Goal: Communication & Community: Answer question/provide support

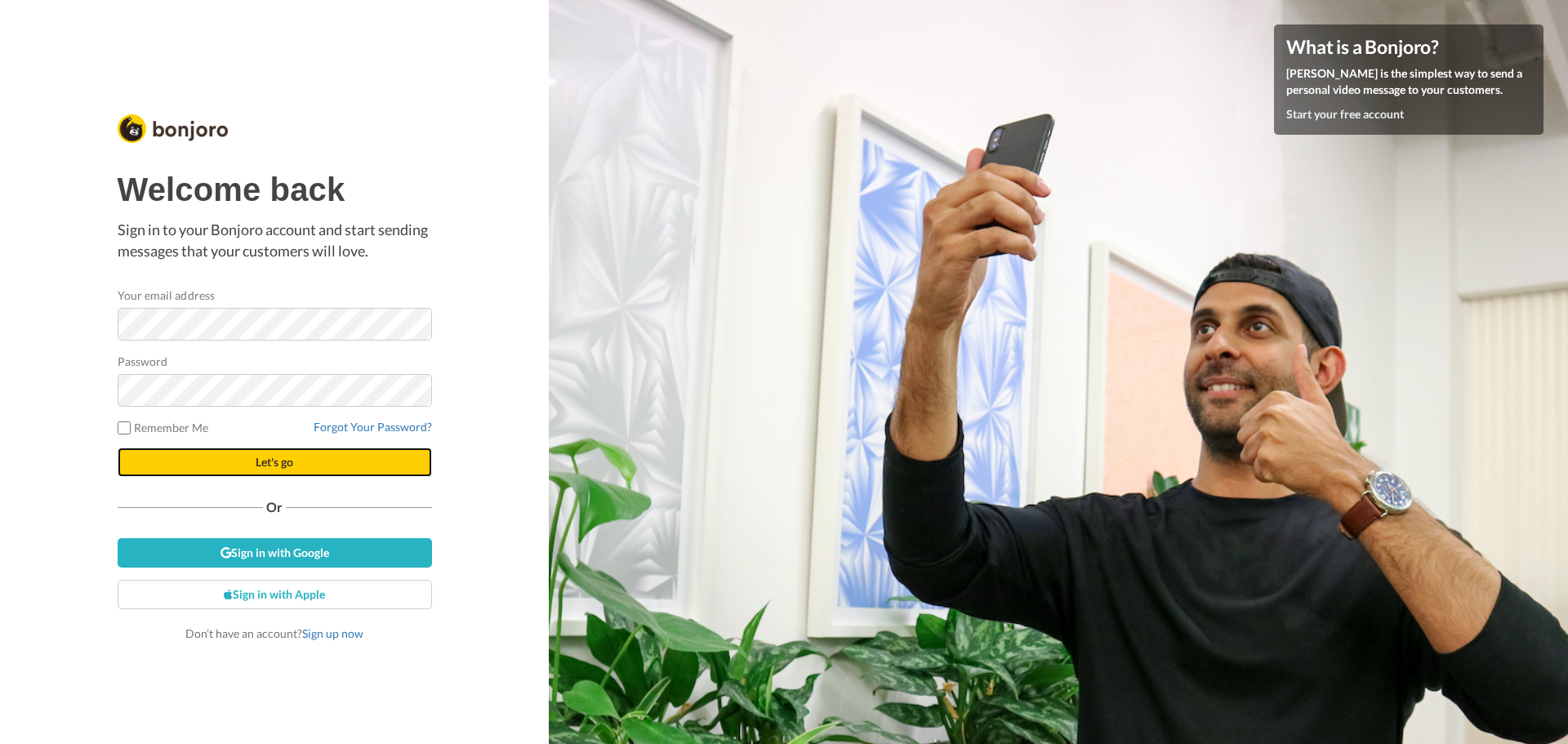
click at [256, 456] on span "Let's go" at bounding box center [275, 462] width 38 height 14
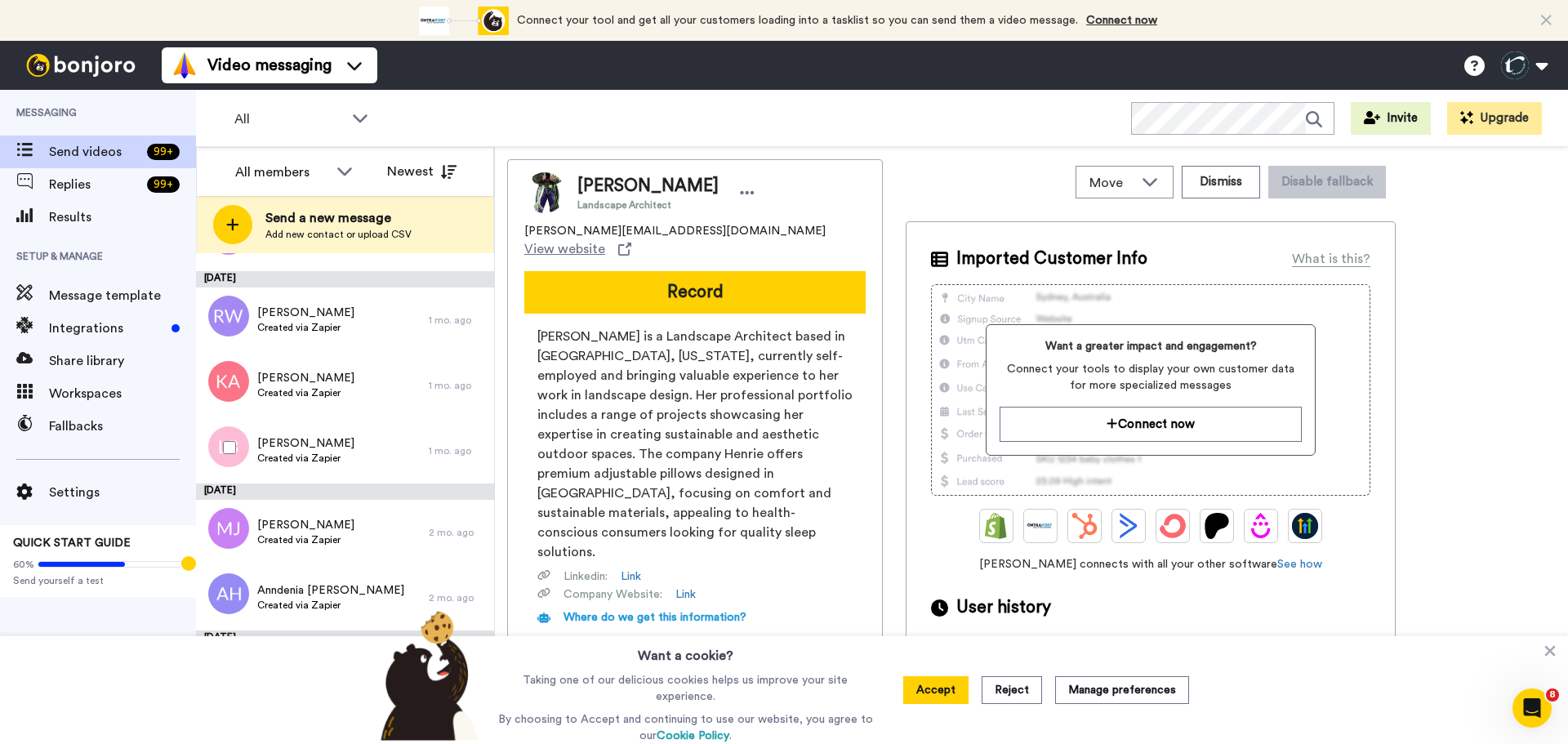
scroll to position [3313, 0]
drag, startPoint x: 341, startPoint y: 456, endPoint x: 738, endPoint y: 85, distance: 544.3
click at [738, 85] on div "Video messaging Switch to Video messaging Testimonials Settings Discover Help &…" at bounding box center [865, 65] width 1406 height 49
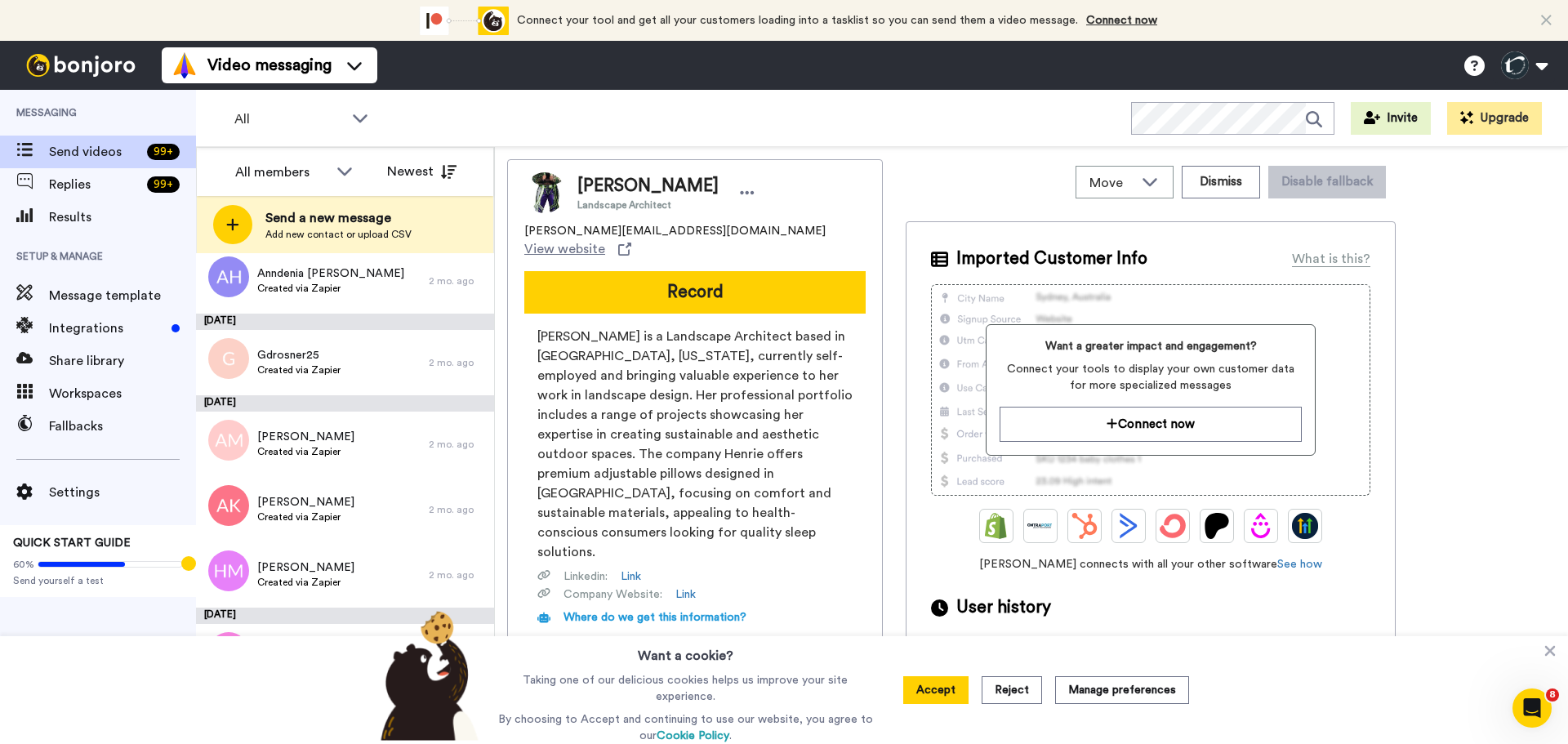
scroll to position [3640, 0]
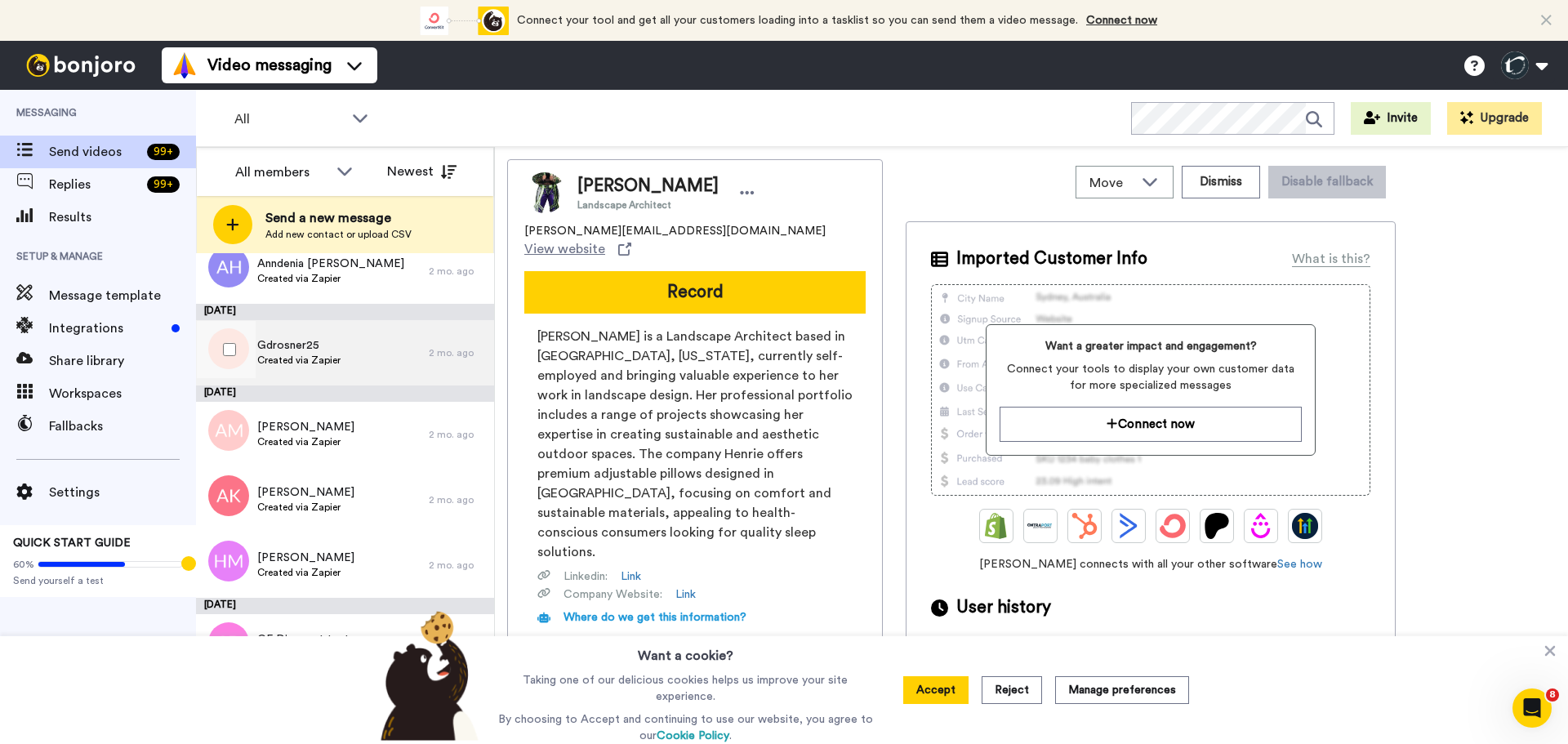
click at [287, 345] on span "Gdrosner25" at bounding box center [298, 345] width 83 height 16
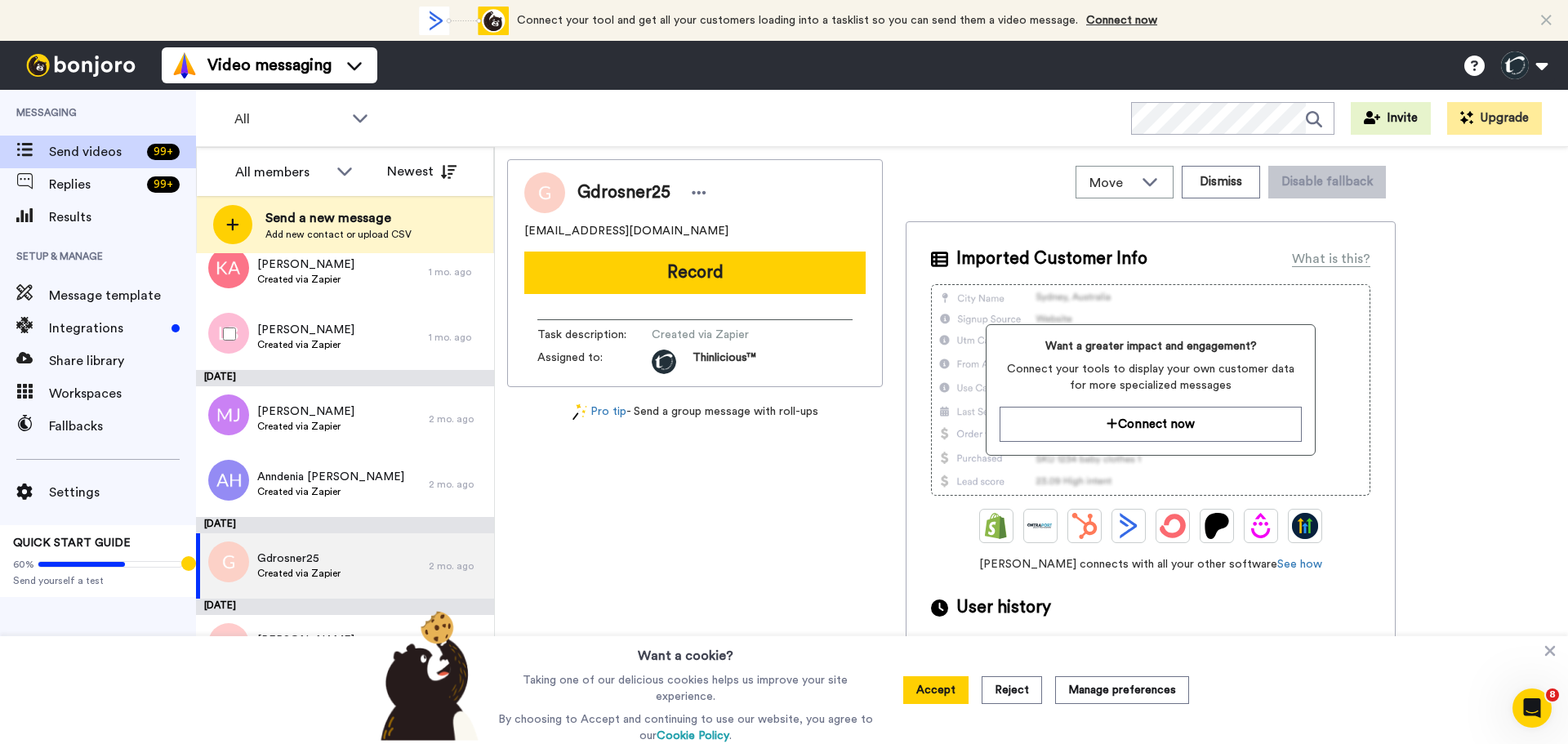
scroll to position [3428, 0]
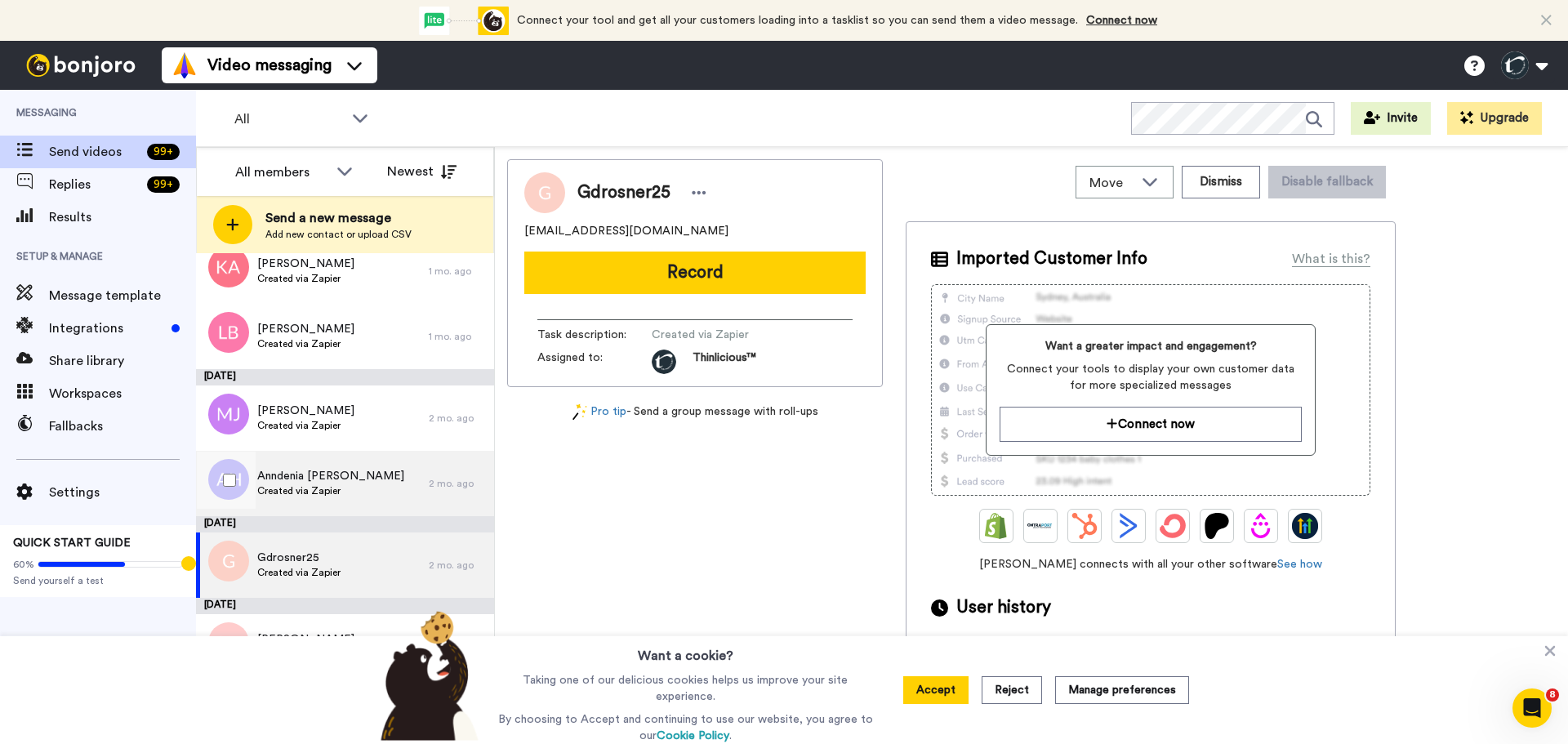
click at [305, 483] on span "Anndenia [PERSON_NAME]" at bounding box center [330, 476] width 147 height 16
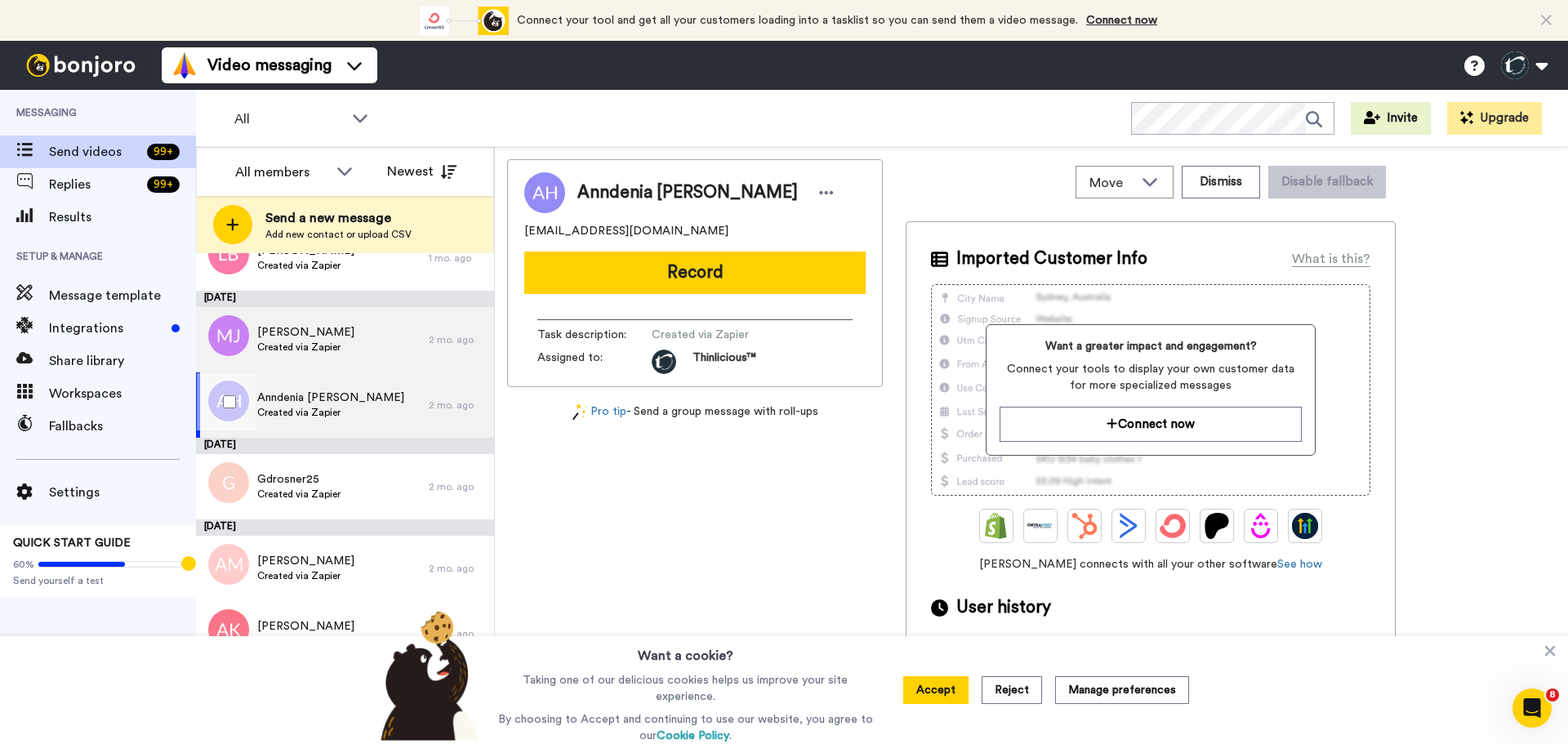
scroll to position [3507, 0]
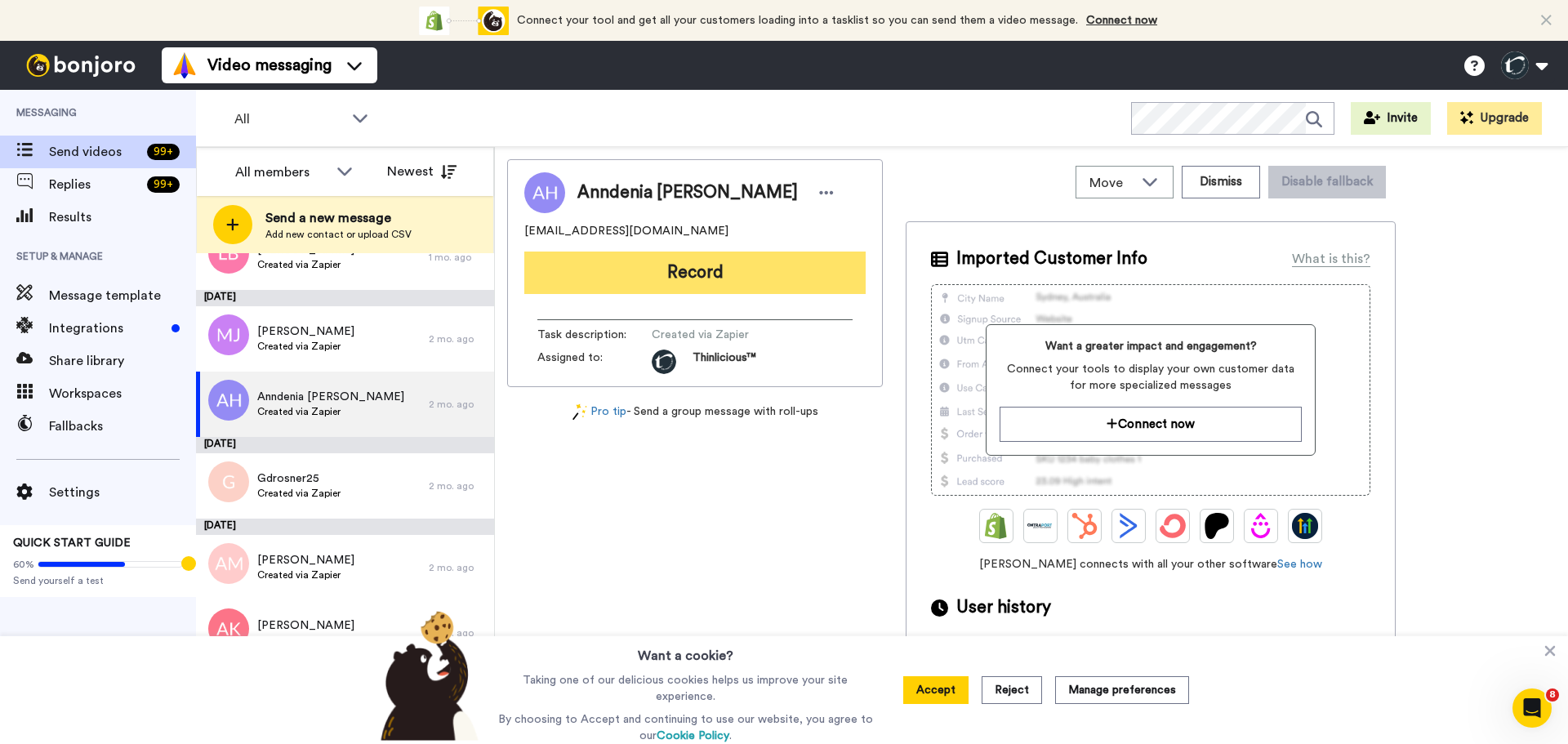
click at [602, 269] on button "Record" at bounding box center [694, 273] width 341 height 42
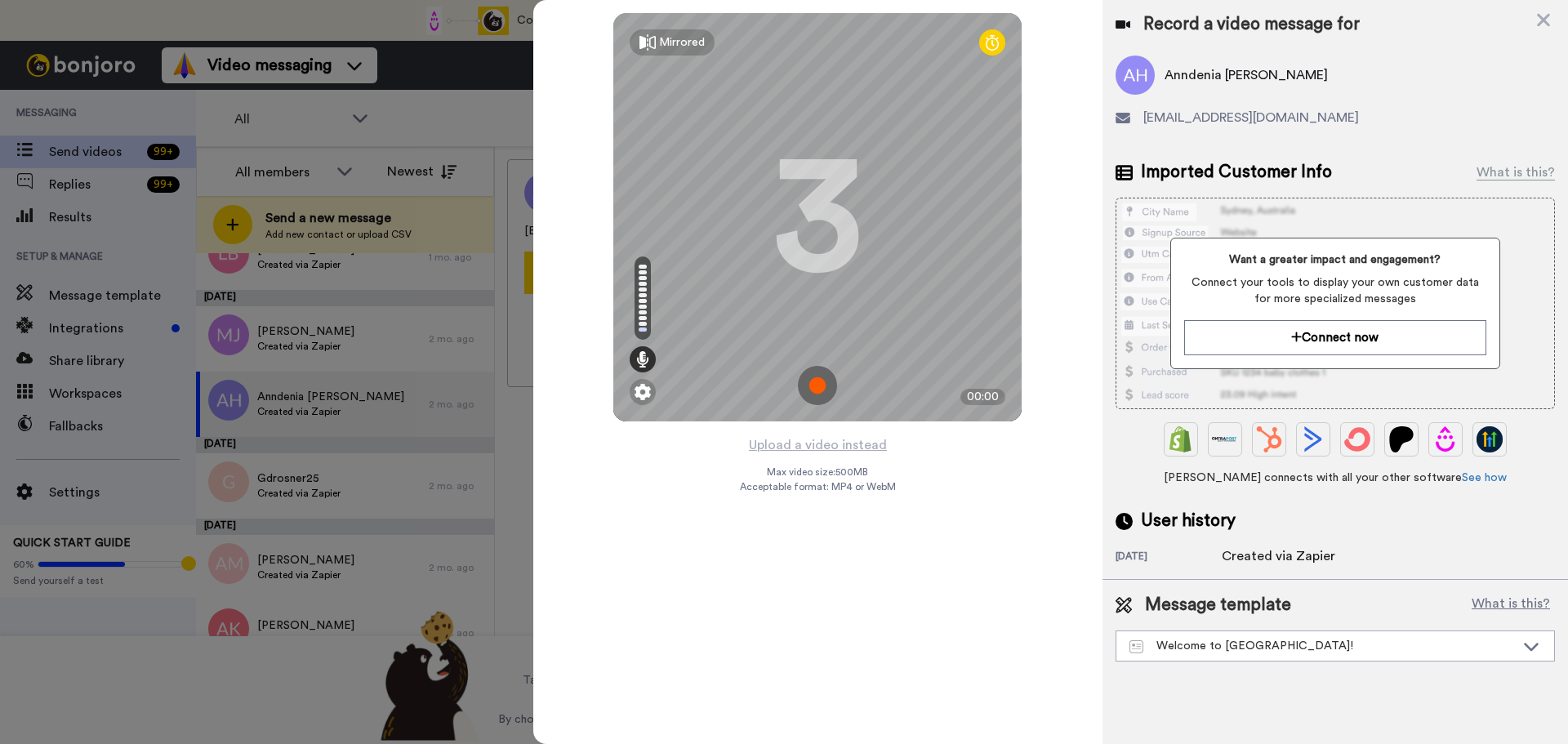
click at [819, 379] on img at bounding box center [817, 385] width 39 height 39
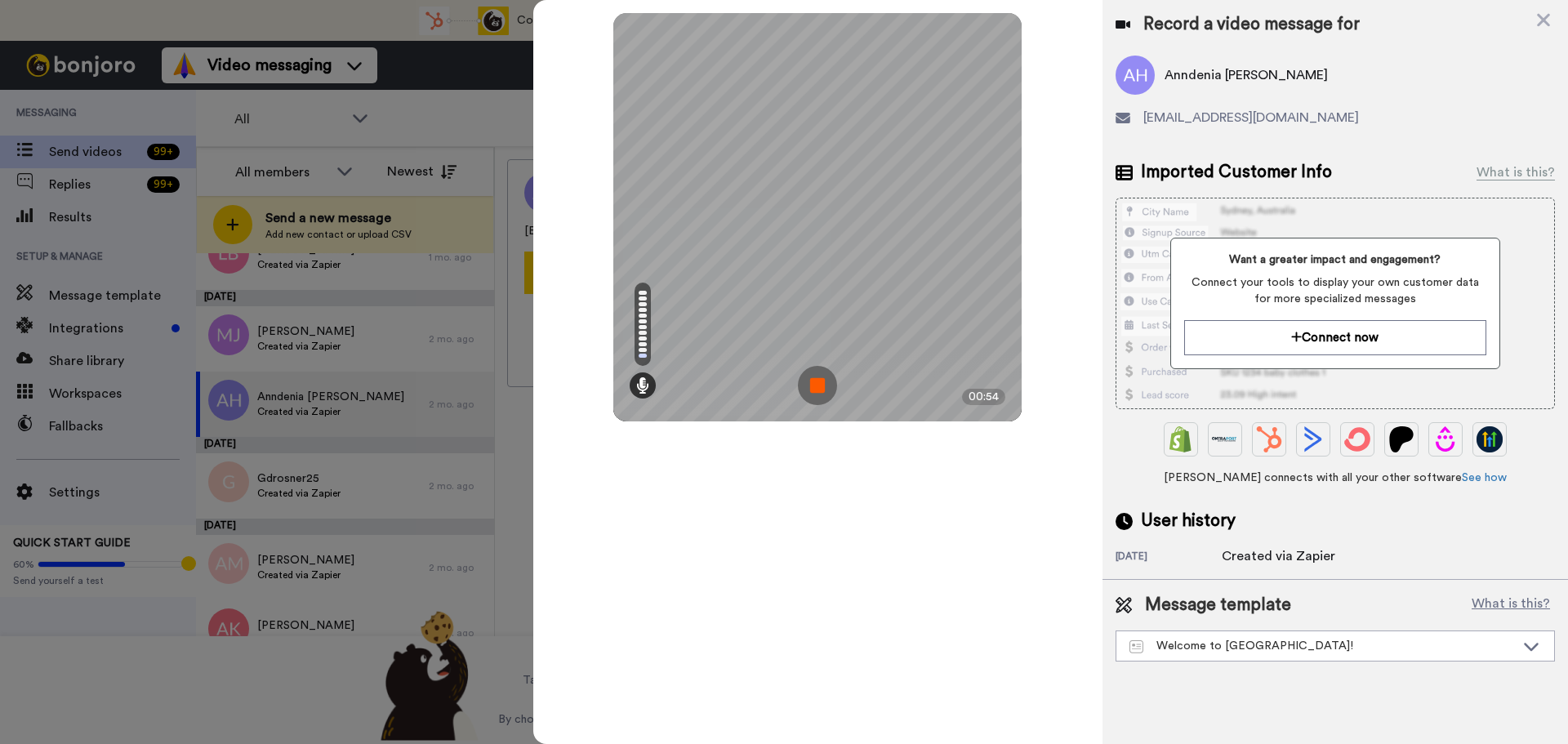
click at [819, 379] on img at bounding box center [817, 385] width 39 height 39
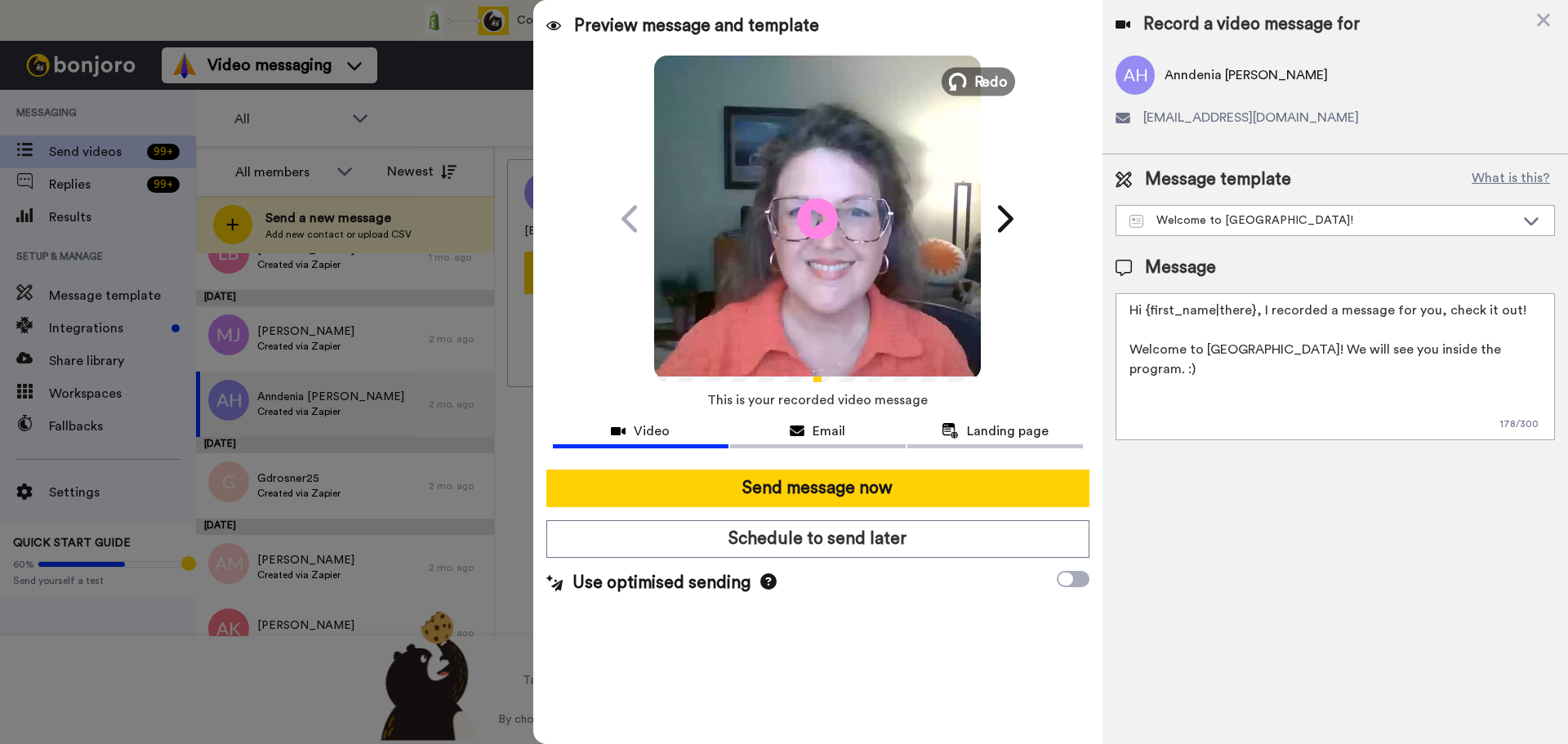
click at [971, 82] on button "Redo" at bounding box center [978, 81] width 73 height 29
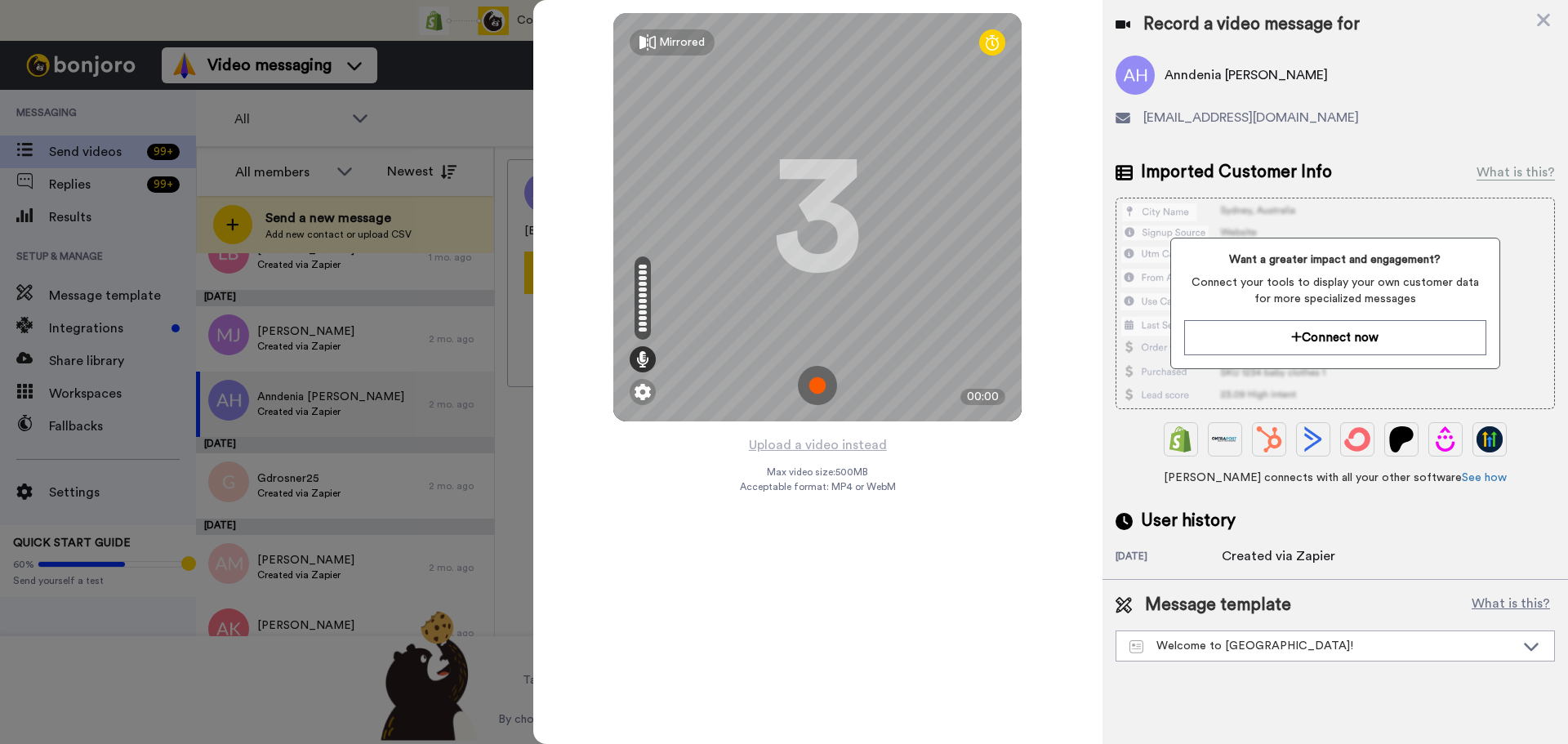
click at [813, 381] on img at bounding box center [817, 385] width 39 height 39
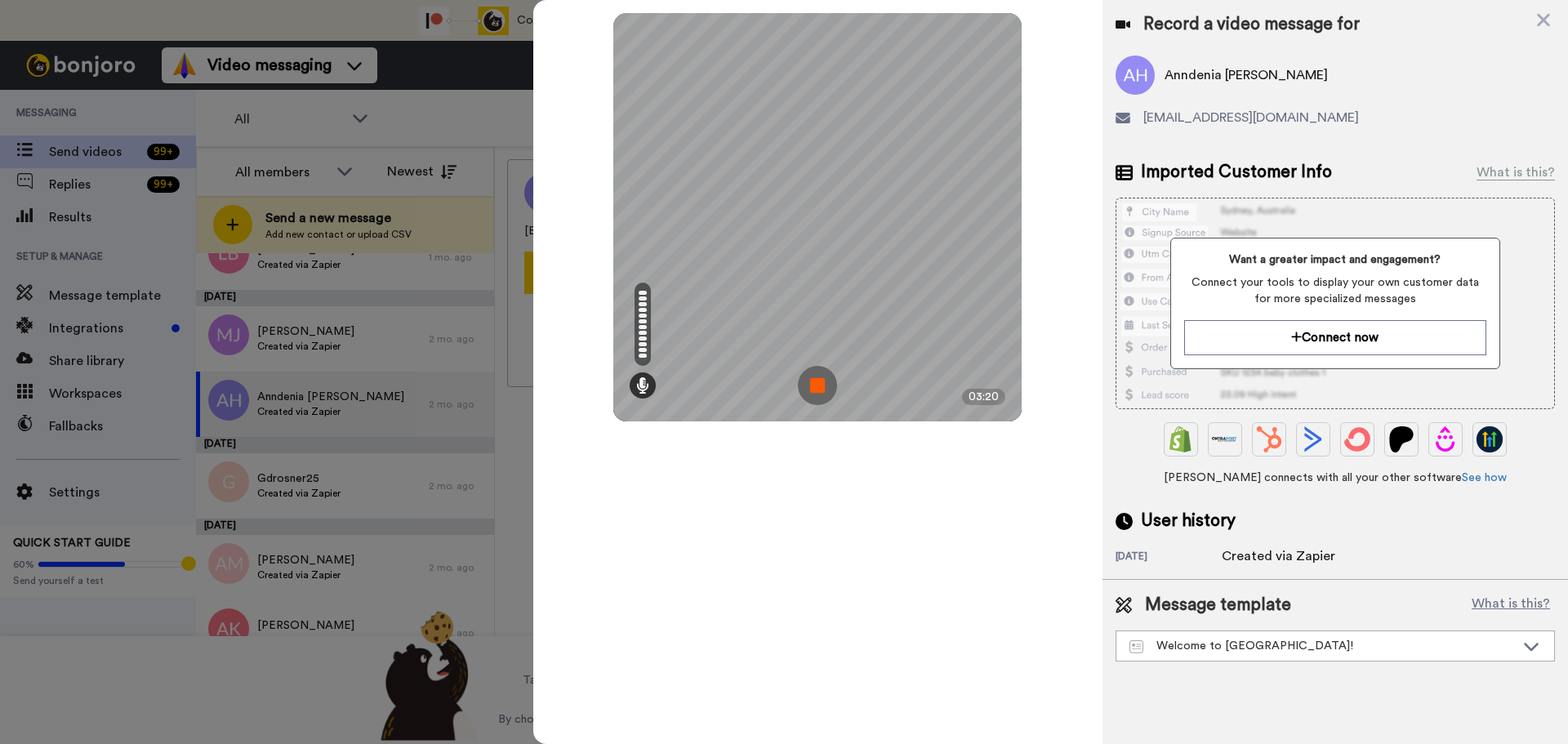
click at [813, 381] on img at bounding box center [817, 385] width 39 height 39
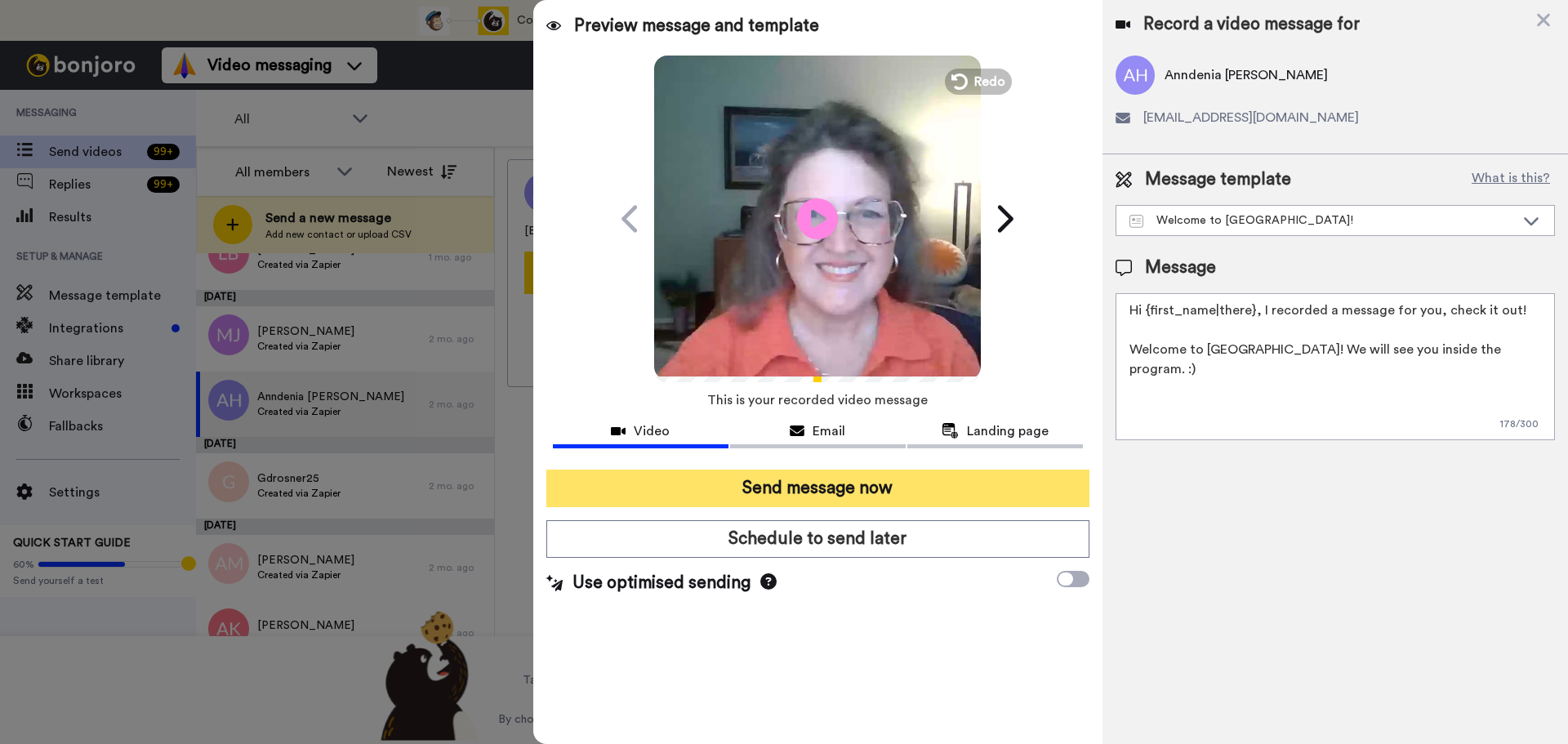
click at [842, 478] on button "Send message now" at bounding box center [817, 489] width 543 height 38
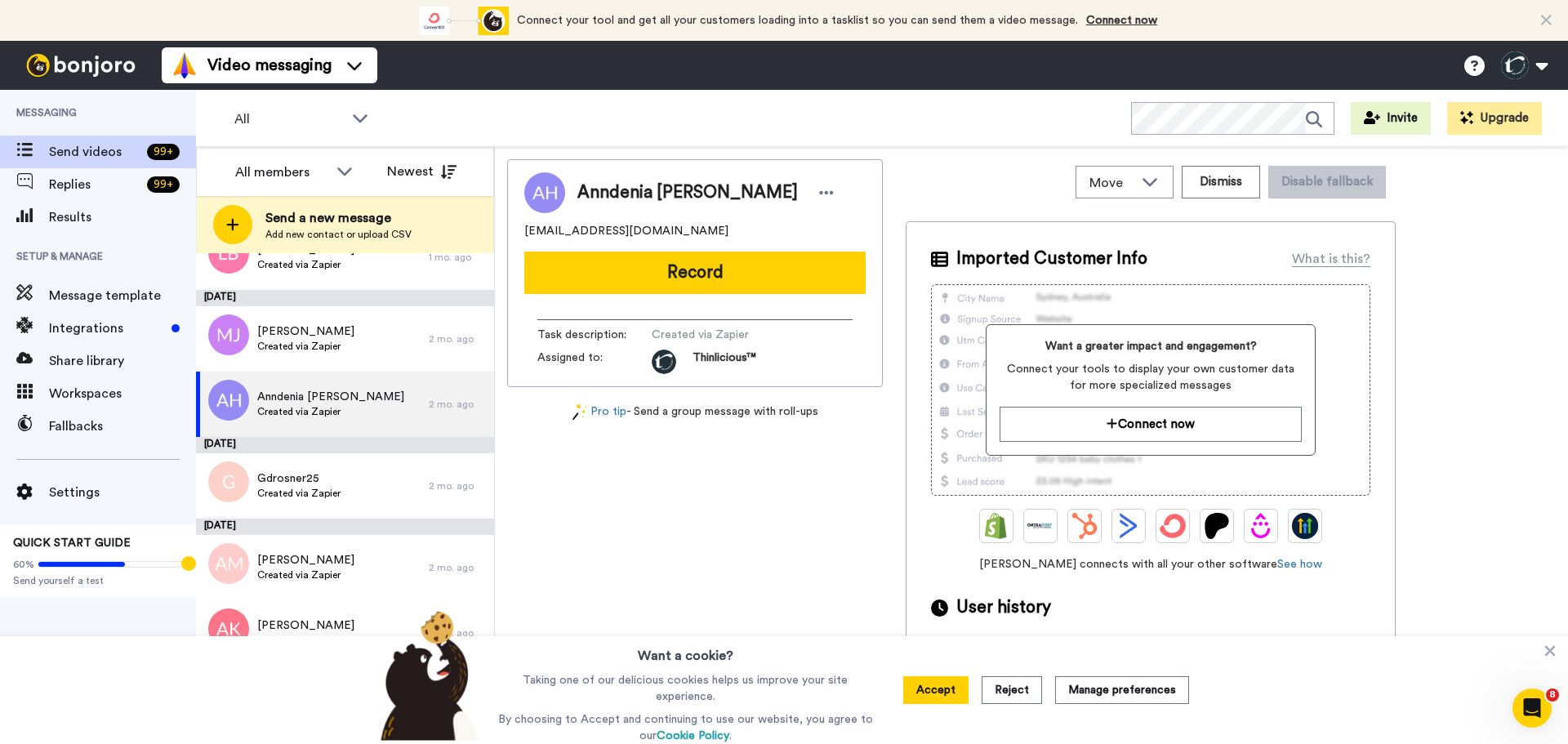
scroll to position [0, 0]
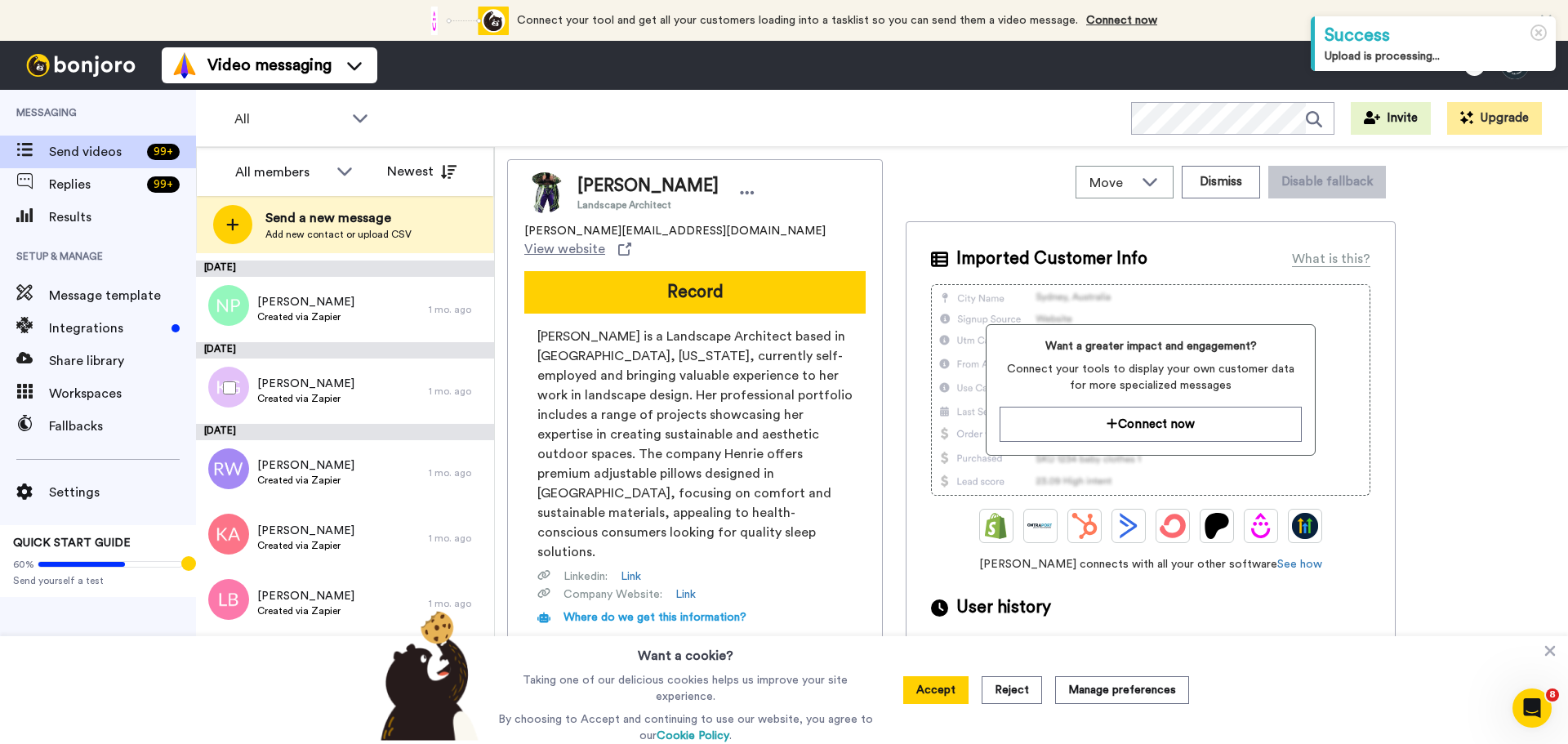
scroll to position [3298, 0]
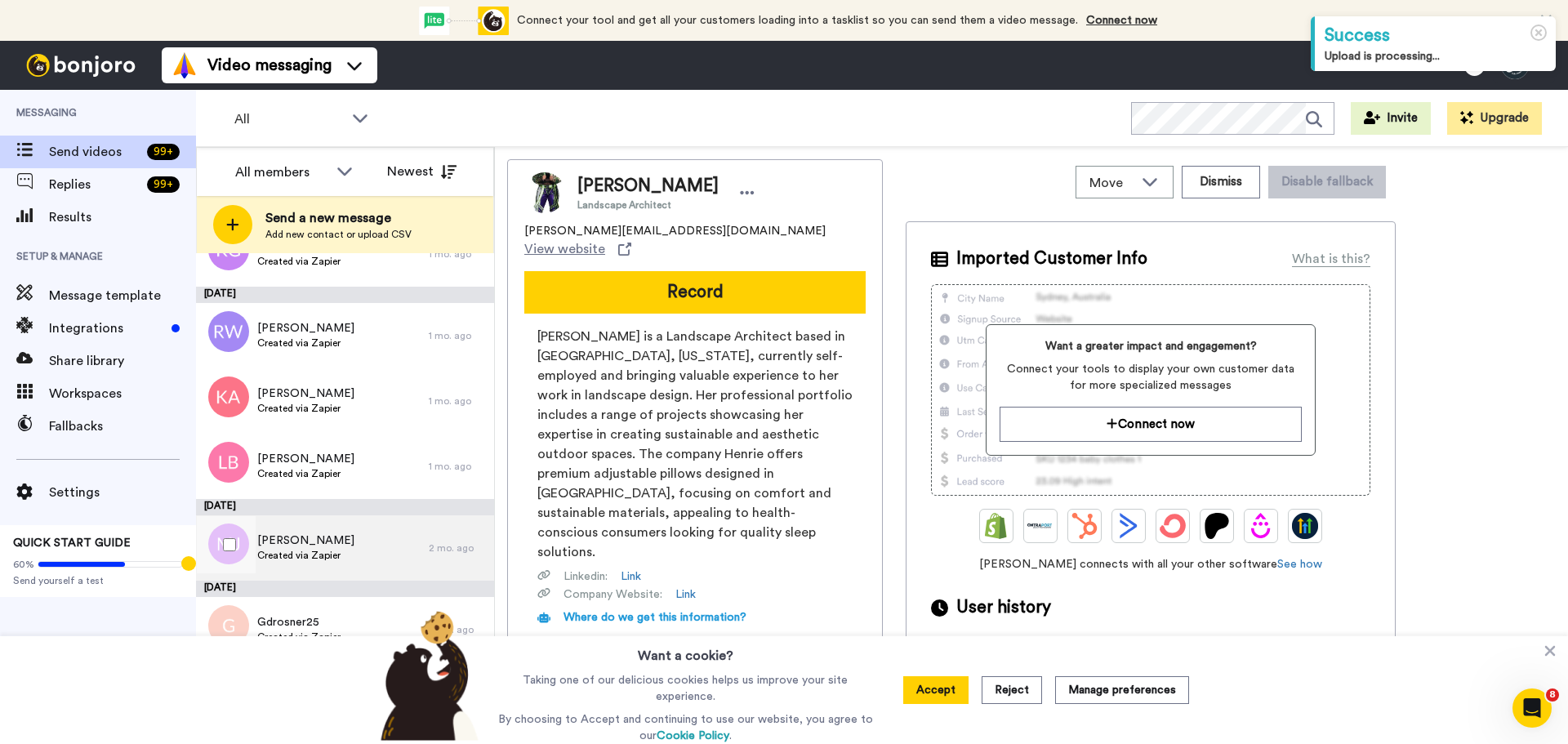
click at [277, 547] on span "[PERSON_NAME]" at bounding box center [305, 540] width 97 height 16
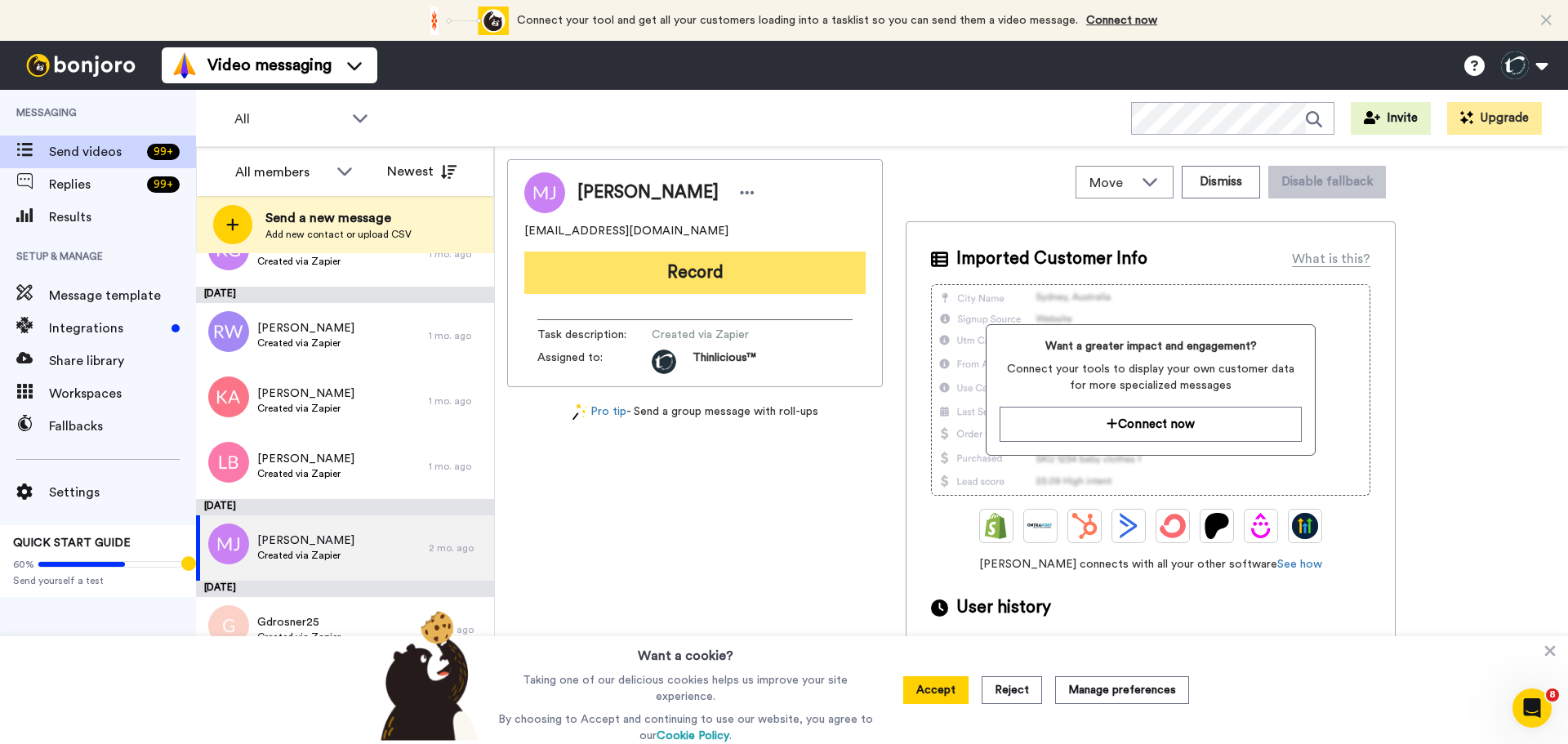
click at [572, 278] on button "Record" at bounding box center [694, 273] width 341 height 42
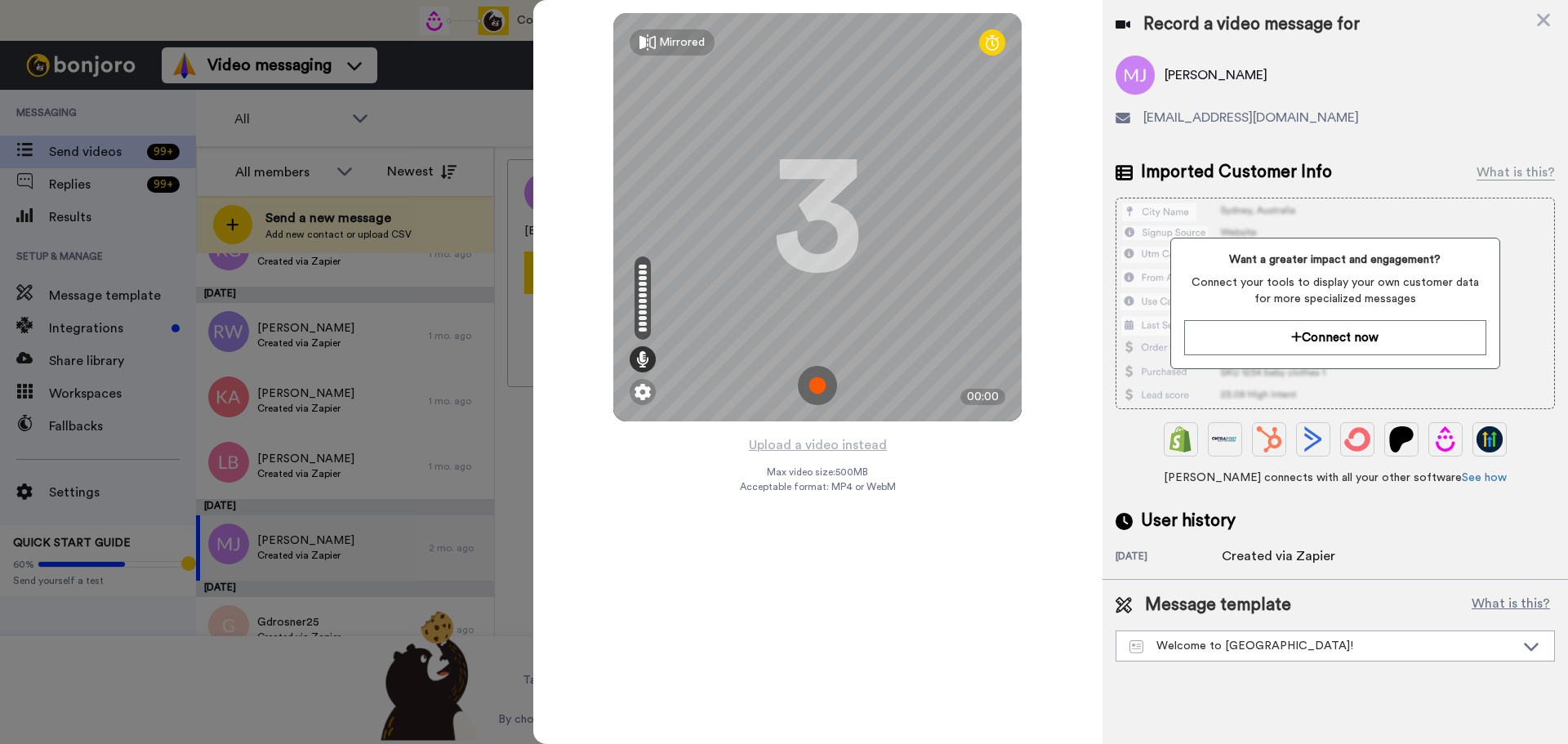
click at [819, 379] on img at bounding box center [817, 385] width 39 height 39
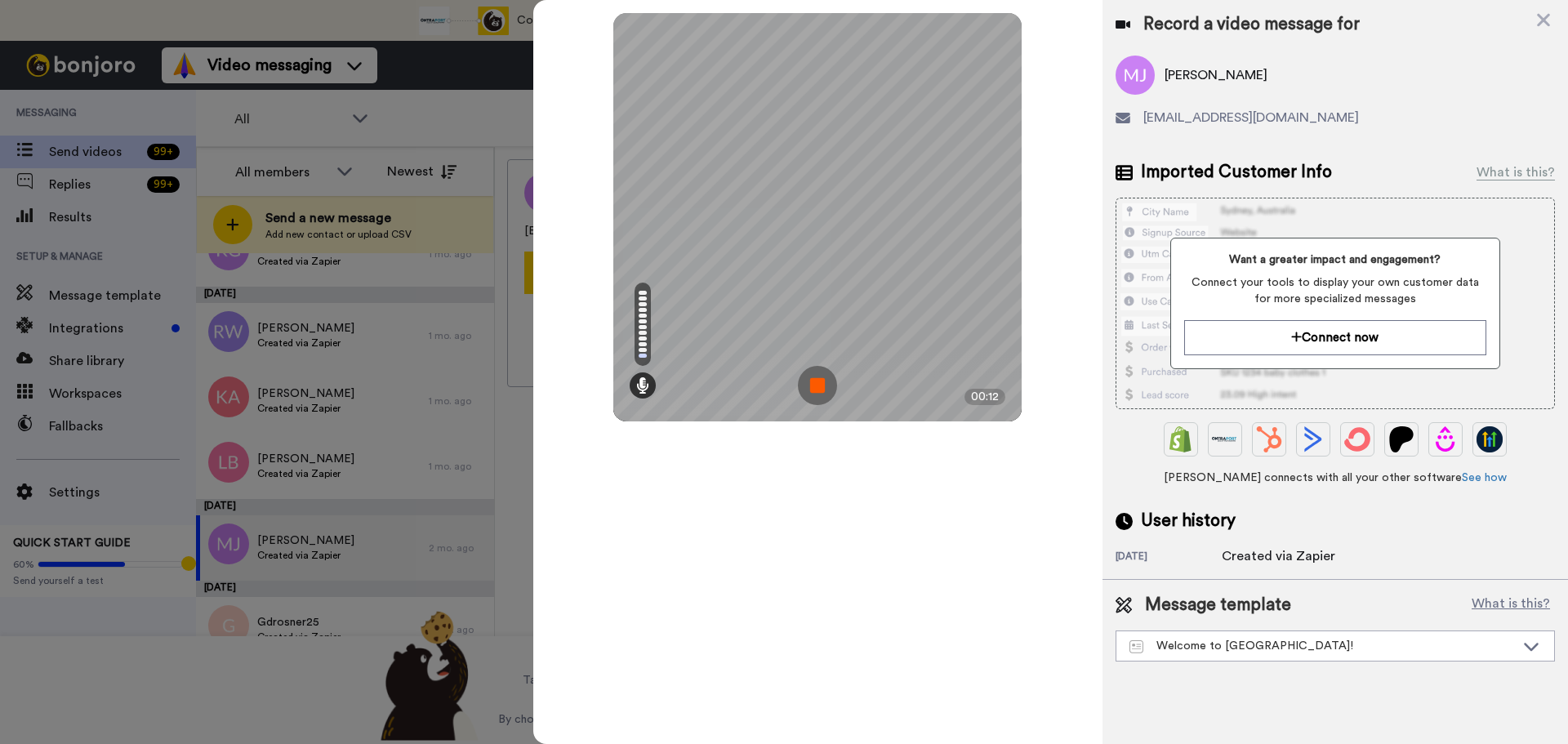
click at [819, 379] on img at bounding box center [817, 385] width 39 height 39
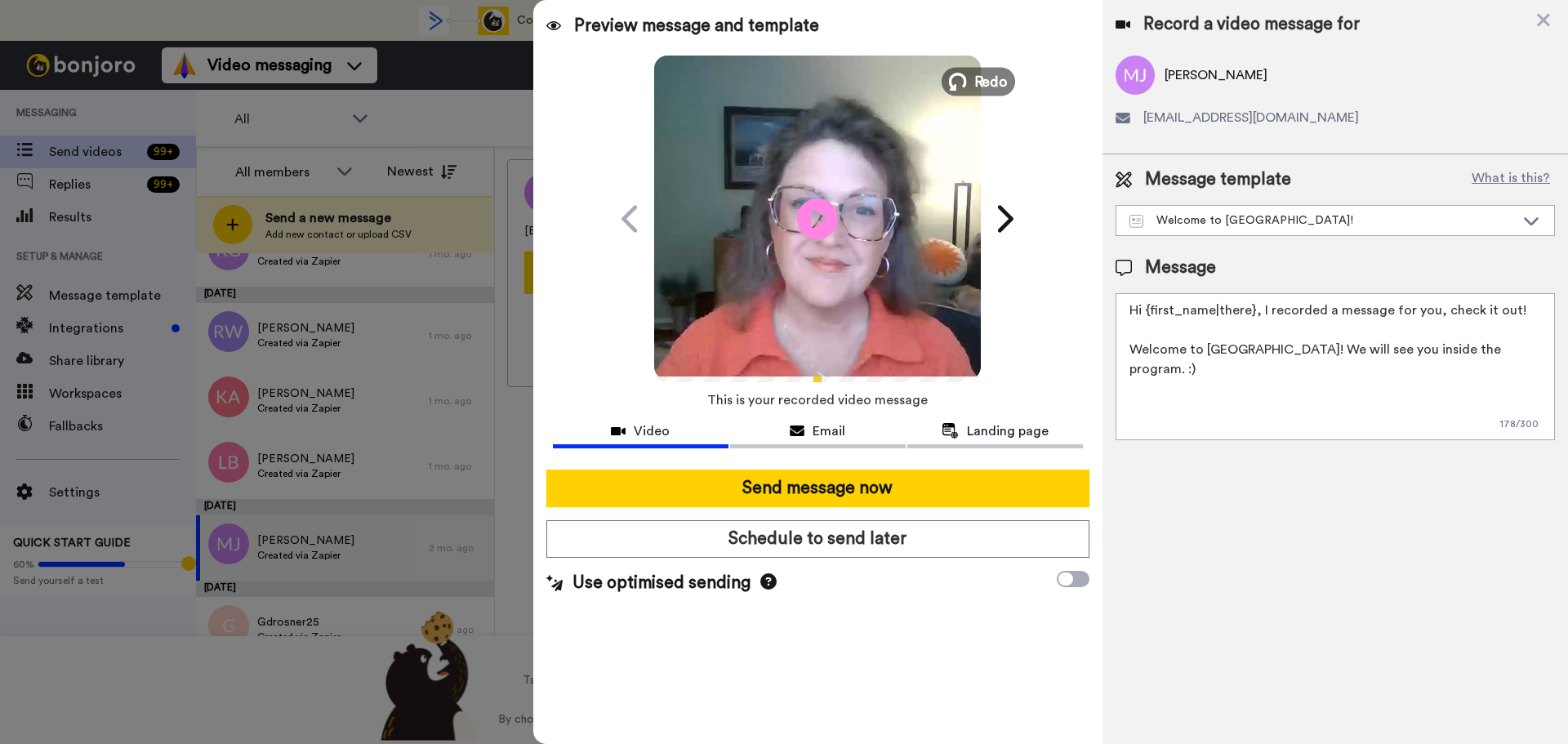
click at [969, 85] on button "Redo" at bounding box center [978, 81] width 73 height 29
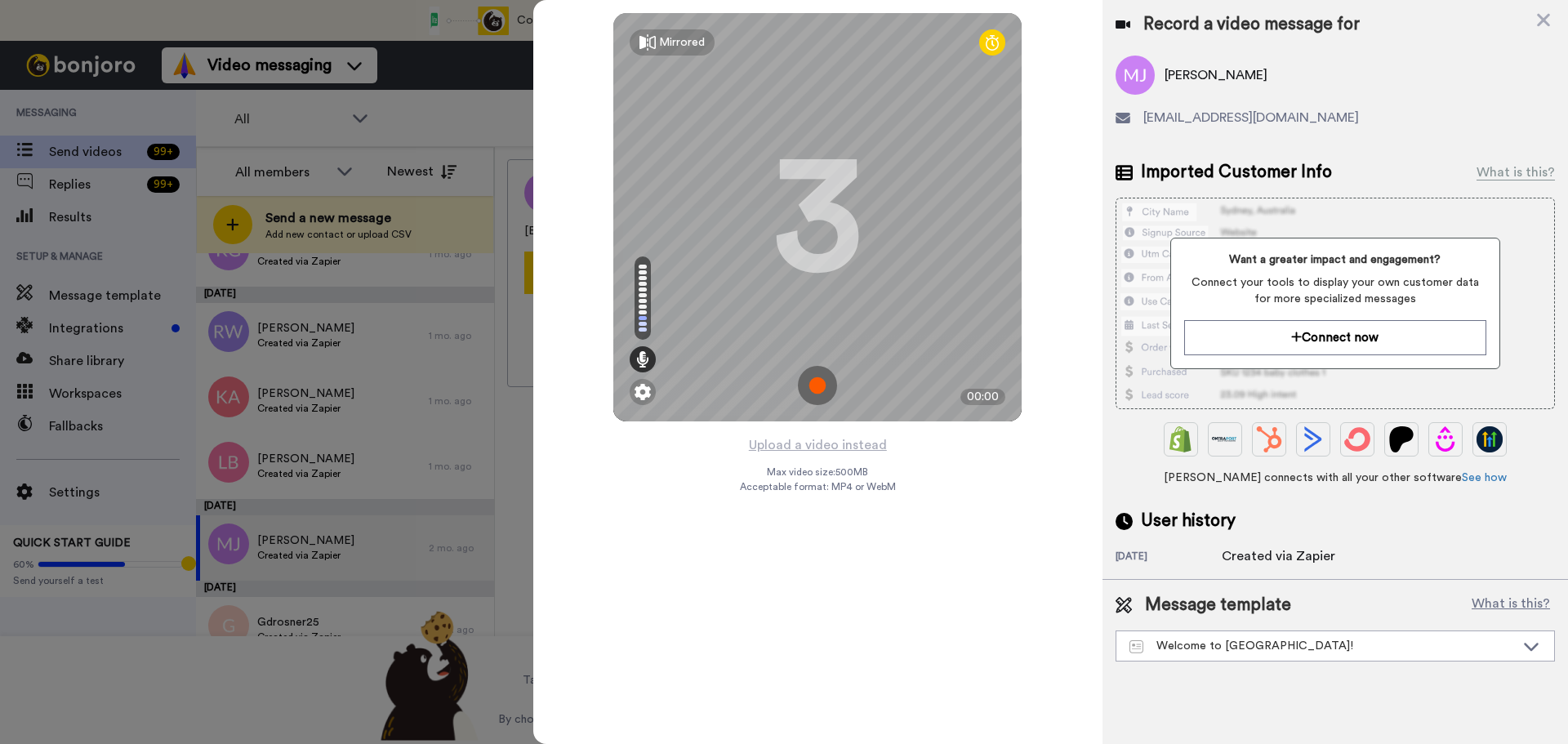
click at [813, 385] on img at bounding box center [817, 385] width 39 height 39
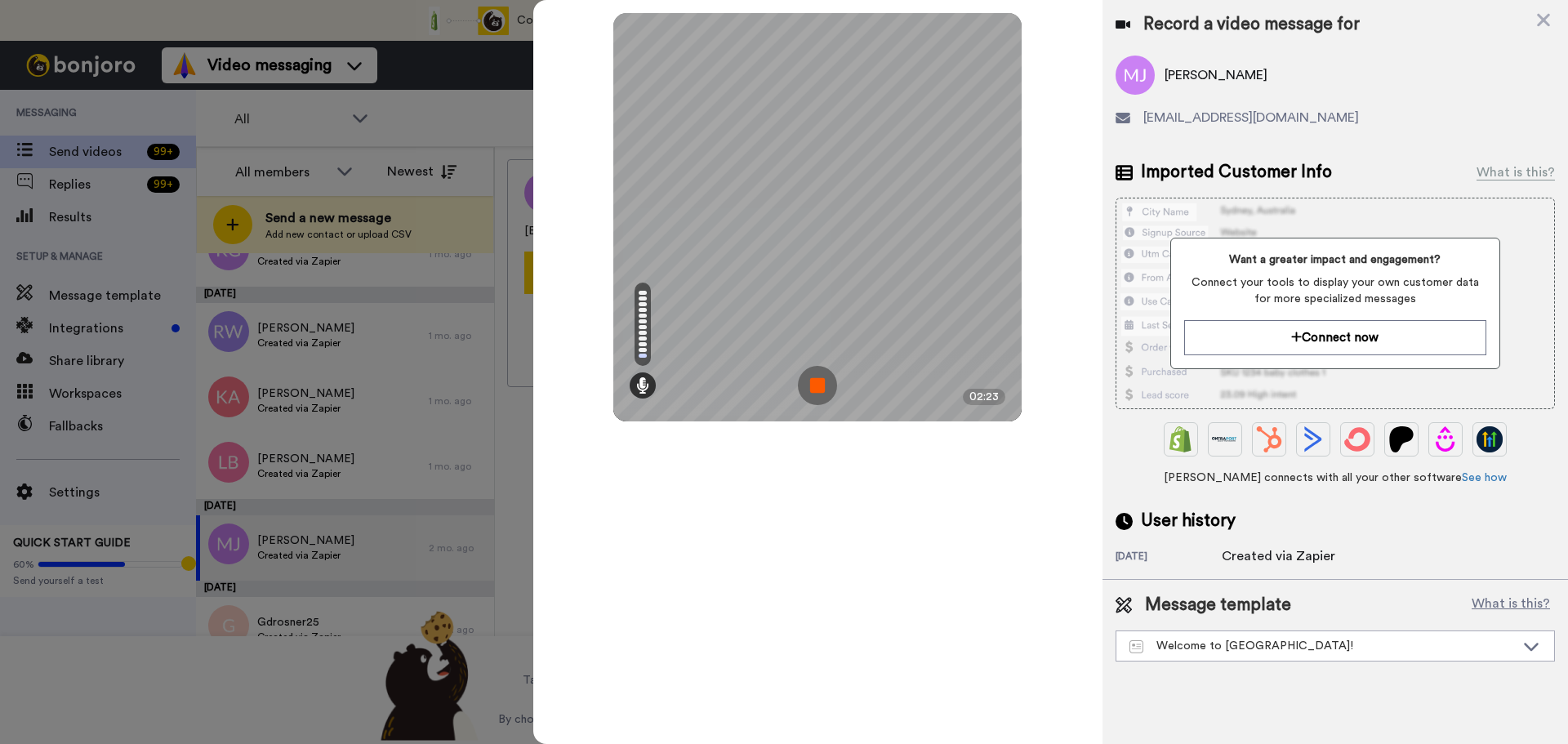
click at [813, 385] on img at bounding box center [817, 385] width 39 height 39
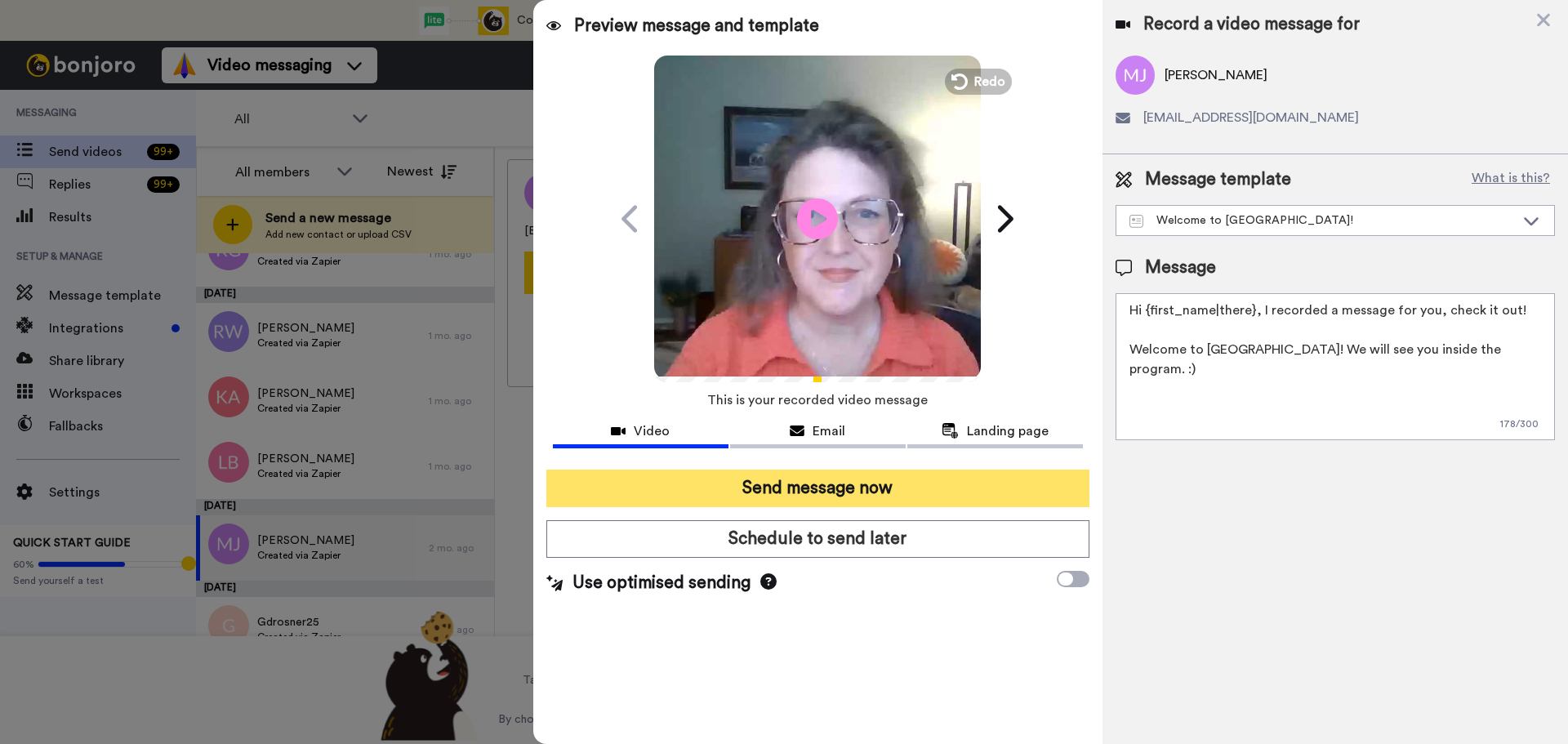
click at [857, 488] on button "Send message now" at bounding box center [817, 489] width 543 height 38
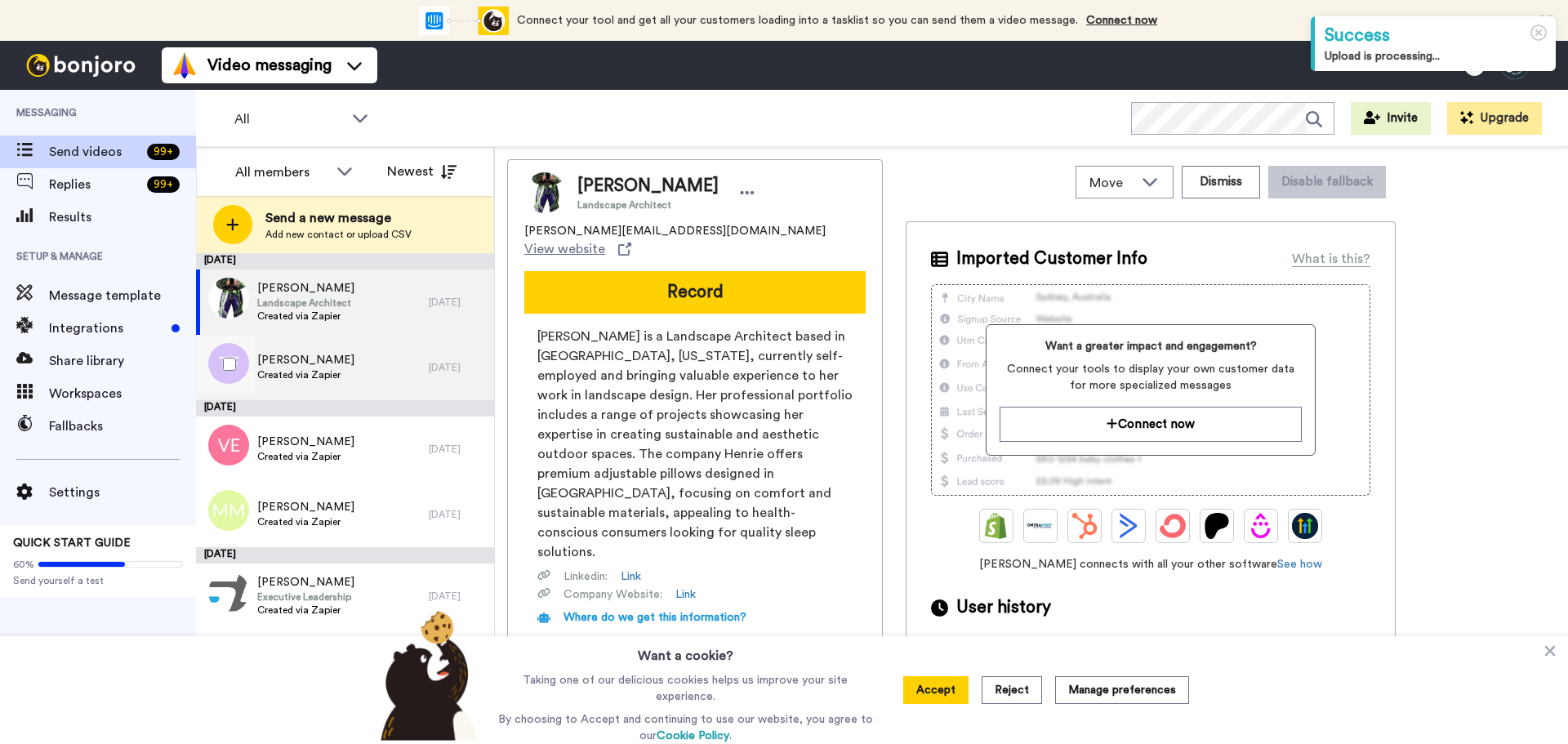
click at [332, 359] on span "[PERSON_NAME]" at bounding box center [305, 360] width 97 height 16
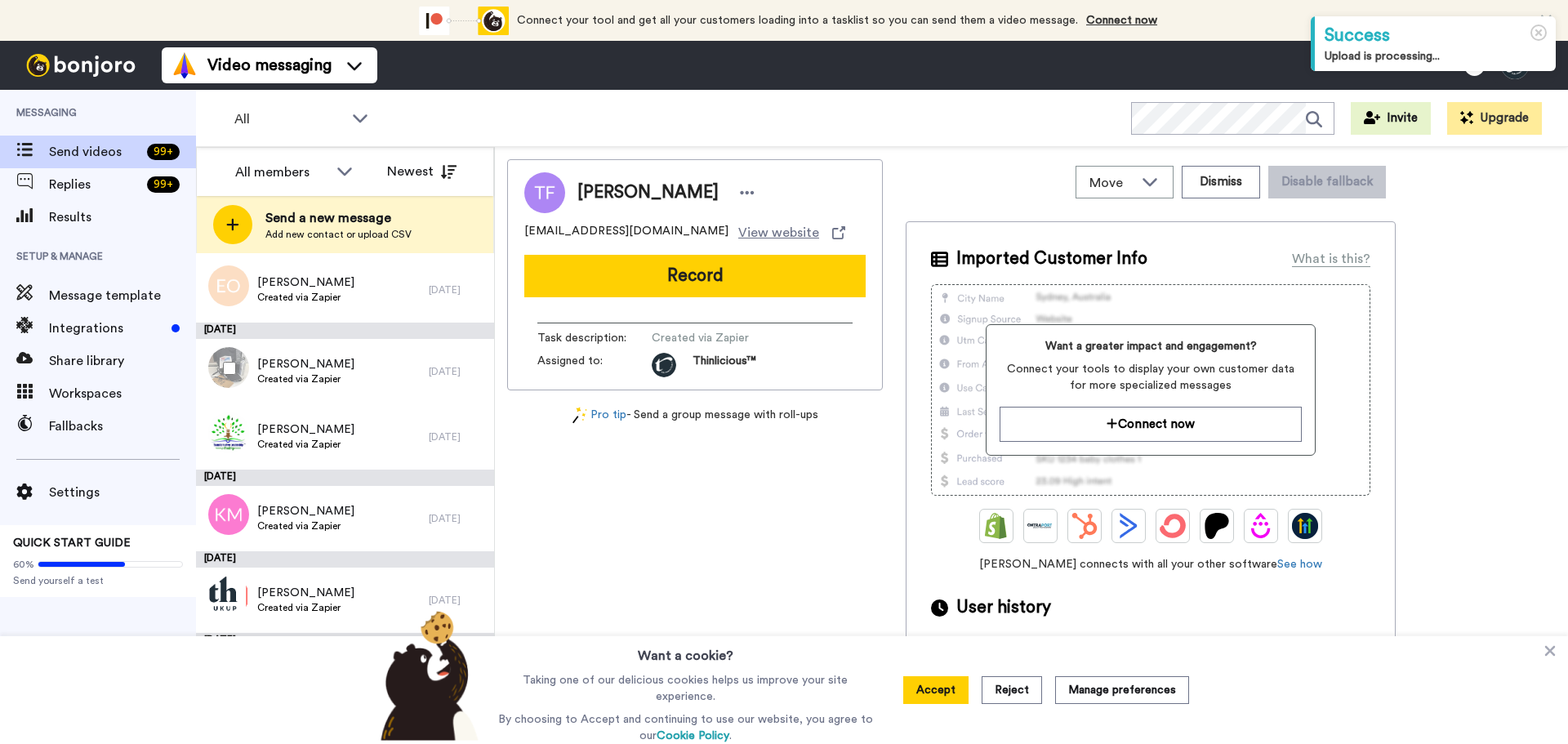
scroll to position [846, 0]
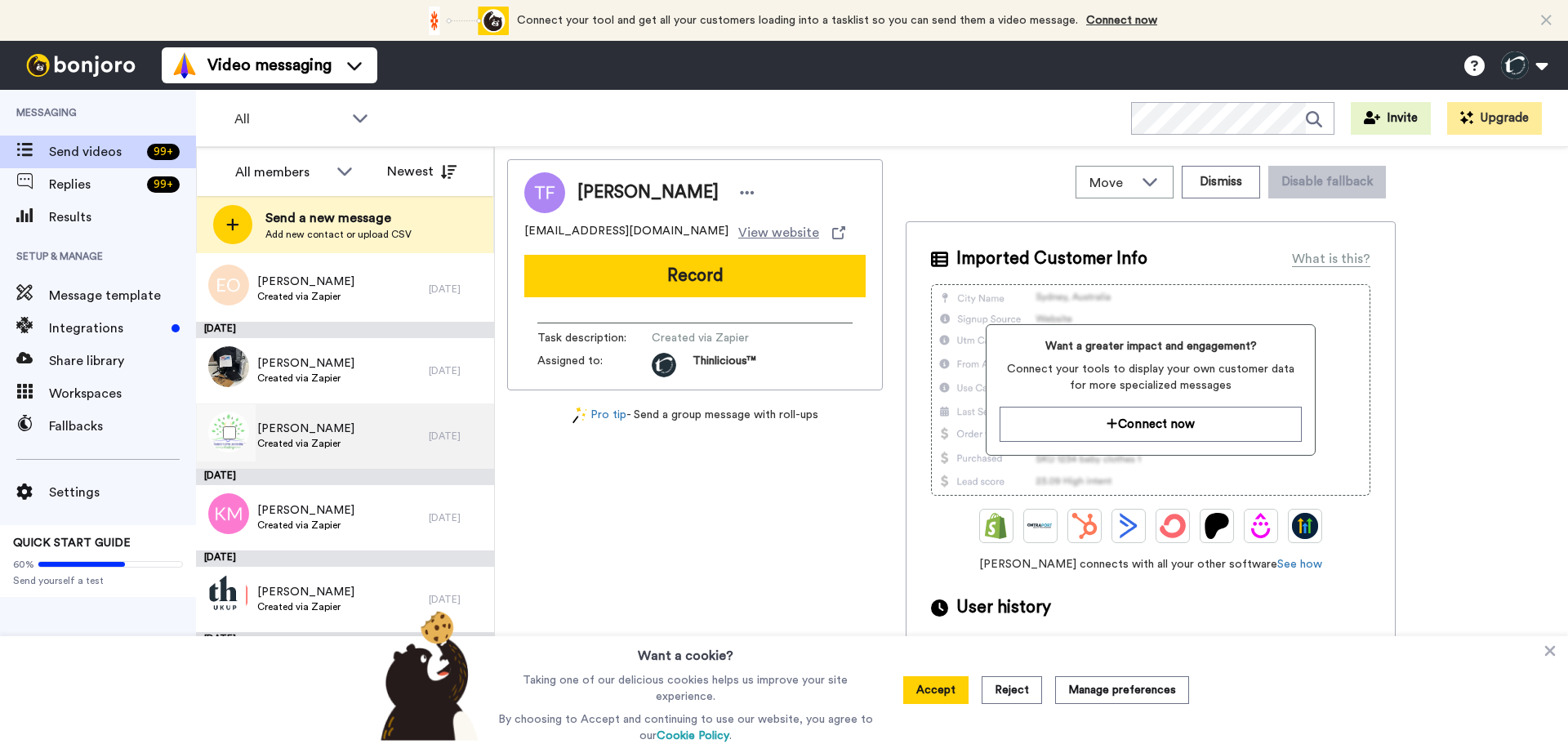
click at [321, 428] on span "[PERSON_NAME]" at bounding box center [305, 429] width 97 height 16
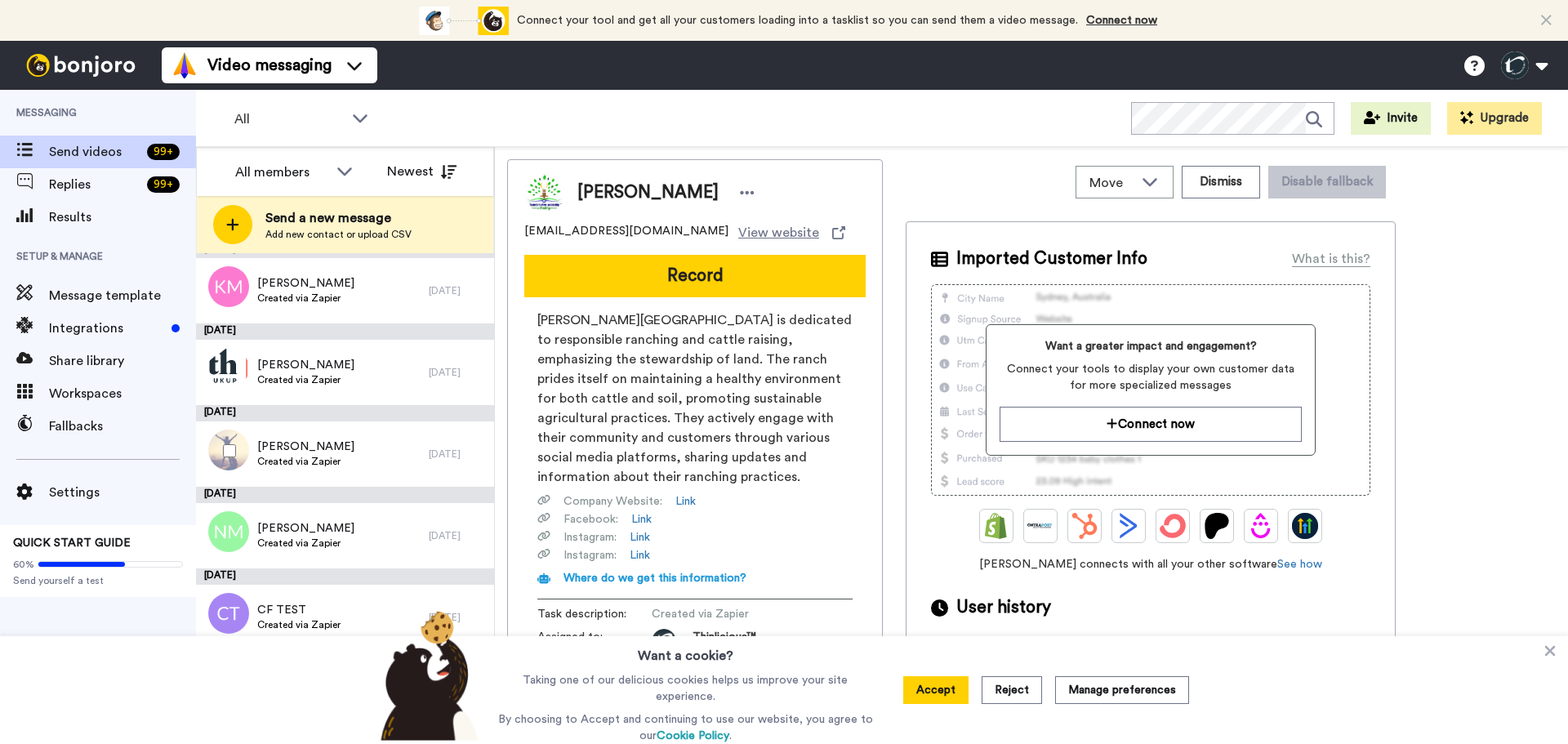
scroll to position [1074, 0]
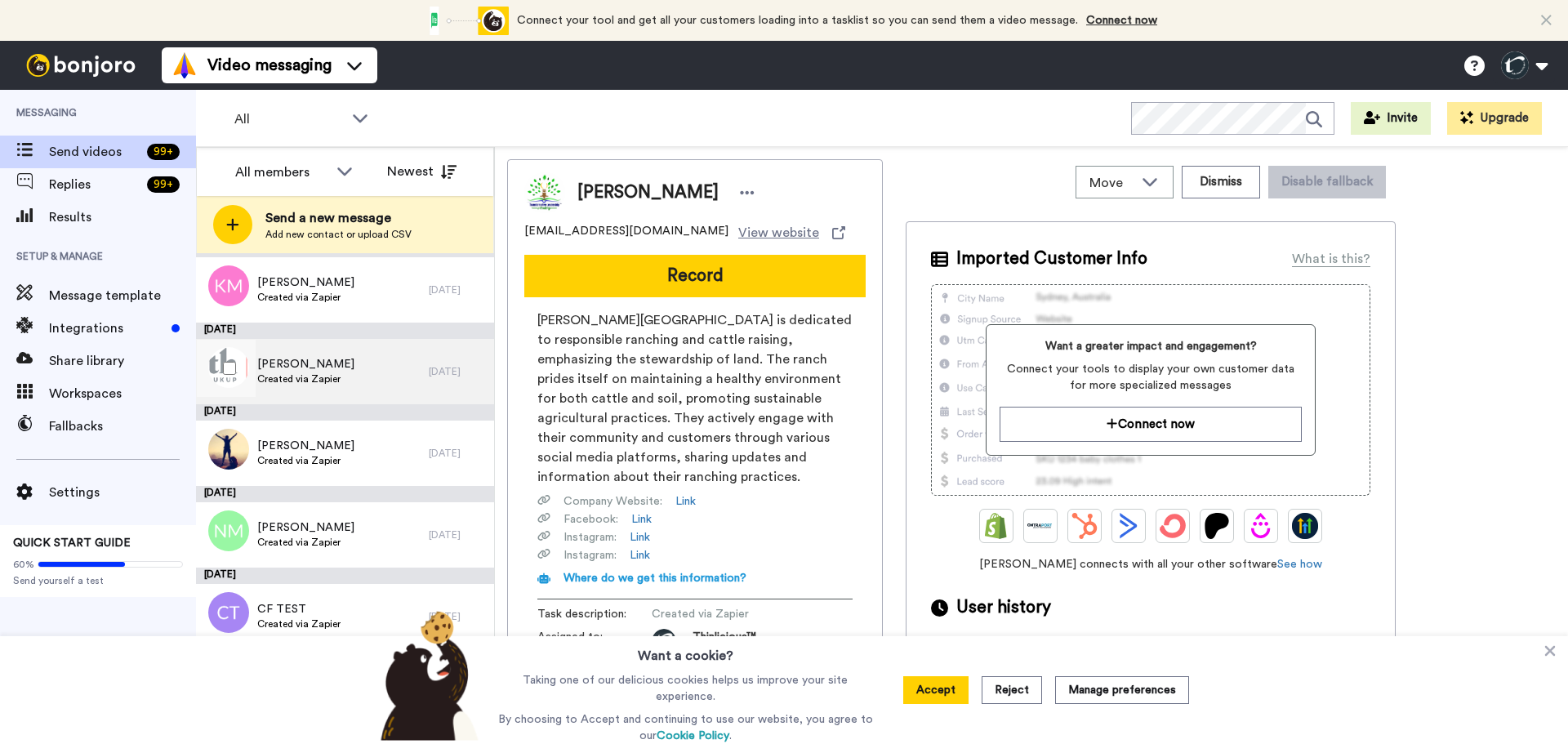
click at [284, 356] on span "[PERSON_NAME]" at bounding box center [305, 364] width 97 height 16
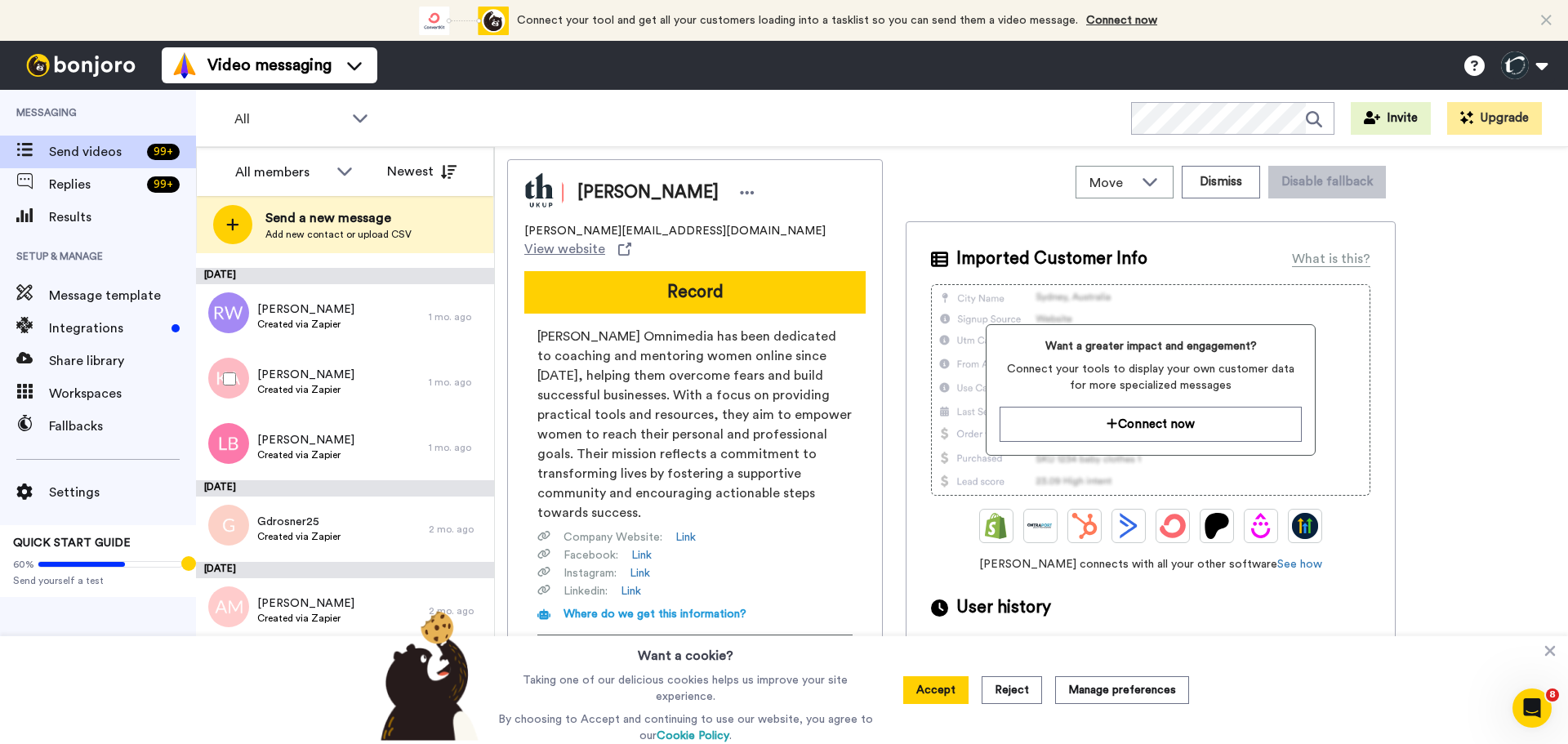
scroll to position [3316, 0]
click at [293, 444] on span "[PERSON_NAME]" at bounding box center [305, 441] width 97 height 16
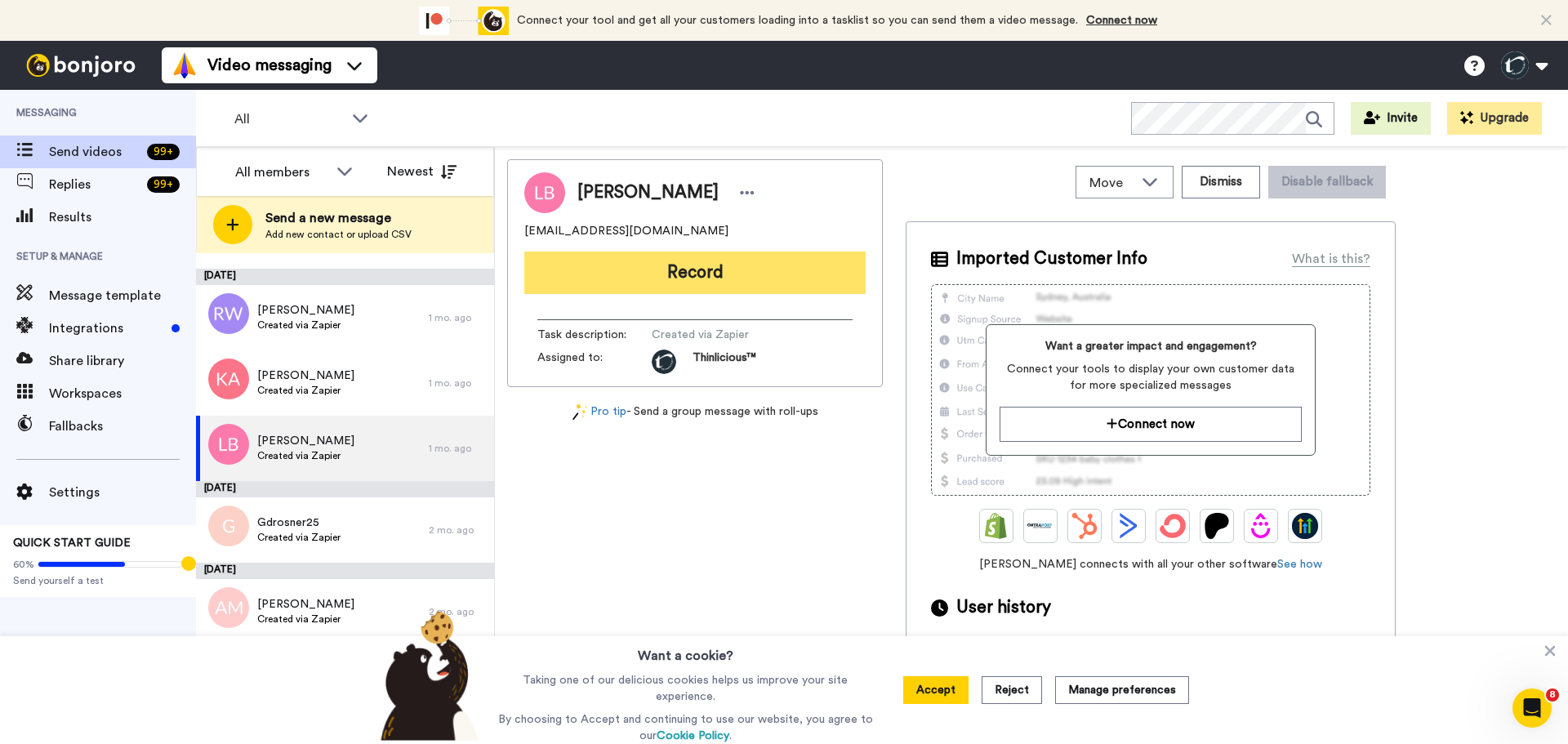
click at [581, 272] on button "Record" at bounding box center [694, 273] width 341 height 42
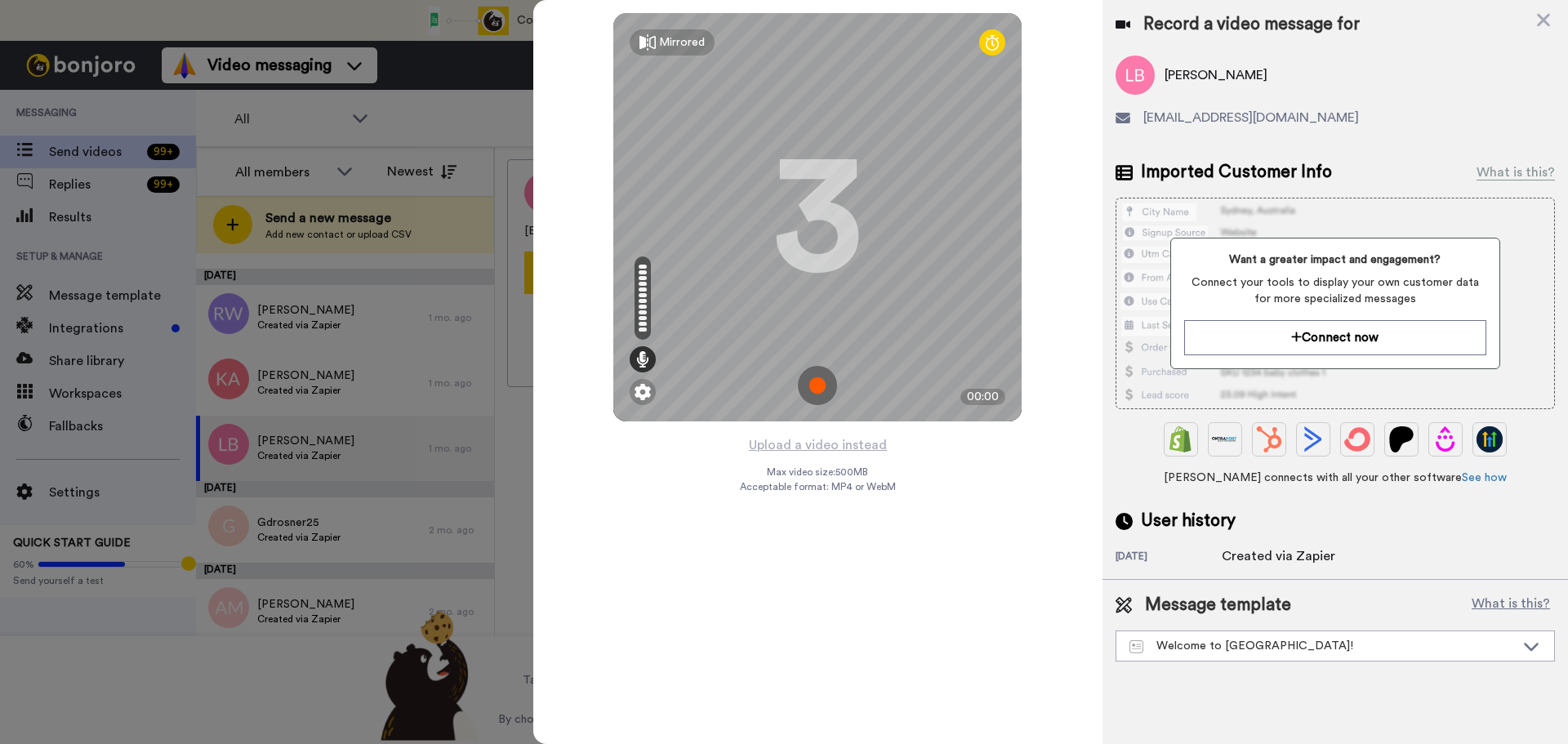
click at [817, 378] on img at bounding box center [817, 385] width 39 height 39
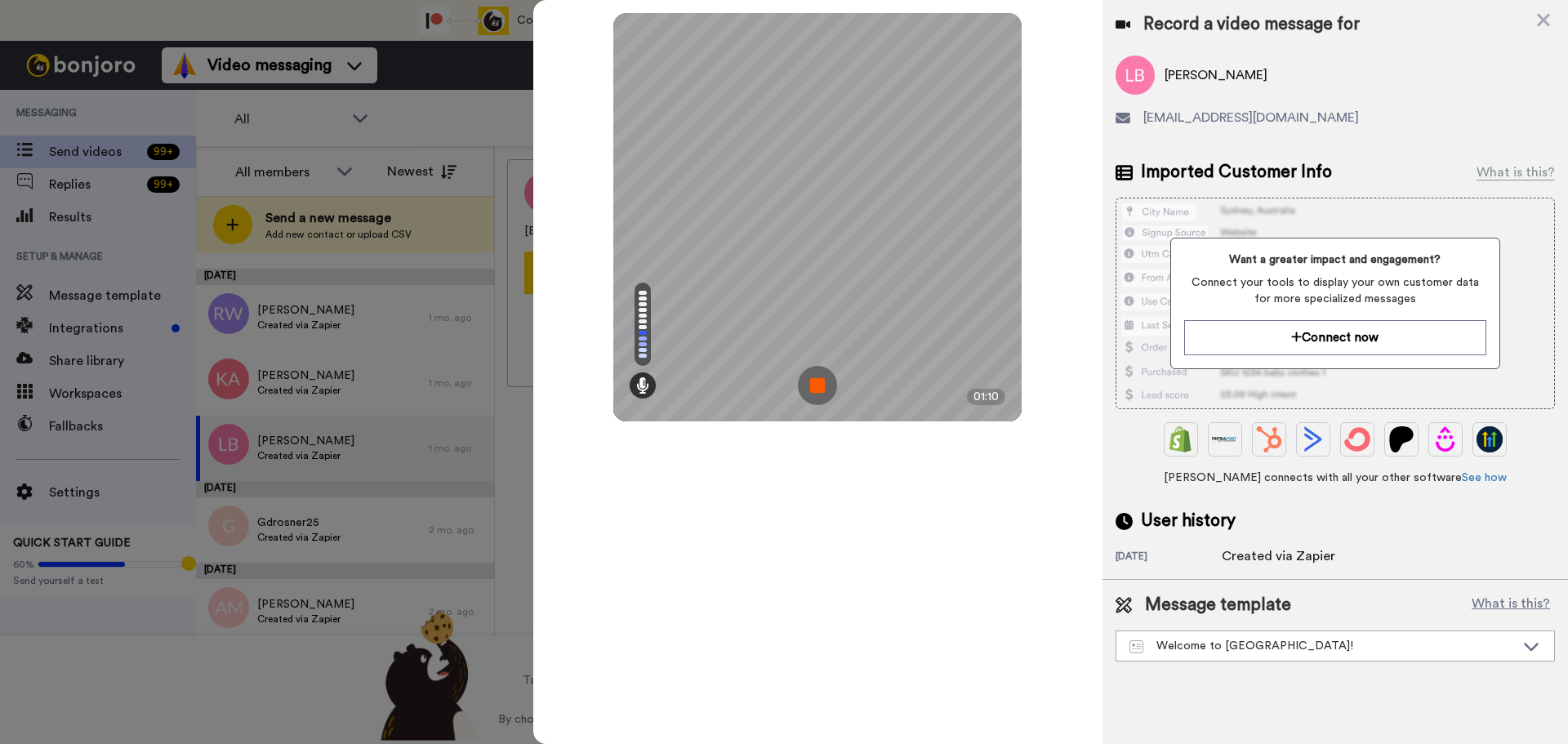
click at [817, 378] on img at bounding box center [817, 385] width 39 height 39
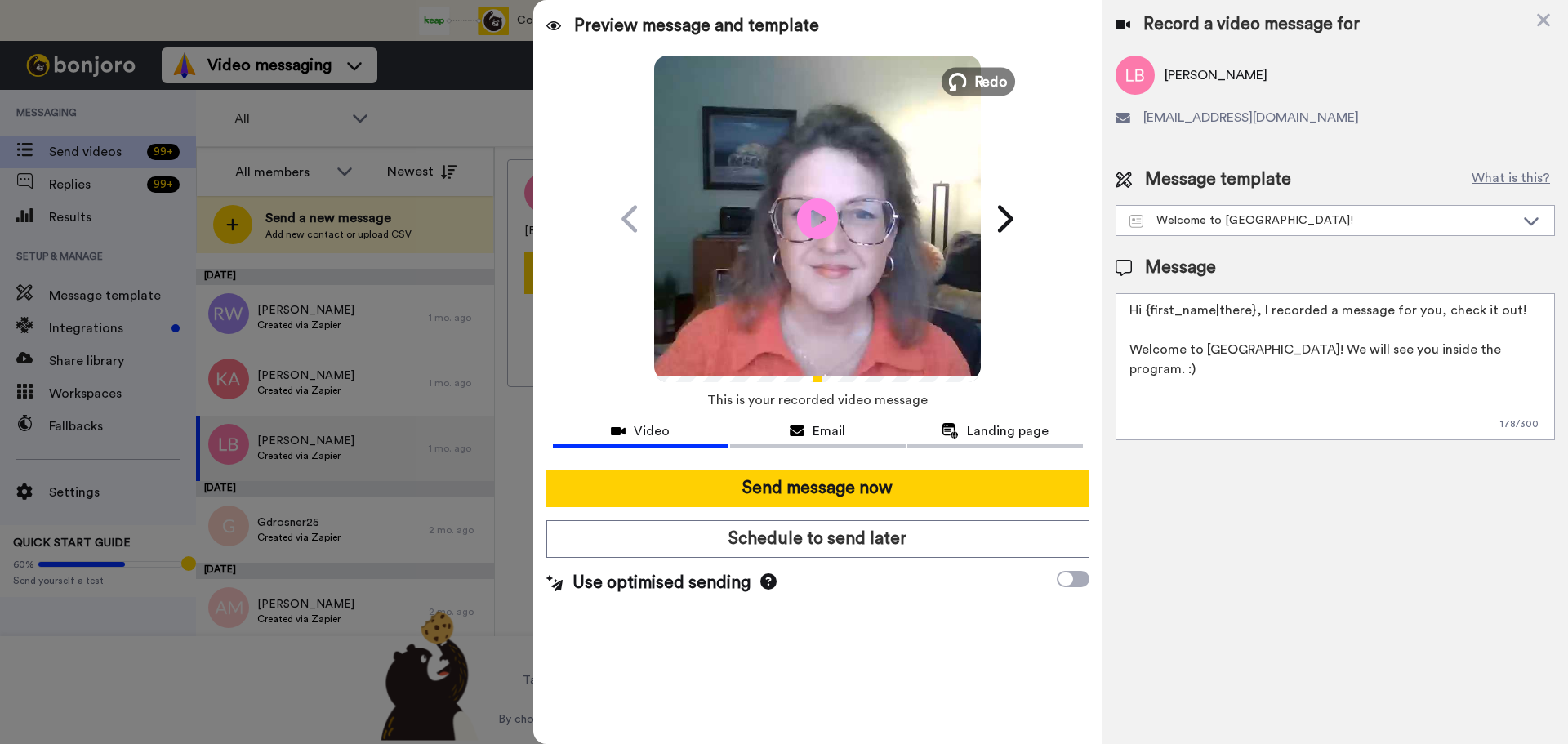
click at [980, 82] on span "Redo" at bounding box center [991, 80] width 34 height 21
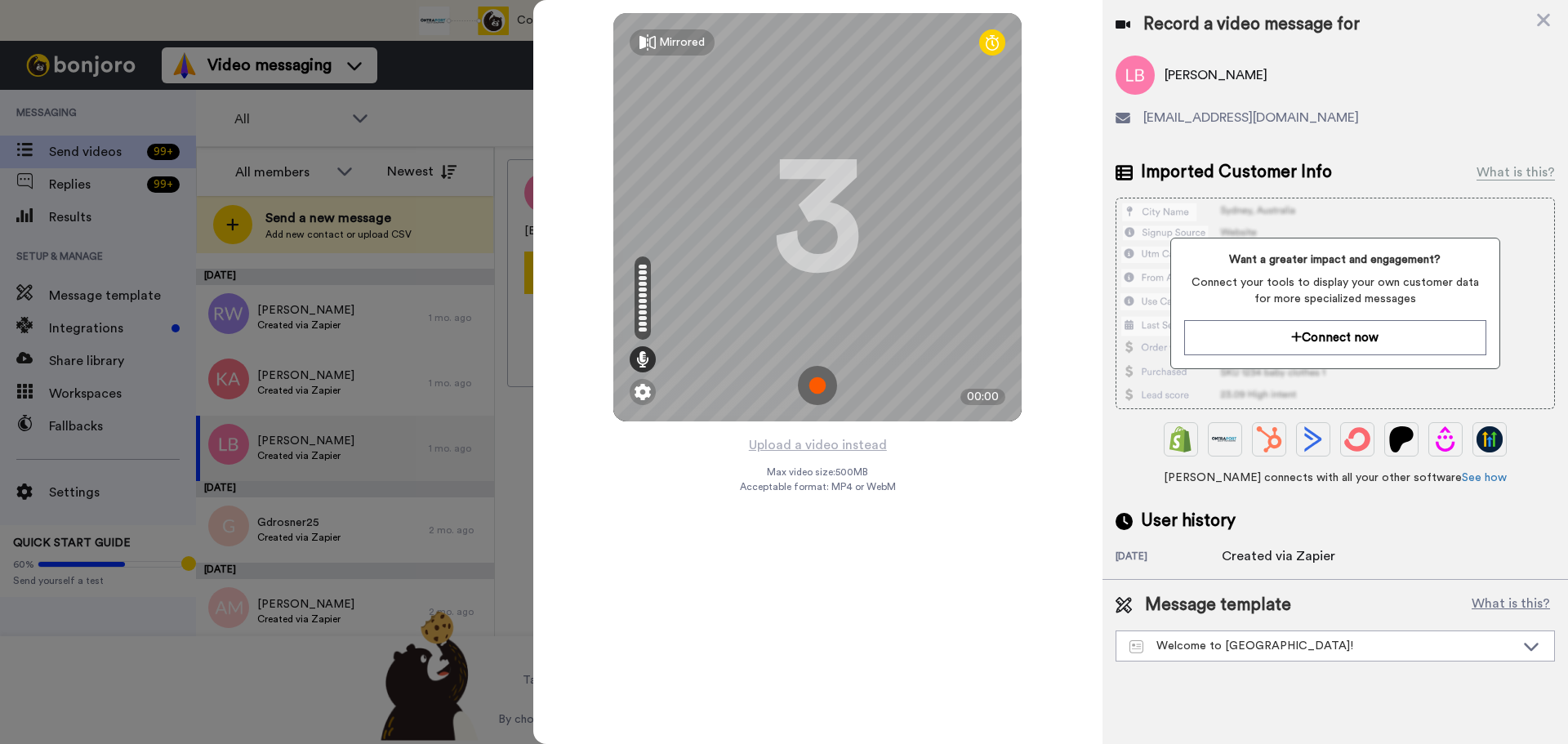
click at [817, 373] on img at bounding box center [817, 385] width 39 height 39
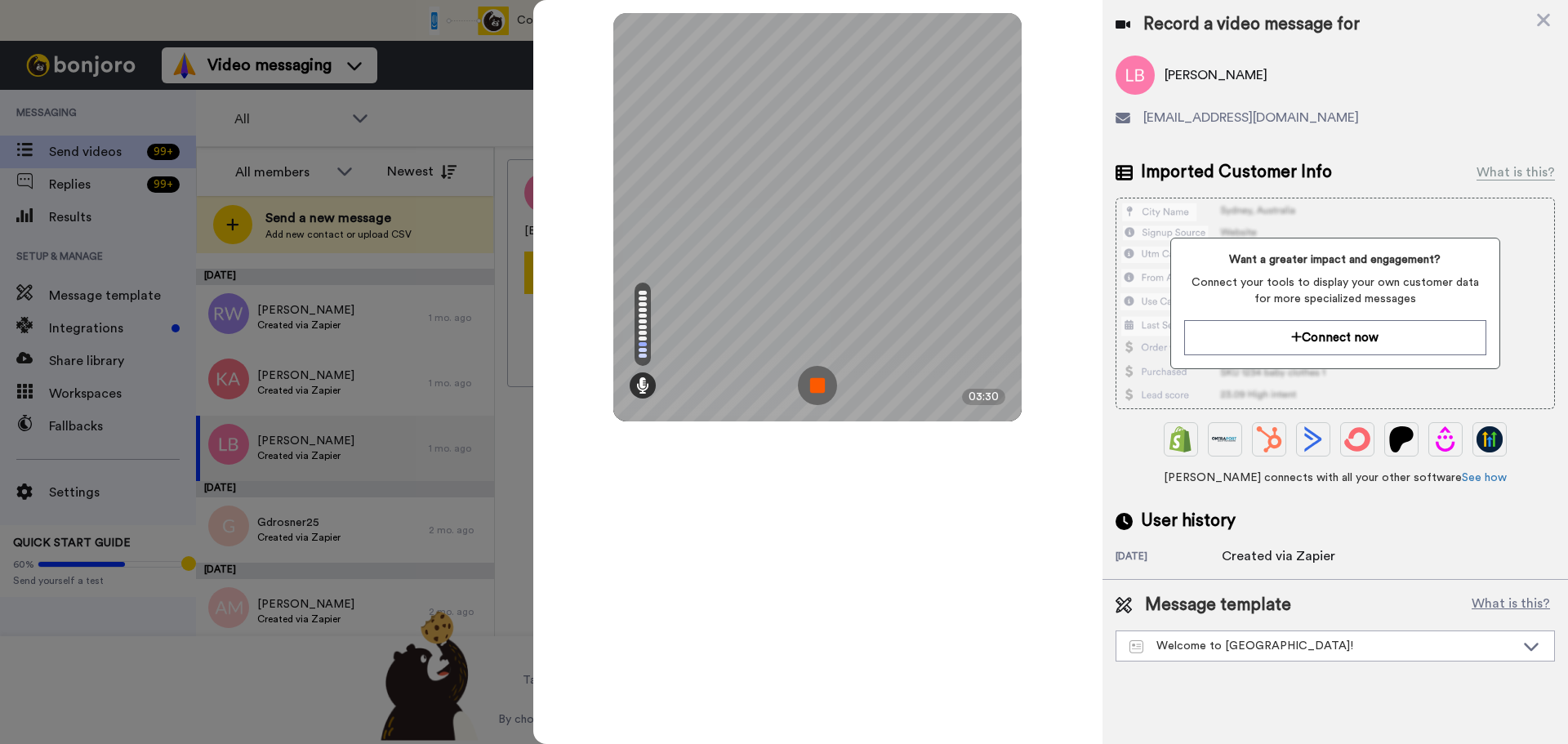
click at [817, 373] on img at bounding box center [817, 385] width 39 height 39
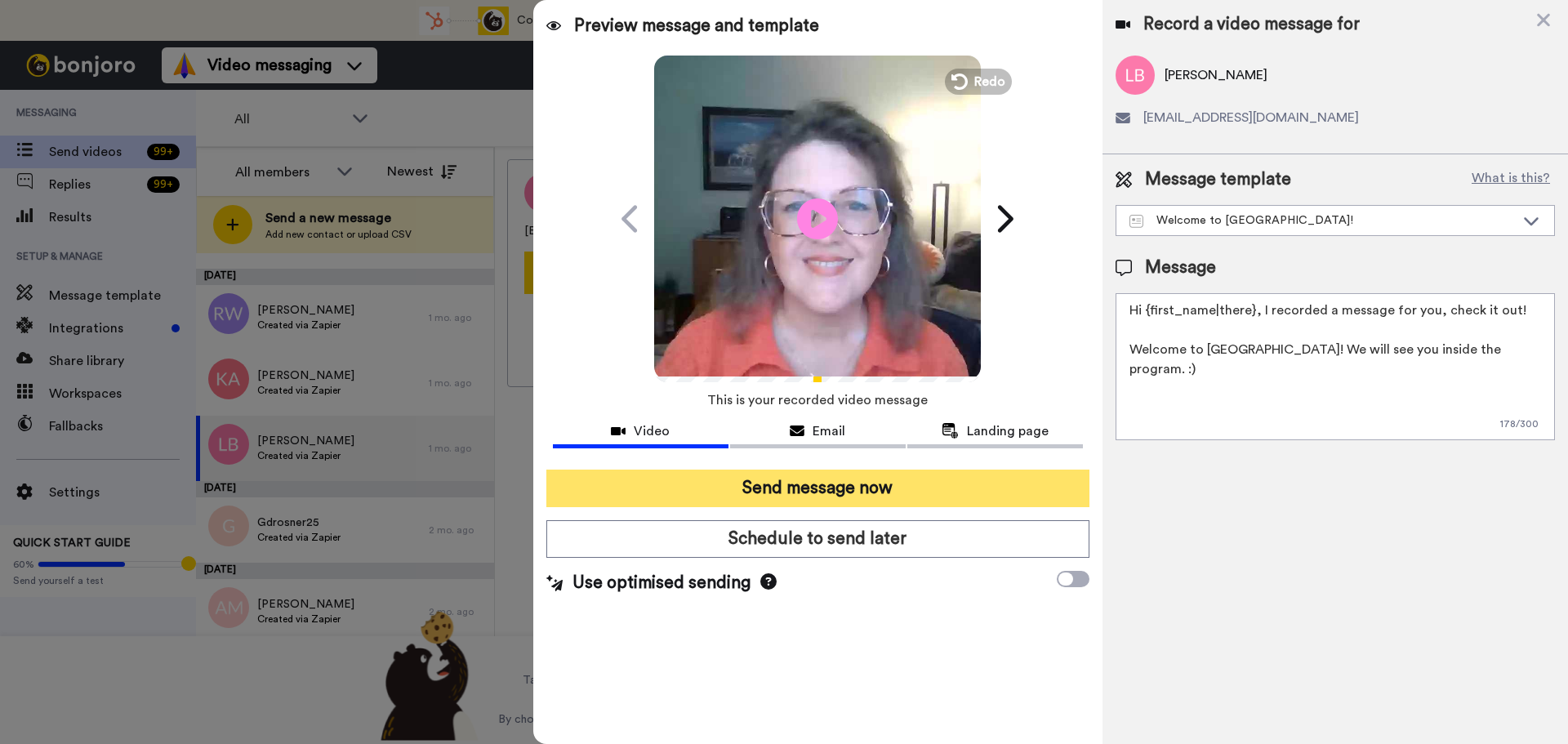
click at [759, 494] on button "Send message now" at bounding box center [817, 489] width 543 height 38
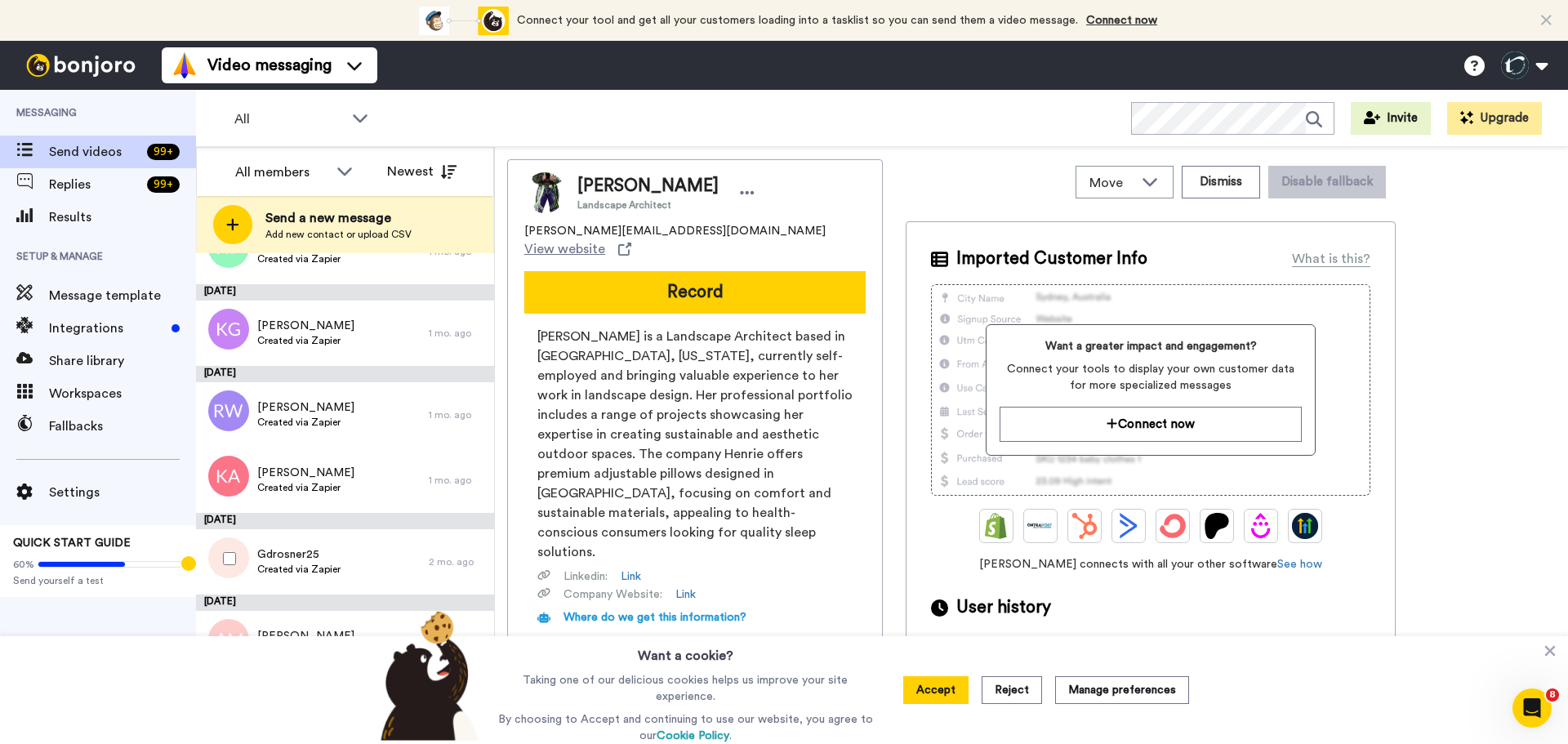
scroll to position [3218, 0]
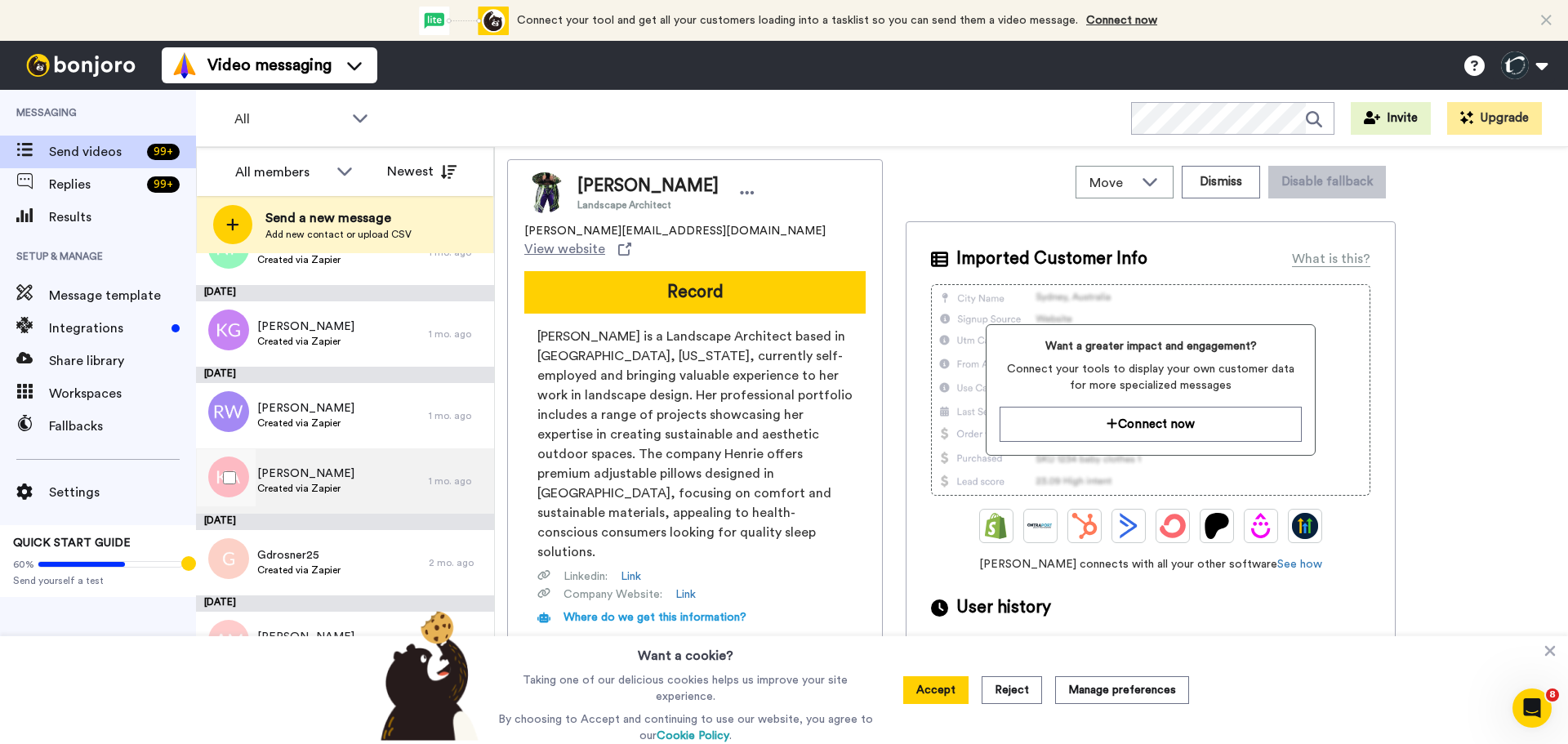
click at [300, 483] on span "Created via Zapier" at bounding box center [305, 488] width 97 height 13
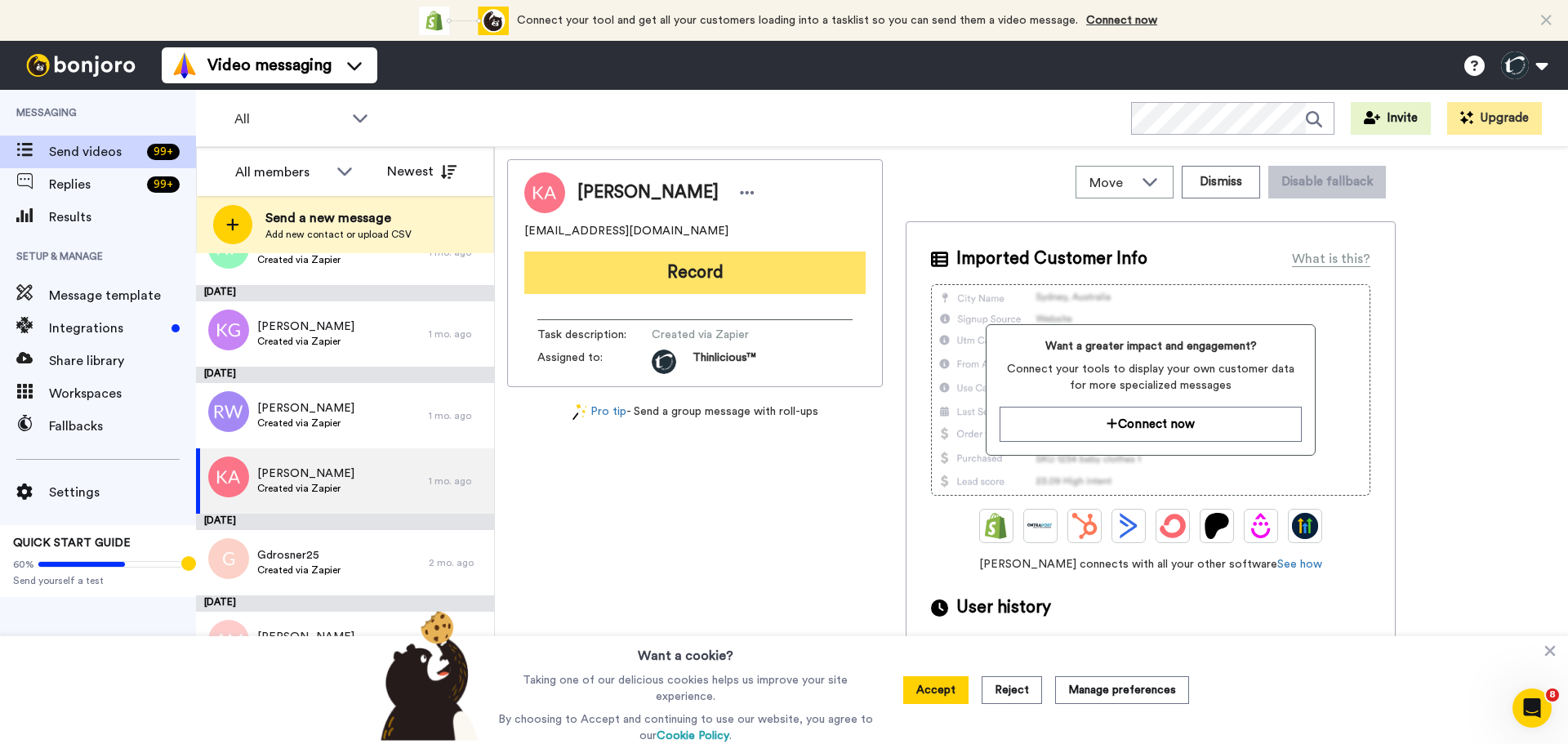
click at [746, 277] on button "Record" at bounding box center [694, 273] width 341 height 42
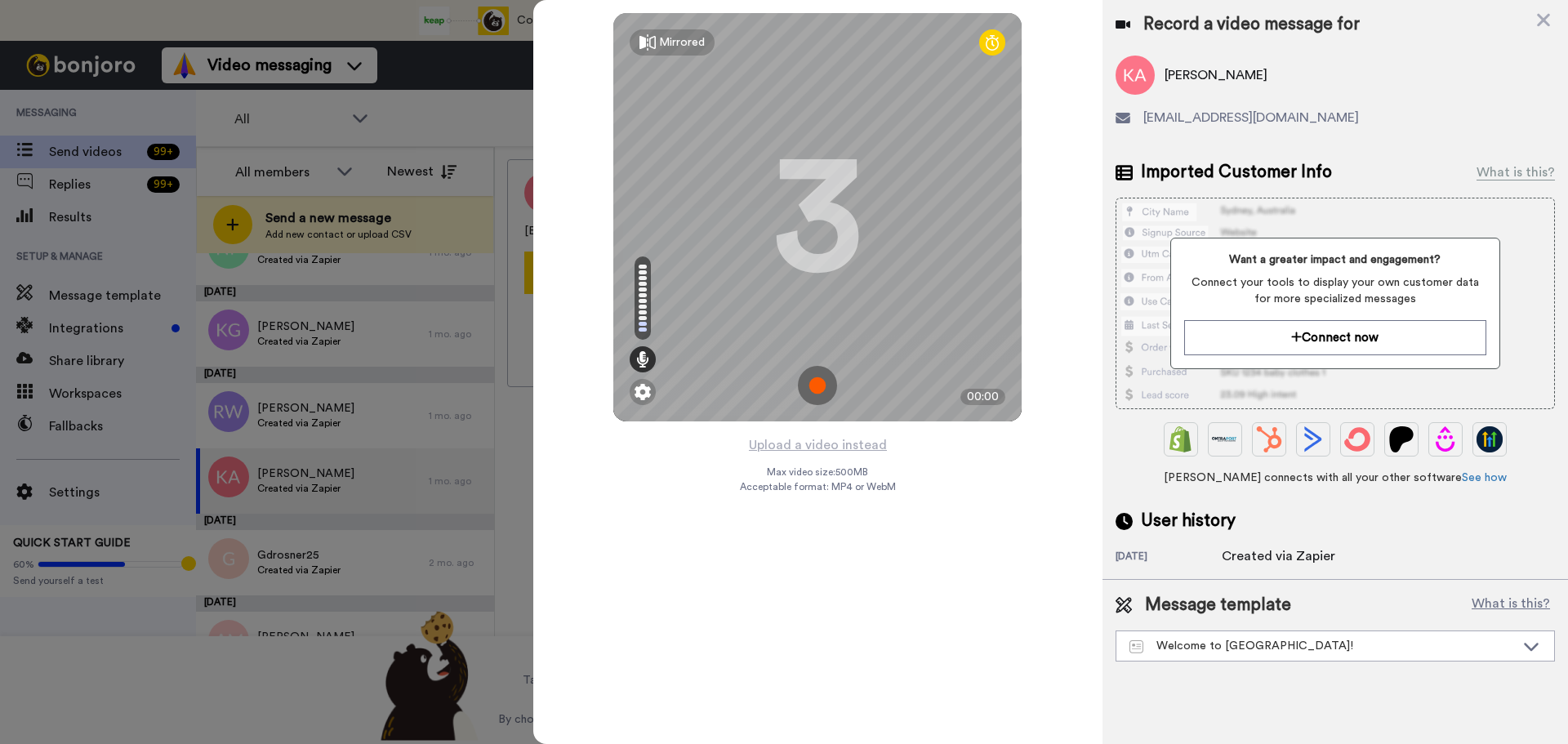
click at [819, 384] on img at bounding box center [817, 385] width 39 height 39
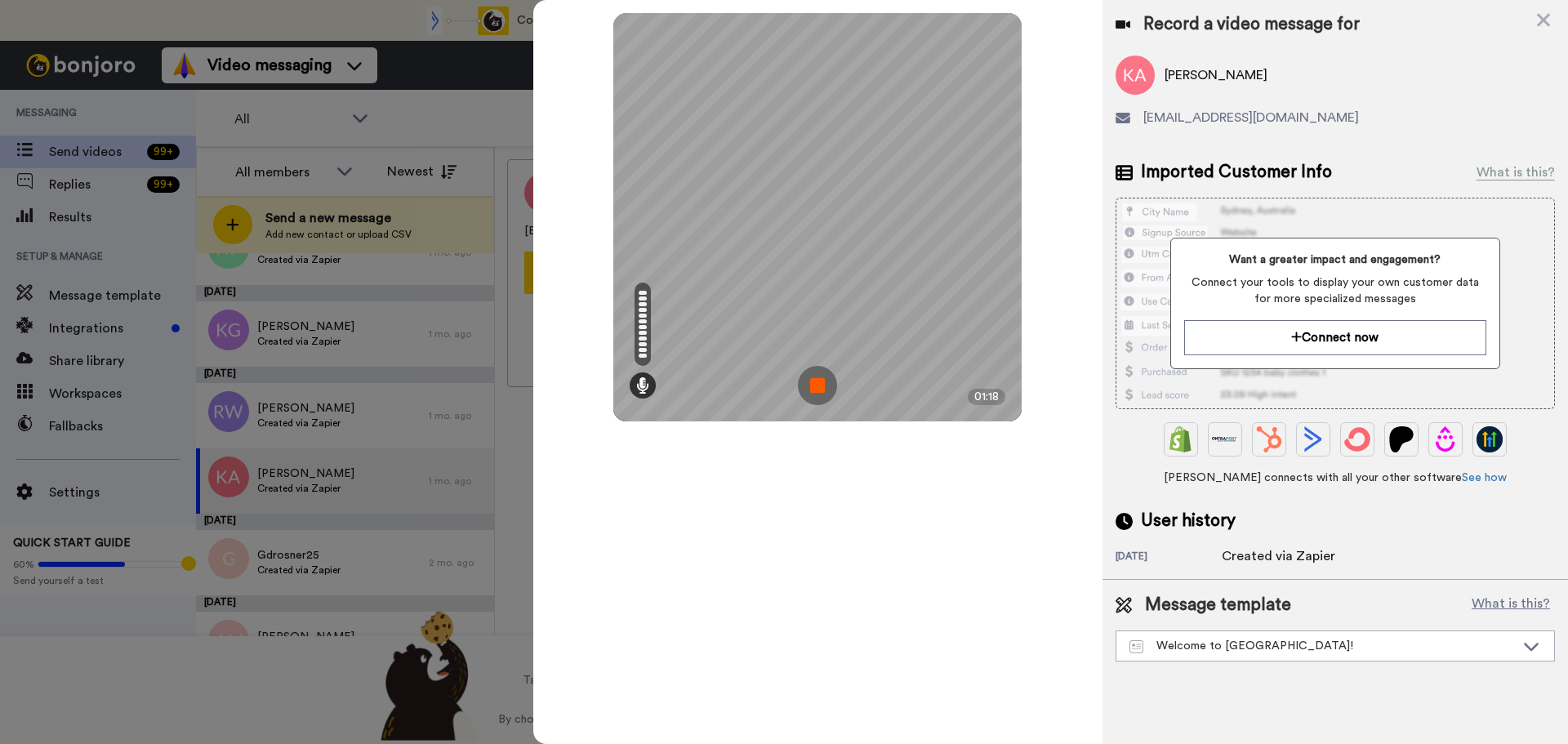
click at [819, 384] on img at bounding box center [817, 385] width 39 height 39
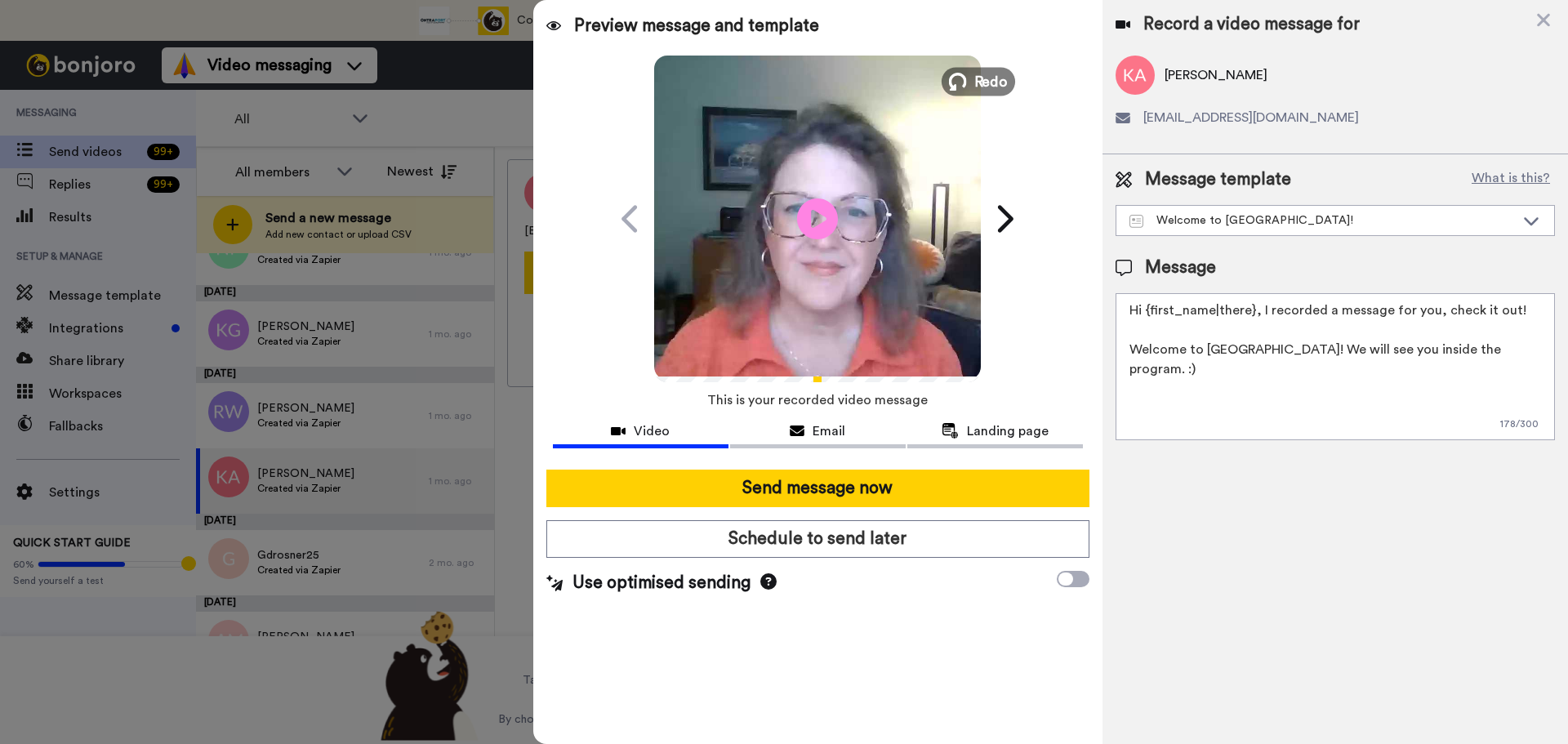
click at [998, 73] on span "Redo" at bounding box center [991, 80] width 34 height 21
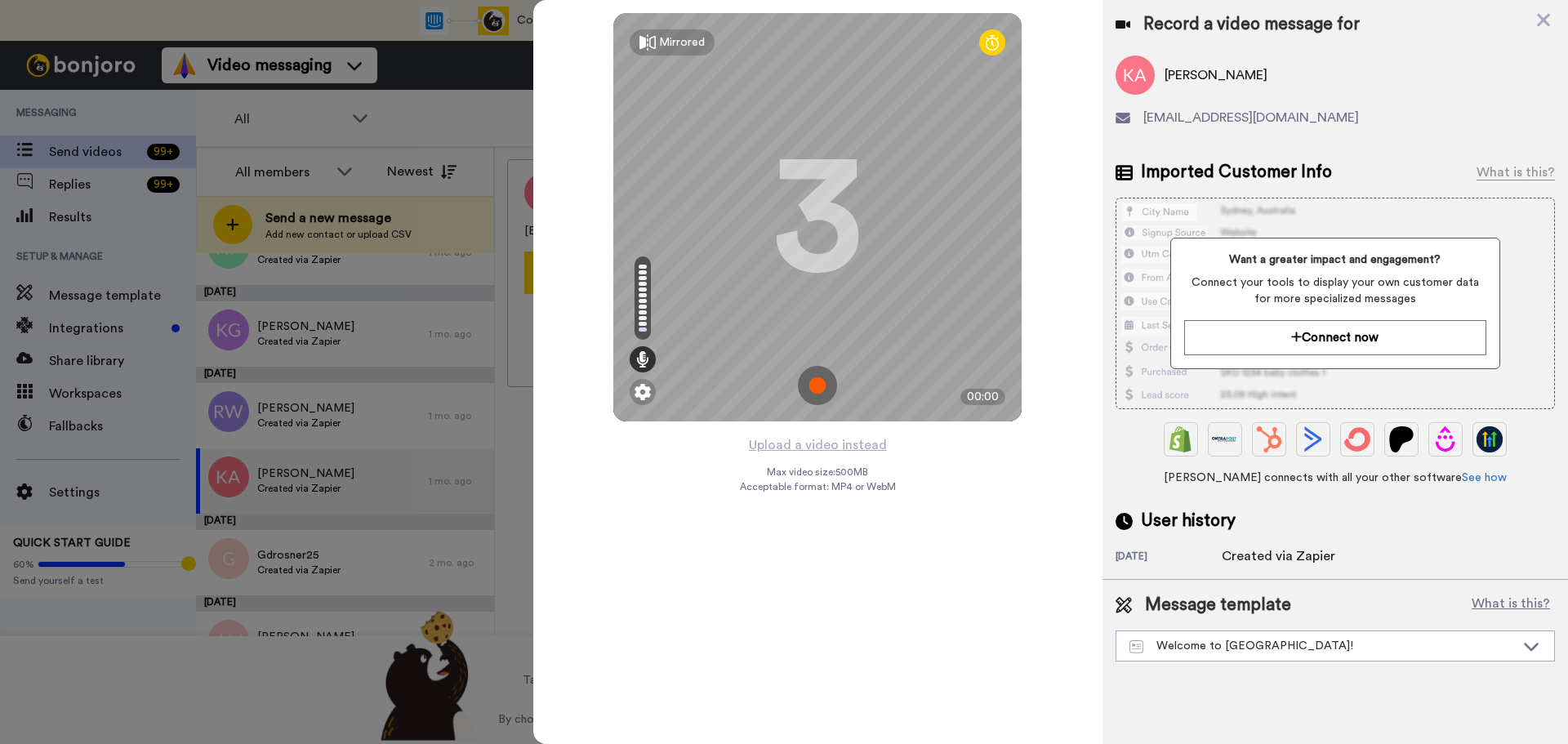
click at [813, 385] on img at bounding box center [817, 385] width 39 height 39
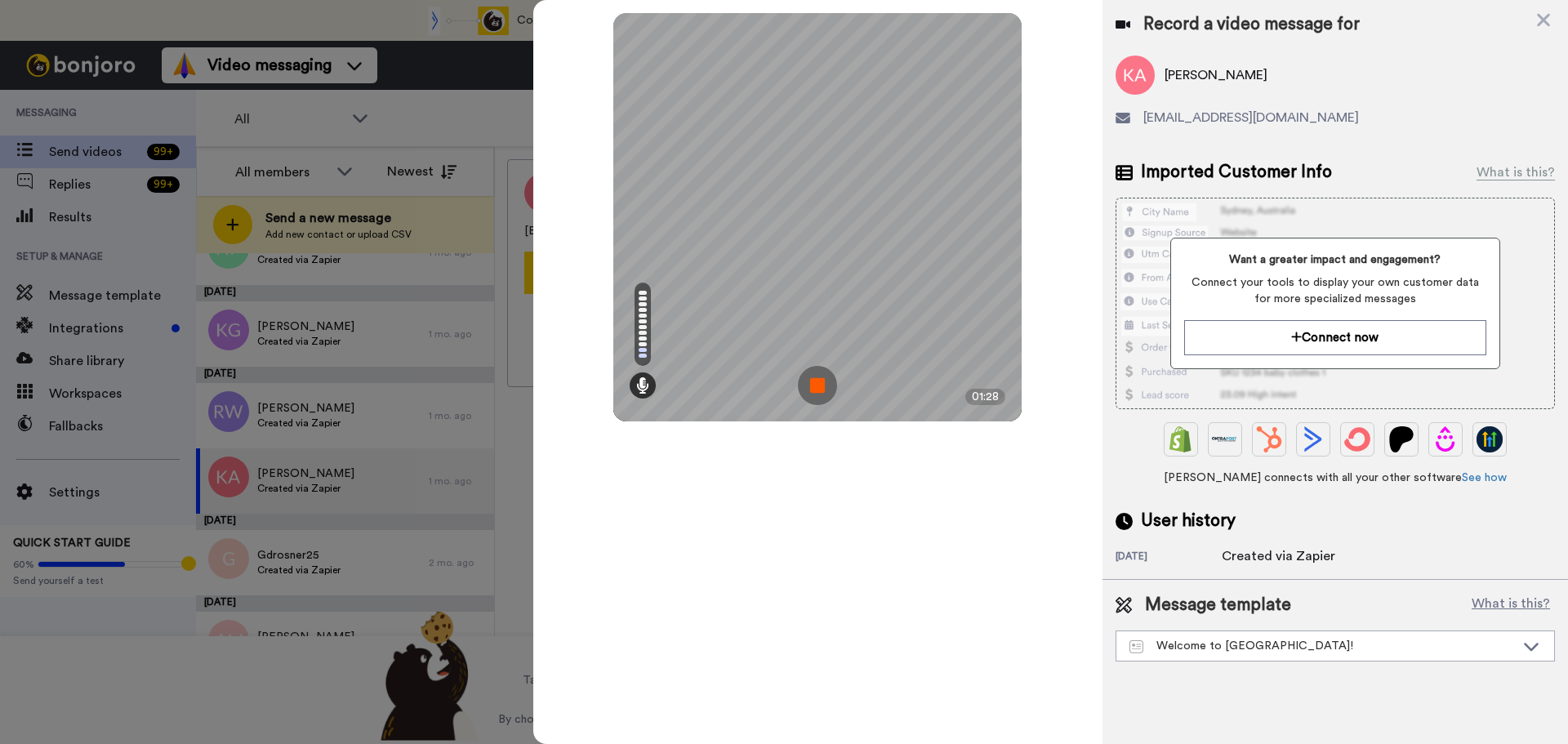
click at [813, 385] on img at bounding box center [817, 385] width 39 height 39
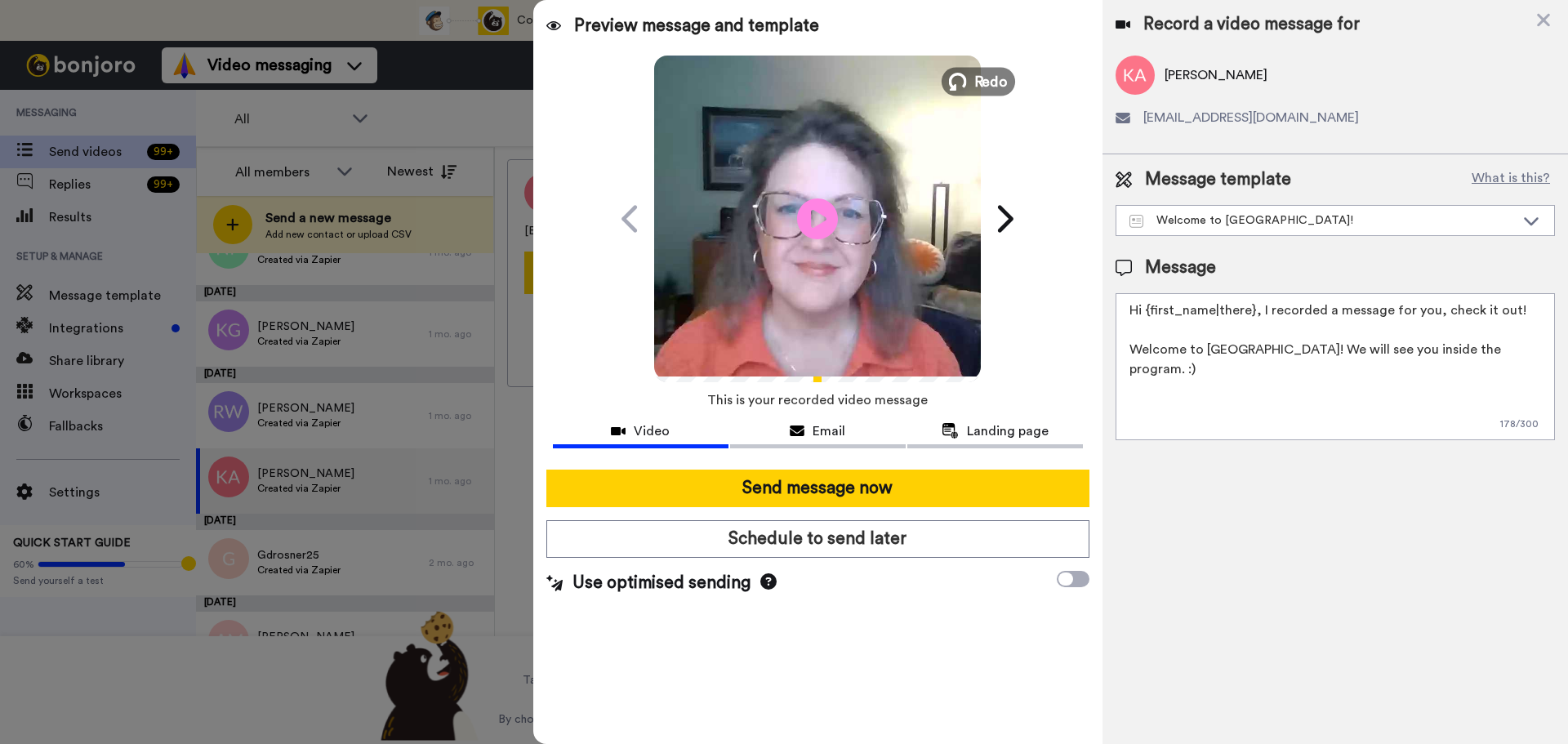
click at [993, 73] on span "Redo" at bounding box center [991, 80] width 34 height 21
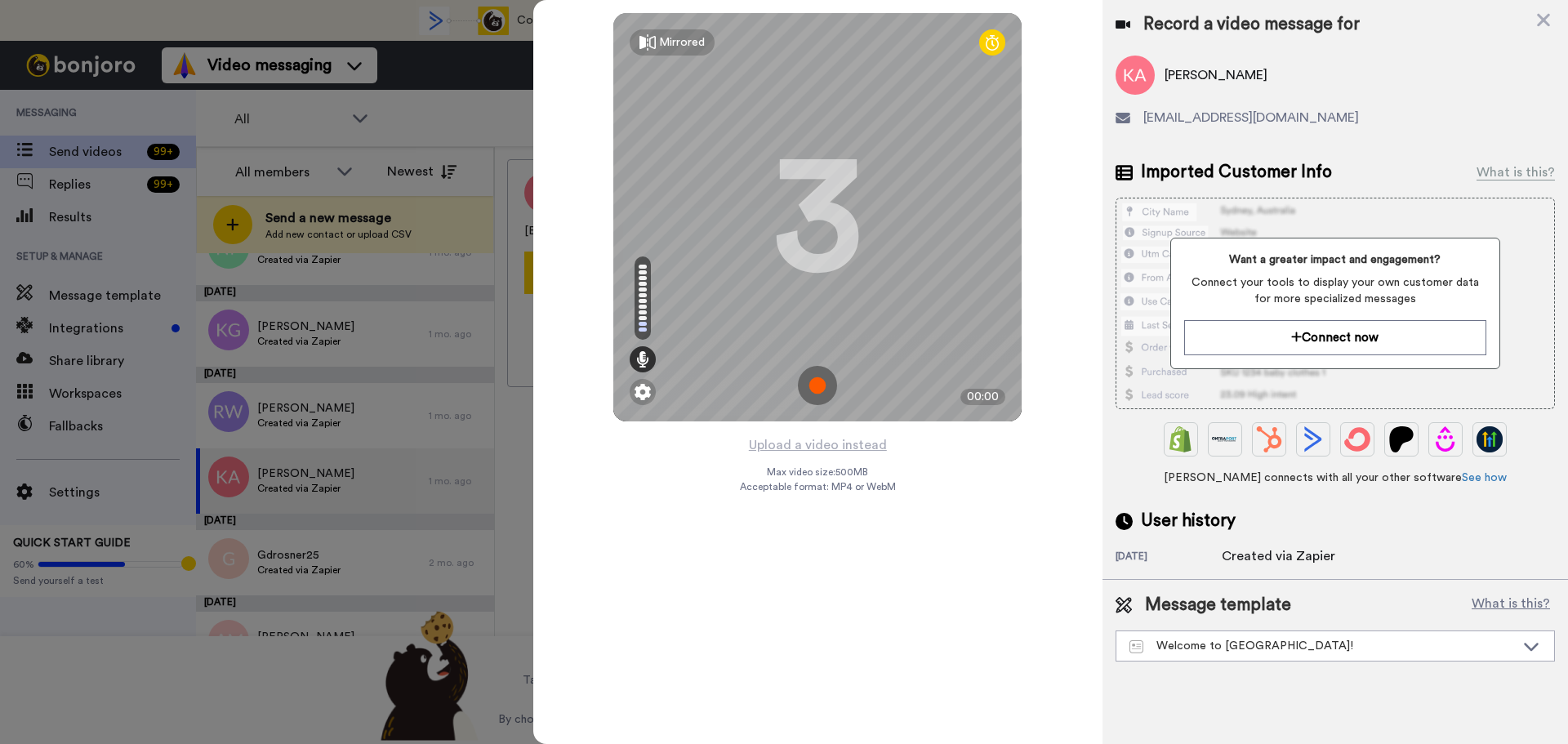
click at [815, 375] on img at bounding box center [817, 385] width 39 height 39
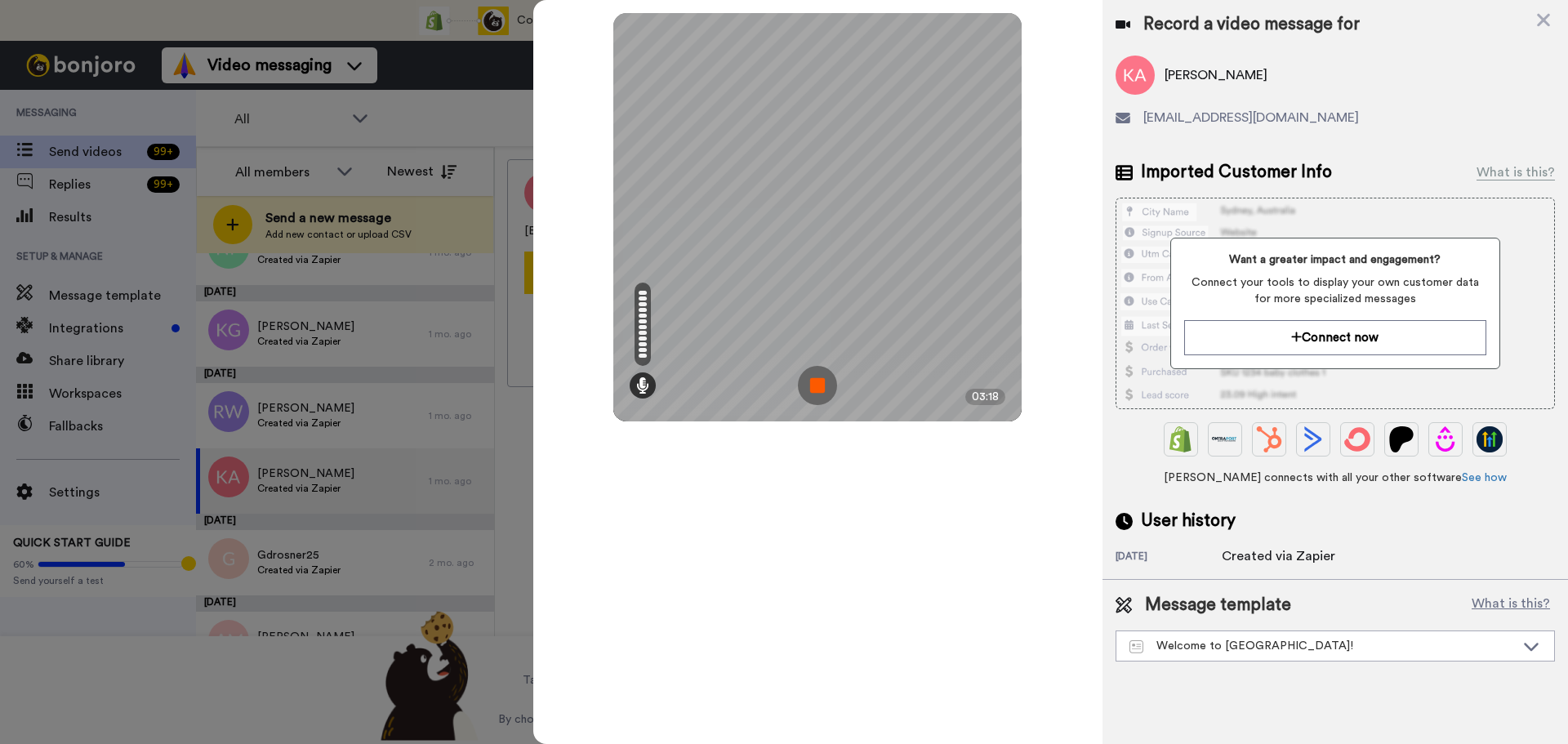
click at [815, 375] on img at bounding box center [817, 385] width 39 height 39
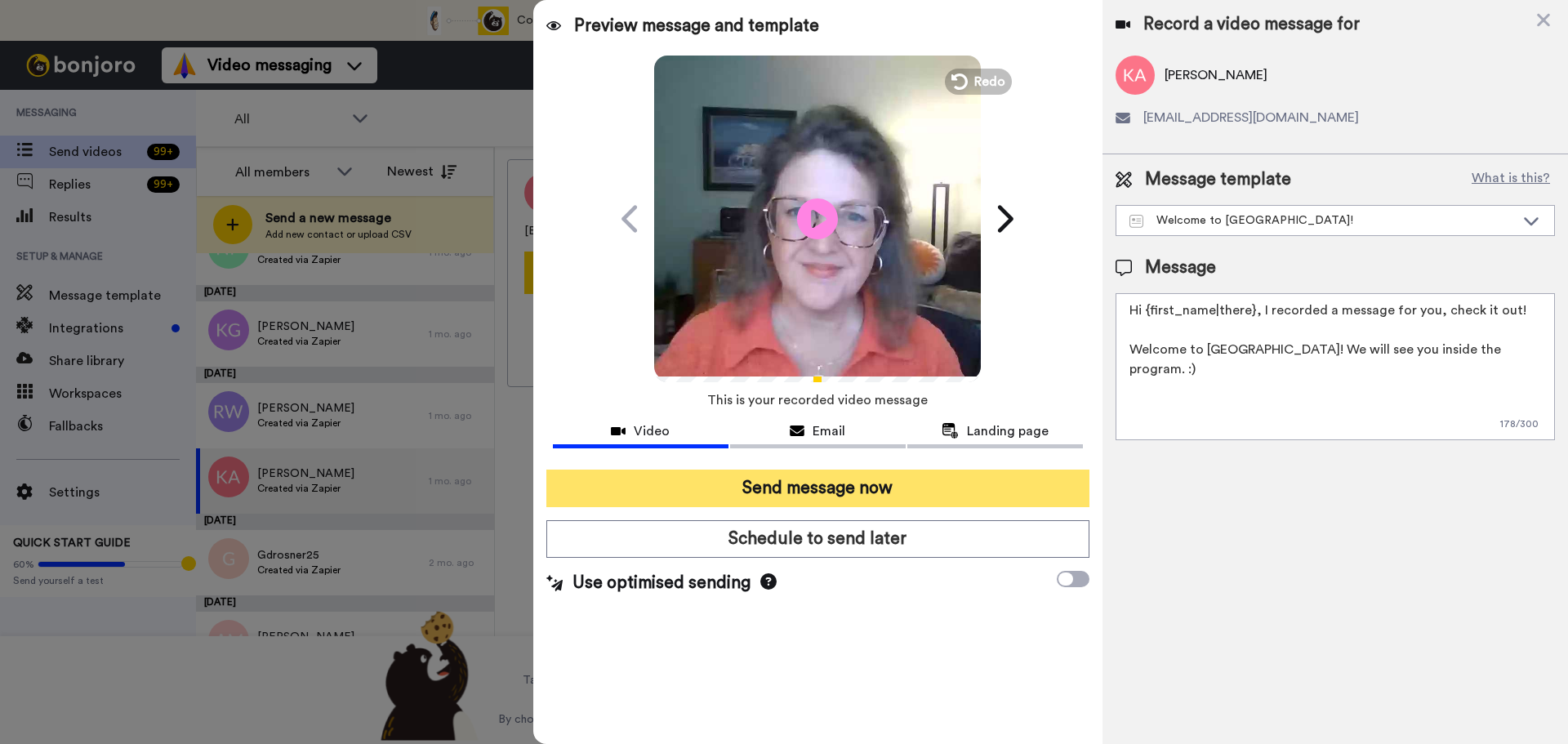
click at [942, 489] on button "Send message now" at bounding box center [817, 489] width 543 height 38
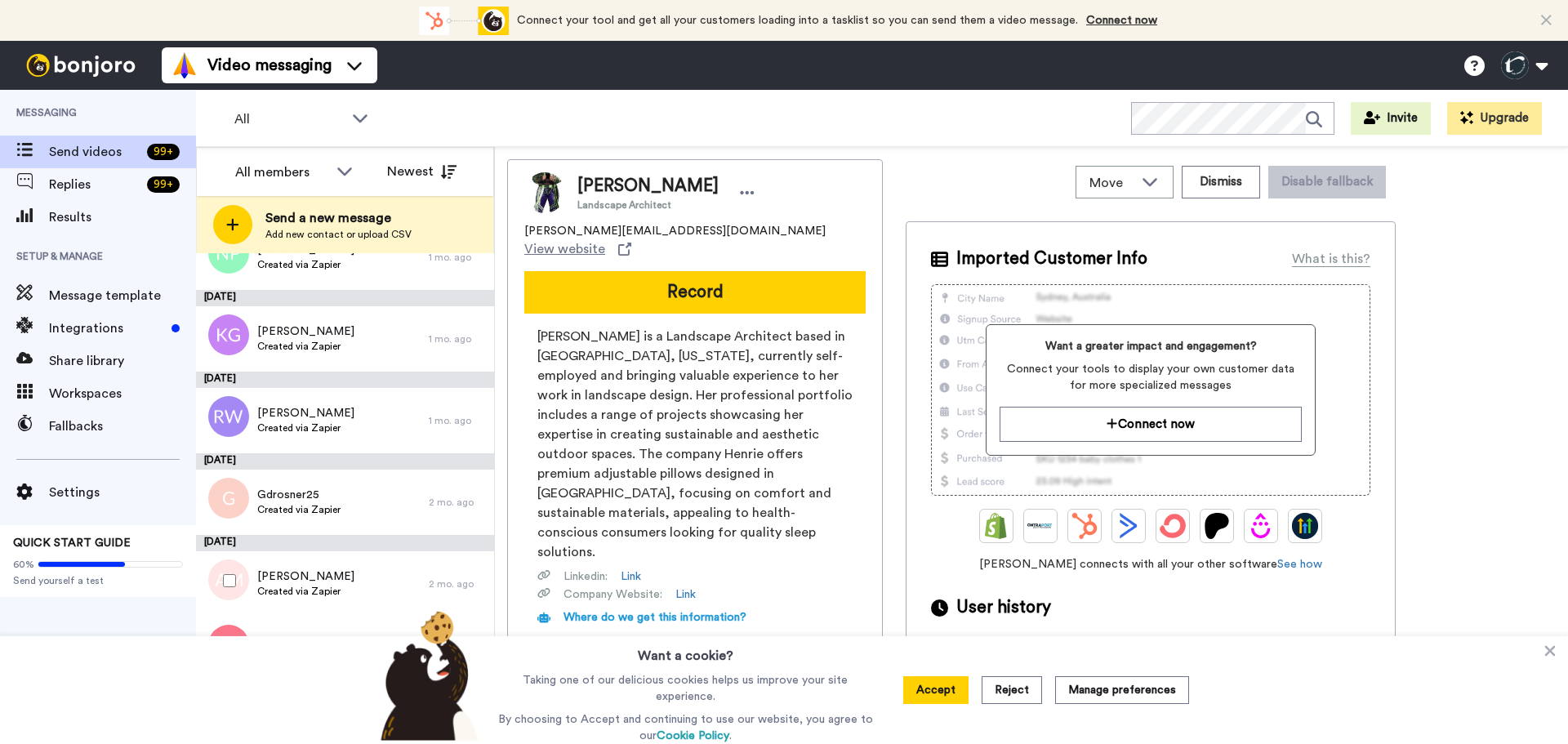
scroll to position [3214, 0]
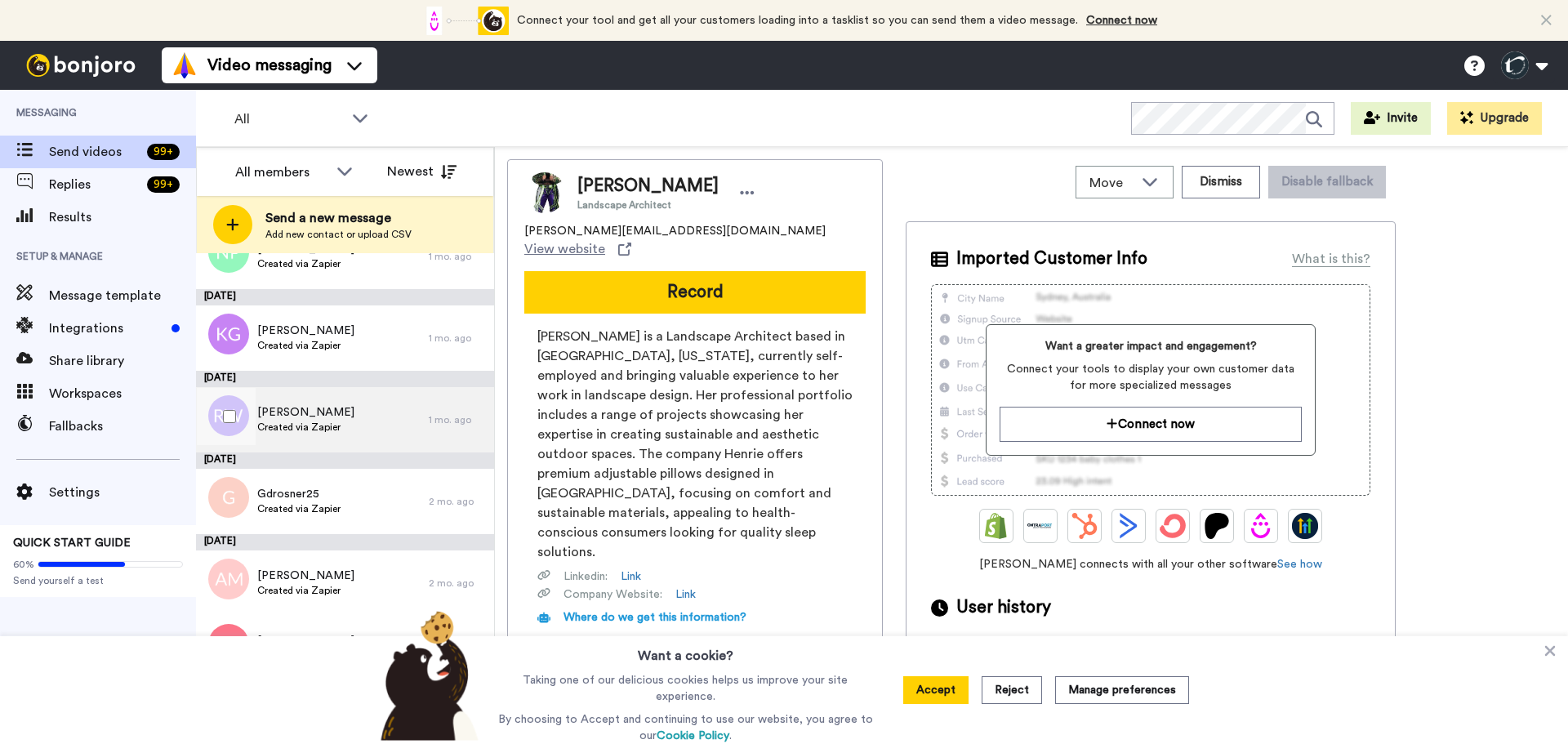
click at [307, 421] on span "Created via Zapier" at bounding box center [305, 427] width 97 height 13
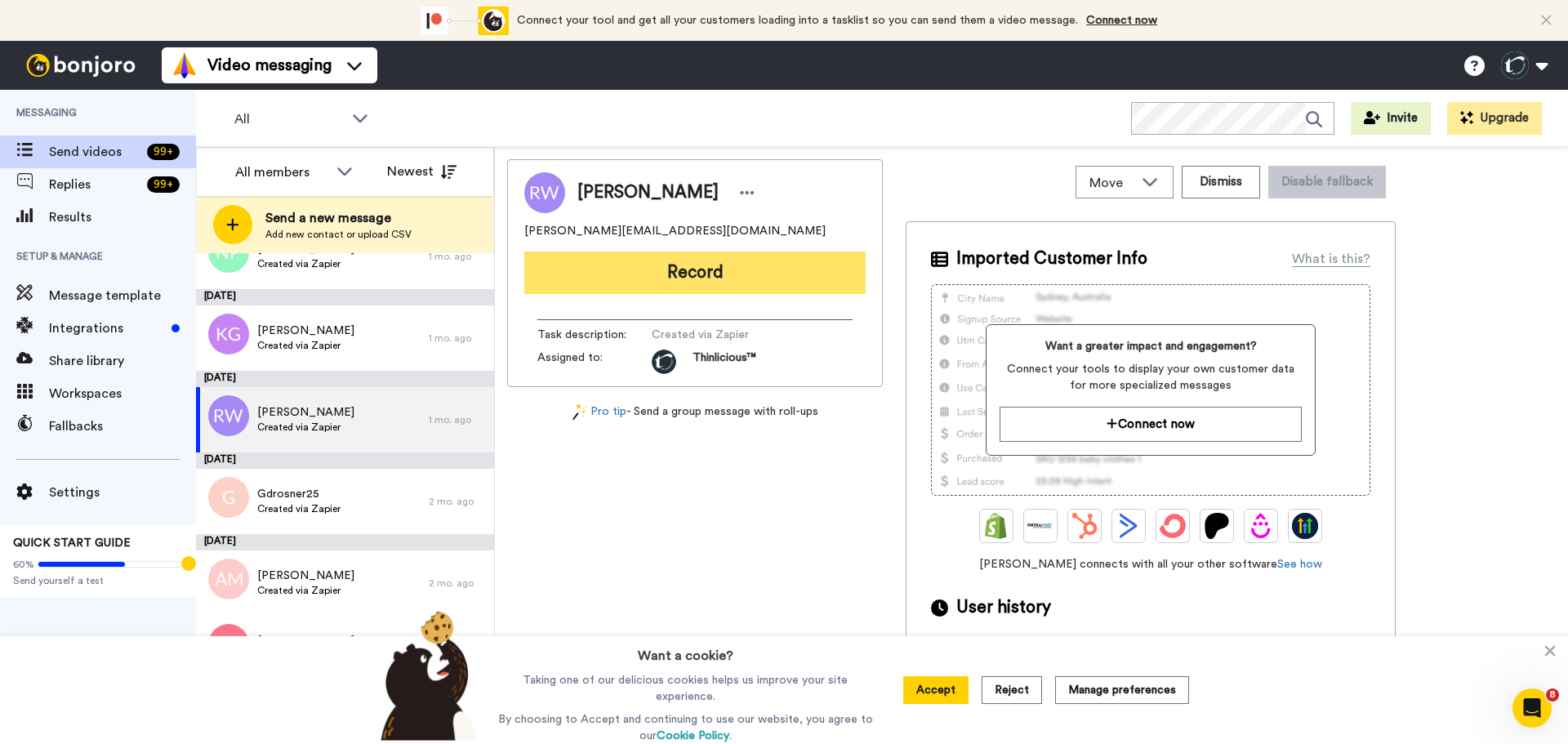
click at [569, 272] on button "Record" at bounding box center [694, 273] width 341 height 42
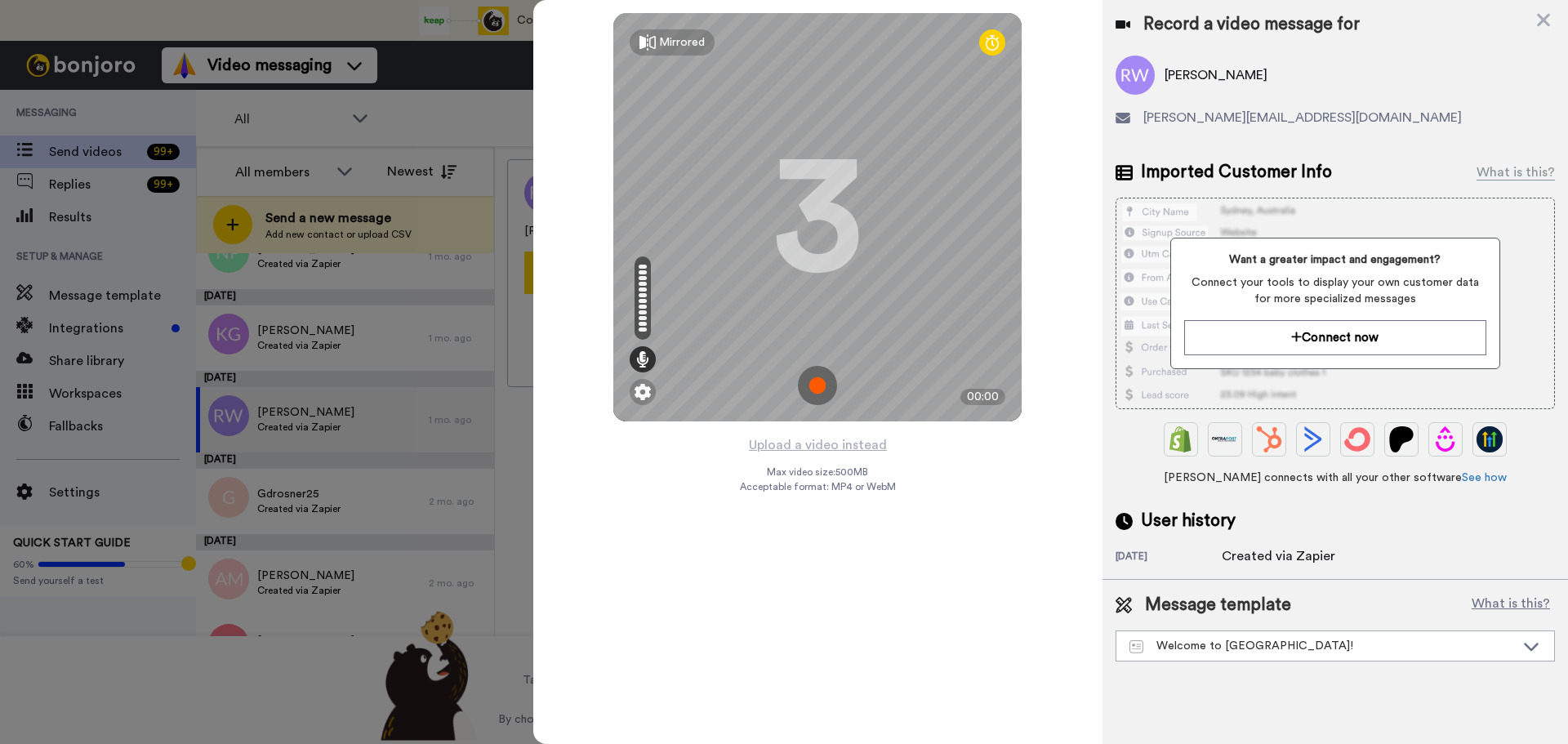
click at [826, 379] on img at bounding box center [817, 385] width 39 height 39
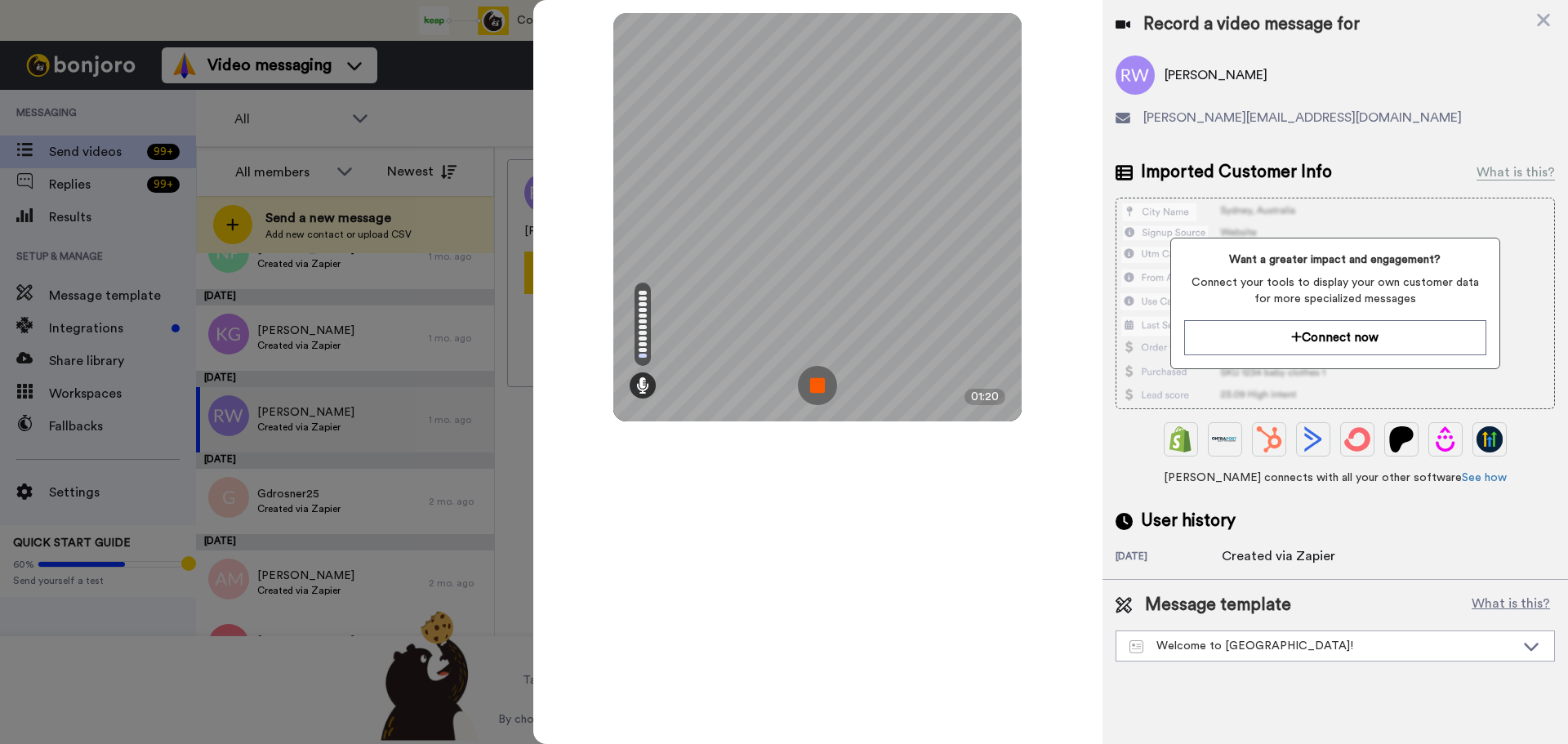
click at [826, 379] on img at bounding box center [817, 385] width 39 height 39
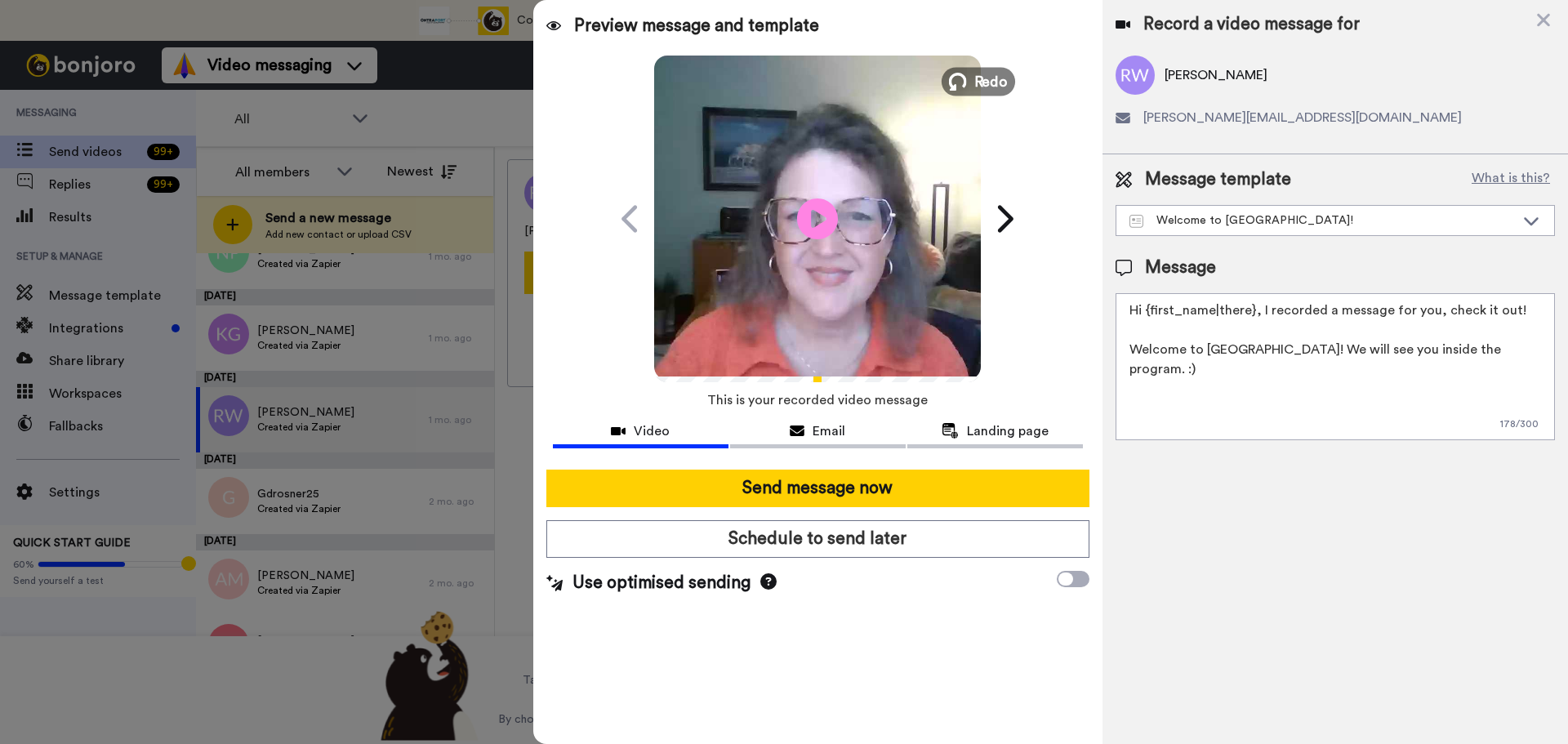
click at [992, 73] on span "Redo" at bounding box center [991, 80] width 34 height 21
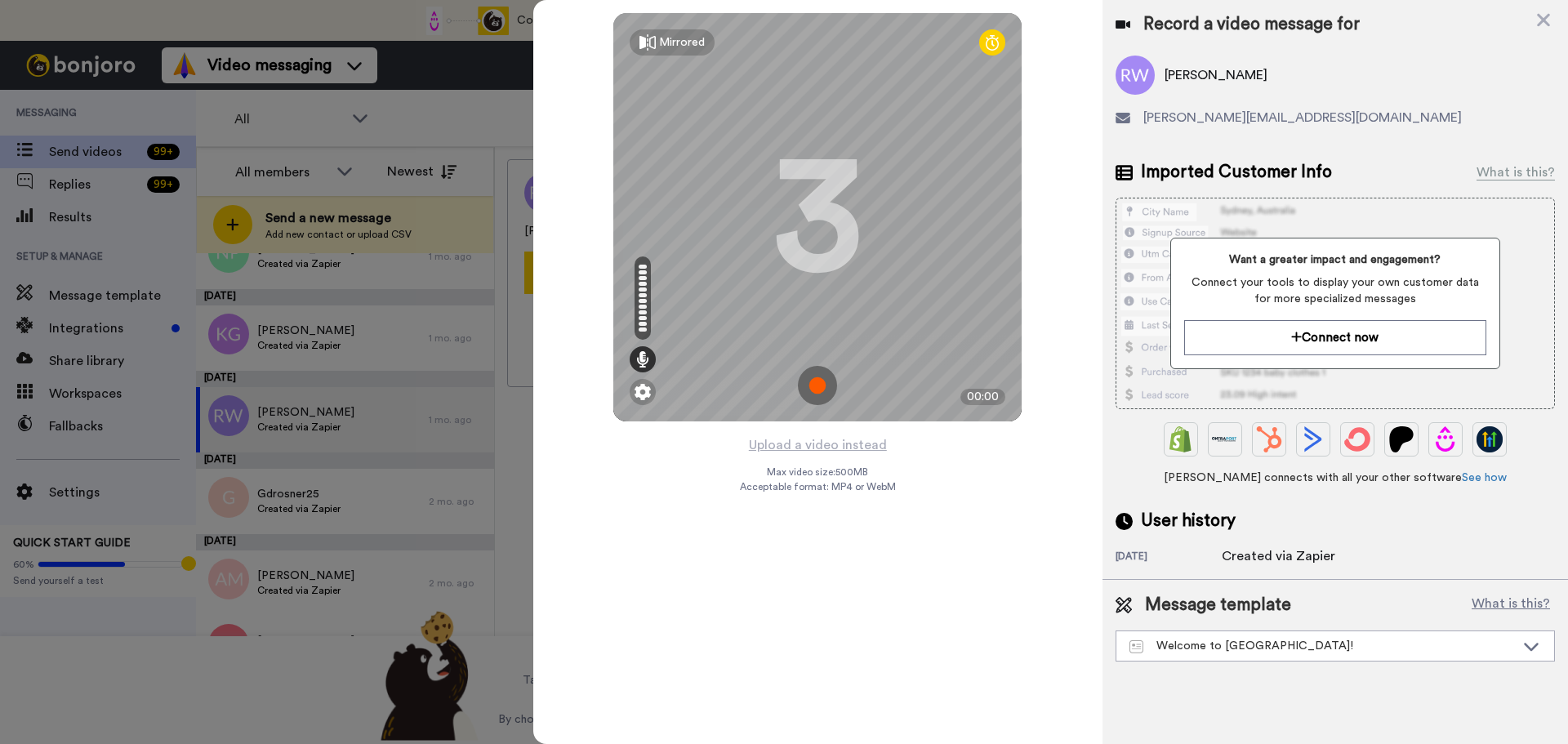
click at [817, 379] on img at bounding box center [817, 385] width 39 height 39
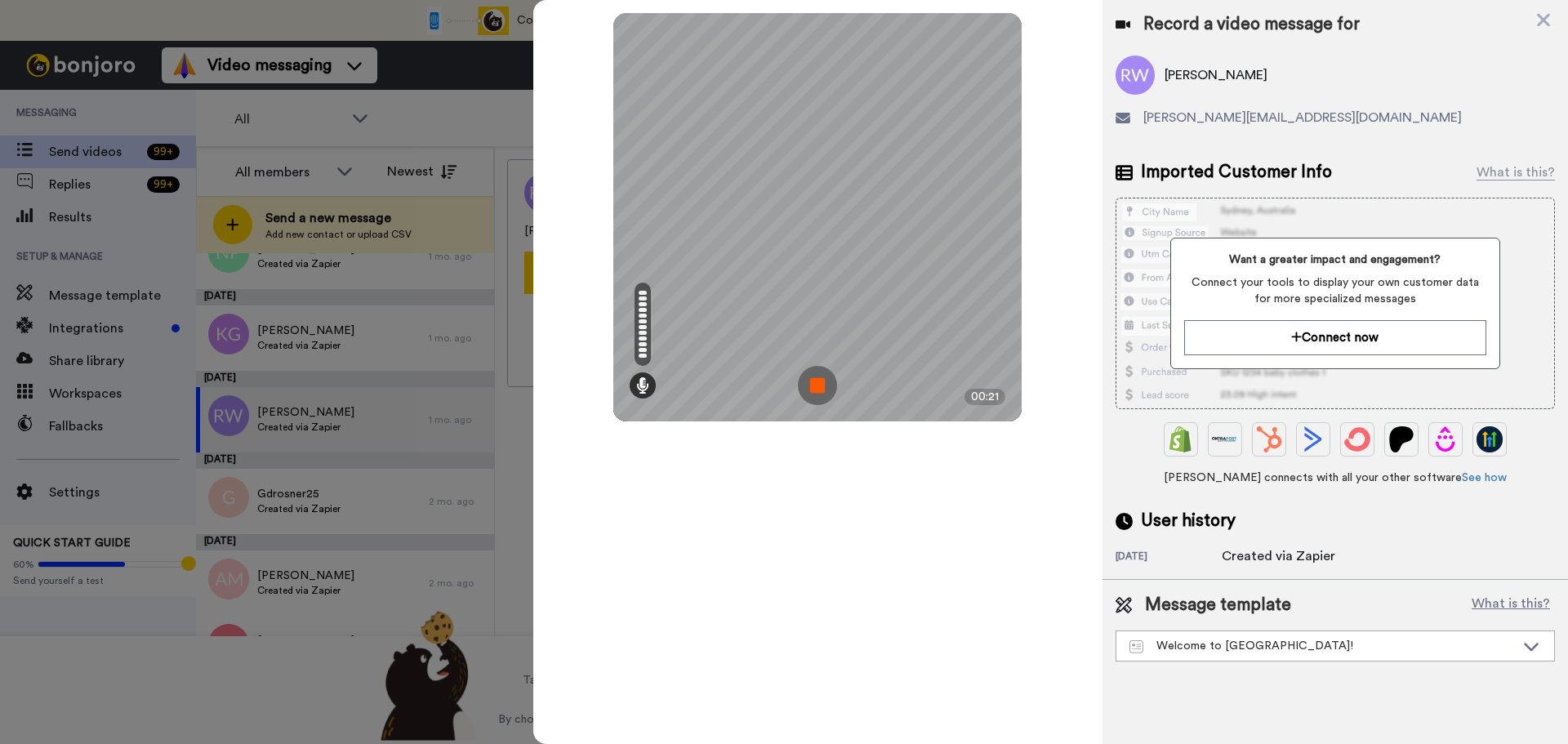
click at [817, 379] on img at bounding box center [817, 385] width 39 height 39
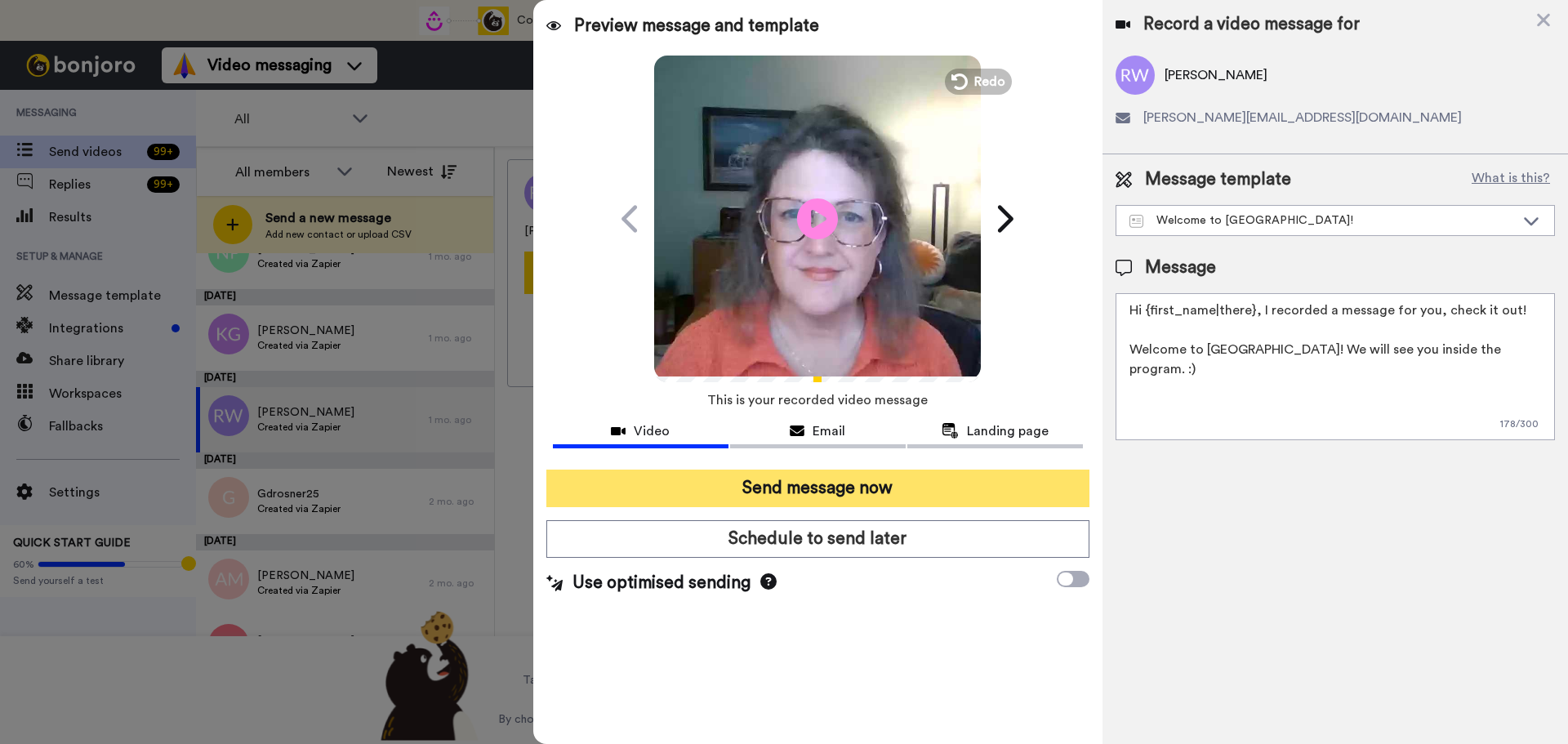
click at [844, 480] on button "Send message now" at bounding box center [817, 489] width 543 height 38
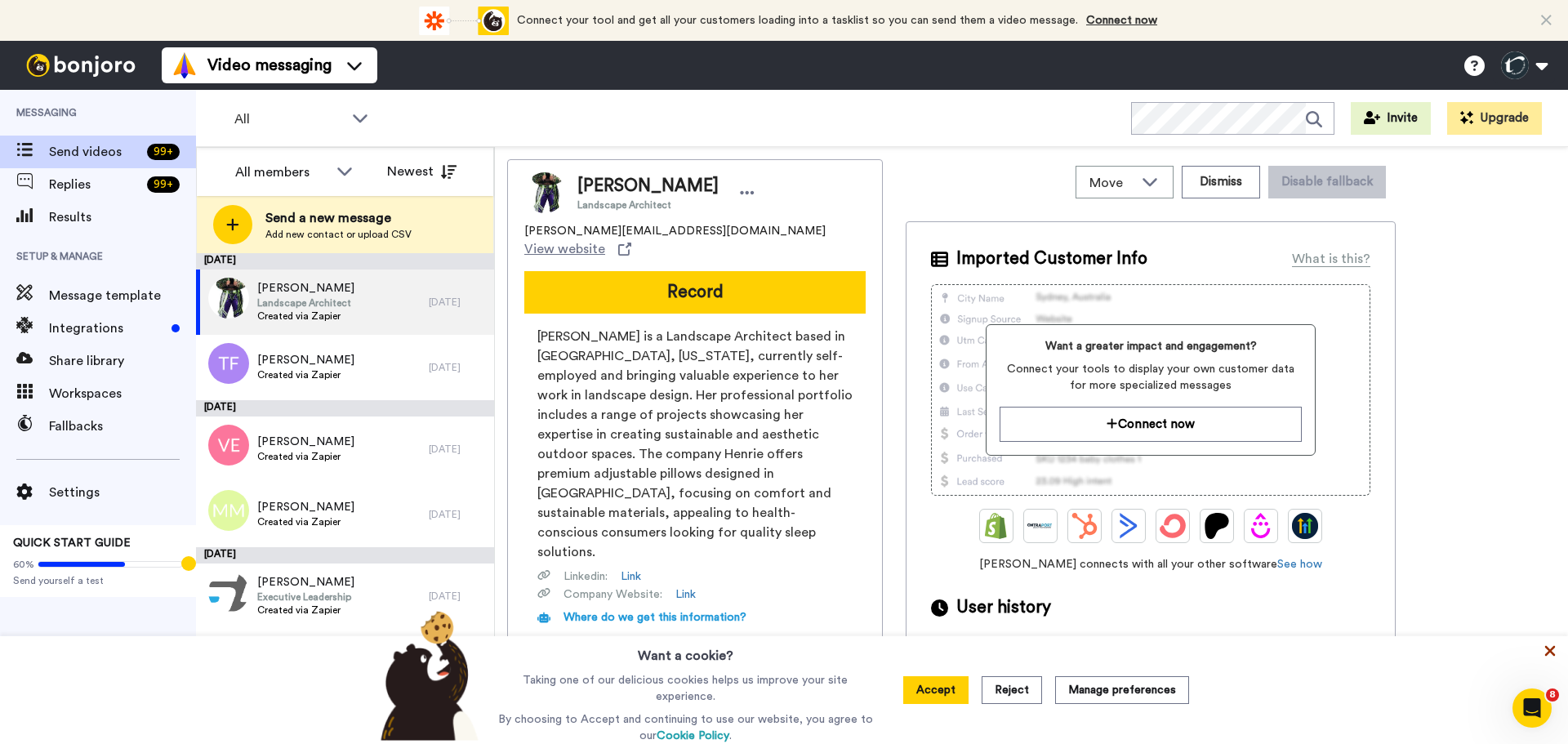
click at [1549, 653] on icon at bounding box center [1550, 651] width 11 height 11
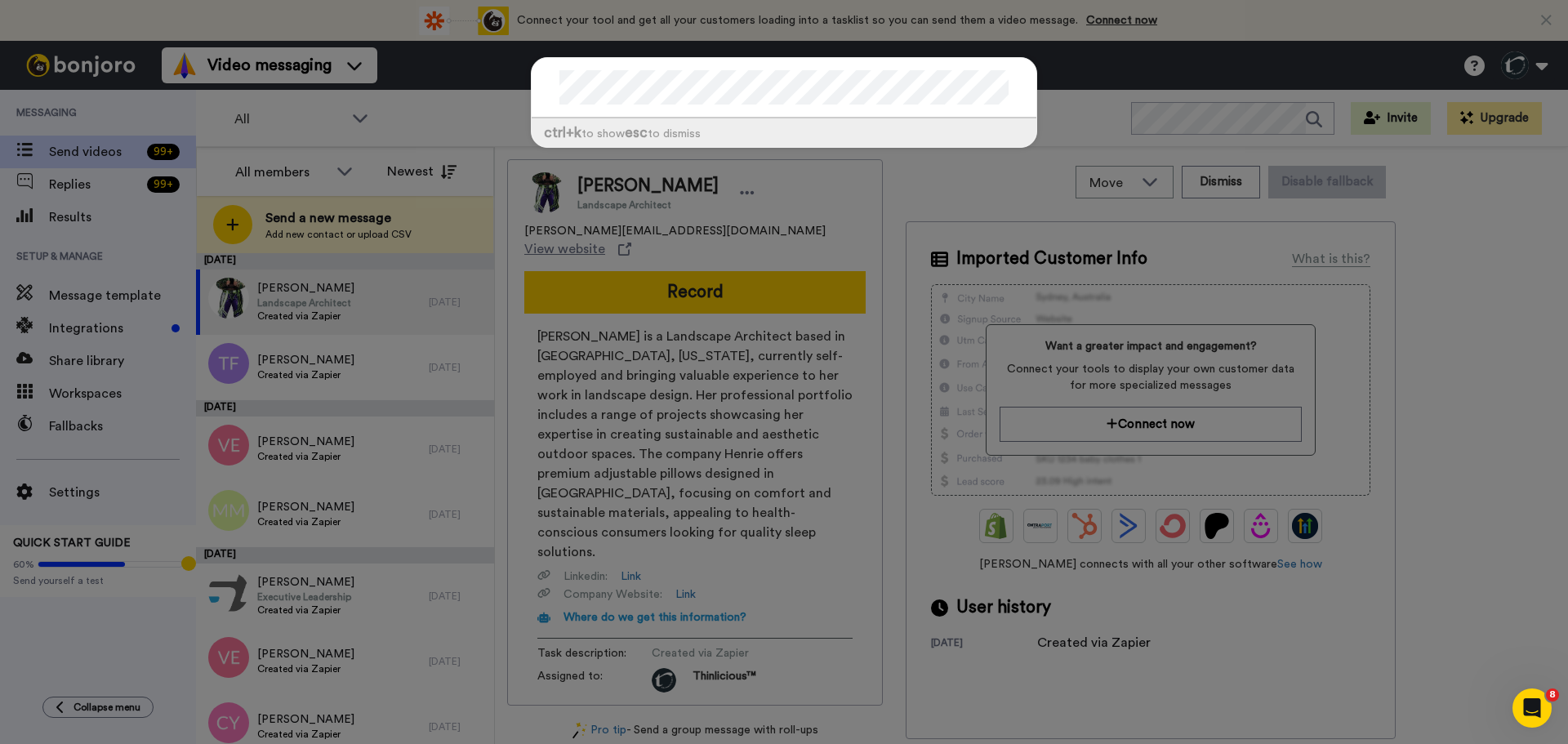
click at [1461, 283] on div "ctrl +k to show esc to dismiss" at bounding box center [784, 372] width 1568 height 744
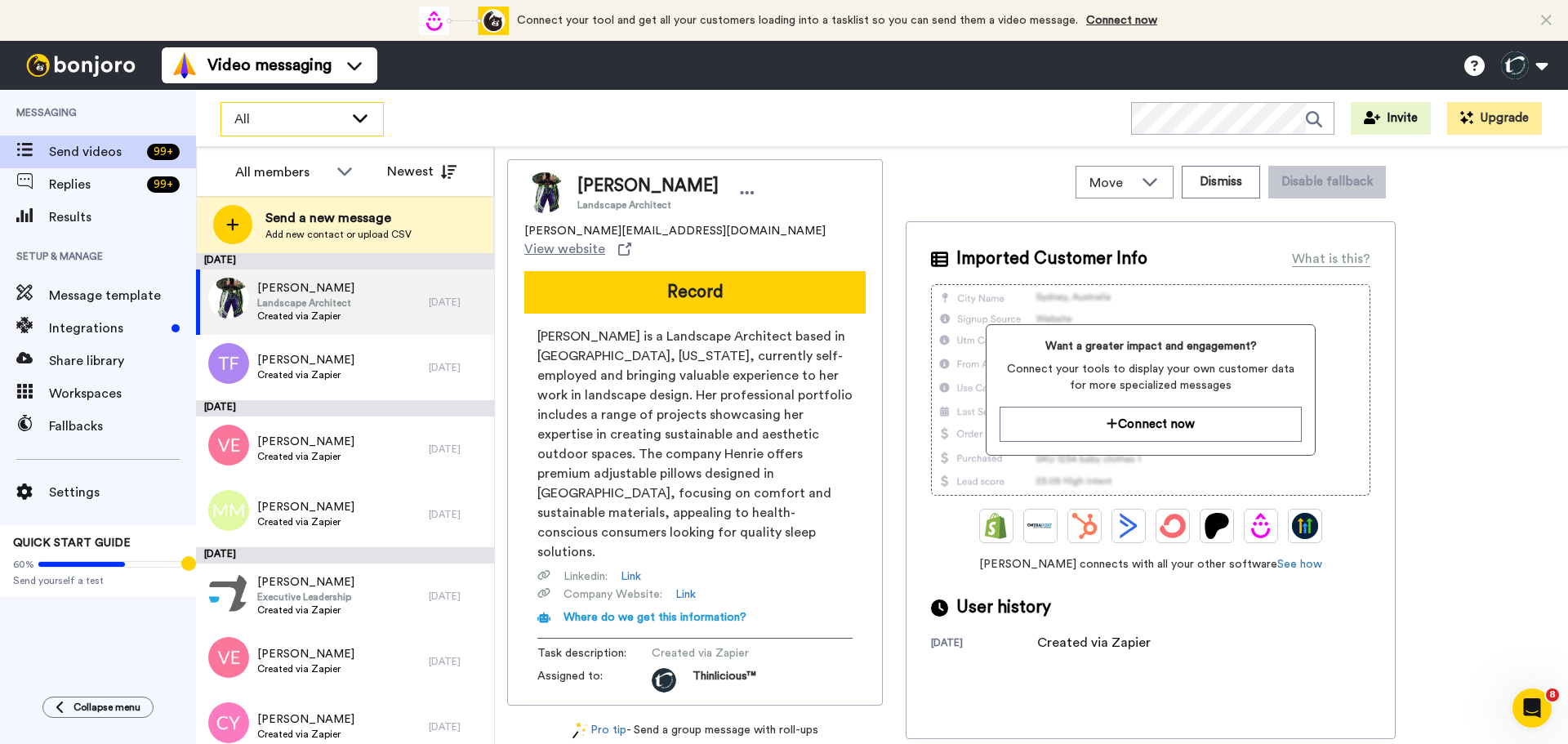
click at [359, 122] on icon at bounding box center [360, 118] width 15 height 8
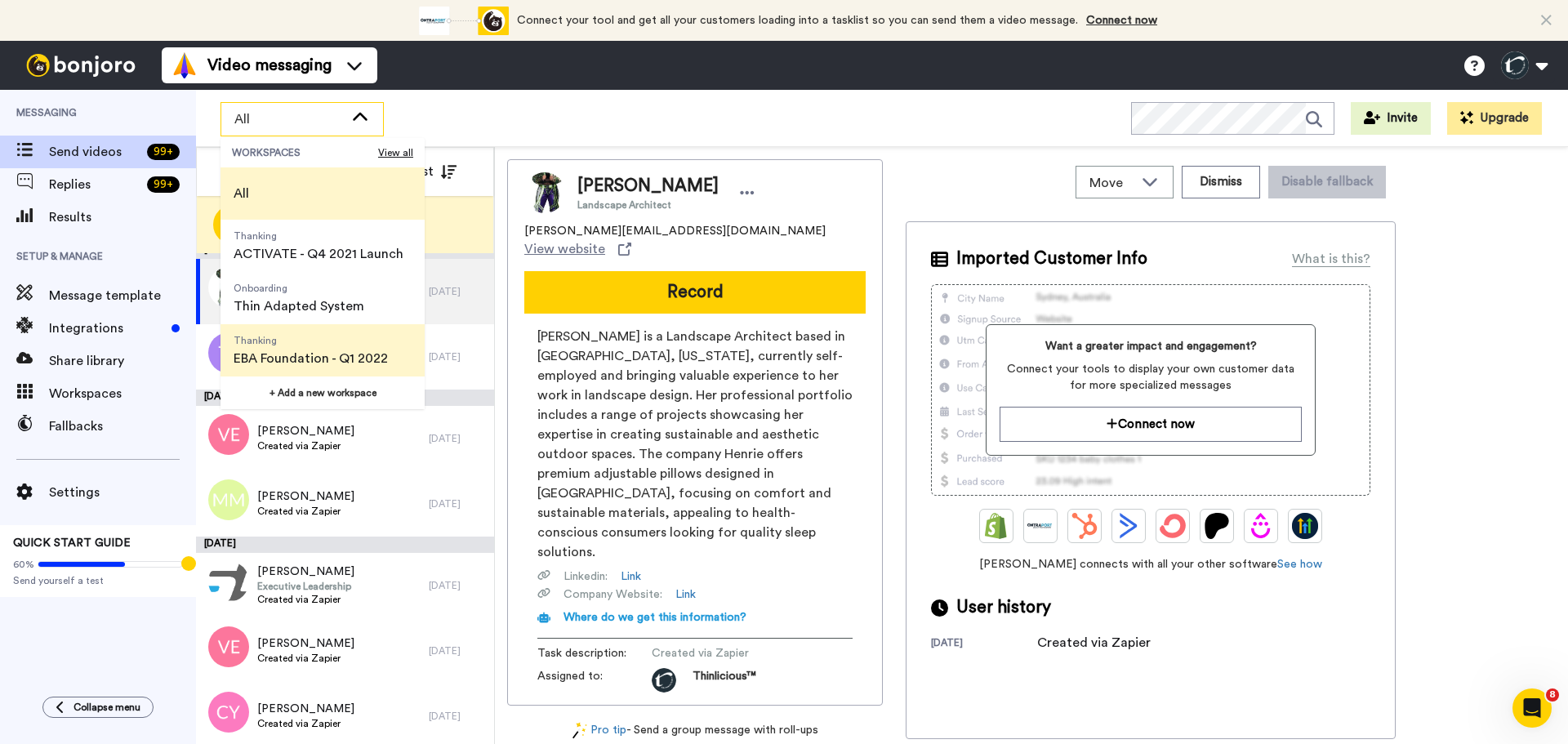
scroll to position [9, 0]
click at [446, 111] on div "All WORKSPACES View all All Thanking ACTIVATE - Q4 2021 Launch Onboarding Thin …" at bounding box center [882, 118] width 1372 height 57
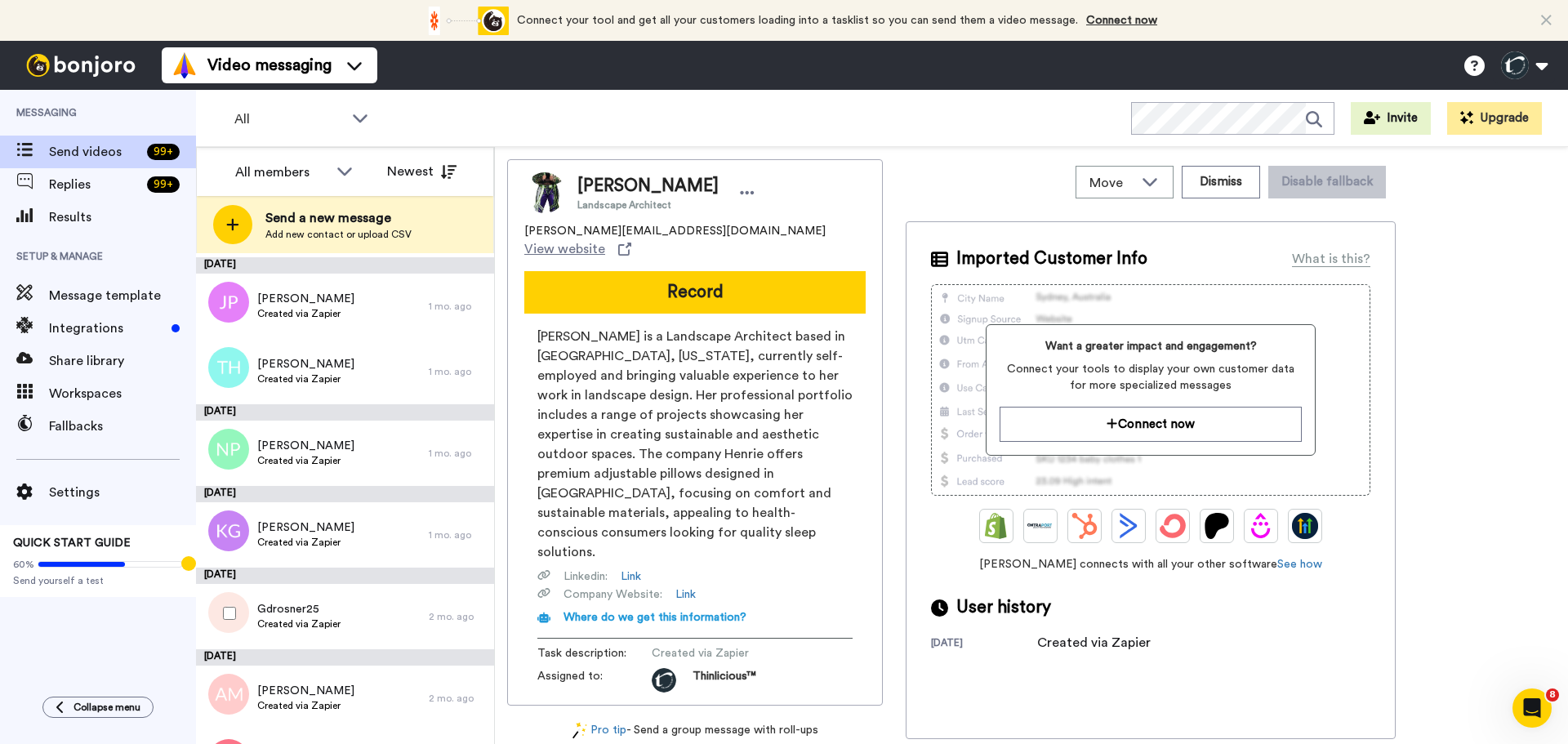
scroll to position [3017, 0]
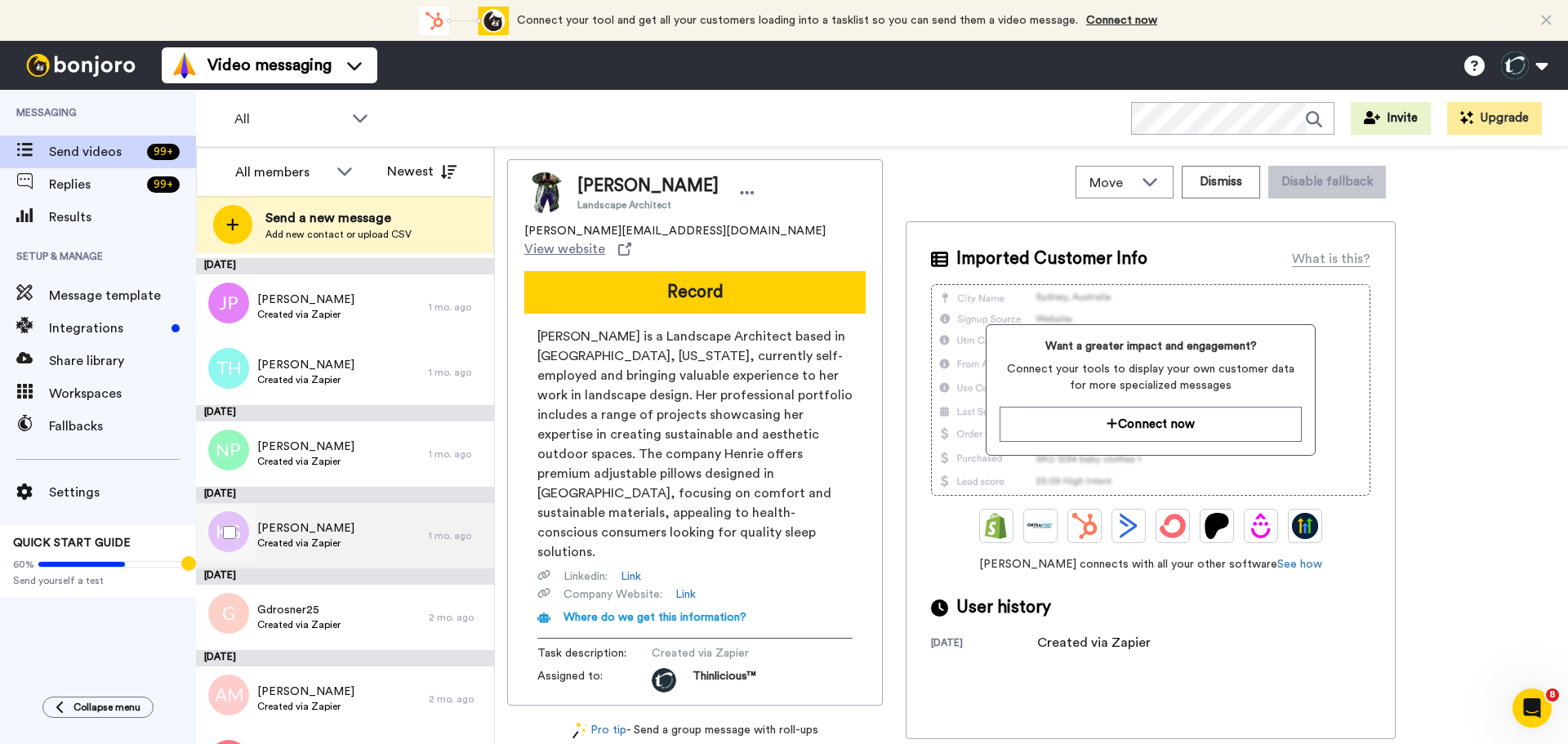
click at [313, 524] on span "Kim Glueckert" at bounding box center [305, 528] width 97 height 16
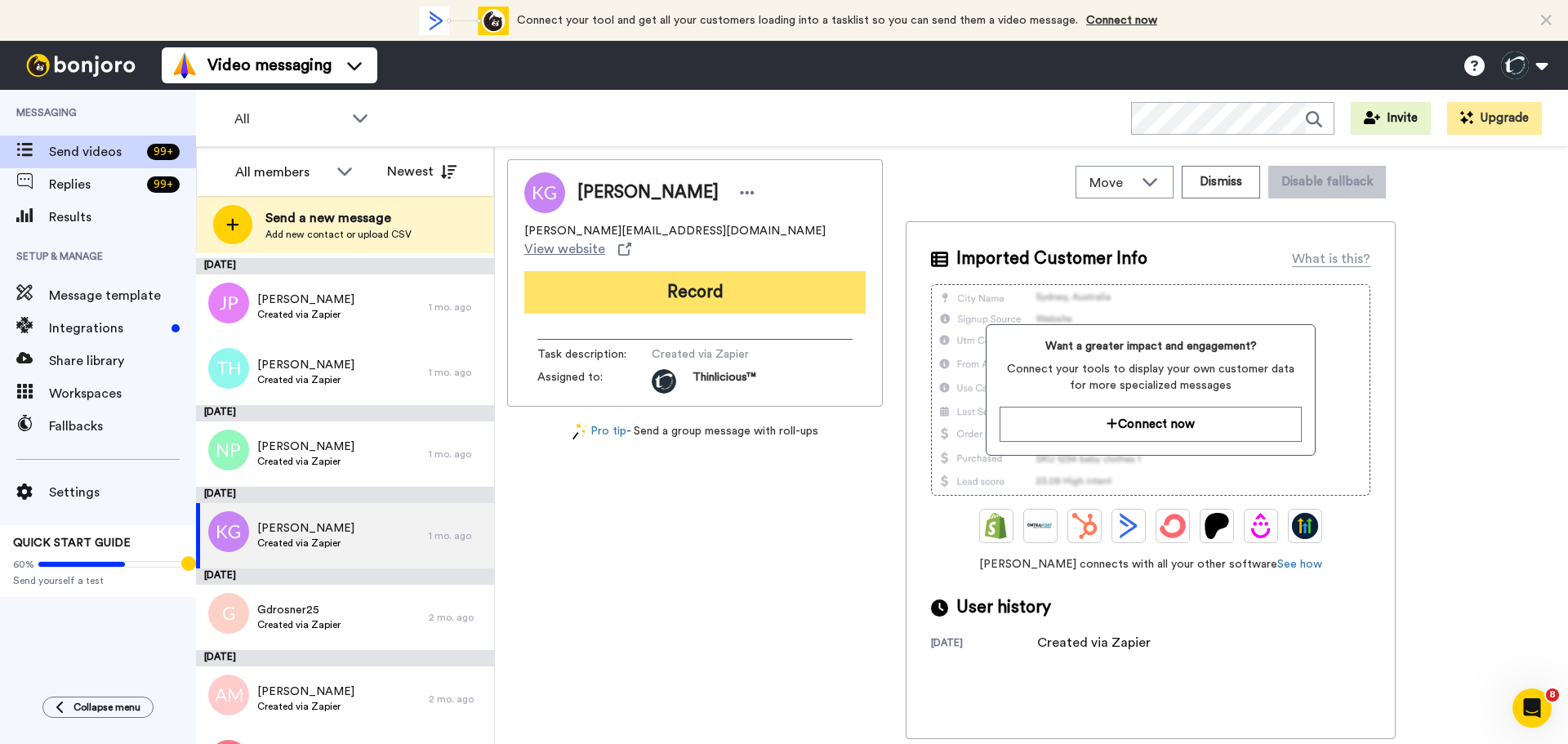
click at [607, 271] on button "Record" at bounding box center [694, 292] width 341 height 42
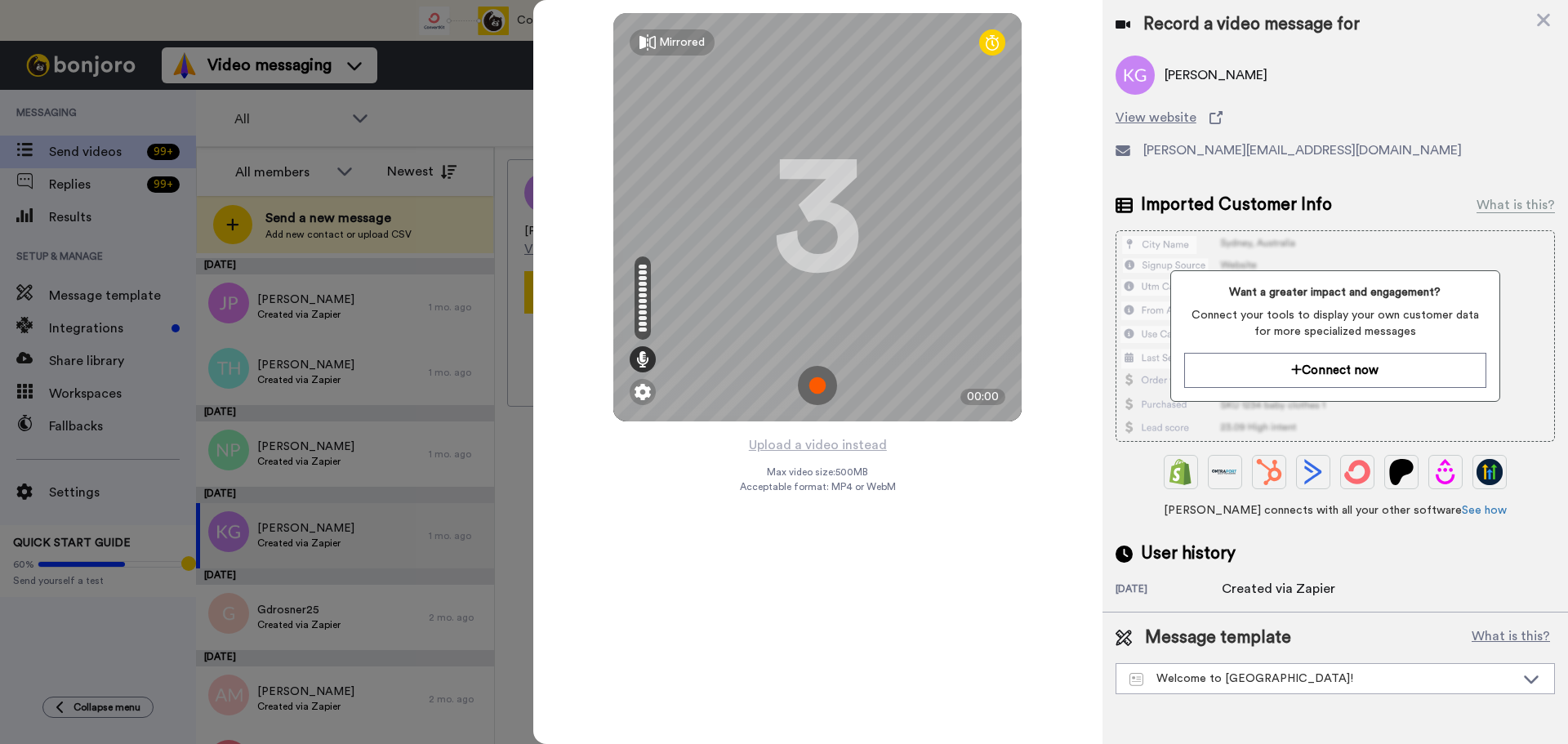
click at [818, 384] on img at bounding box center [817, 385] width 39 height 39
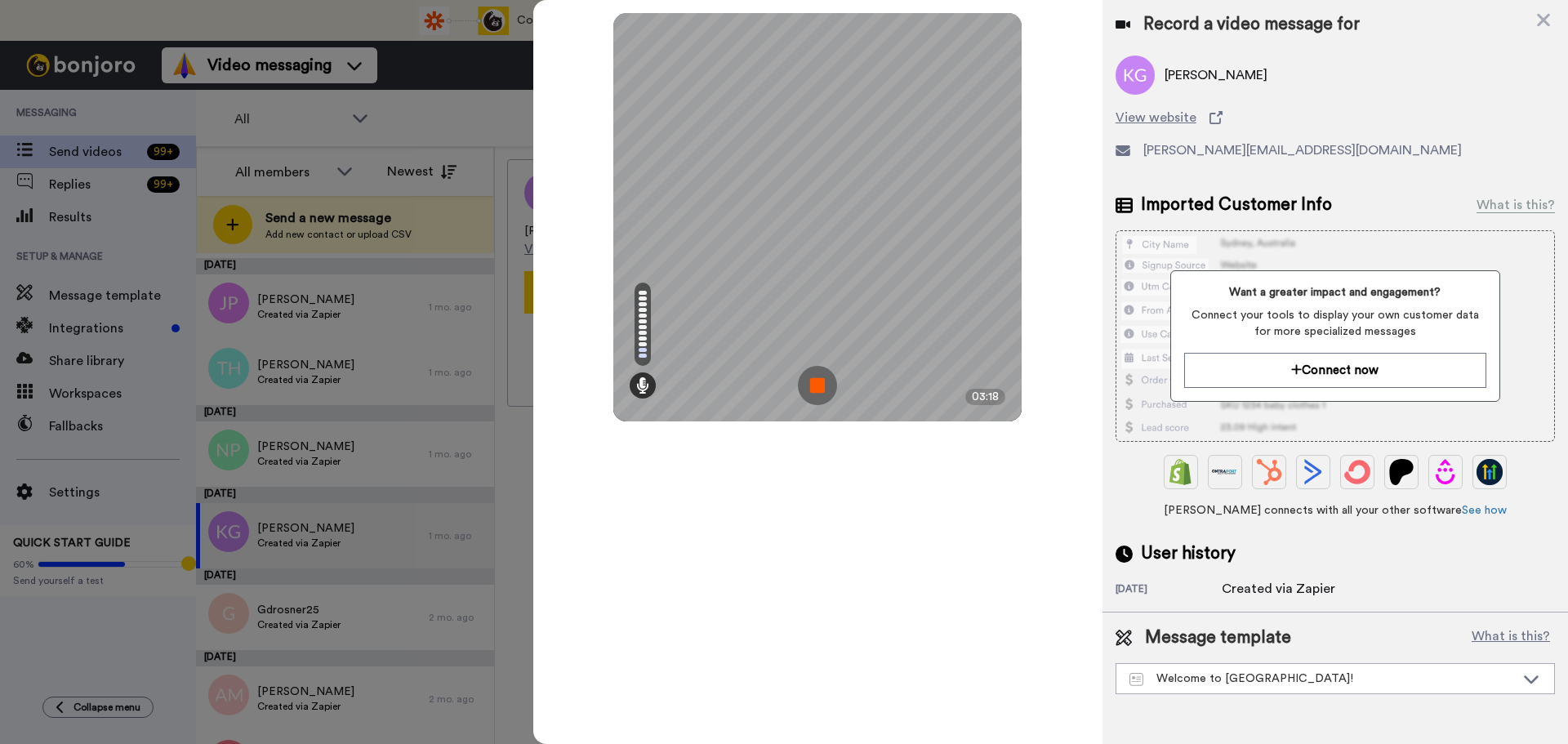
click at [818, 384] on img at bounding box center [817, 385] width 39 height 39
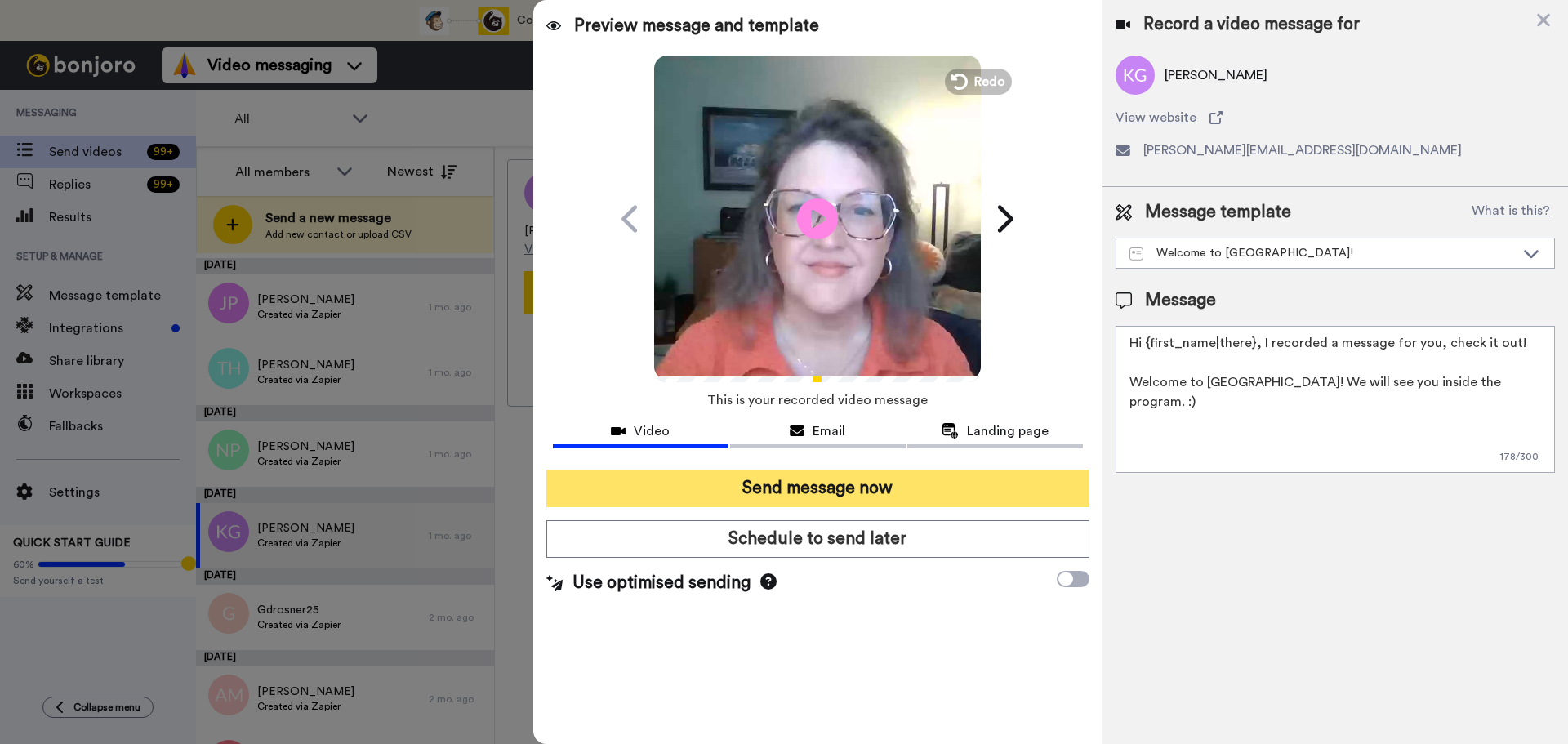
click at [786, 489] on button "Send message now" at bounding box center [817, 489] width 543 height 38
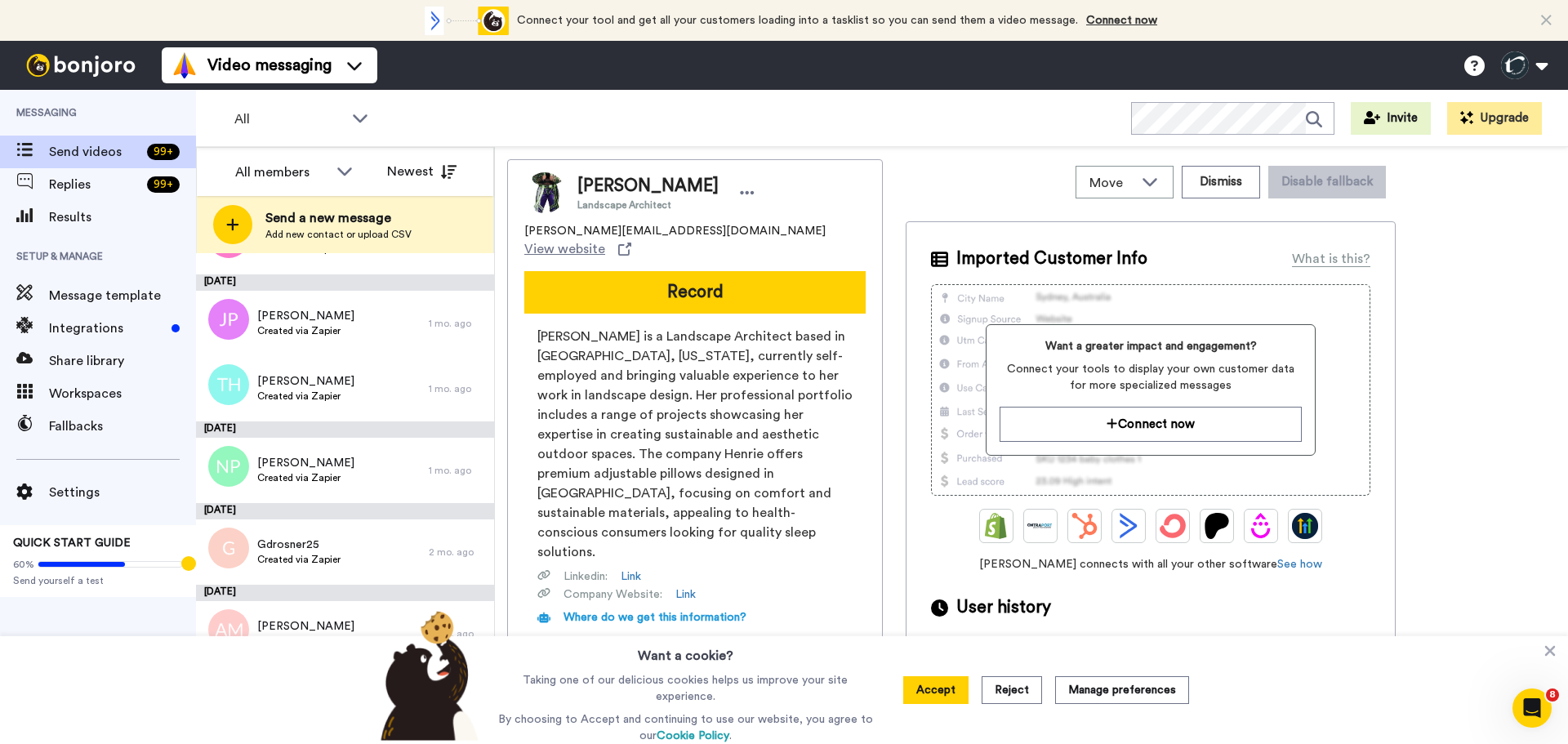
scroll to position [2994, 0]
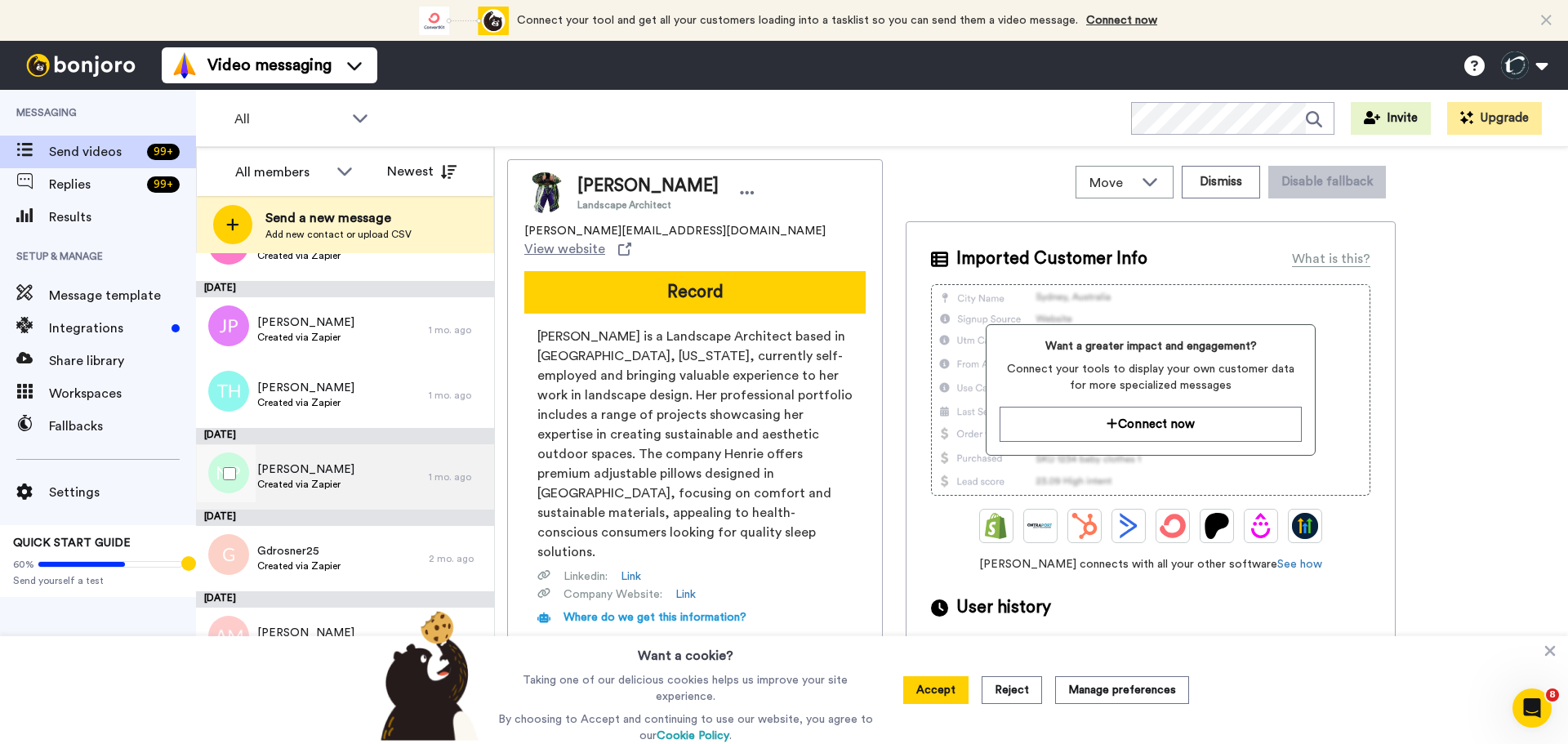
click at [275, 470] on span "[PERSON_NAME]" at bounding box center [305, 469] width 97 height 16
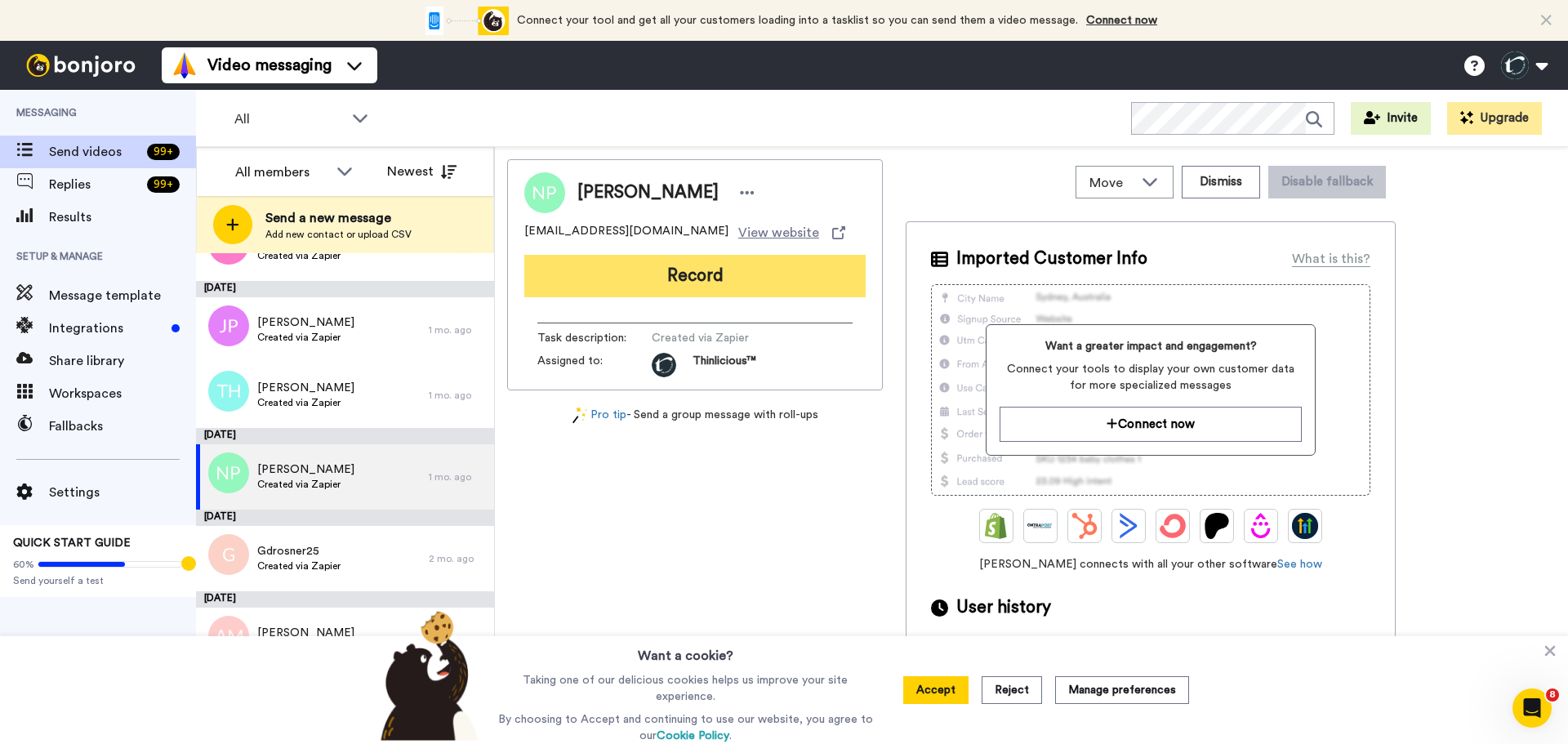
click at [627, 288] on button "Record" at bounding box center [694, 276] width 341 height 42
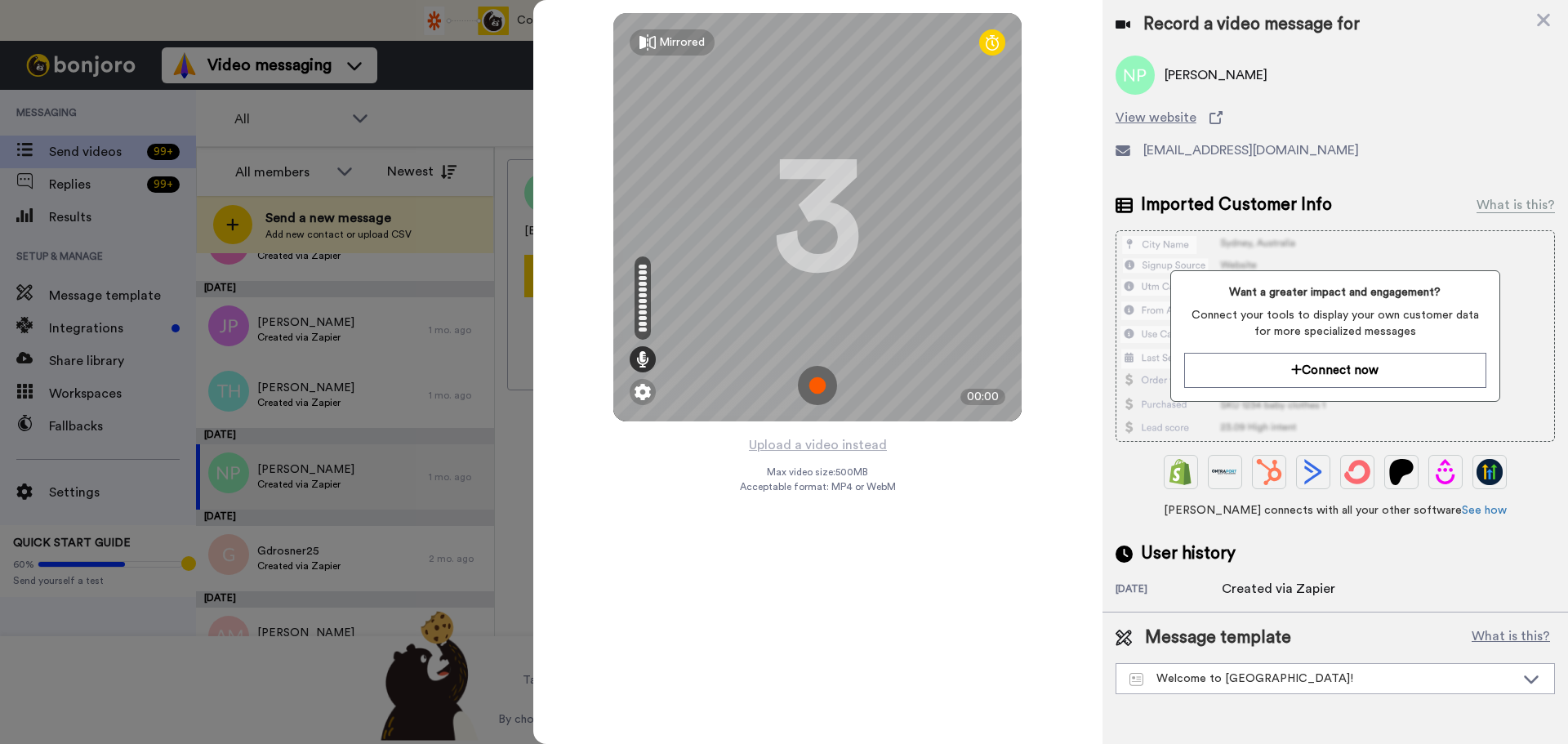
click at [820, 388] on img at bounding box center [817, 385] width 39 height 39
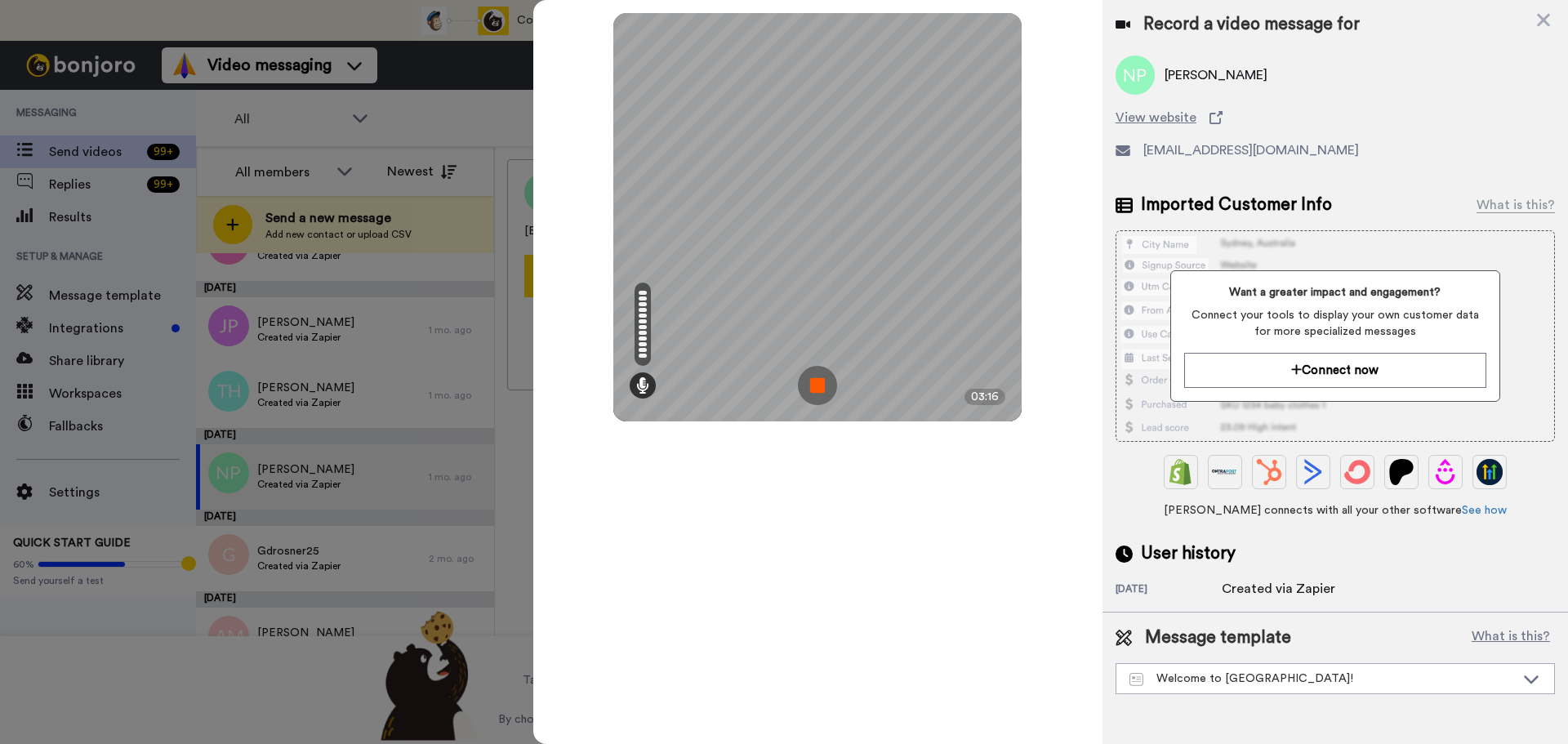
click at [820, 388] on img at bounding box center [817, 385] width 39 height 39
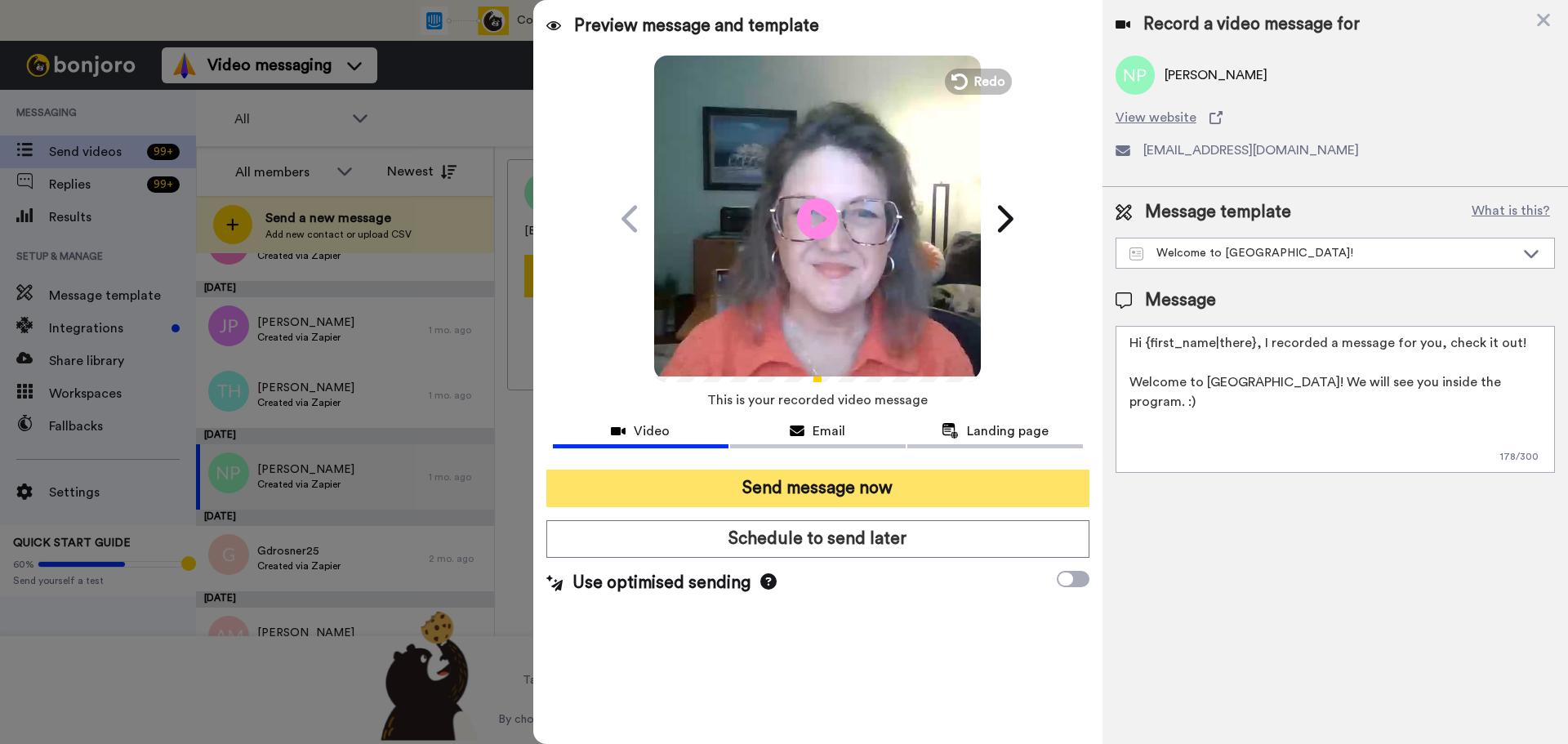
click at [897, 482] on button "Send message now" at bounding box center [817, 489] width 543 height 38
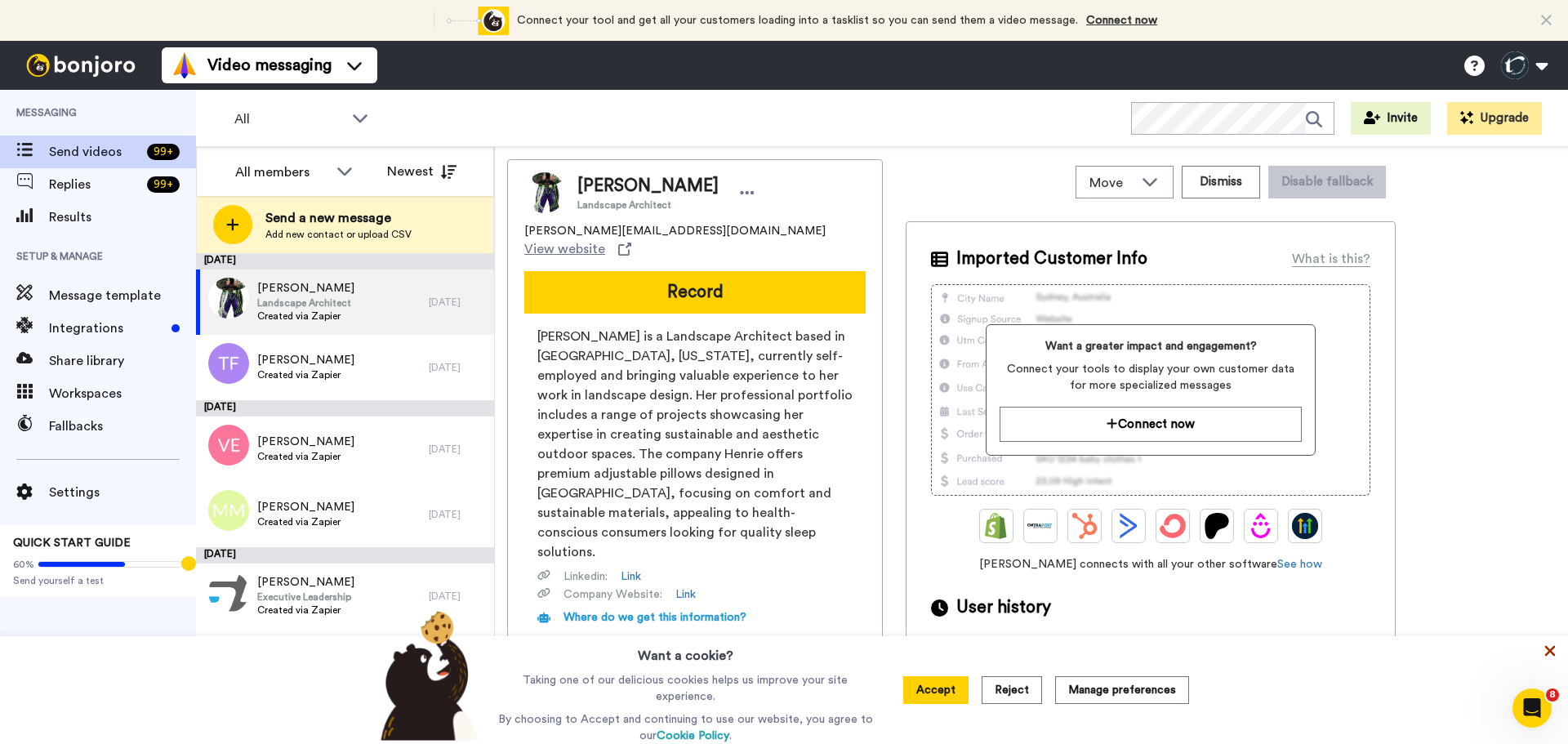
click at [1552, 653] on icon at bounding box center [1550, 651] width 11 height 11
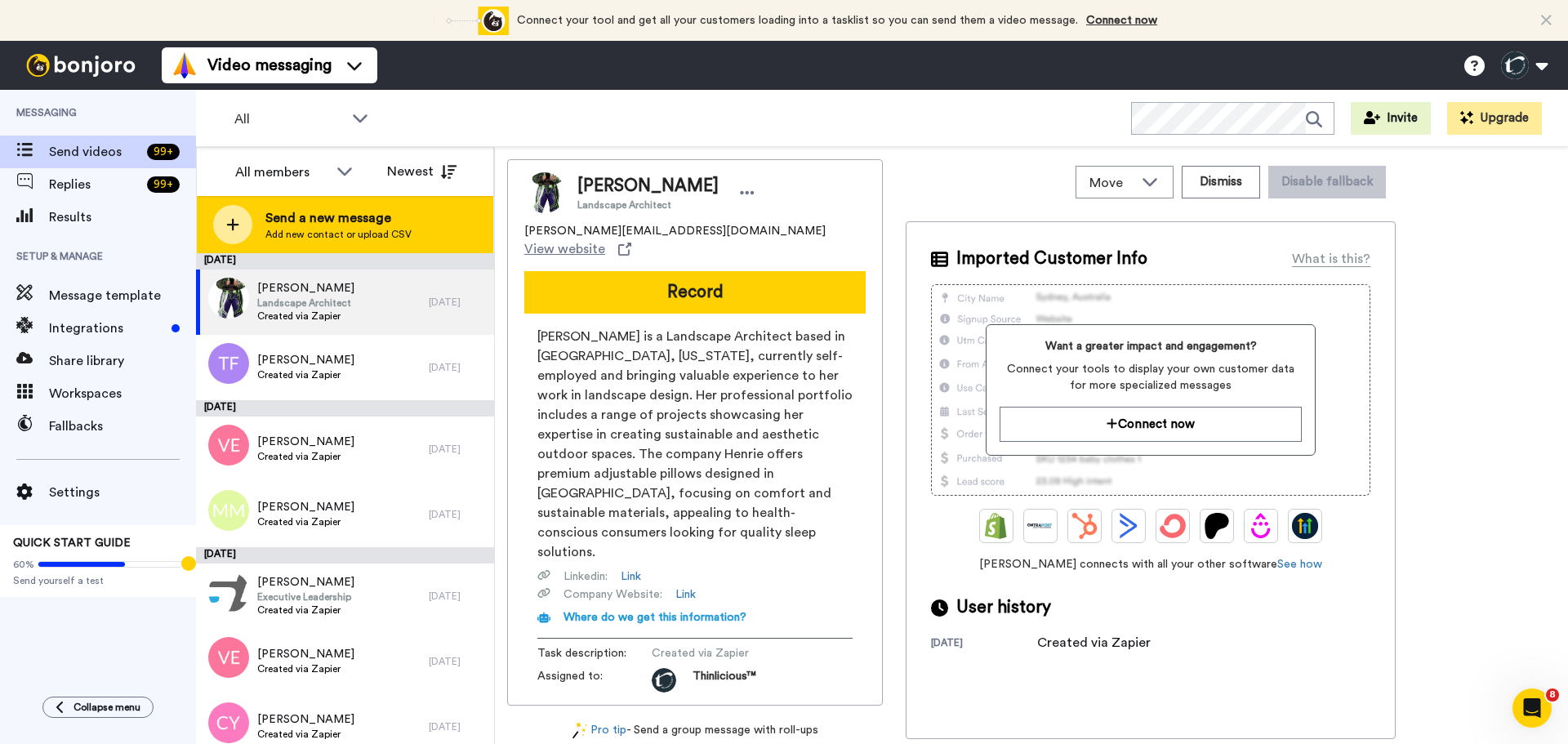
click at [235, 225] on icon at bounding box center [233, 225] width 12 height 12
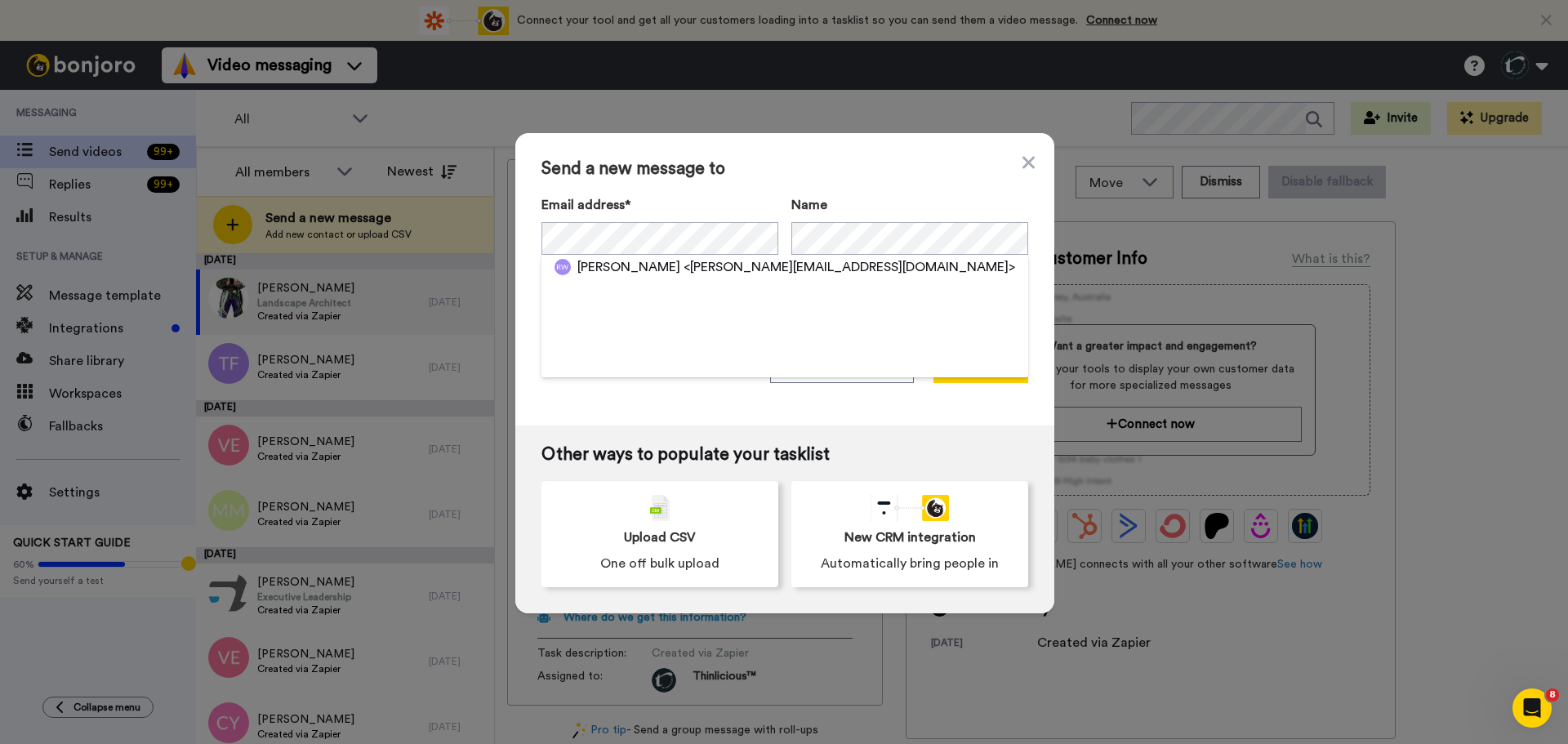
click at [871, 238] on div "Email address* Ralene Wasielewski <ralene.matthias@yahoo.com> Name" at bounding box center [784, 225] width 487 height 60
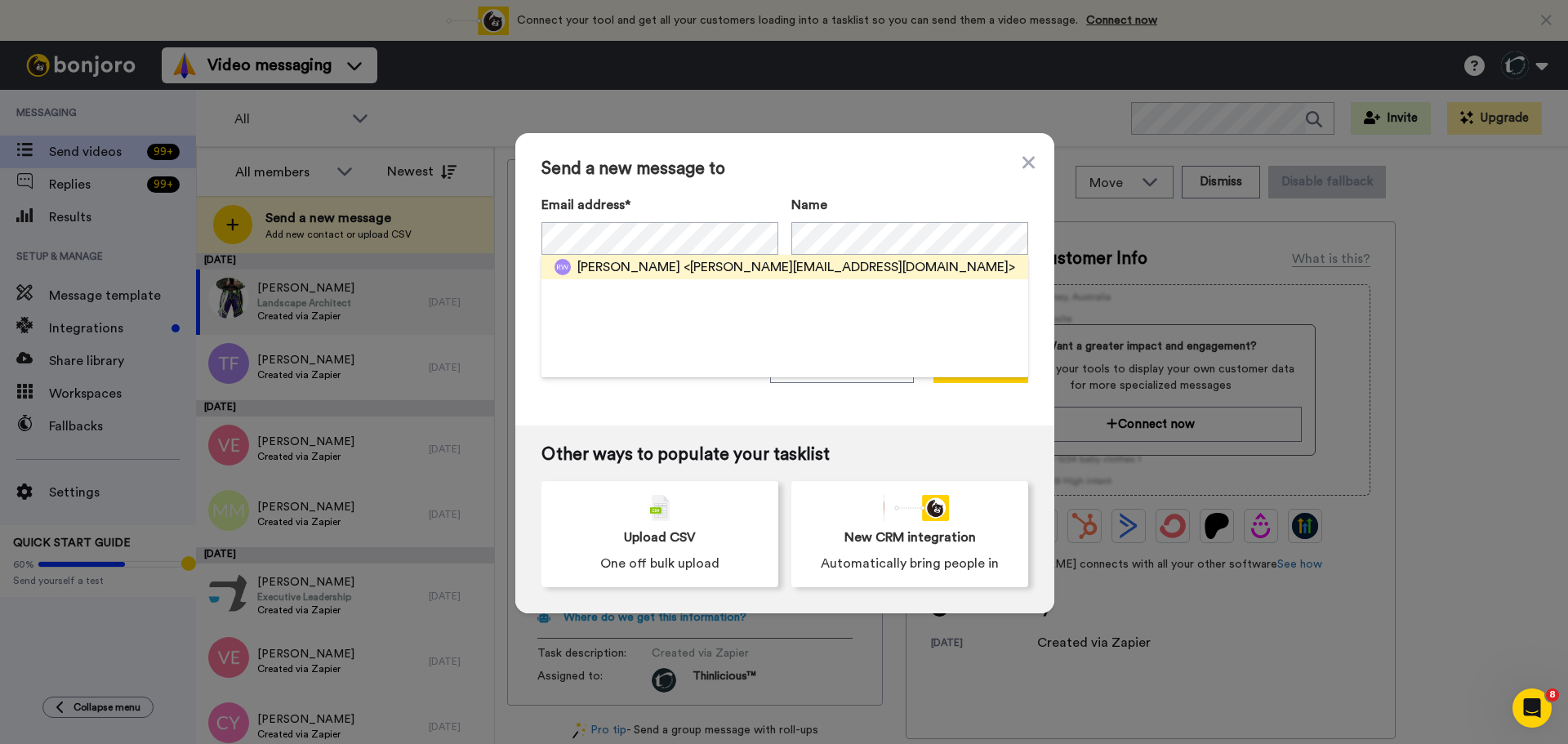
click at [760, 267] on span "<ralene.matthias@yahoo.com>" at bounding box center [850, 267] width 332 height 20
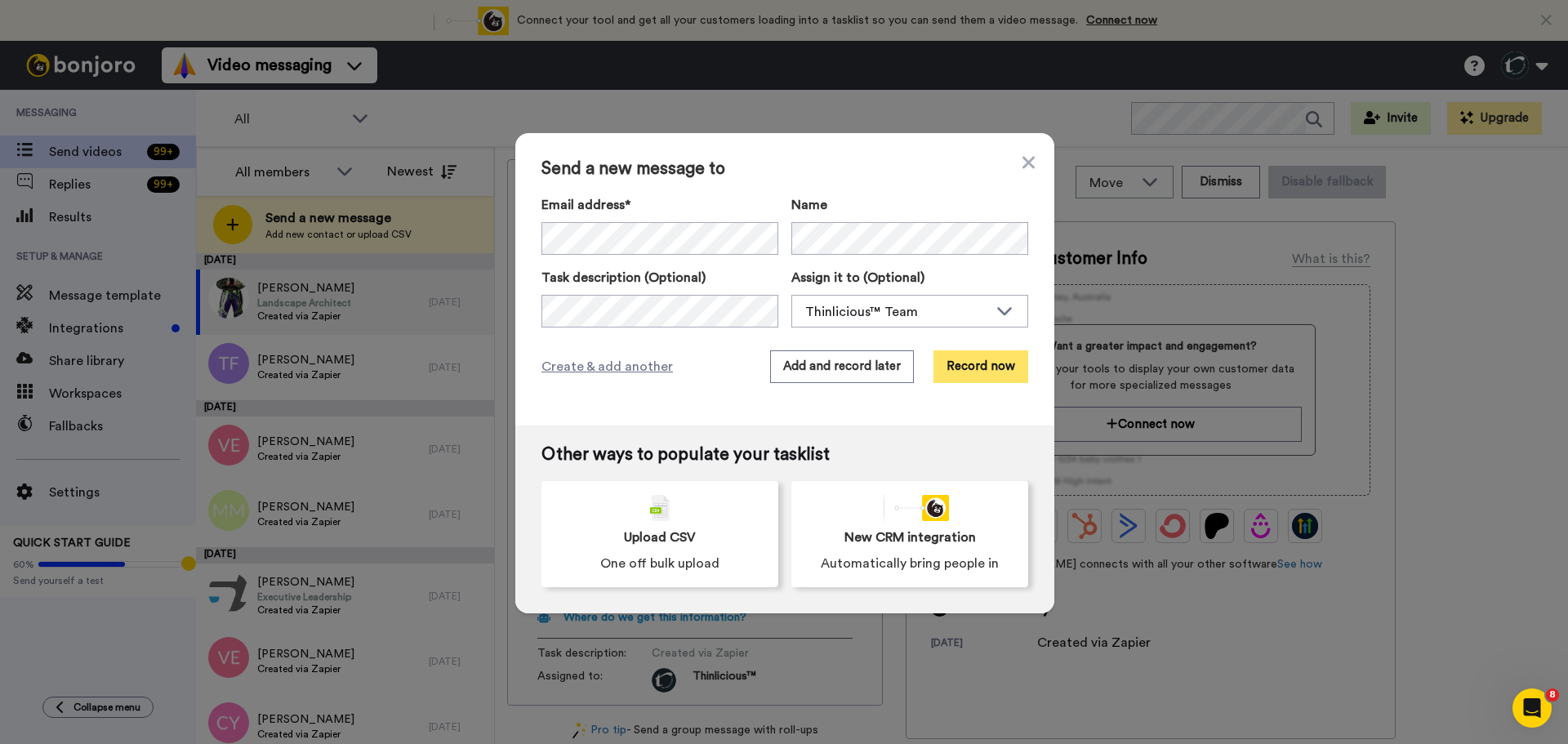
click at [970, 361] on button "Record now" at bounding box center [980, 366] width 95 height 33
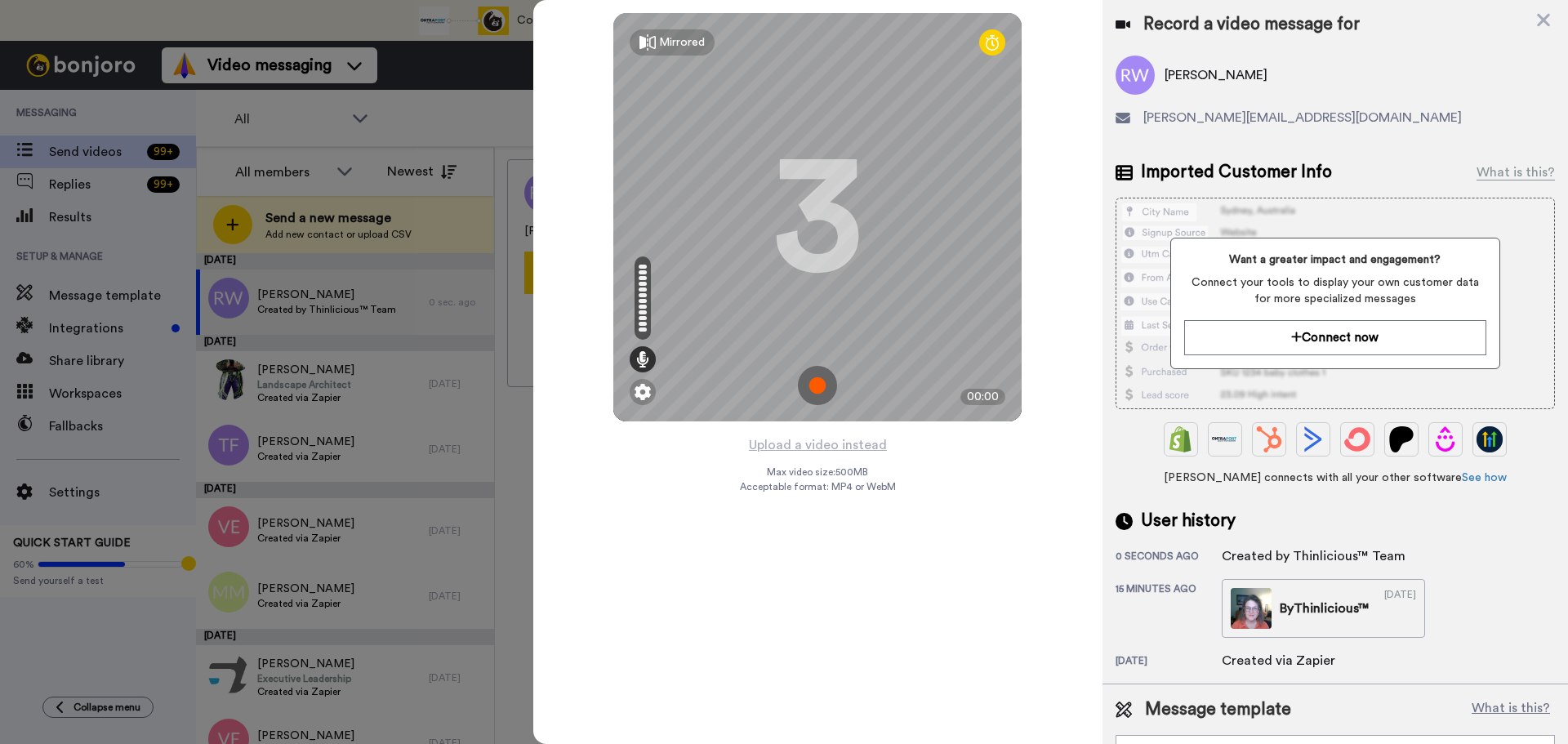
click at [822, 381] on img at bounding box center [817, 385] width 39 height 39
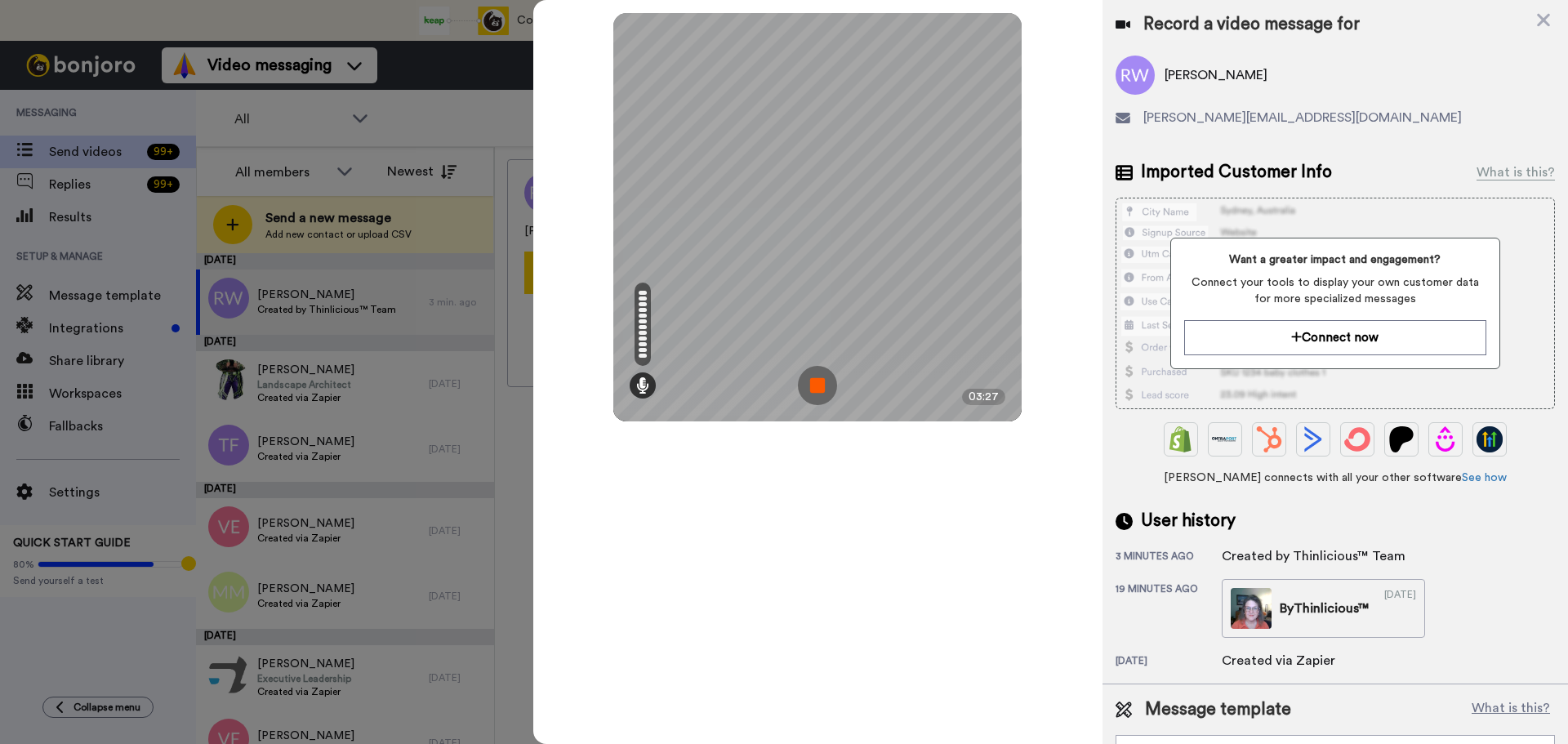
click at [822, 381] on img at bounding box center [817, 385] width 39 height 39
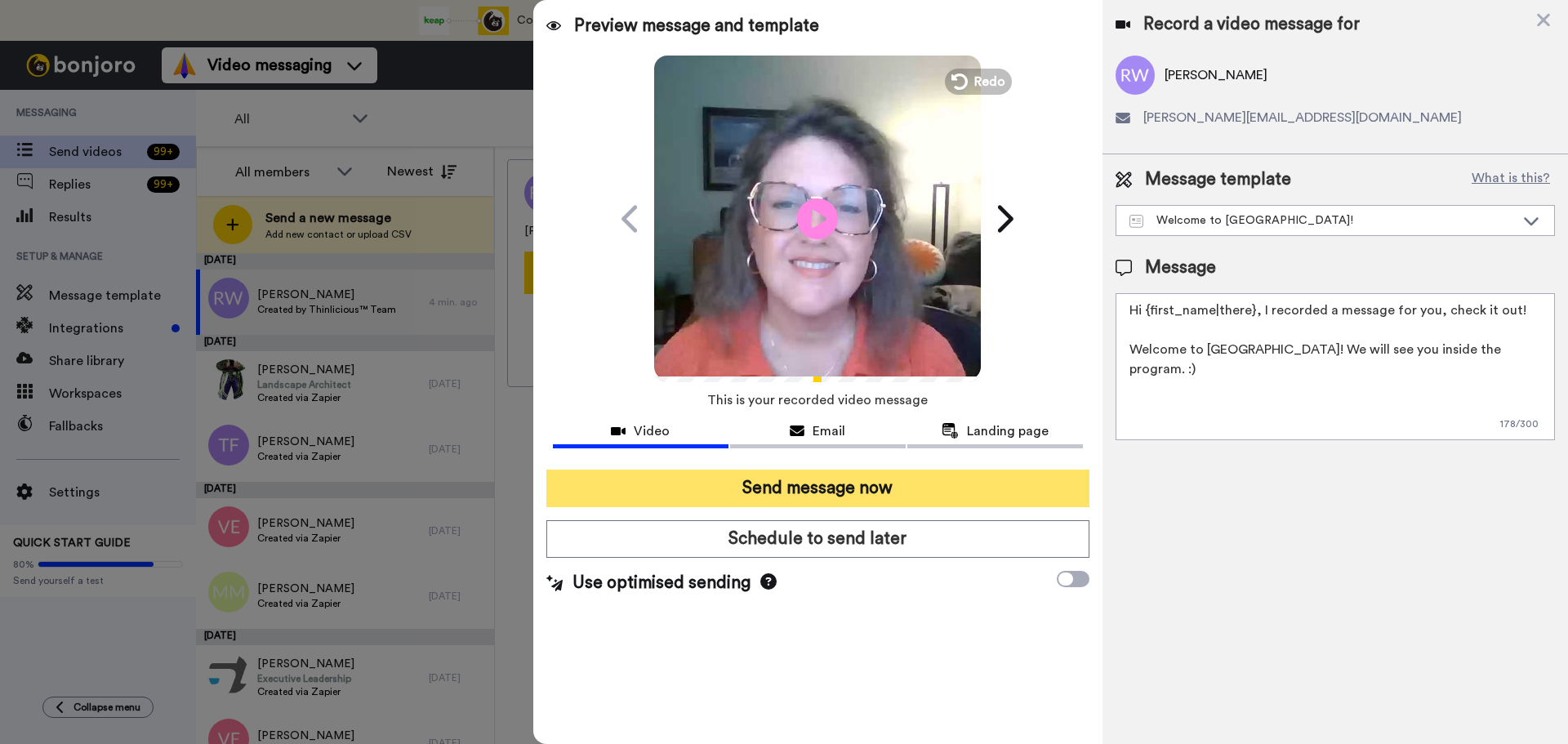
click at [768, 496] on button "Send message now" at bounding box center [817, 489] width 543 height 38
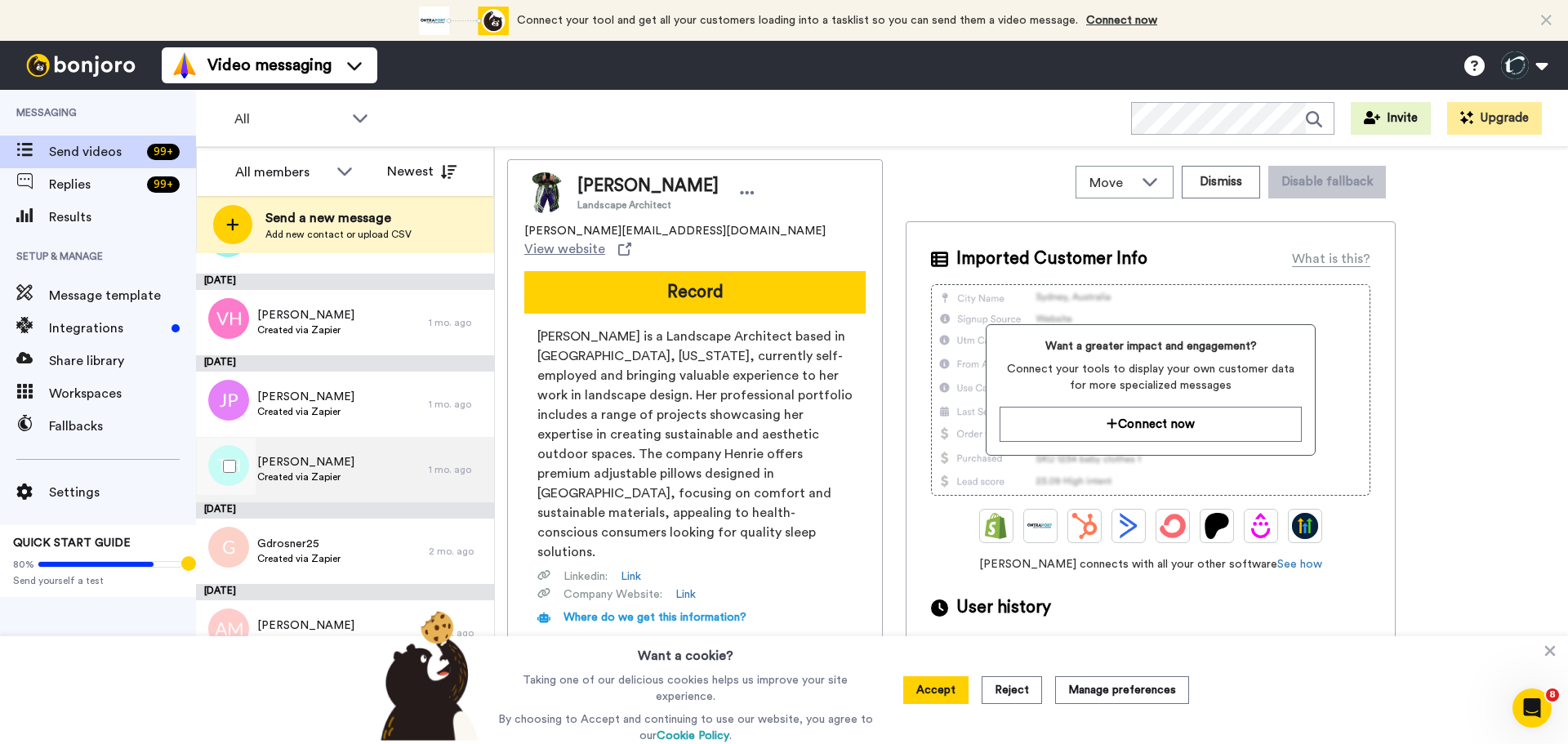
click at [274, 463] on span "[PERSON_NAME]" at bounding box center [305, 462] width 97 height 16
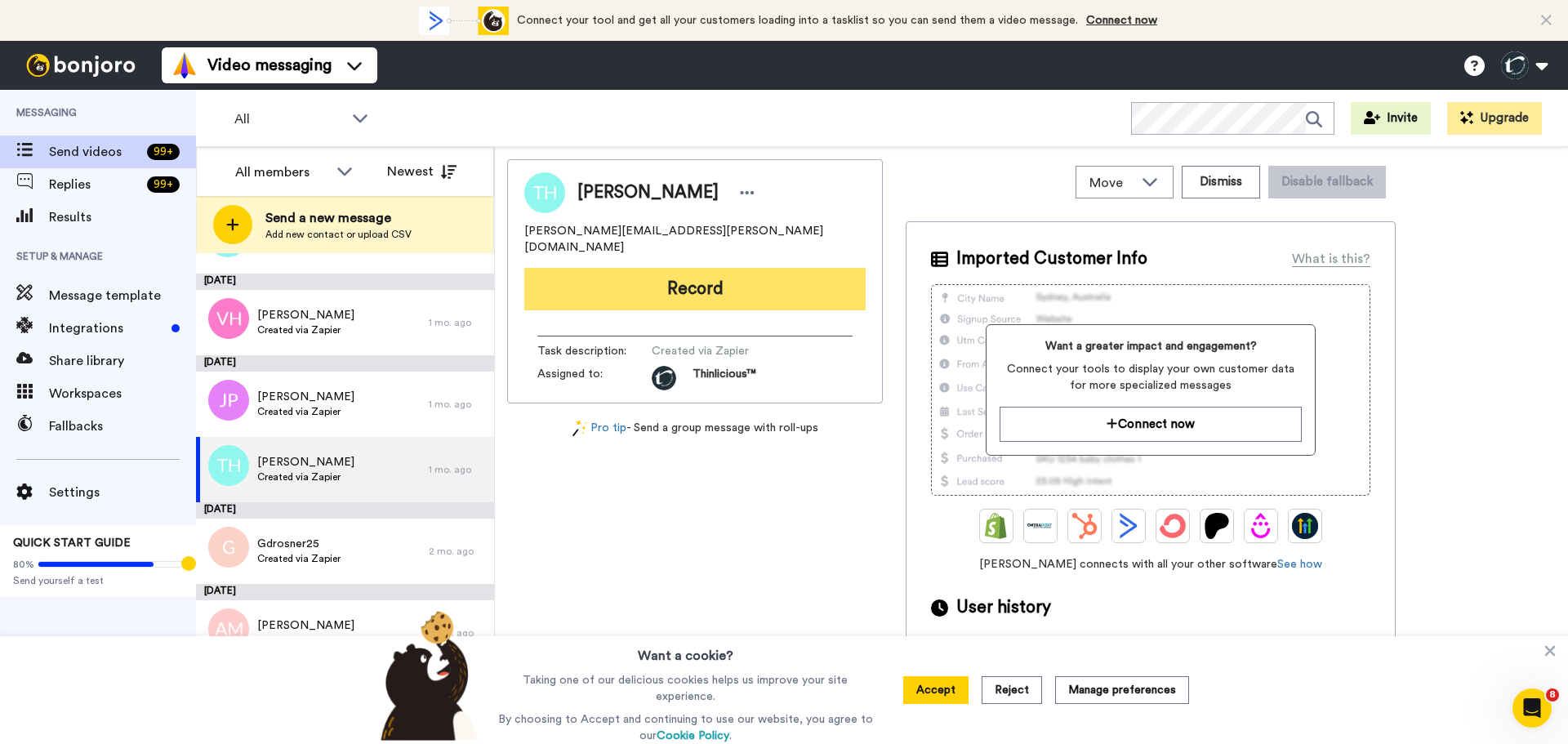
click at [683, 268] on button "Record" at bounding box center [694, 289] width 341 height 42
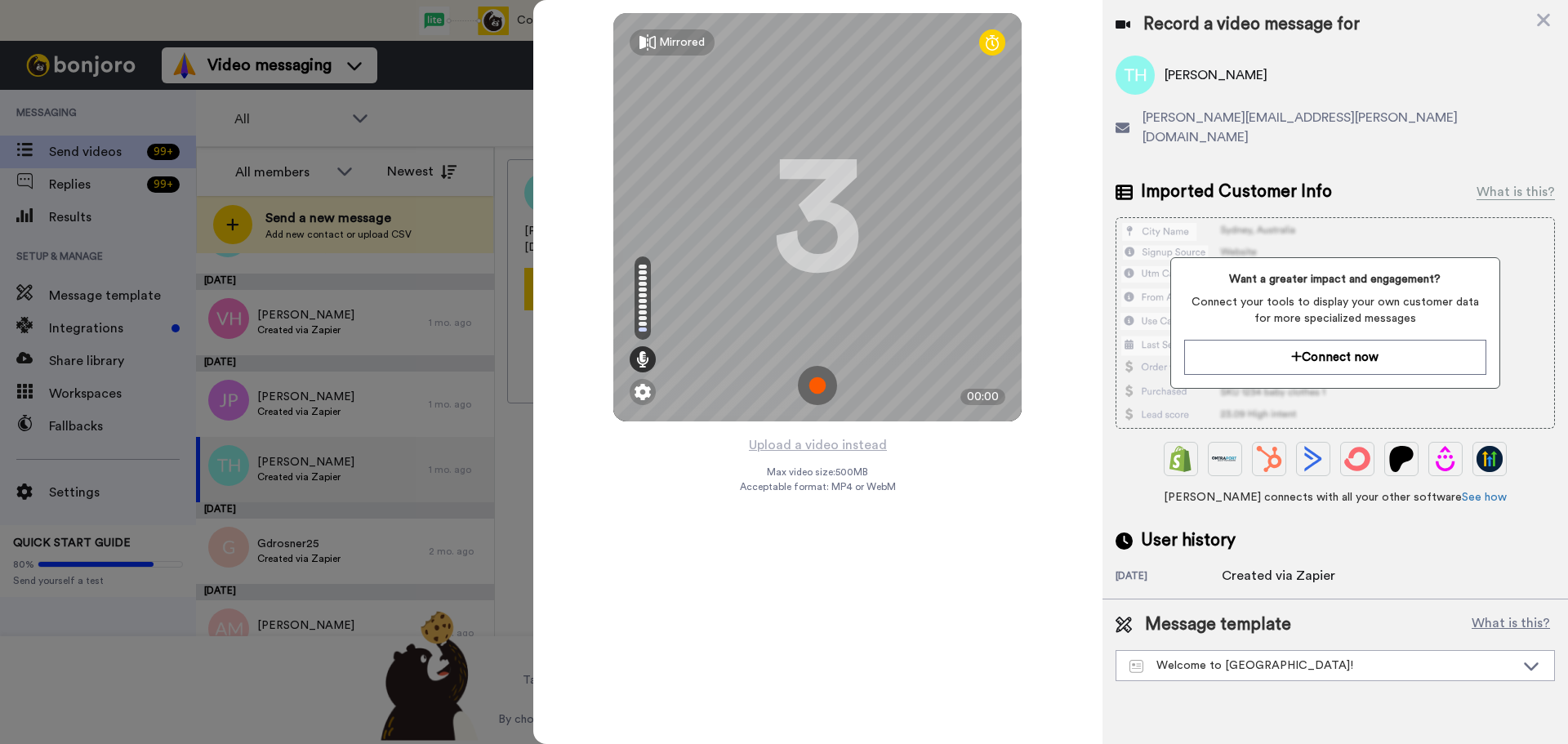
click at [816, 379] on img at bounding box center [817, 385] width 39 height 39
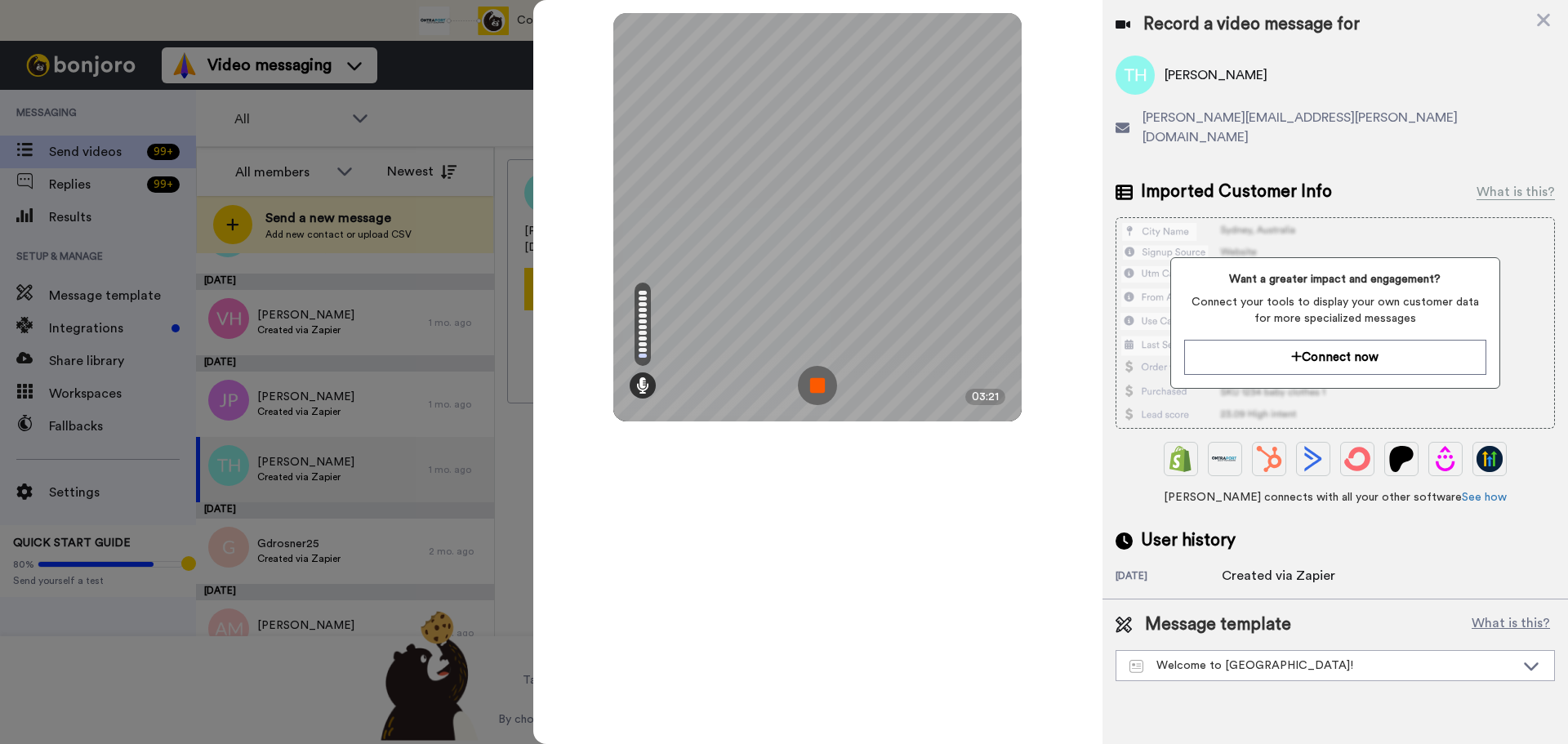
click at [816, 379] on img at bounding box center [817, 385] width 39 height 39
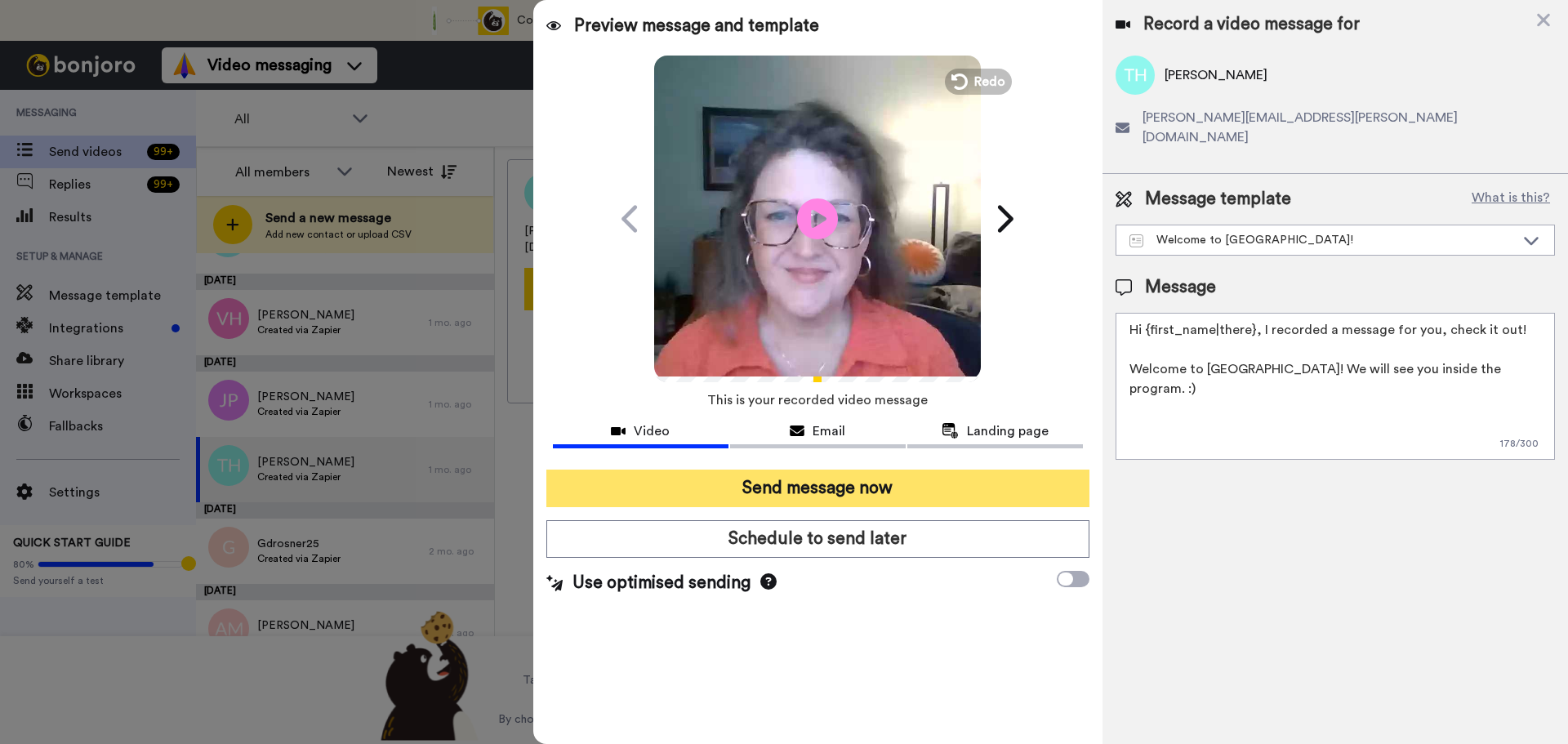
click at [859, 492] on button "Send message now" at bounding box center [817, 489] width 543 height 38
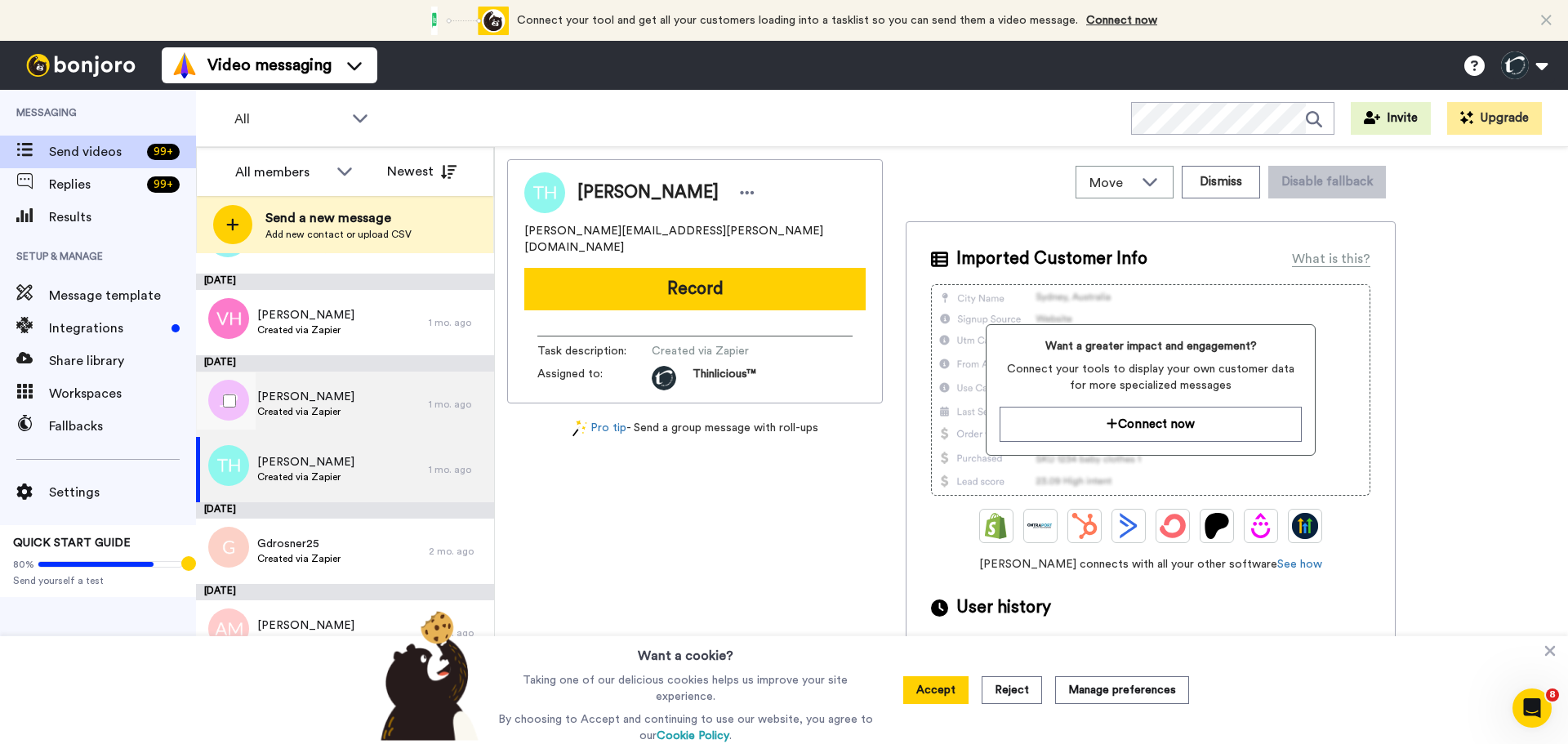
click at [336, 394] on span "[PERSON_NAME]" at bounding box center [305, 397] width 97 height 16
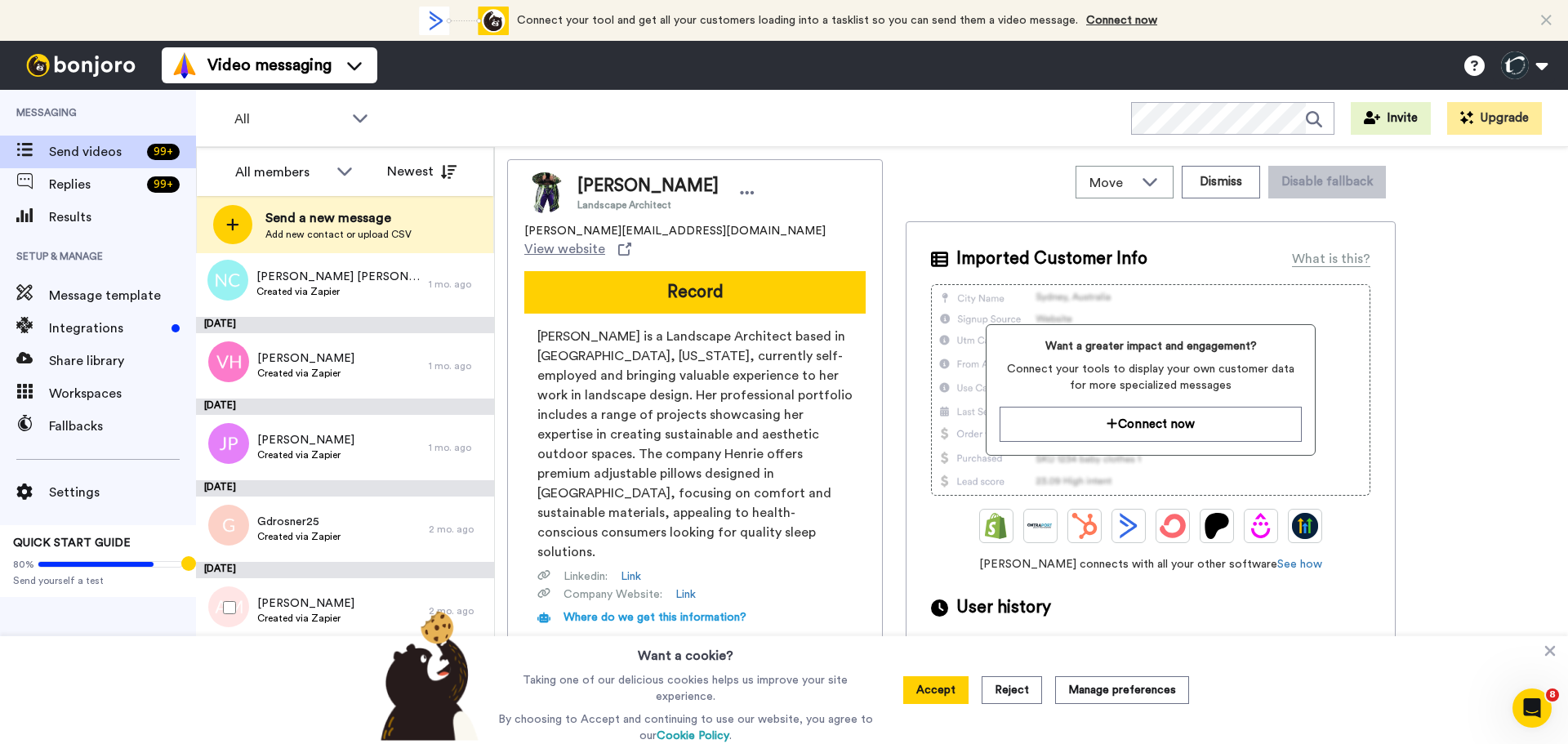
scroll to position [2868, 0]
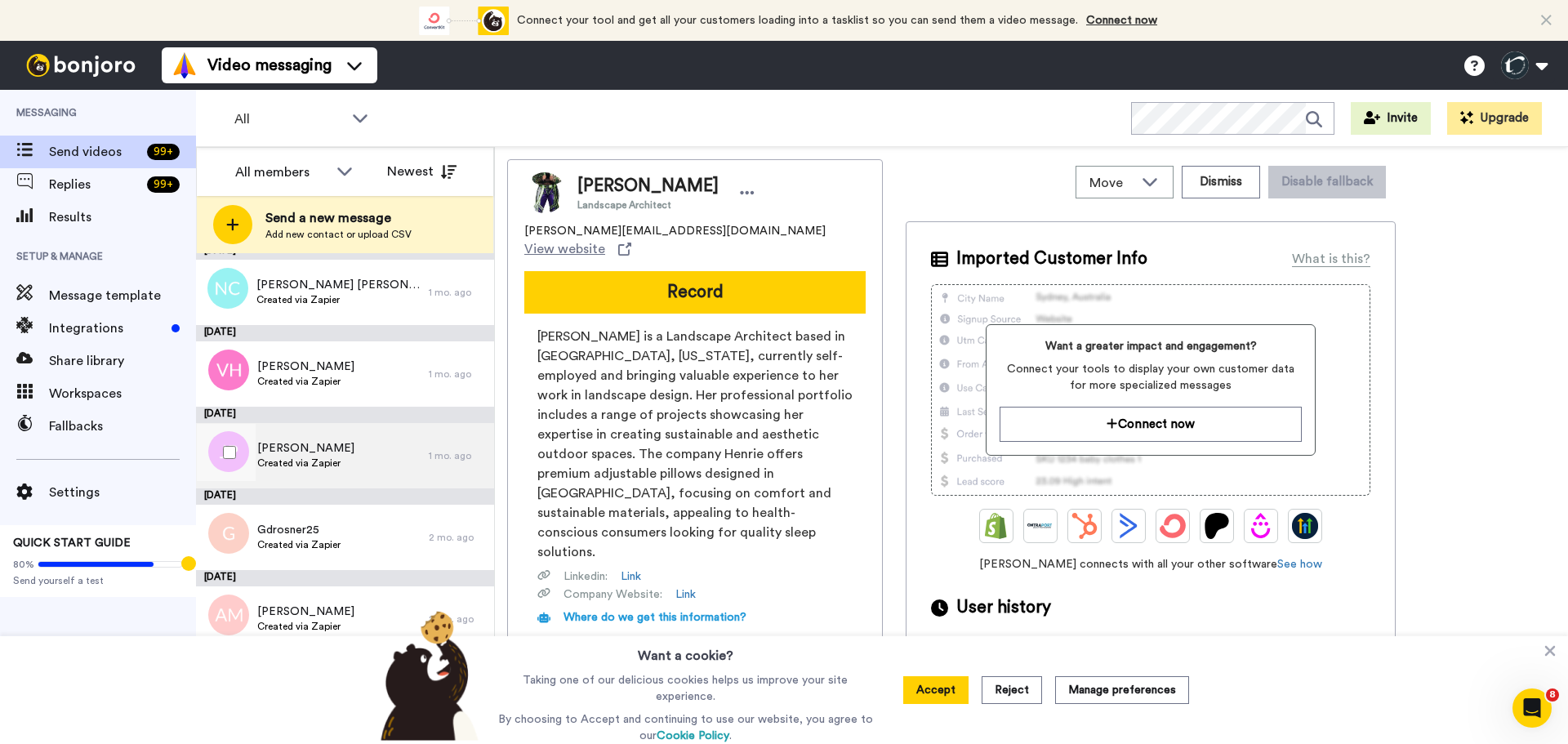
click at [290, 451] on span "Jacquelyn Parker" at bounding box center [305, 448] width 97 height 16
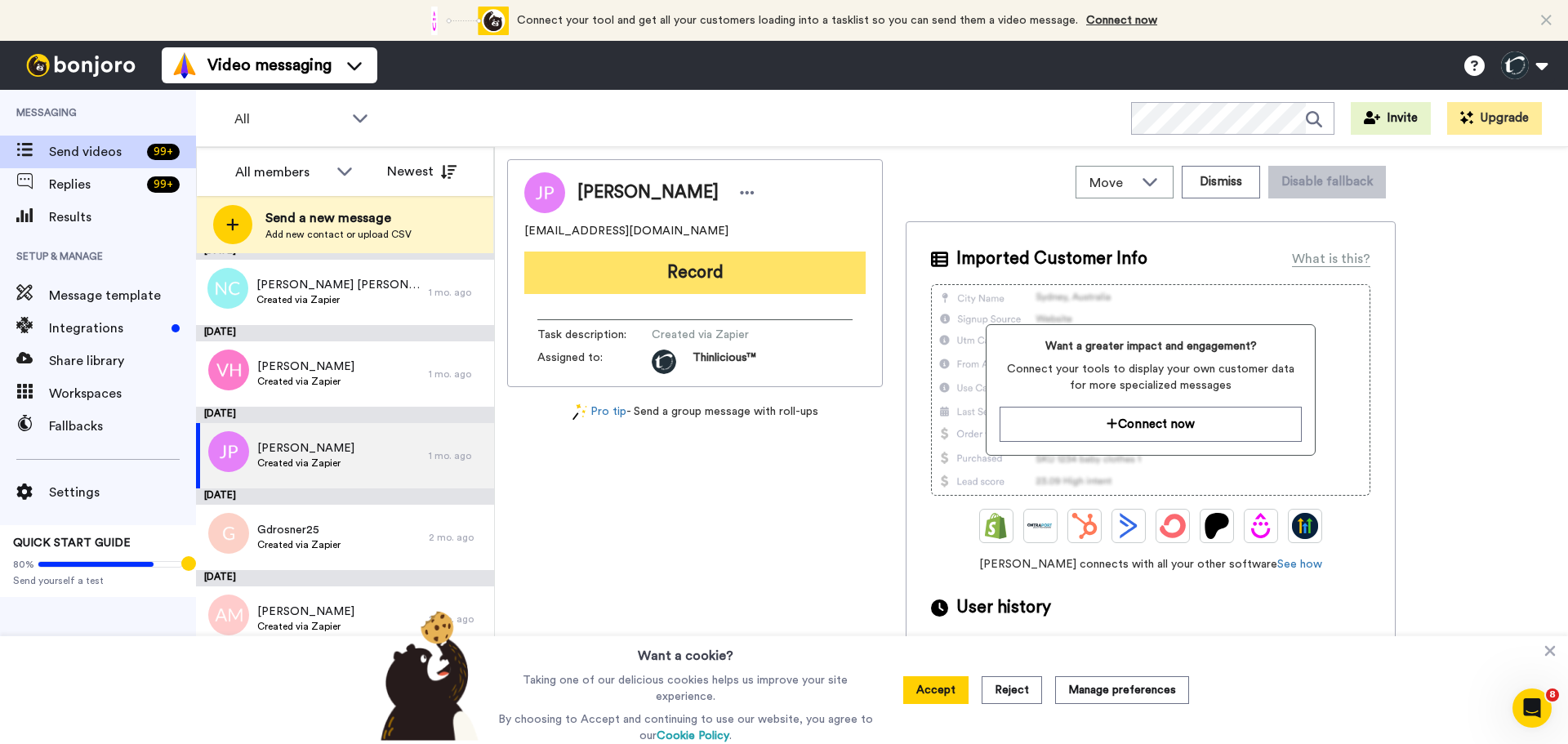
click at [571, 271] on button "Record" at bounding box center [694, 273] width 341 height 42
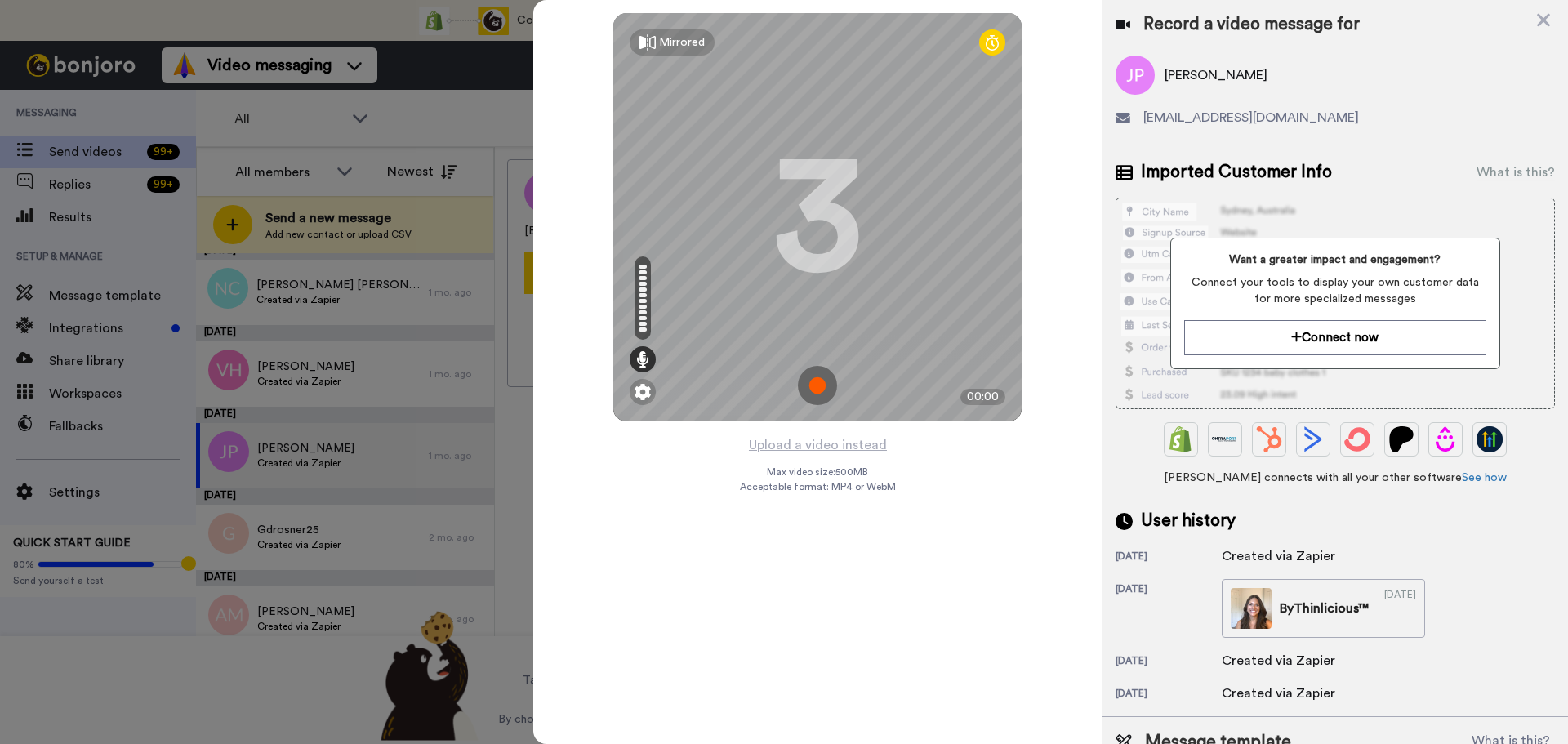
click at [814, 377] on img at bounding box center [817, 385] width 39 height 39
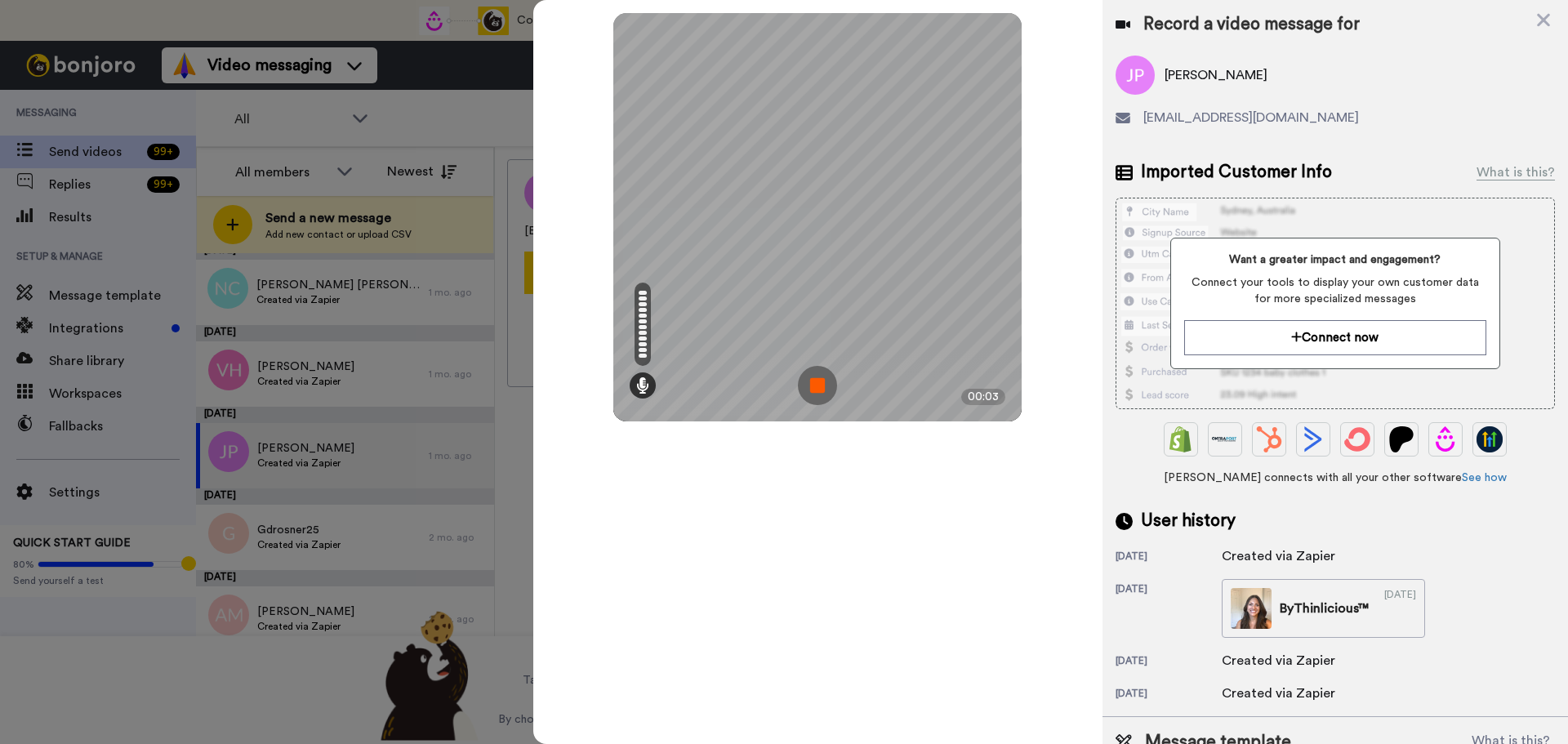
click at [817, 379] on img at bounding box center [817, 385] width 39 height 39
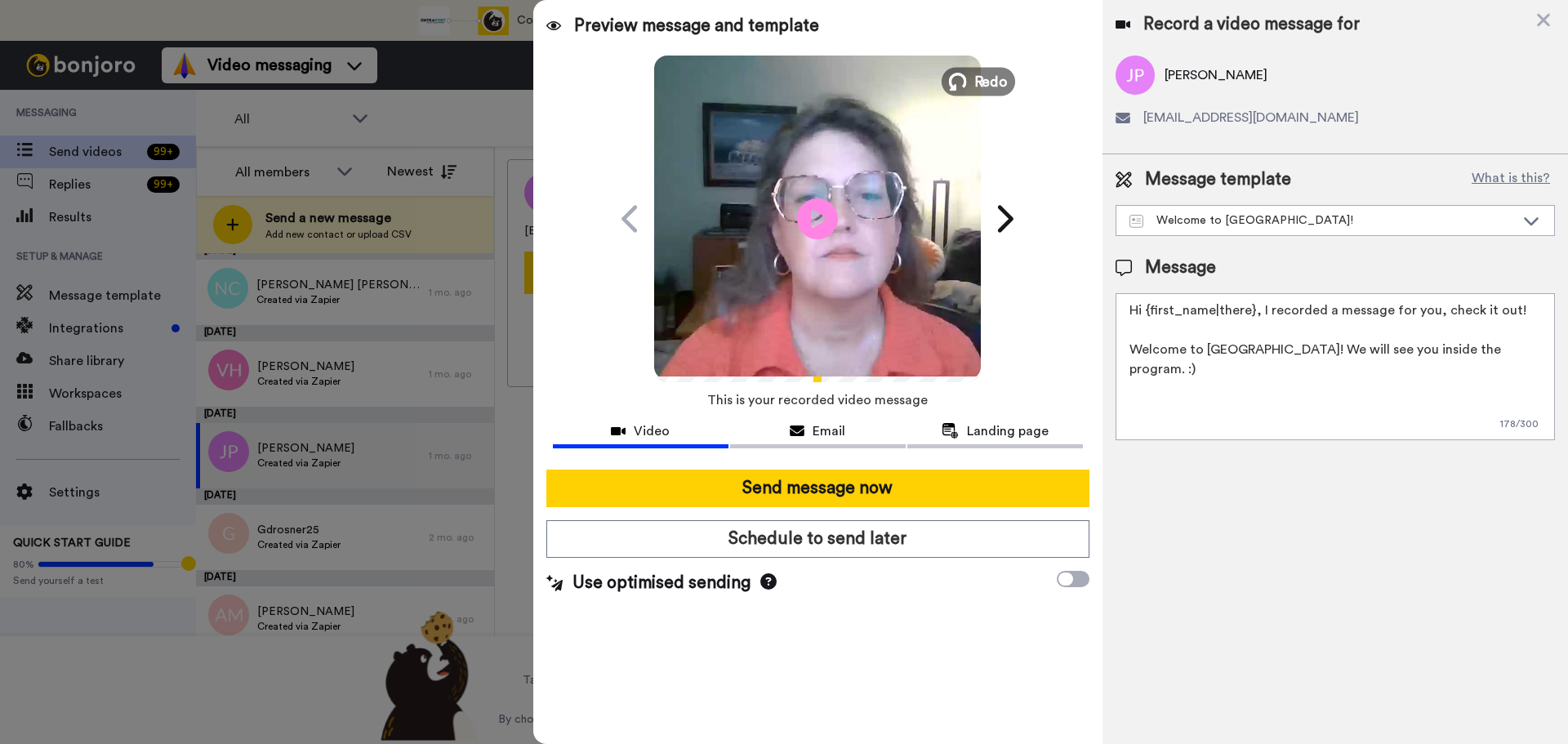
click at [984, 76] on span "Redo" at bounding box center [991, 80] width 34 height 21
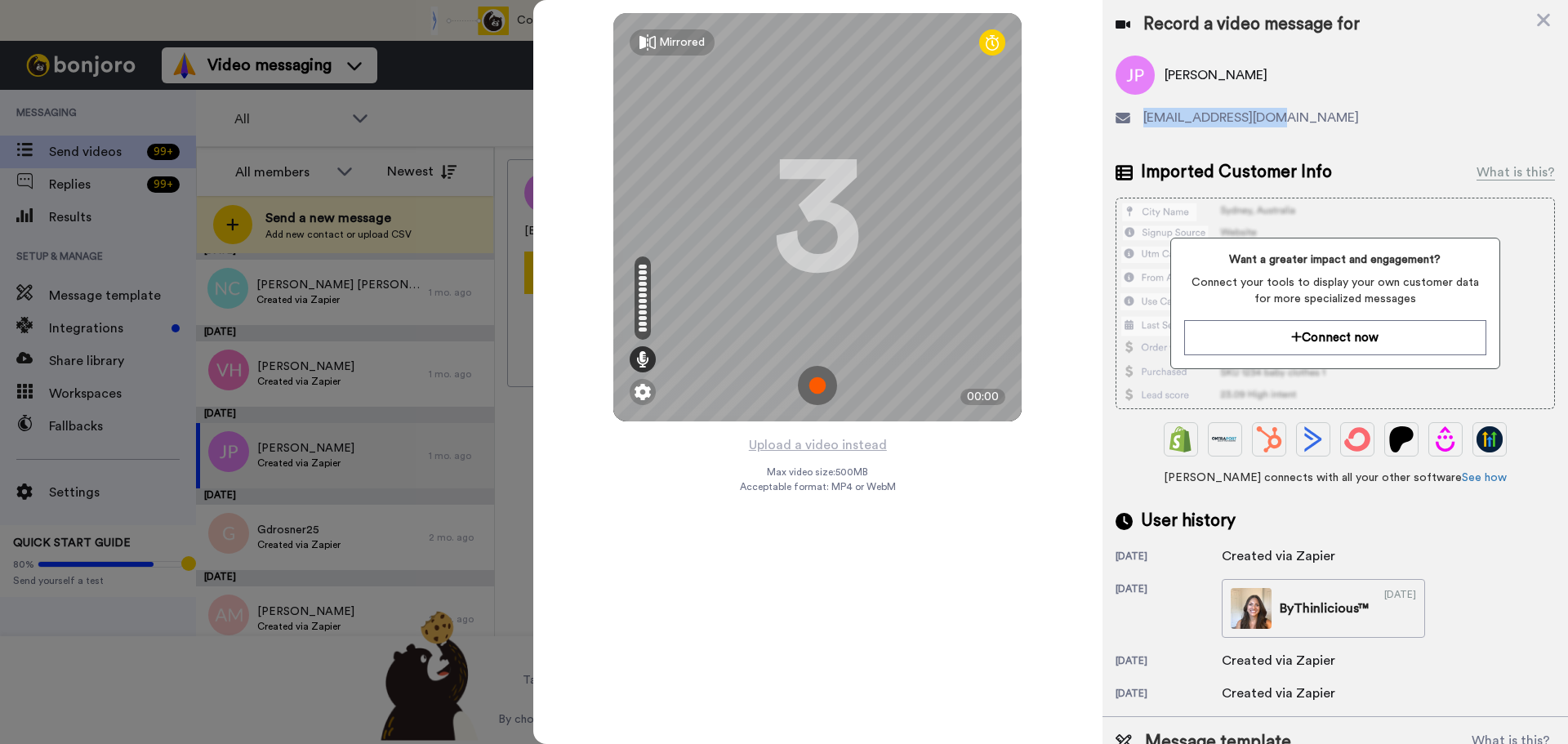
drag, startPoint x: 1286, startPoint y: 112, endPoint x: 1142, endPoint y: 118, distance: 143.8
click at [1142, 118] on div "sweetjp50@gmail.com" at bounding box center [1335, 118] width 439 height 20
copy span "sweetjp50@gmail.com"
click at [1463, 110] on div "sweetjp50@gmail.com" at bounding box center [1335, 118] width 439 height 20
click at [817, 381] on img at bounding box center [817, 385] width 39 height 39
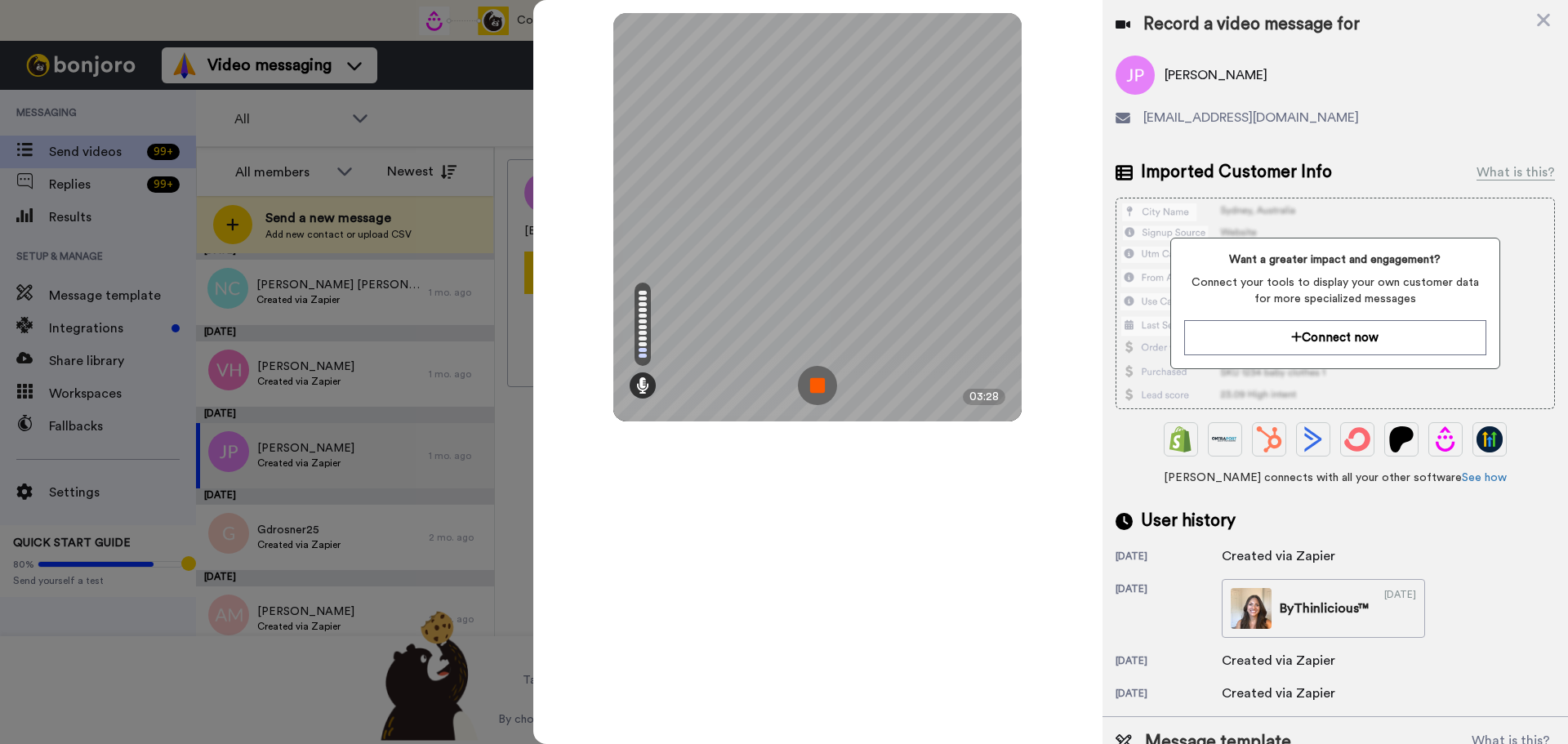
click at [821, 388] on img at bounding box center [817, 385] width 39 height 39
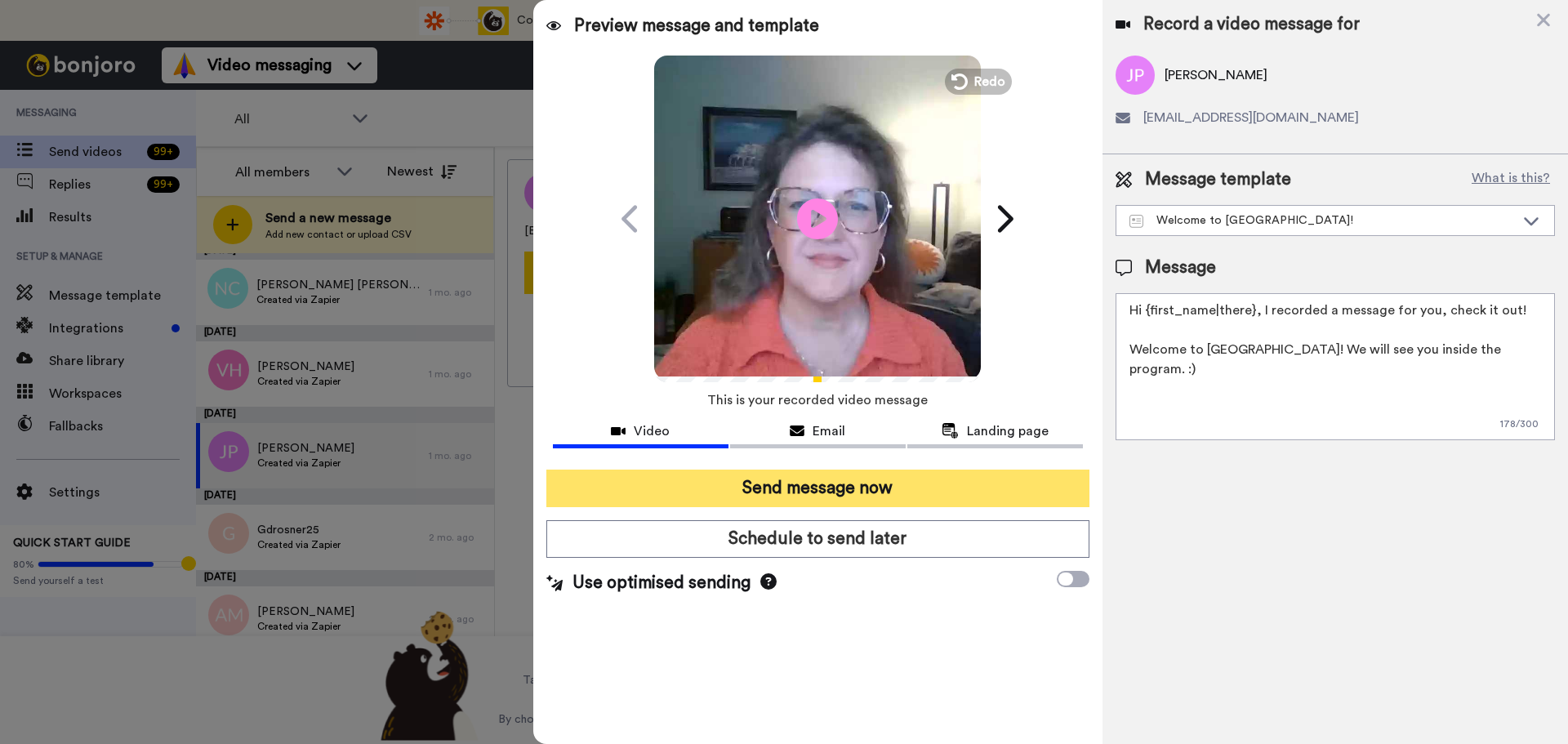
click at [848, 491] on button "Send message now" at bounding box center [817, 489] width 543 height 38
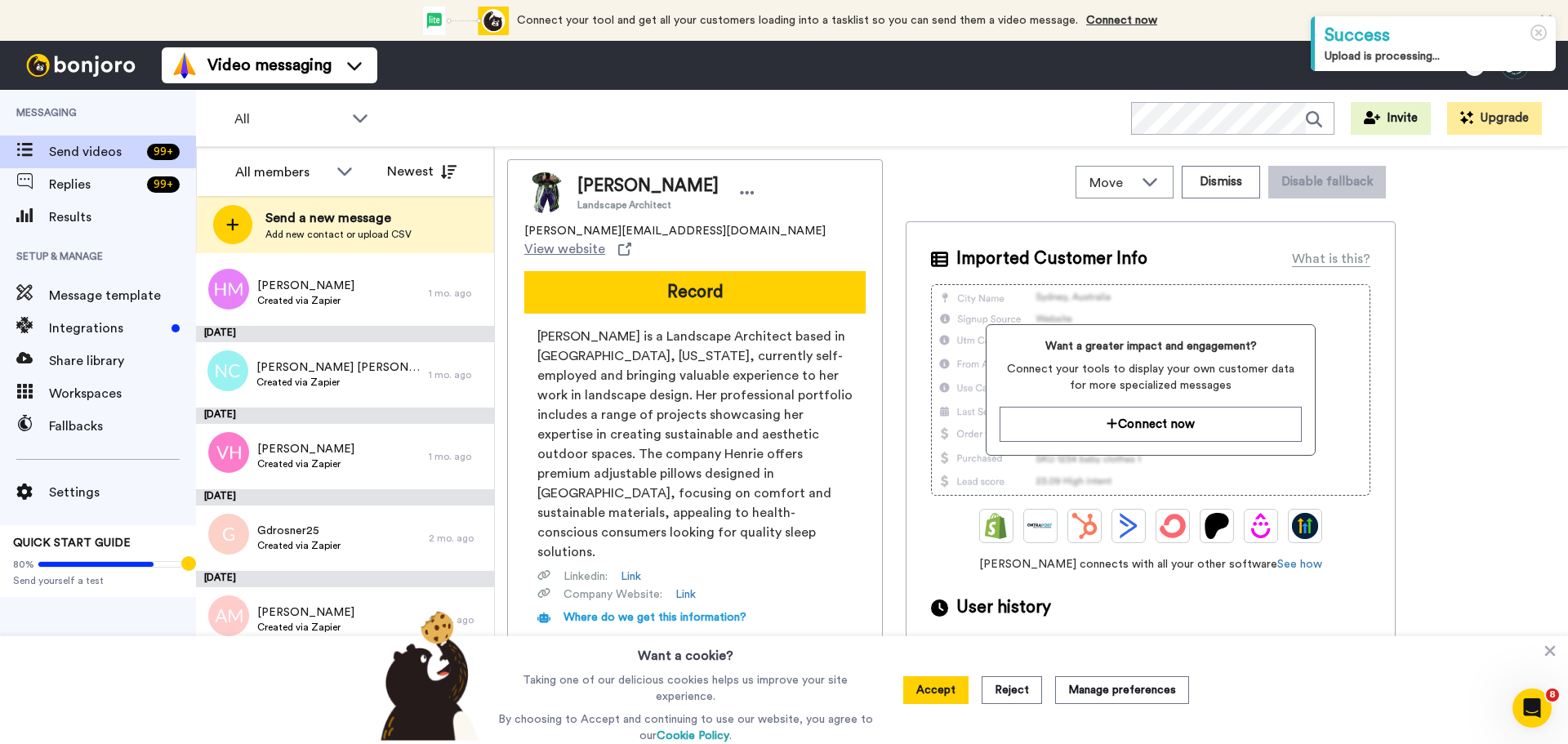
scroll to position [2786, 0]
click at [302, 446] on span "[PERSON_NAME]" at bounding box center [305, 448] width 97 height 16
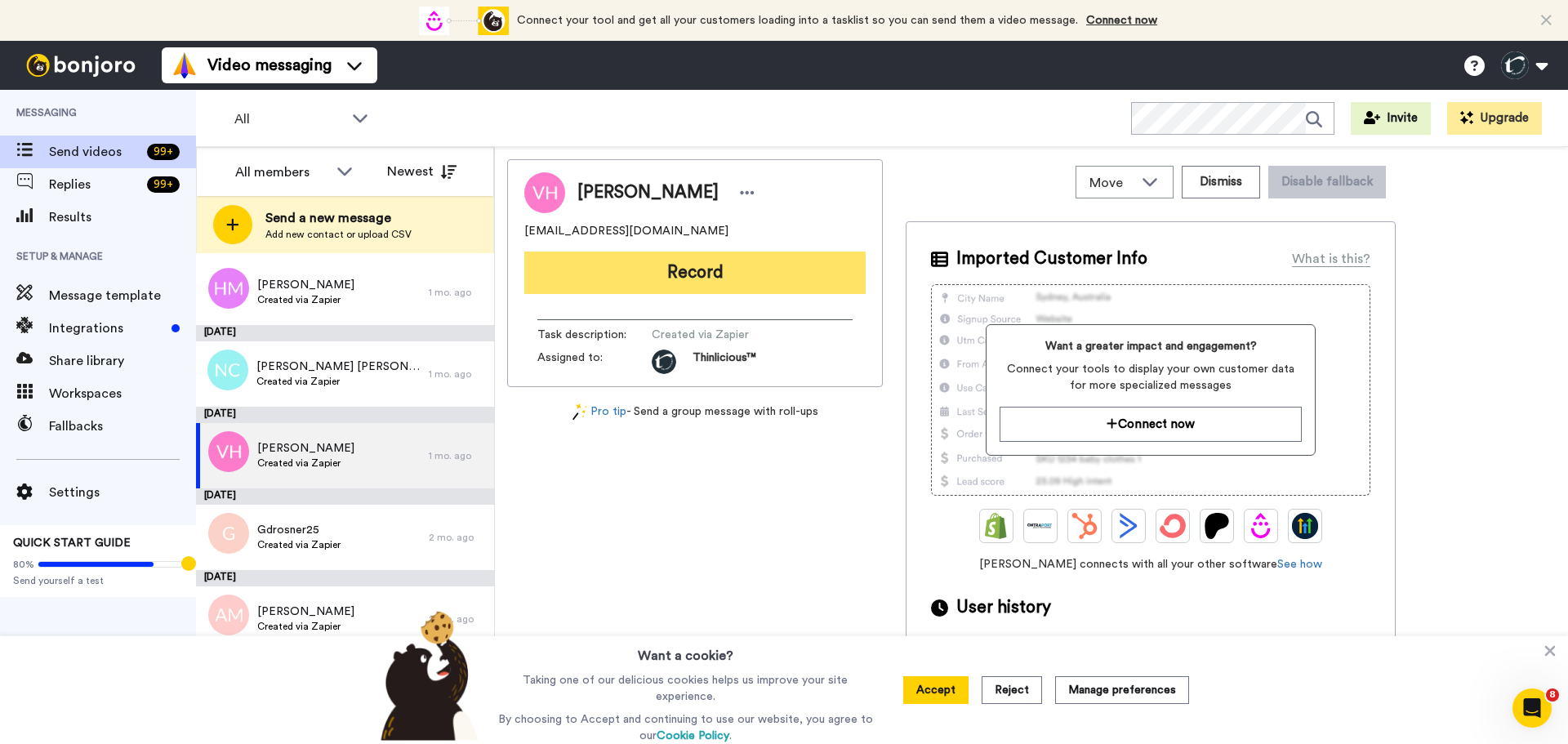
click at [680, 274] on button "Record" at bounding box center [694, 273] width 341 height 42
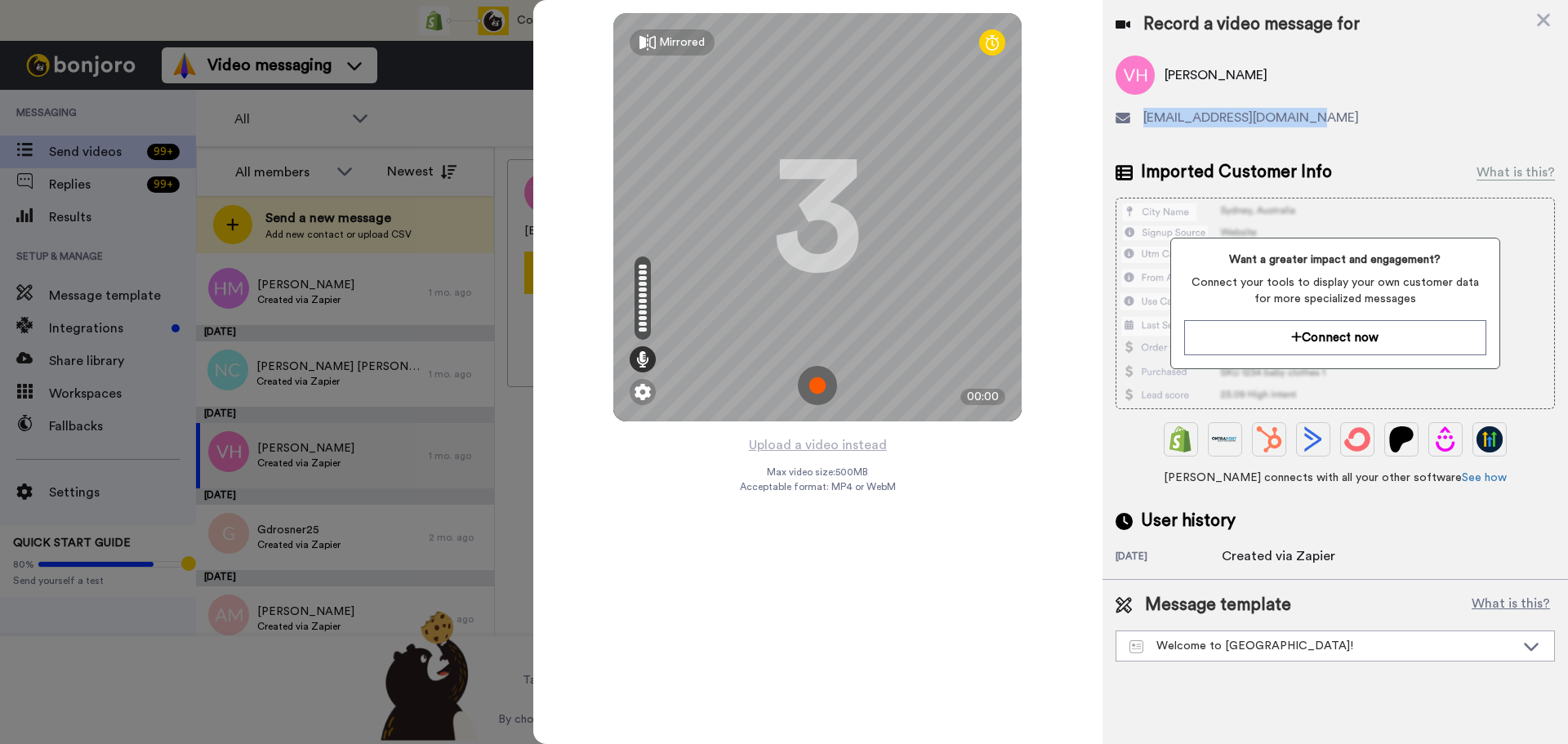
drag, startPoint x: 1320, startPoint y: 114, endPoint x: 1144, endPoint y: 127, distance: 176.1
click at [1144, 127] on div "[EMAIL_ADDRESS][DOMAIN_NAME]" at bounding box center [1335, 118] width 439 height 20
copy span "[EMAIL_ADDRESS][DOMAIN_NAME]"
click at [1029, 495] on div "Mirrored Redo 3 00:00 Upload a video instead Max video size: 500 MB Acceptable …" at bounding box center [817, 372] width 569 height 744
click at [820, 384] on img at bounding box center [817, 385] width 39 height 39
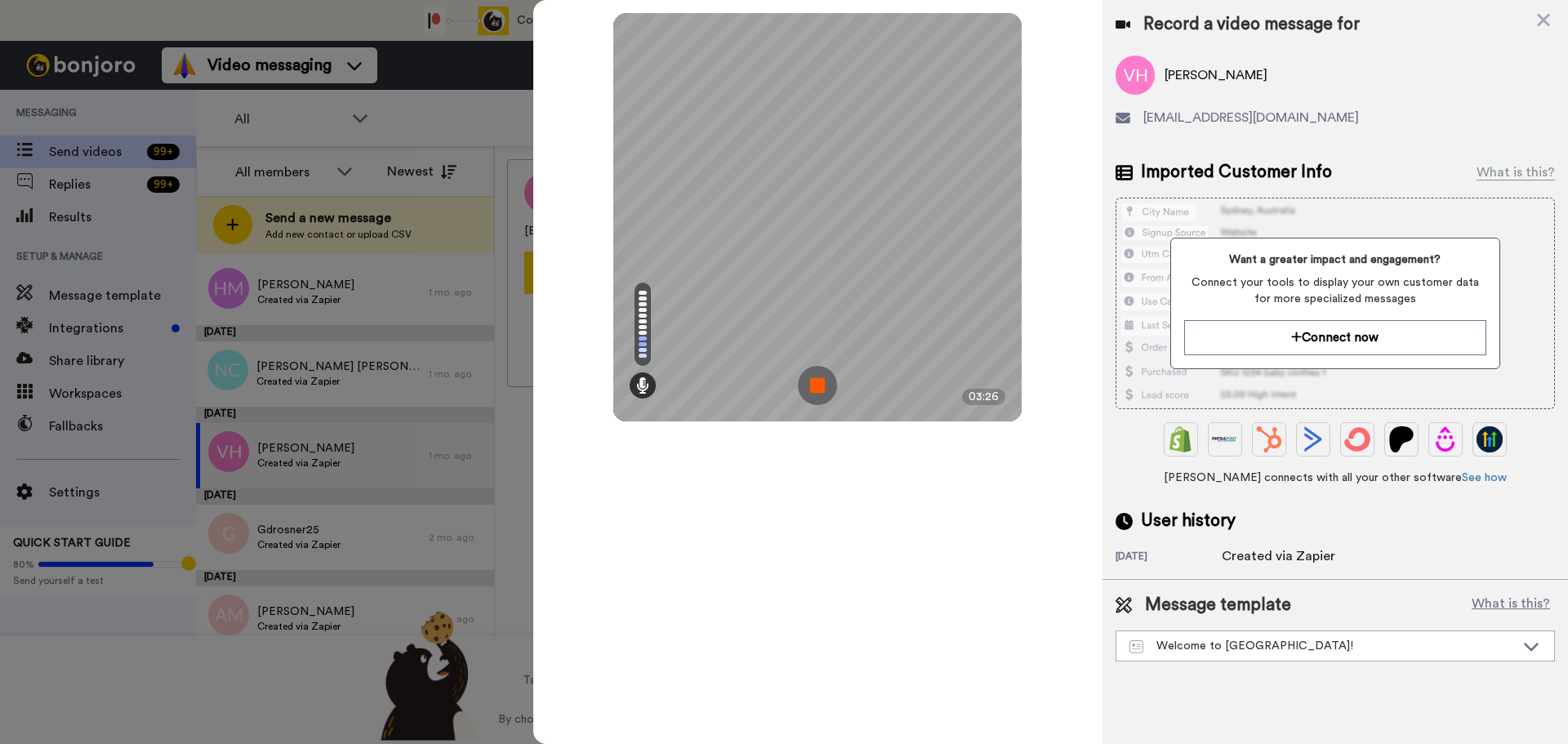
click at [820, 384] on img at bounding box center [817, 385] width 39 height 39
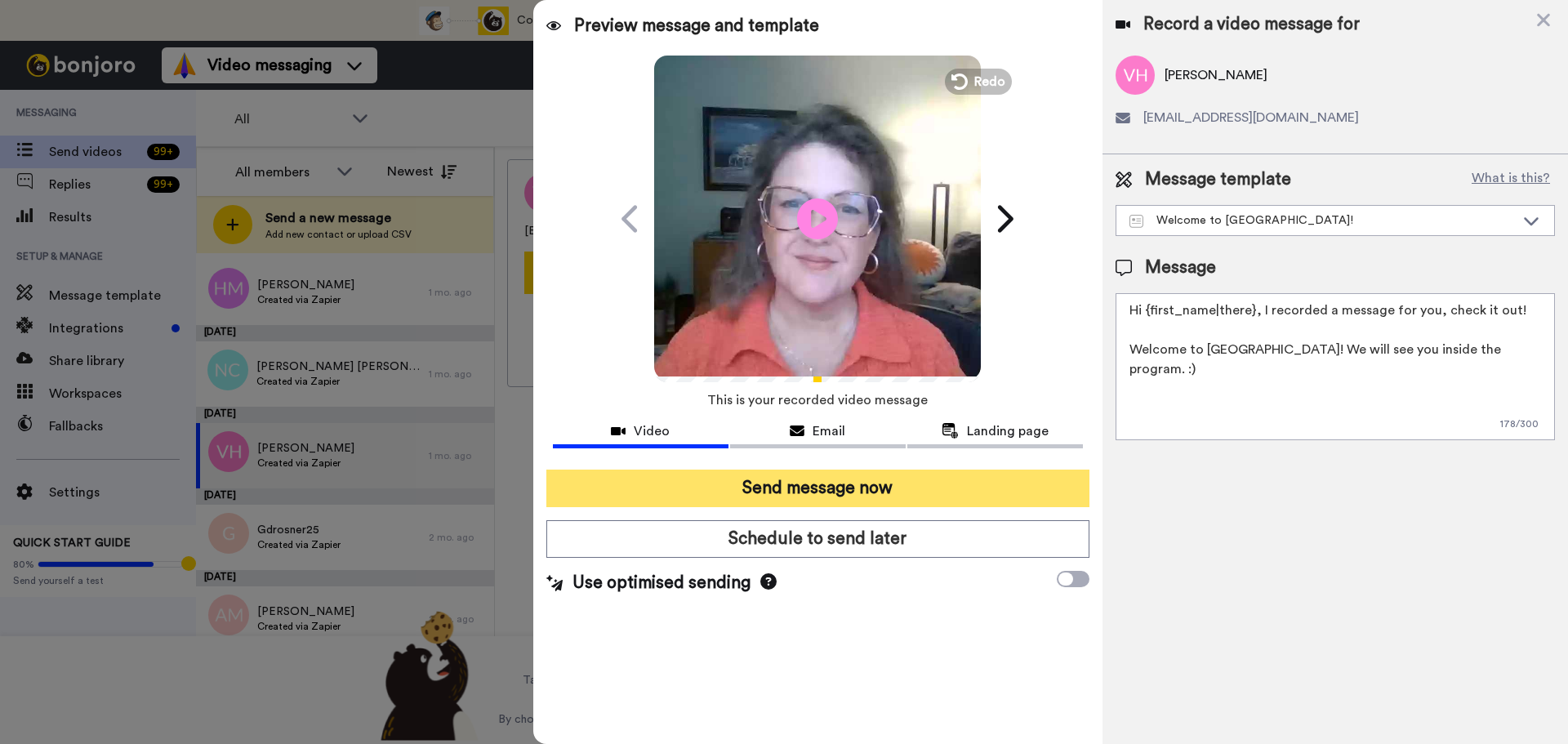
click at [866, 485] on button "Send message now" at bounding box center [817, 489] width 543 height 38
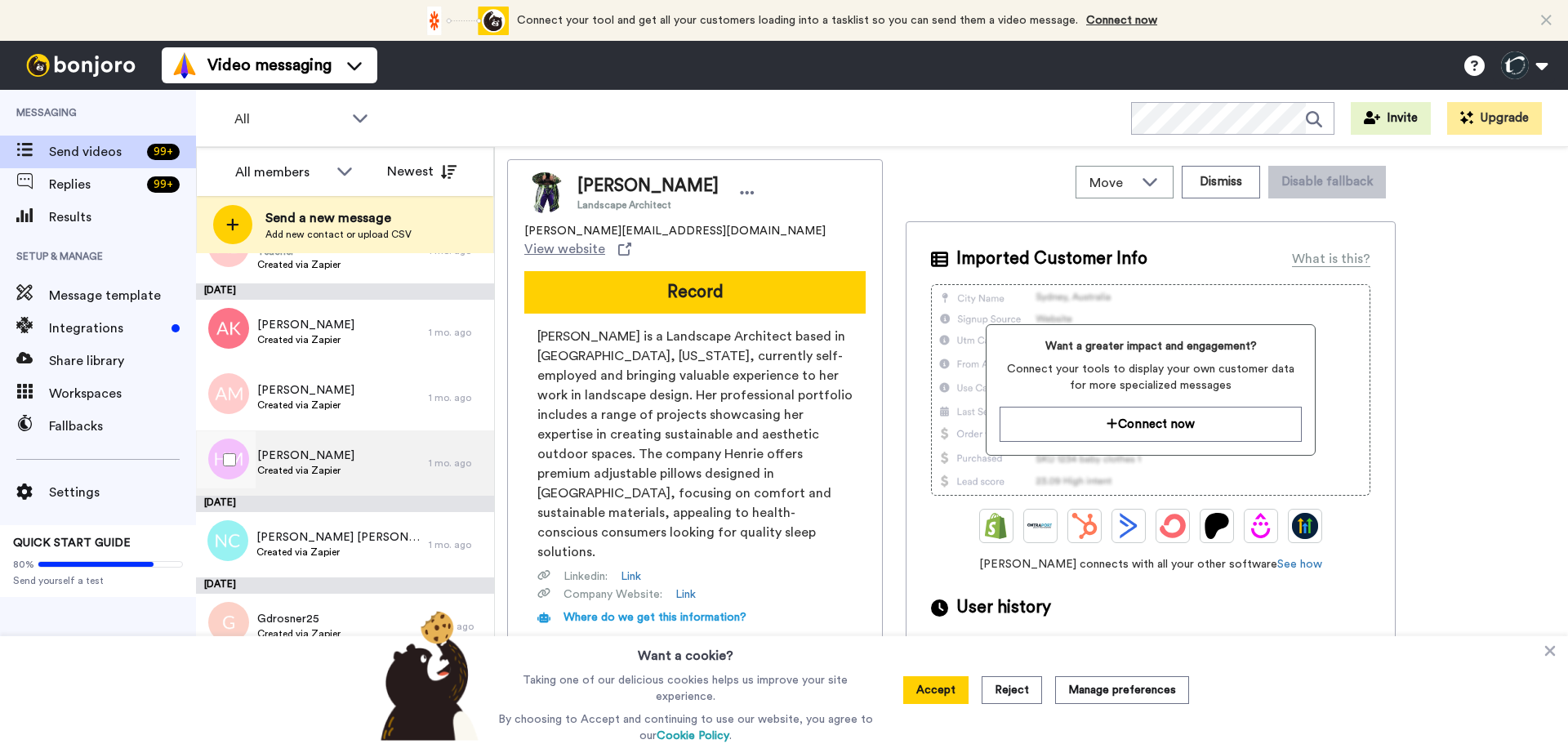
scroll to position [2616, 0]
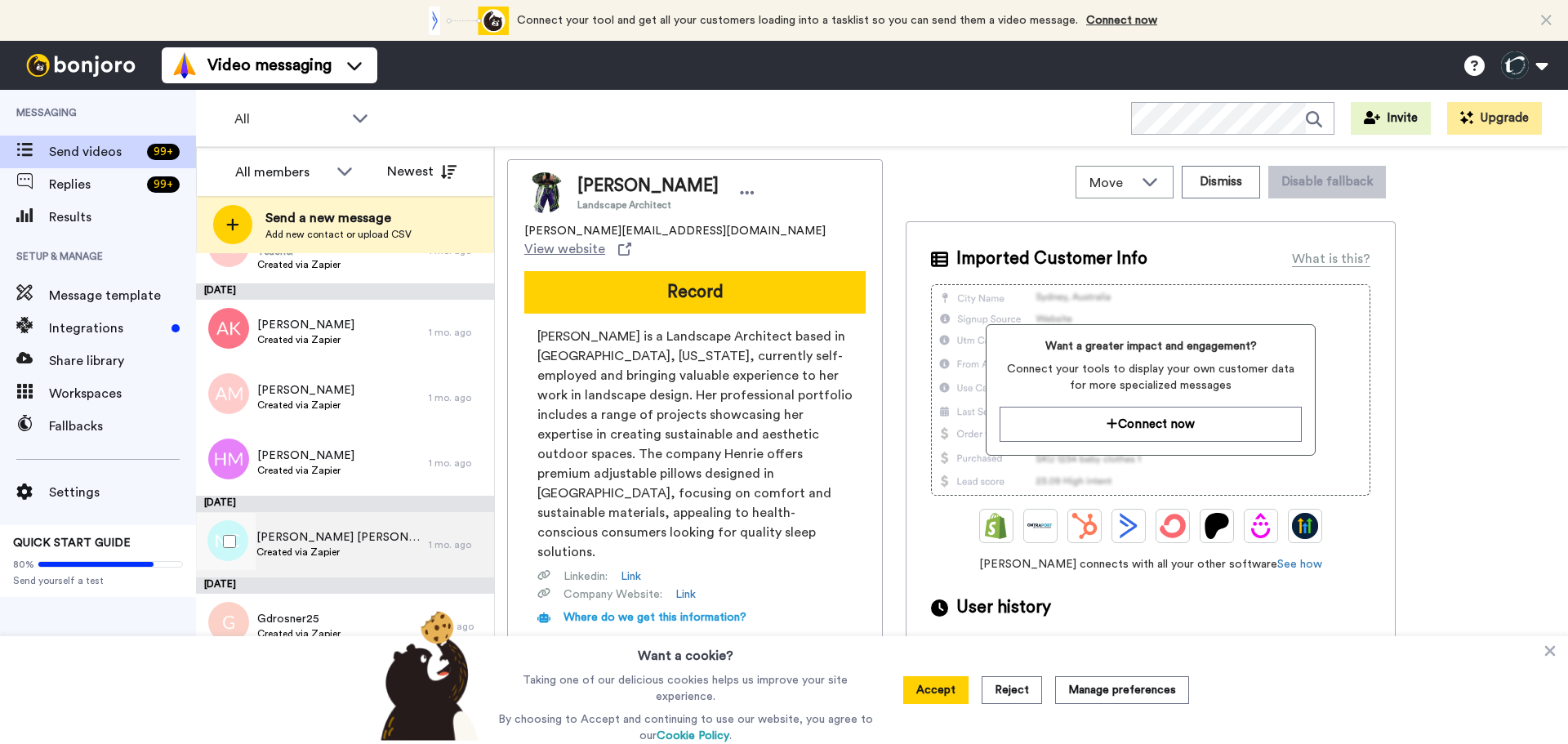
click at [285, 549] on span "Created via Zapier" at bounding box center [338, 552] width 164 height 13
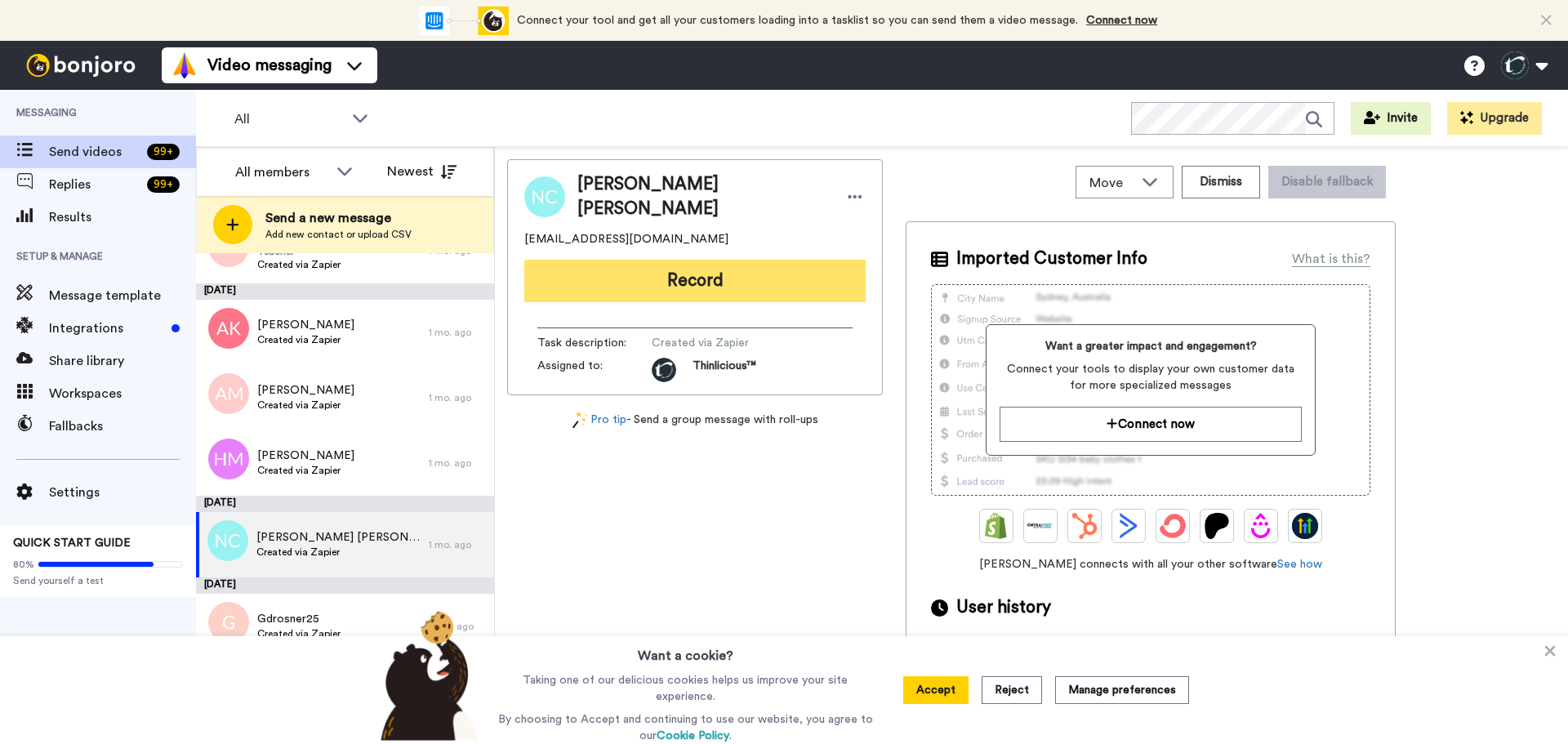
click at [572, 291] on button "Record" at bounding box center [694, 281] width 341 height 42
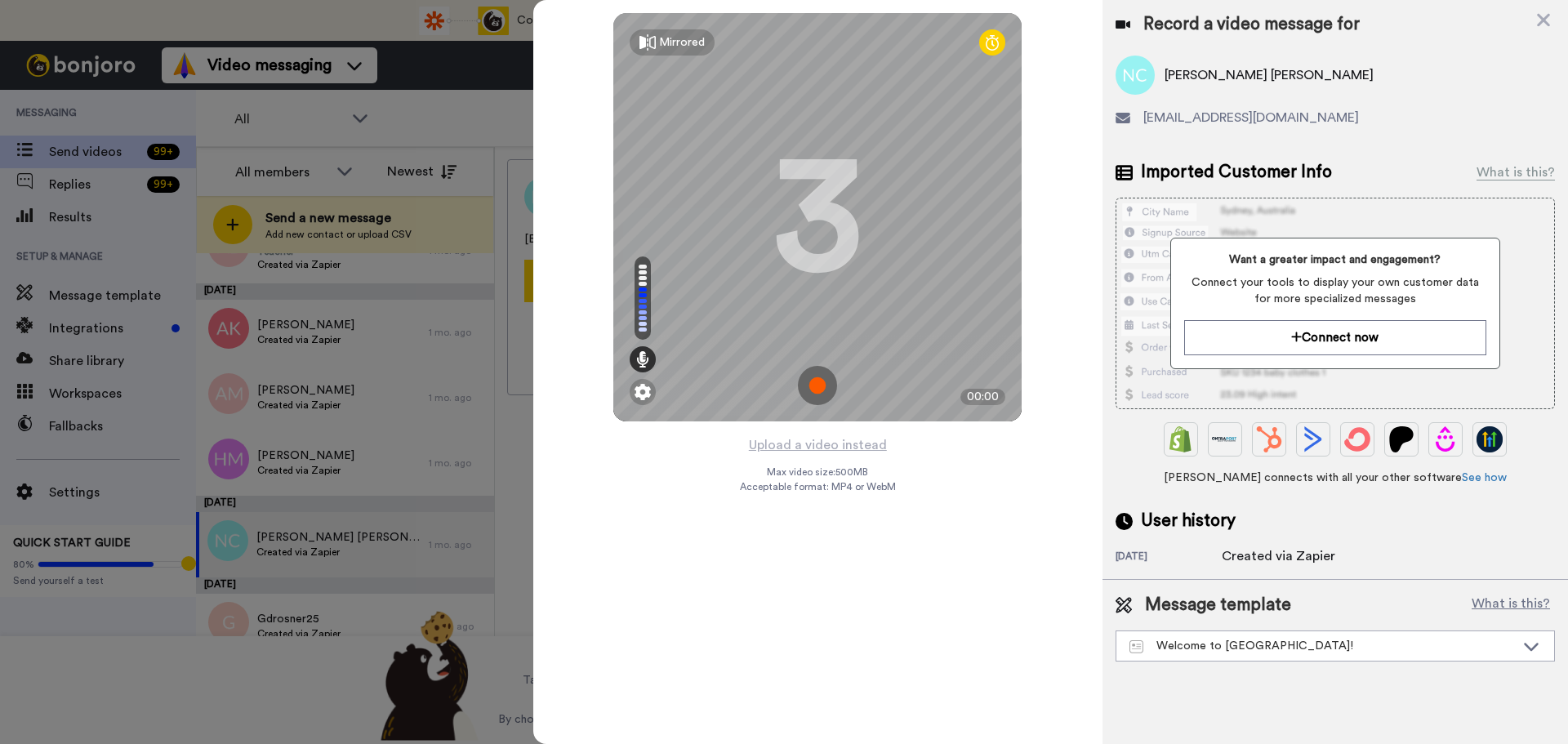
click at [816, 382] on img at bounding box center [817, 385] width 39 height 39
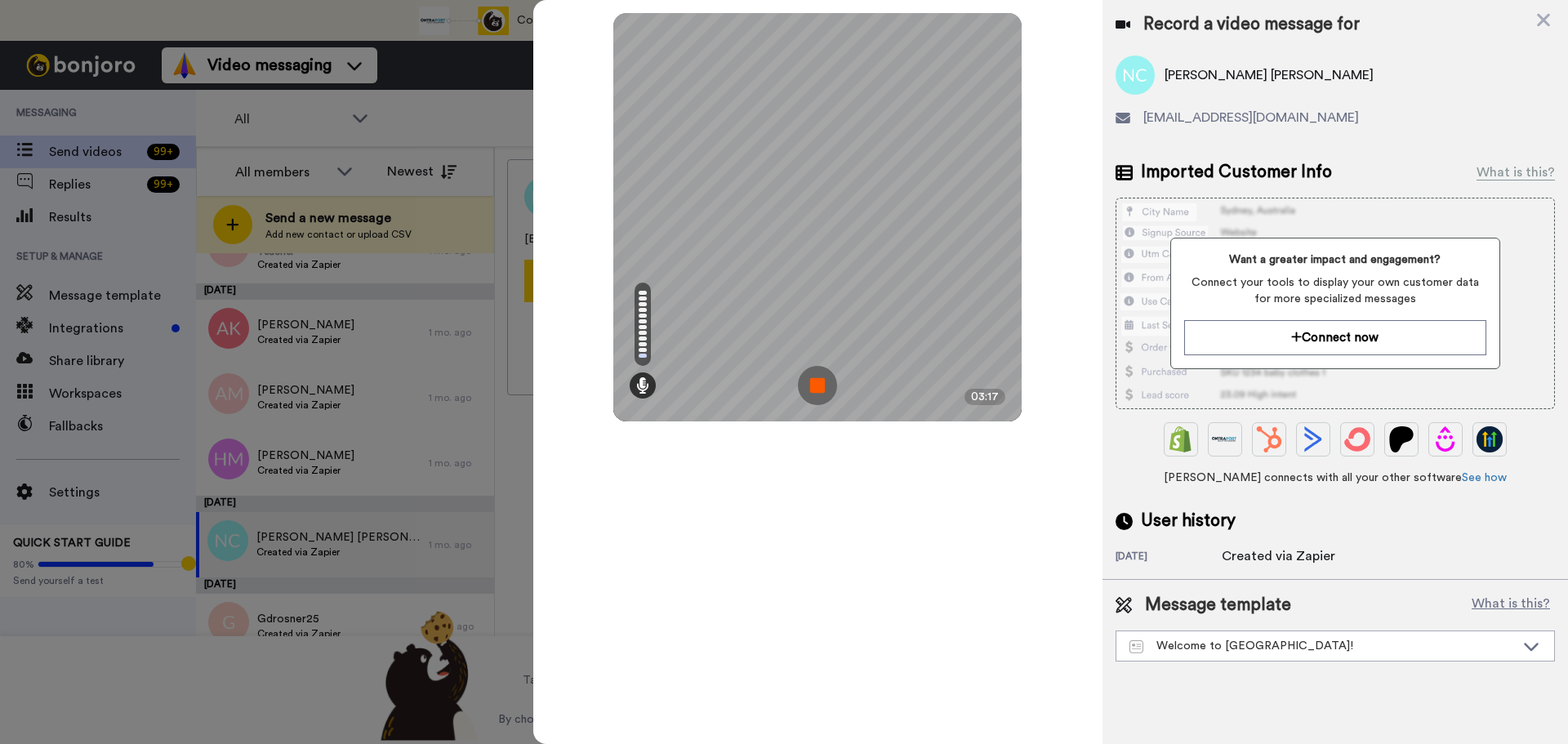
click at [816, 382] on img at bounding box center [817, 385] width 39 height 39
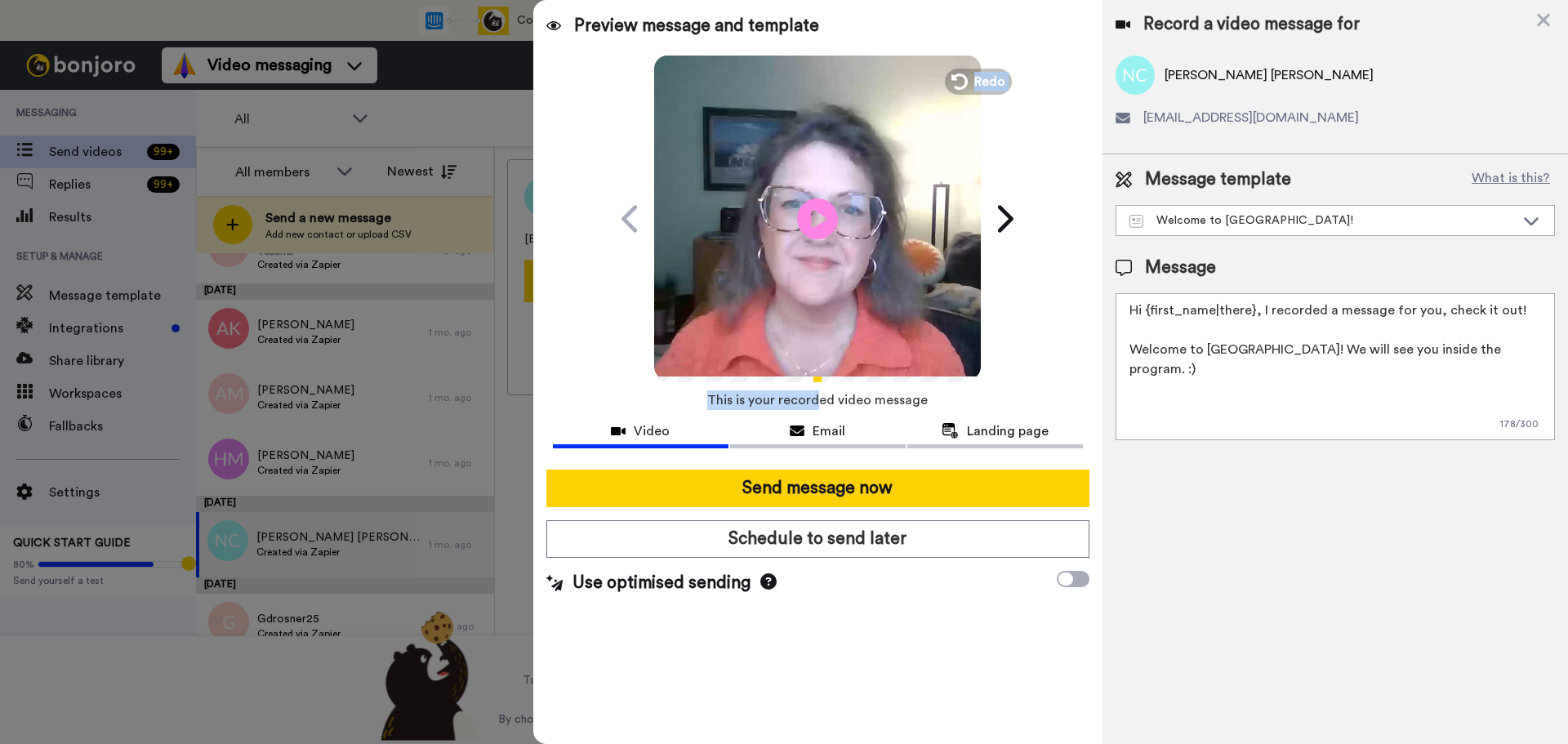
drag, startPoint x: 816, startPoint y: 382, endPoint x: 580, endPoint y: 332, distance: 241.4
click at [580, 332] on div "Preview message and template Play/Pause Welcome to TAS! Thinlicious™ Team <[EMA…" at bounding box center [817, 372] width 569 height 744
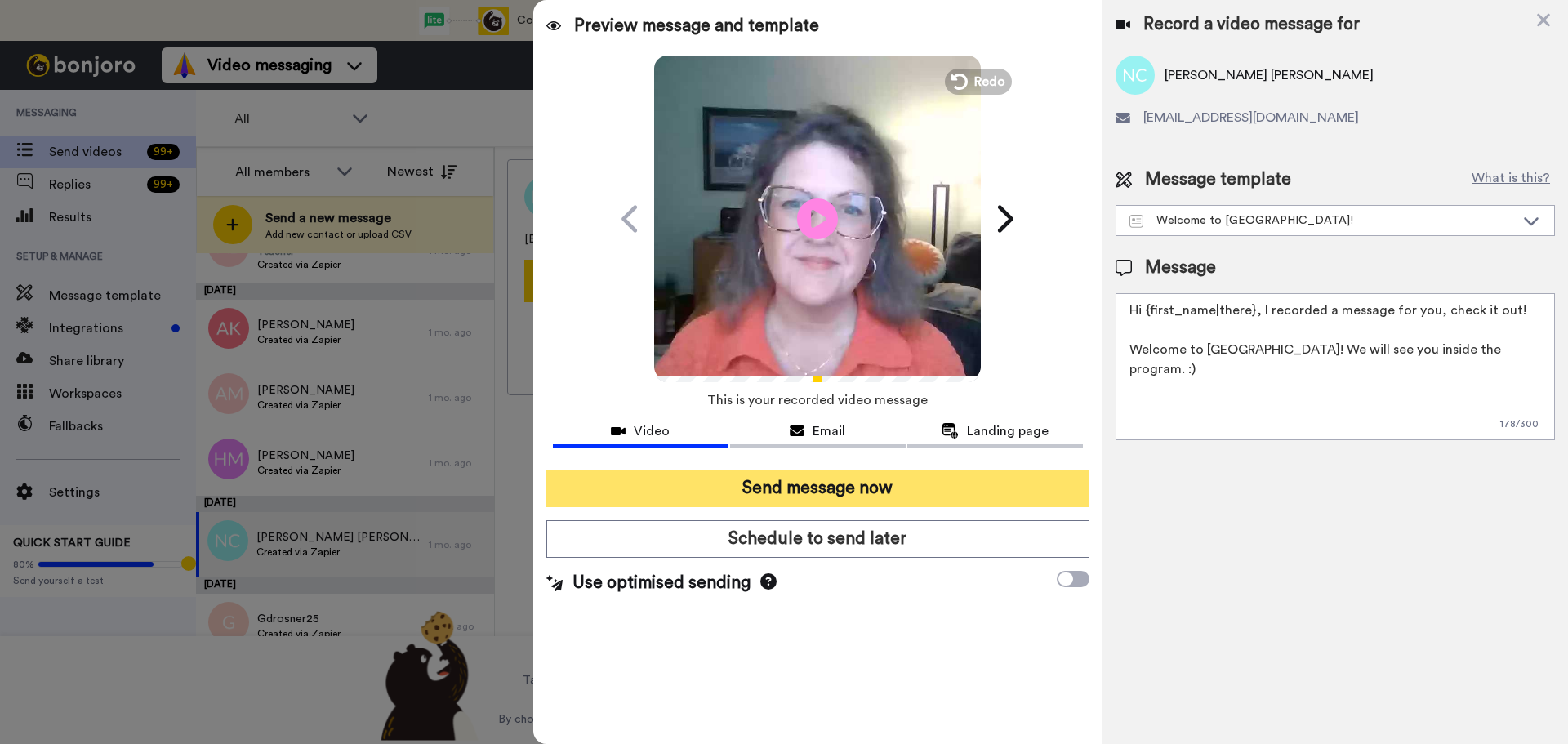
click at [603, 481] on button "Send message now" at bounding box center [817, 489] width 543 height 38
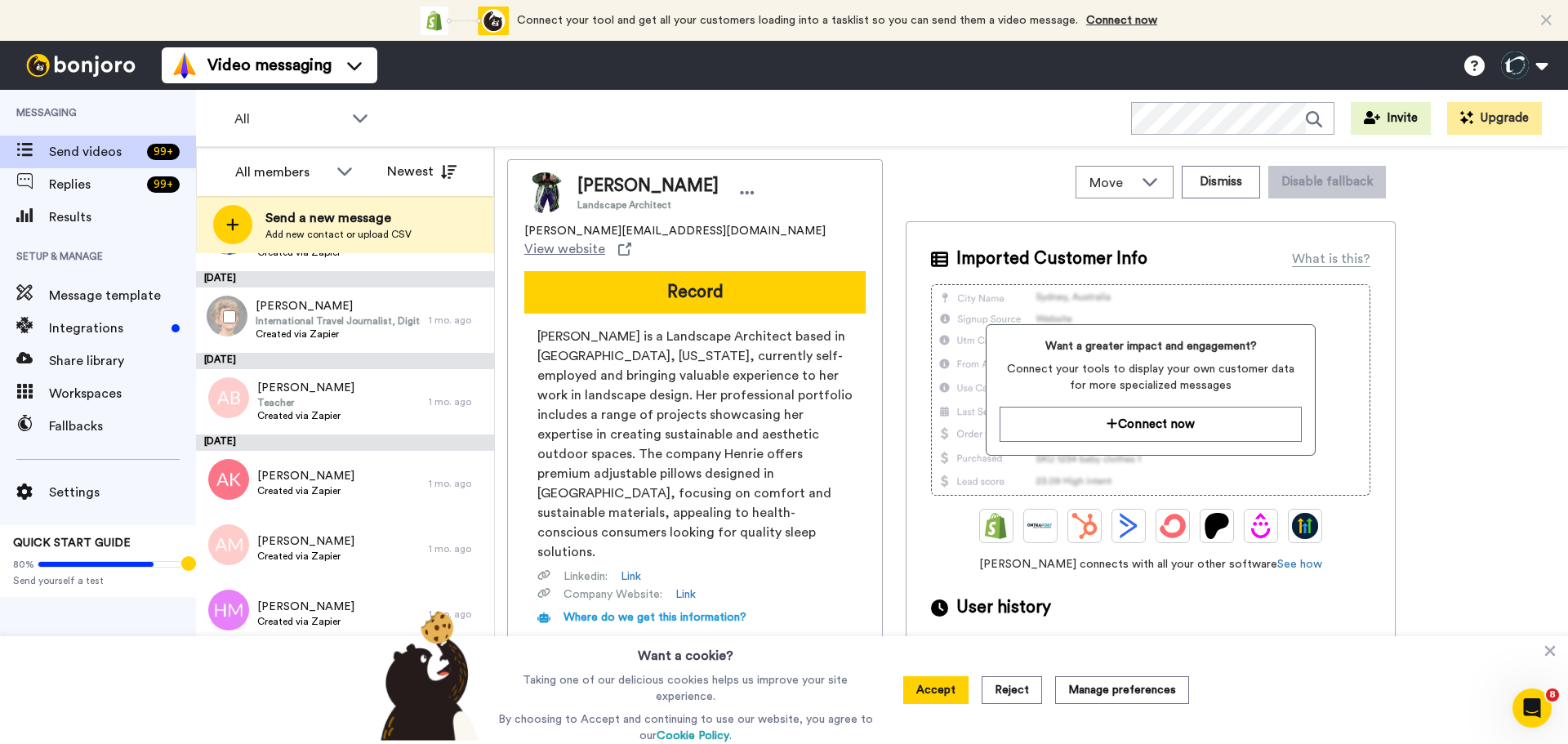
scroll to position [2464, 0]
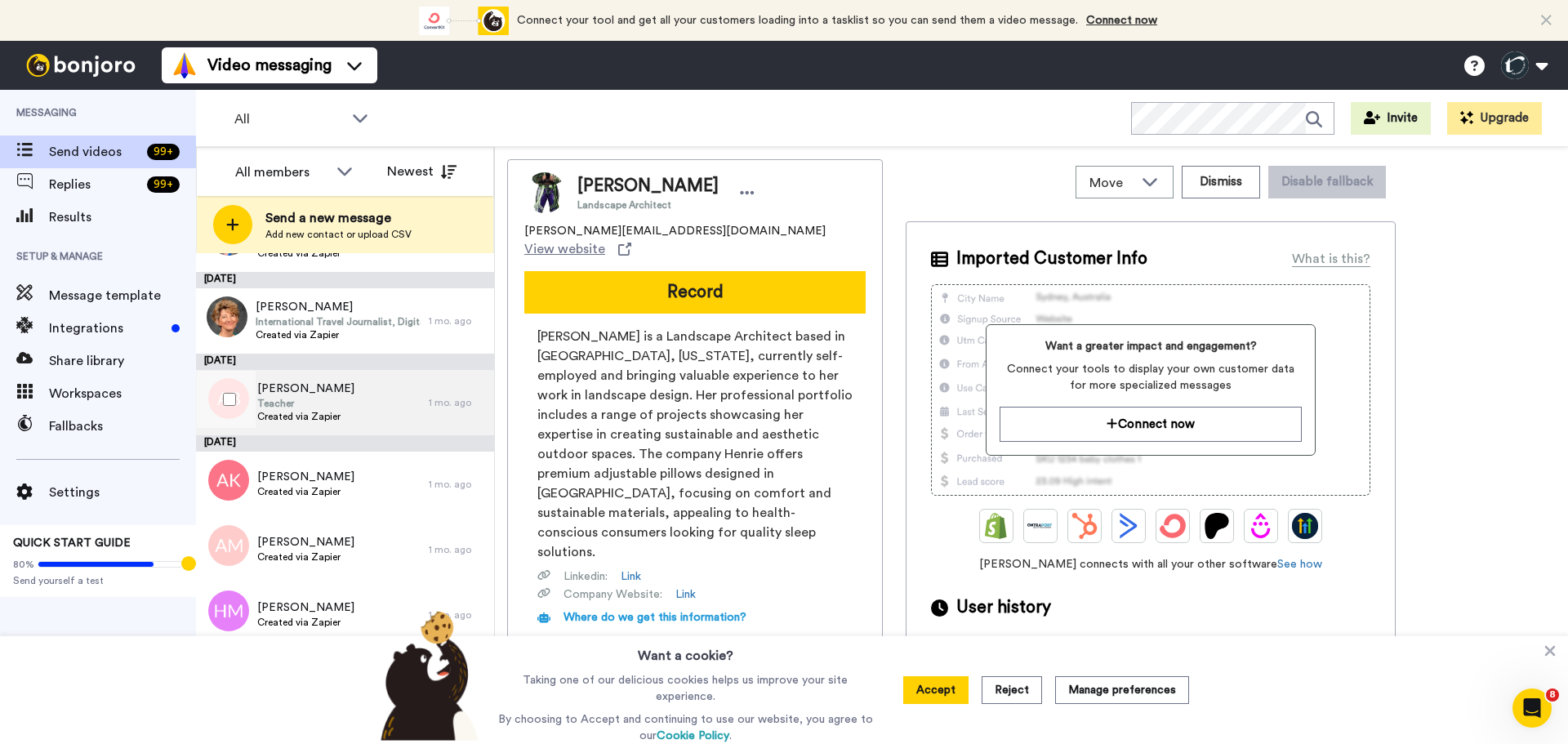
click at [305, 384] on span "[PERSON_NAME]" at bounding box center [305, 389] width 97 height 16
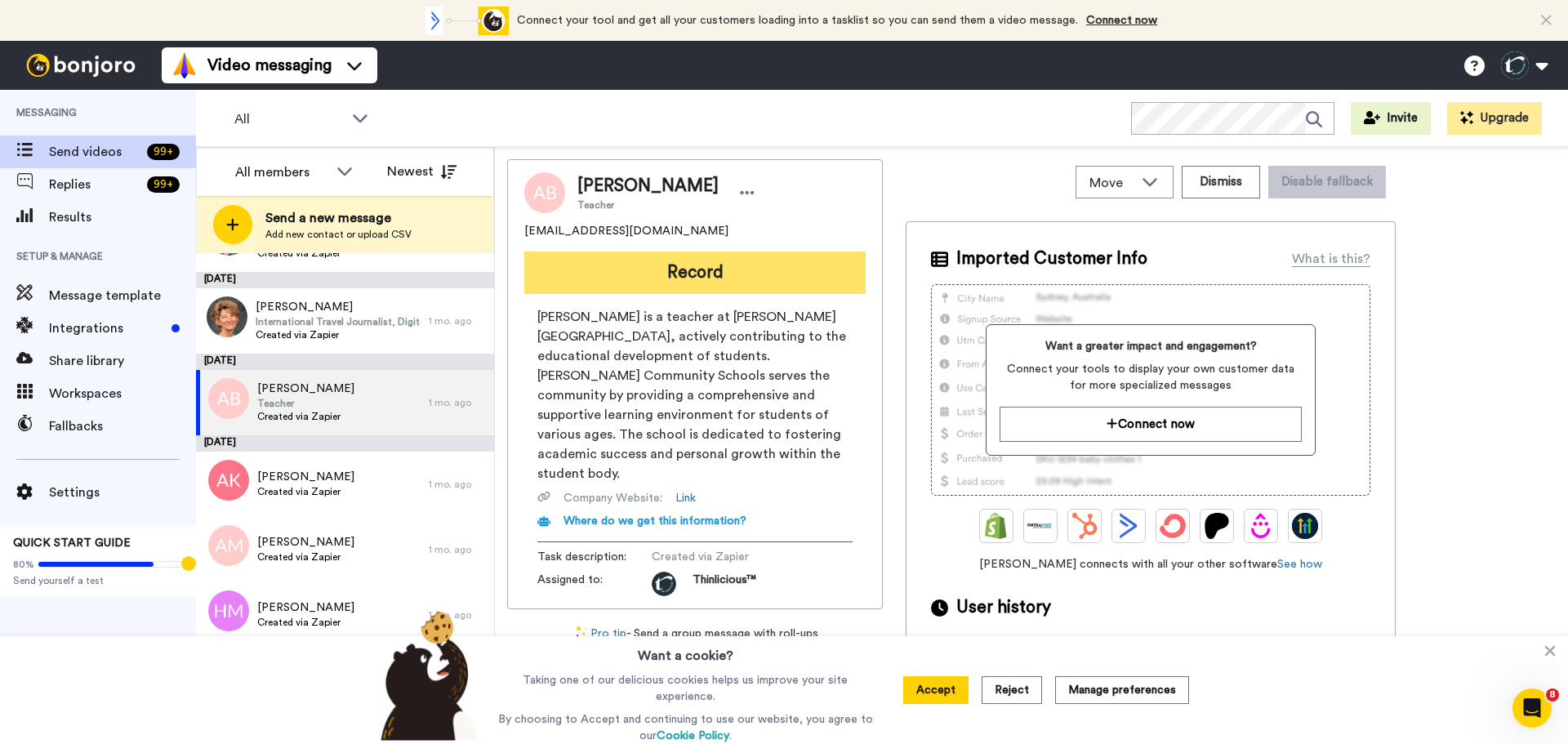
click at [629, 280] on button "Record" at bounding box center [694, 273] width 341 height 42
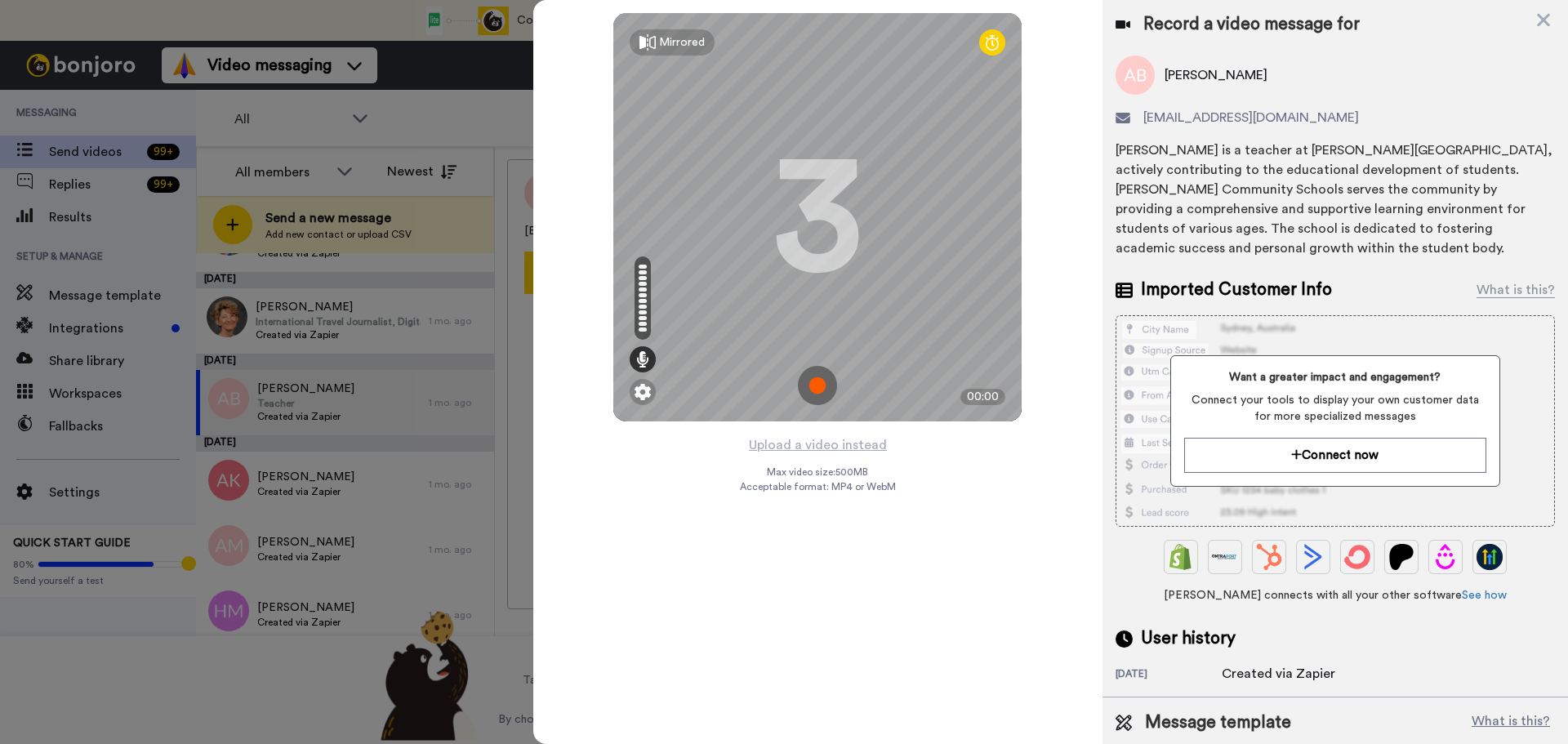
click at [817, 377] on img at bounding box center [817, 385] width 39 height 39
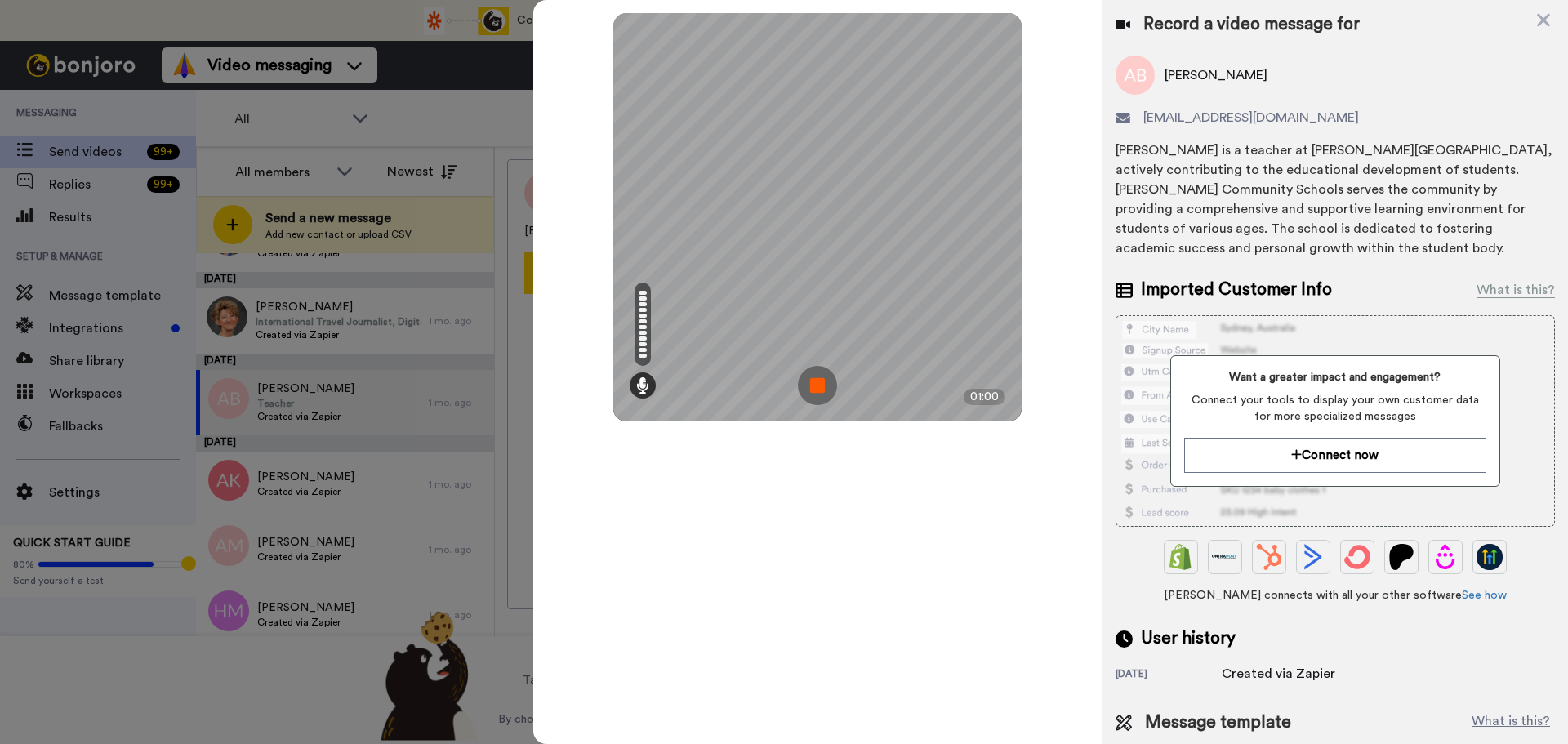
click at [817, 377] on img at bounding box center [817, 385] width 39 height 39
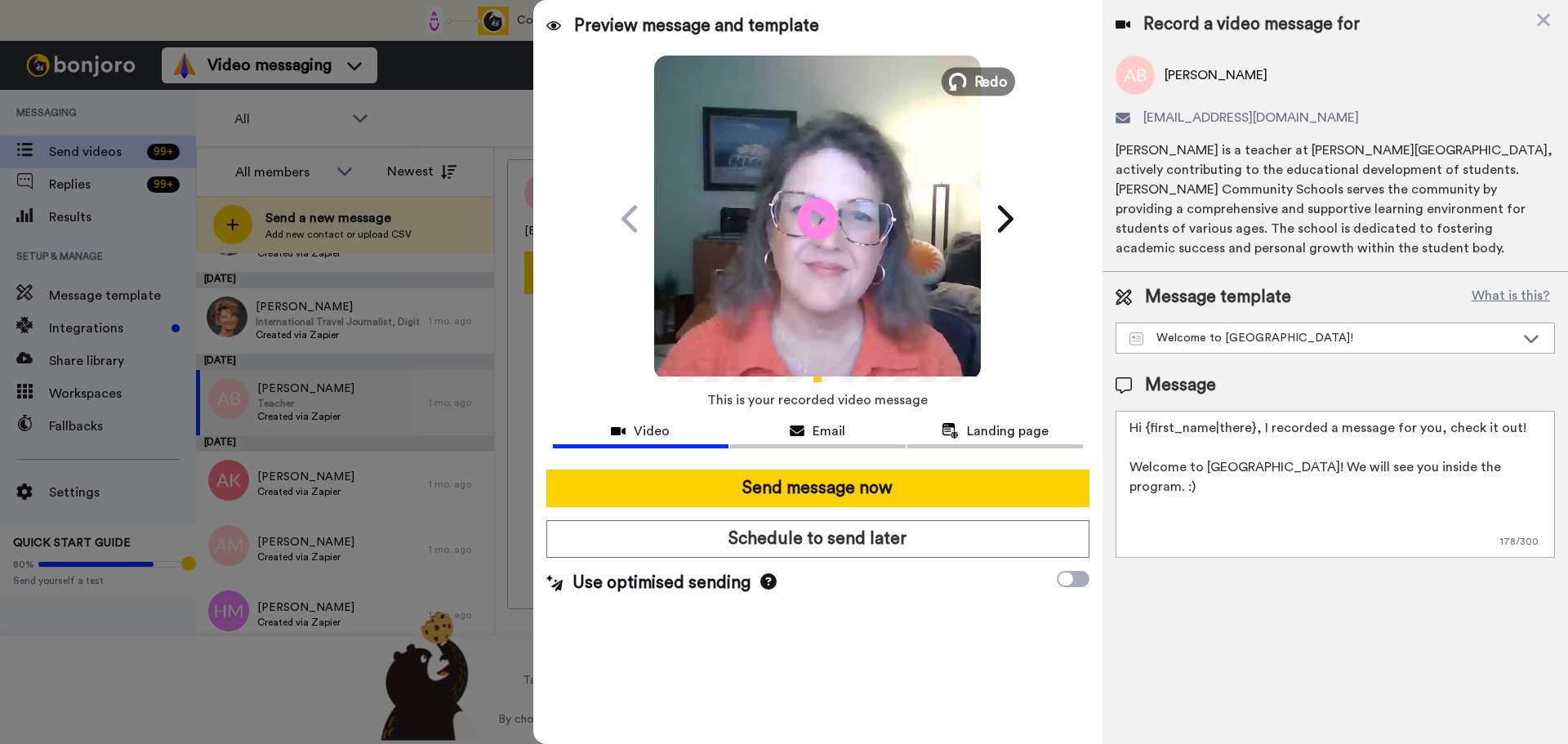
click at [986, 84] on span "Redo" at bounding box center [991, 80] width 34 height 21
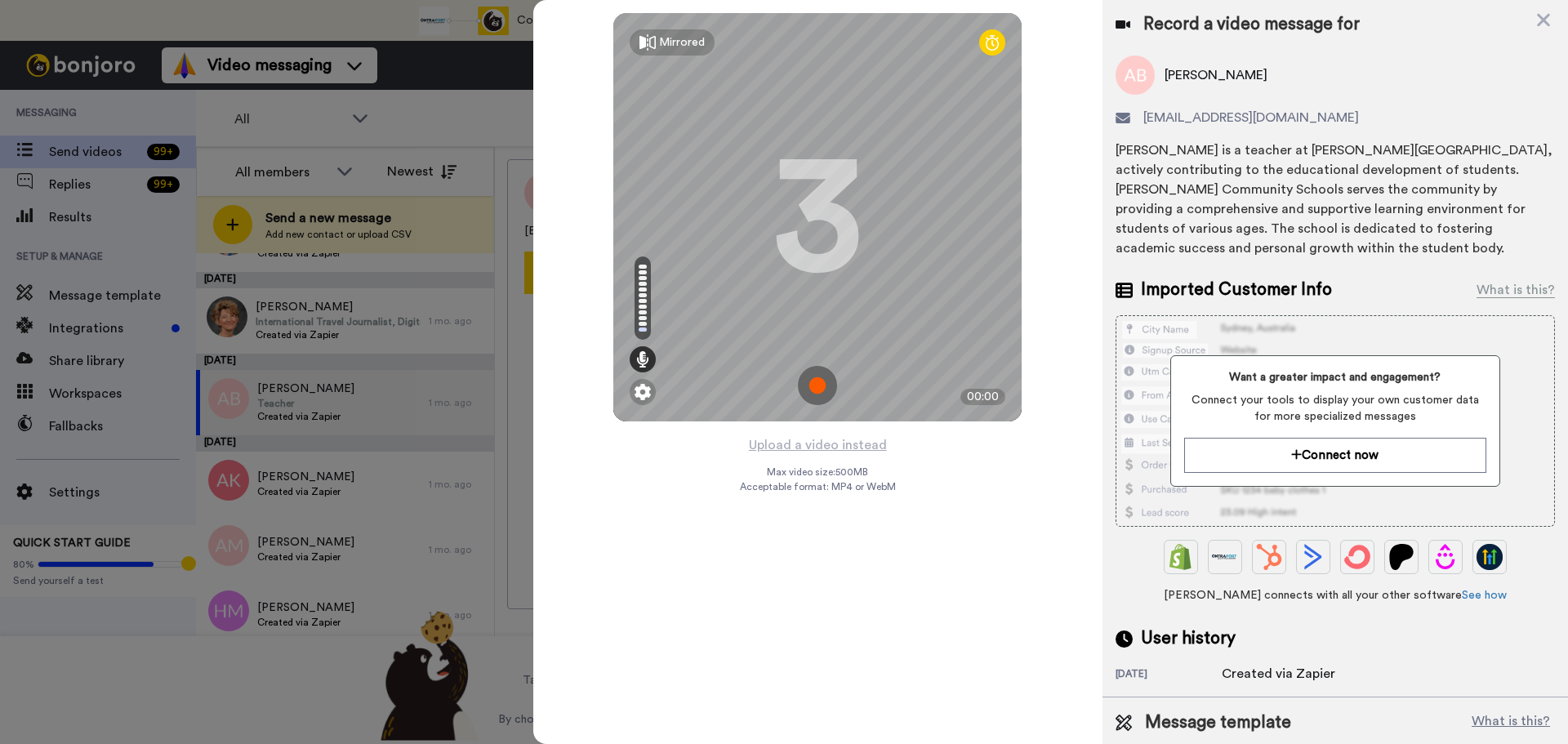
click at [817, 379] on img at bounding box center [817, 385] width 39 height 39
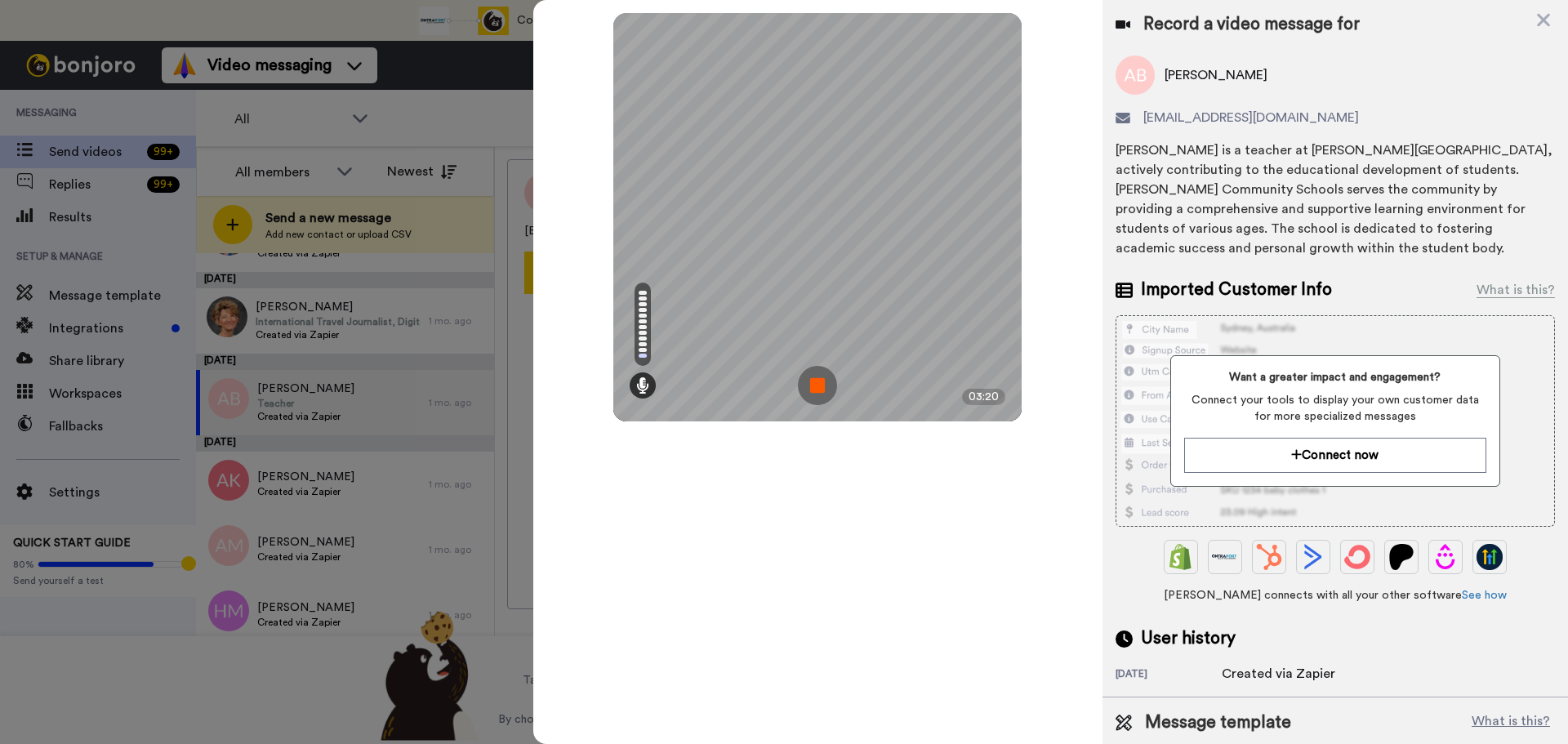
click at [818, 381] on img at bounding box center [817, 385] width 39 height 39
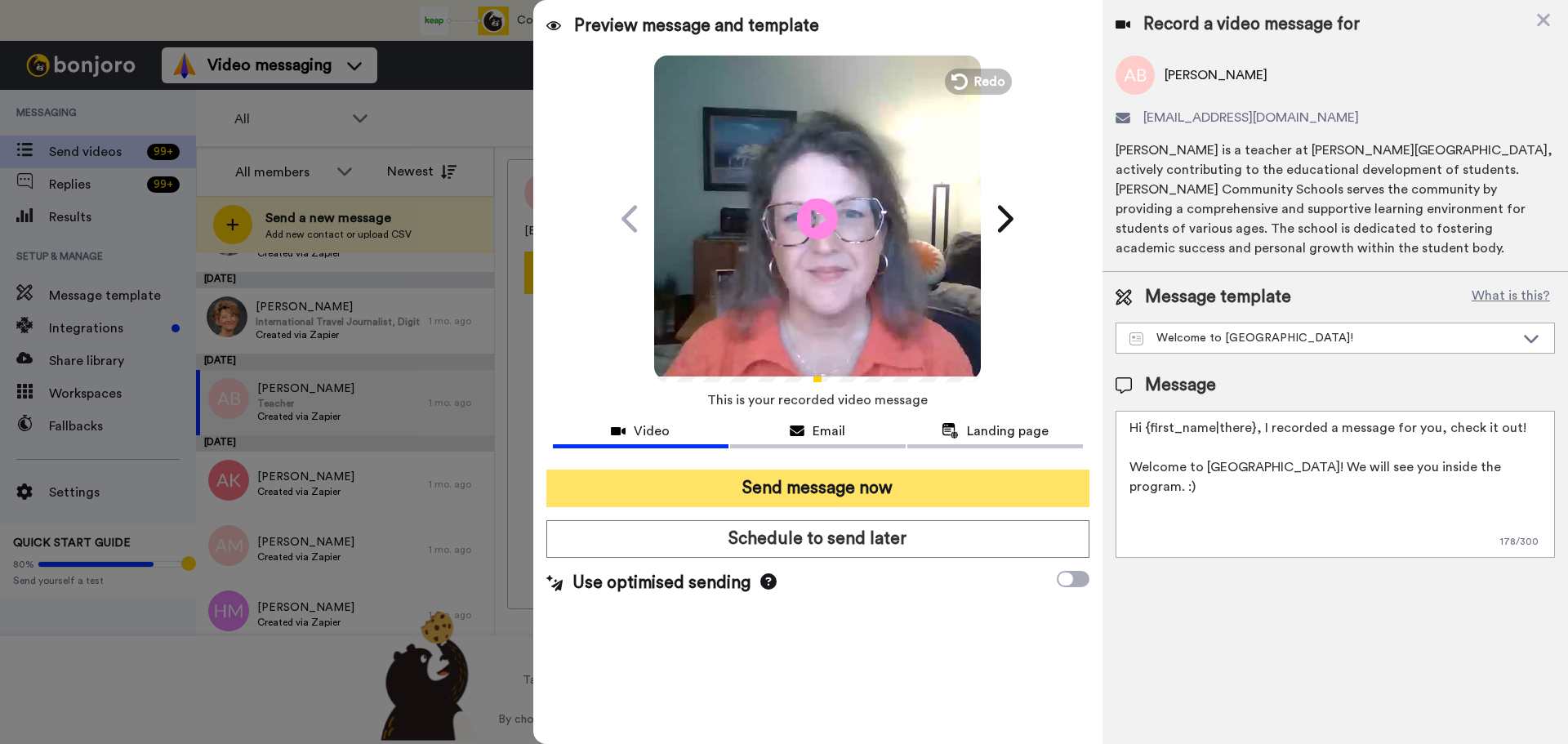
click at [784, 489] on button "Send message now" at bounding box center [817, 489] width 543 height 38
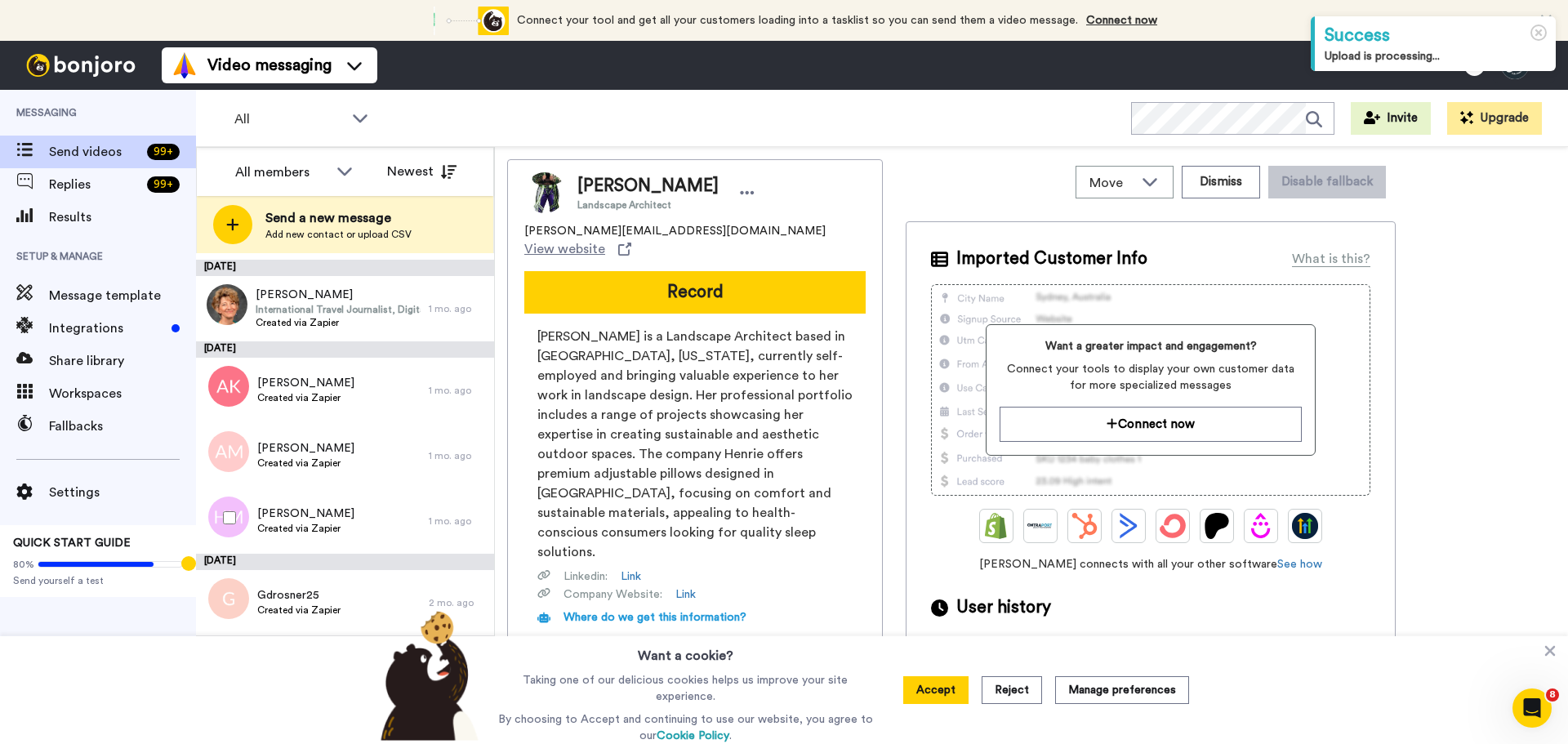
scroll to position [2478, 0]
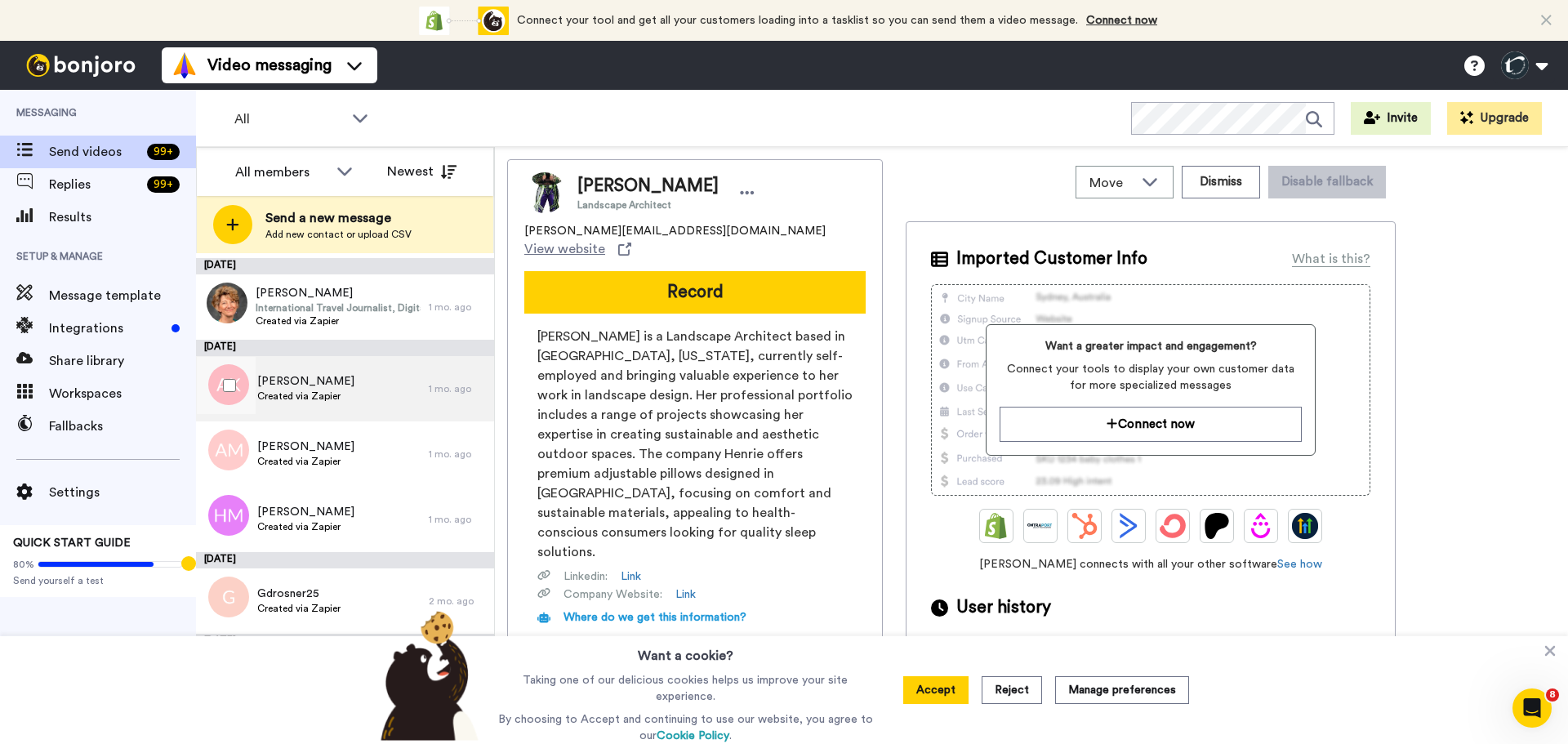
click at [332, 387] on span "[PERSON_NAME]" at bounding box center [305, 381] width 97 height 16
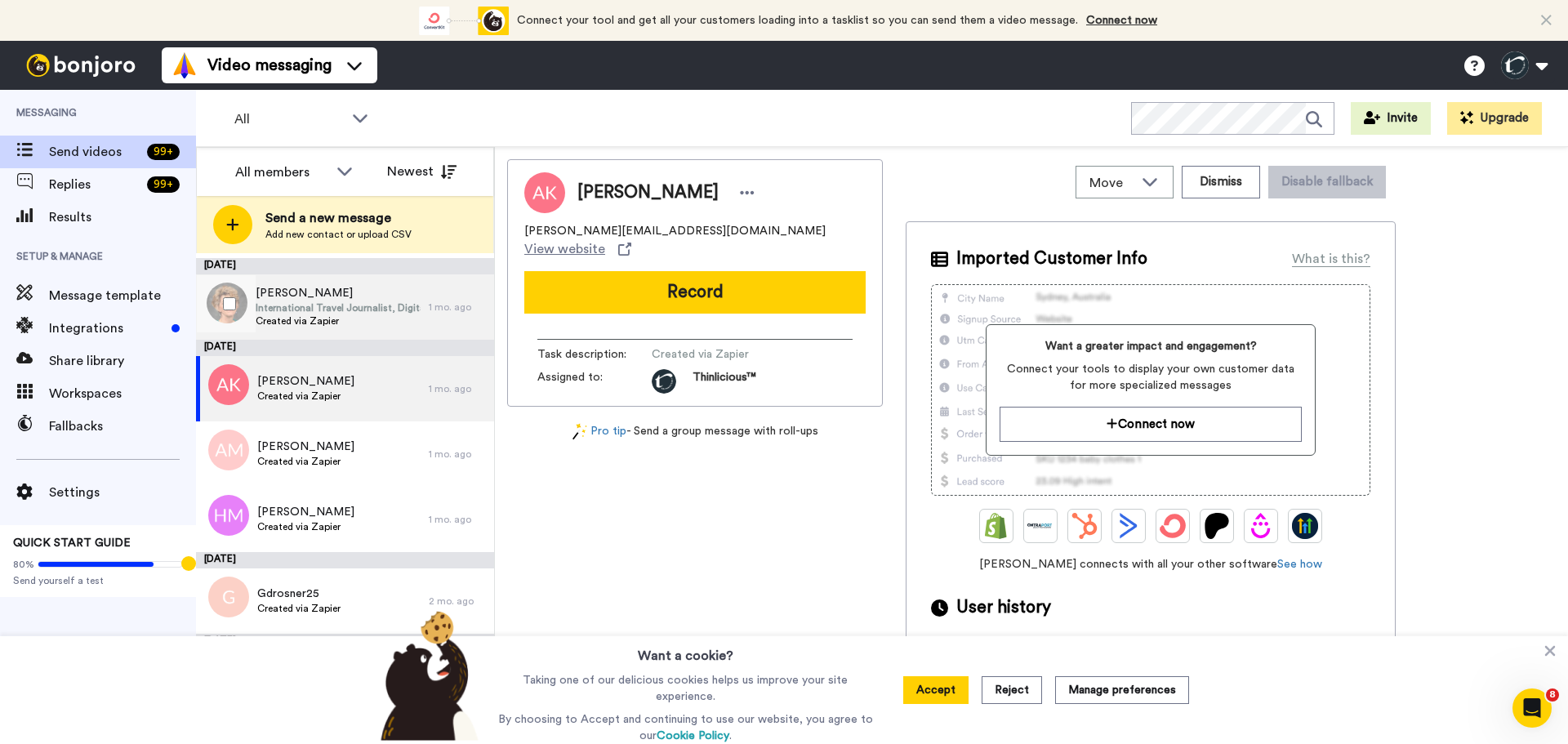
click at [291, 289] on span "[PERSON_NAME]" at bounding box center [338, 293] width 165 height 16
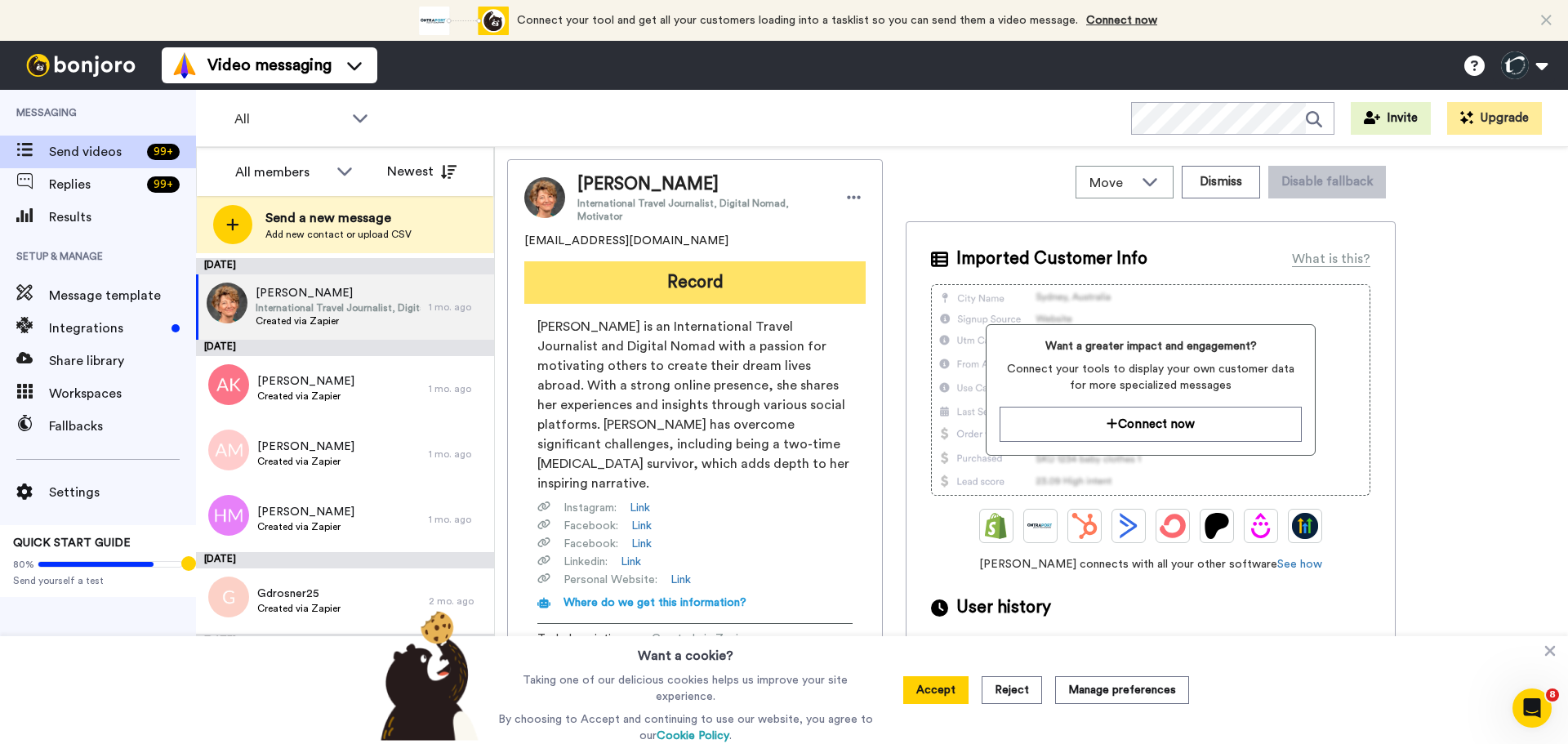
click at [815, 295] on button "Record" at bounding box center [694, 282] width 341 height 42
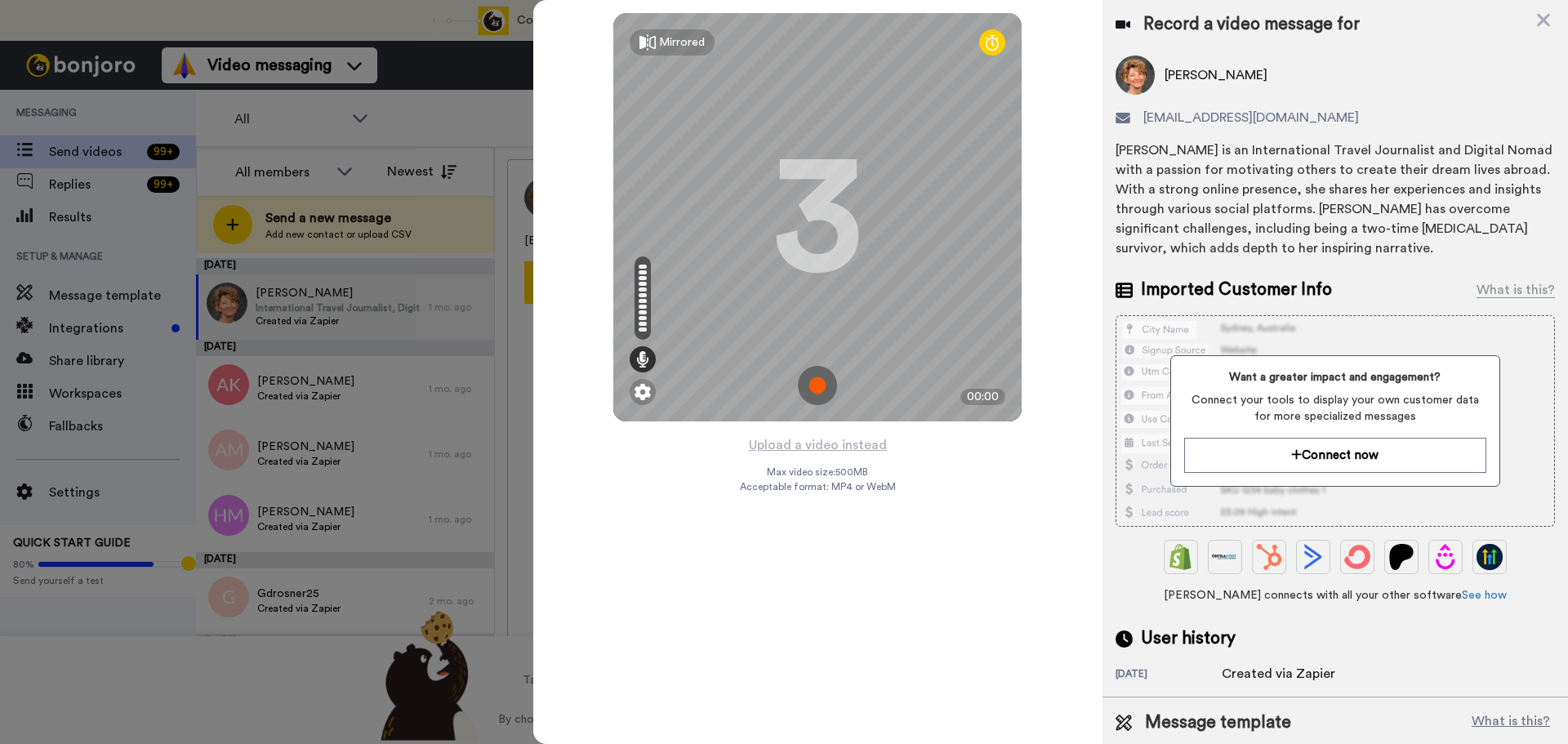
click at [814, 385] on img at bounding box center [817, 385] width 39 height 39
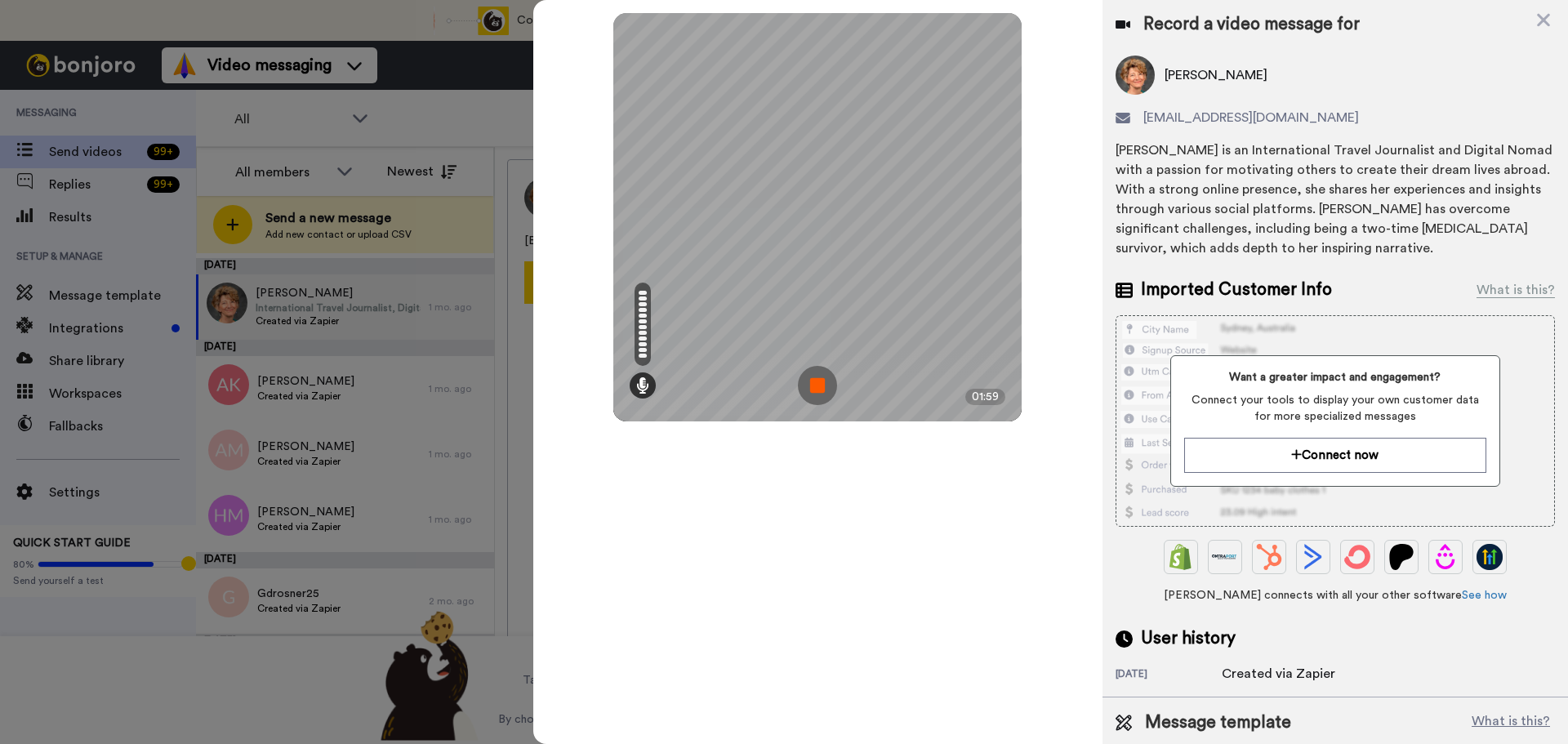
click at [814, 385] on img at bounding box center [817, 385] width 39 height 39
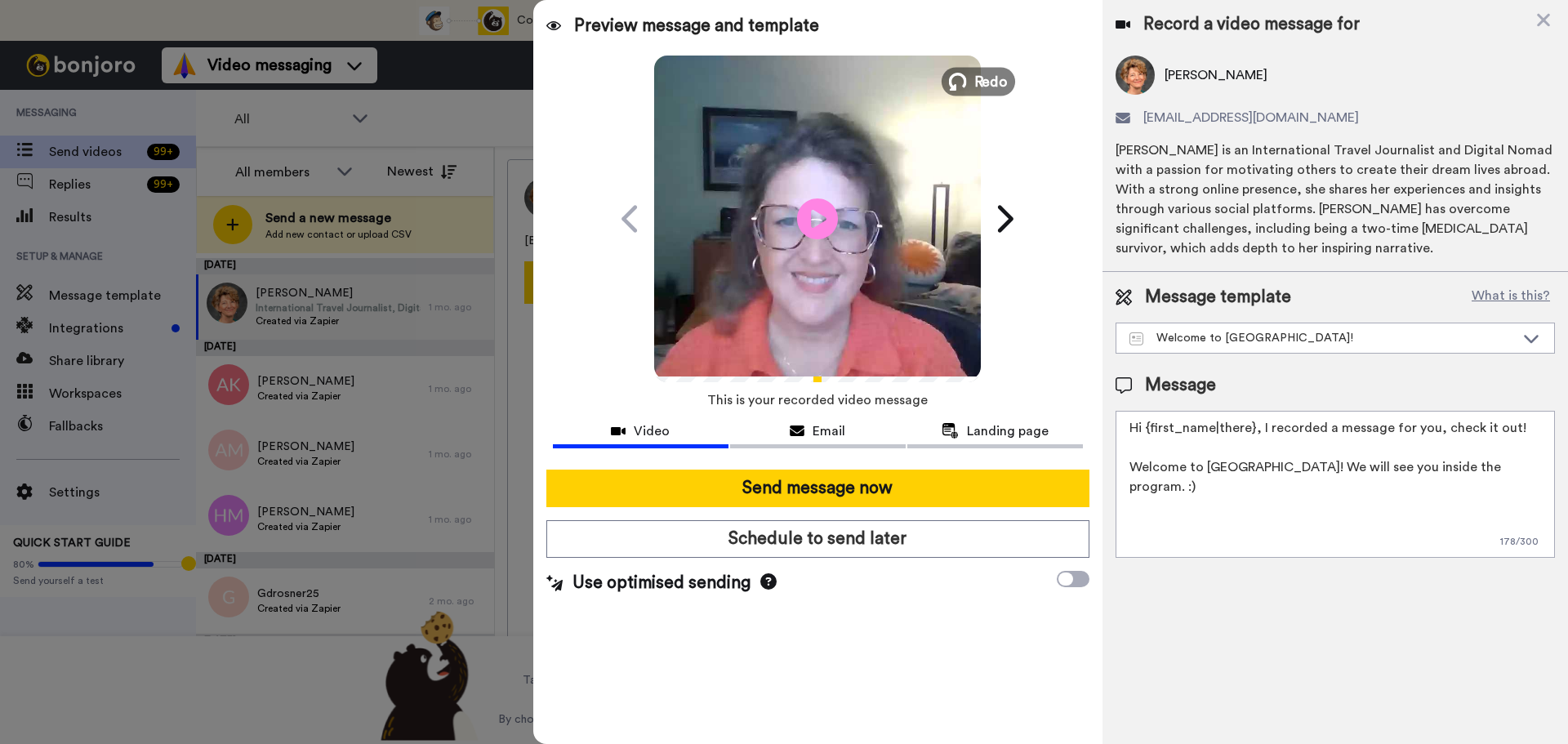
click at [982, 82] on span "Redo" at bounding box center [991, 80] width 34 height 21
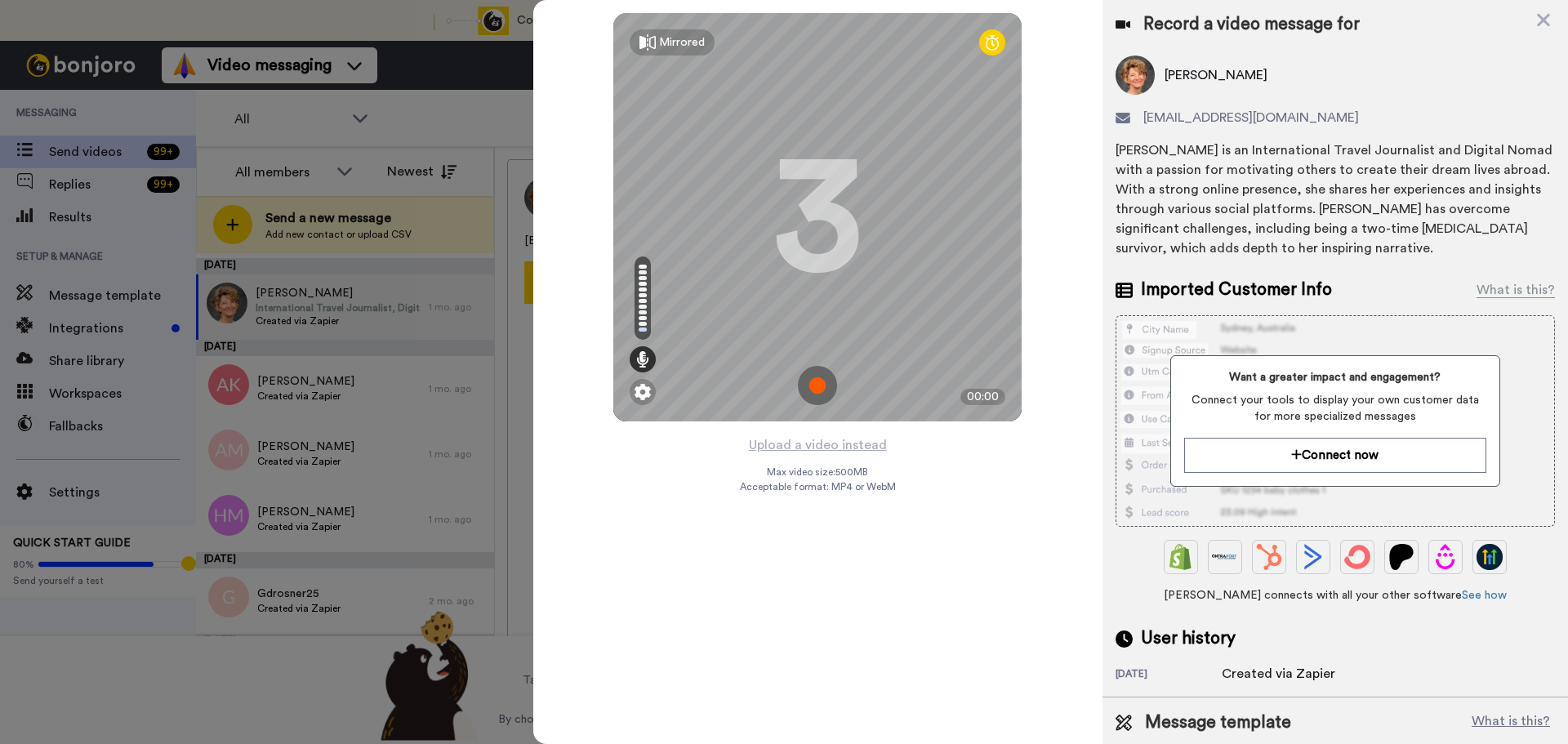
click at [814, 380] on img at bounding box center [817, 385] width 39 height 39
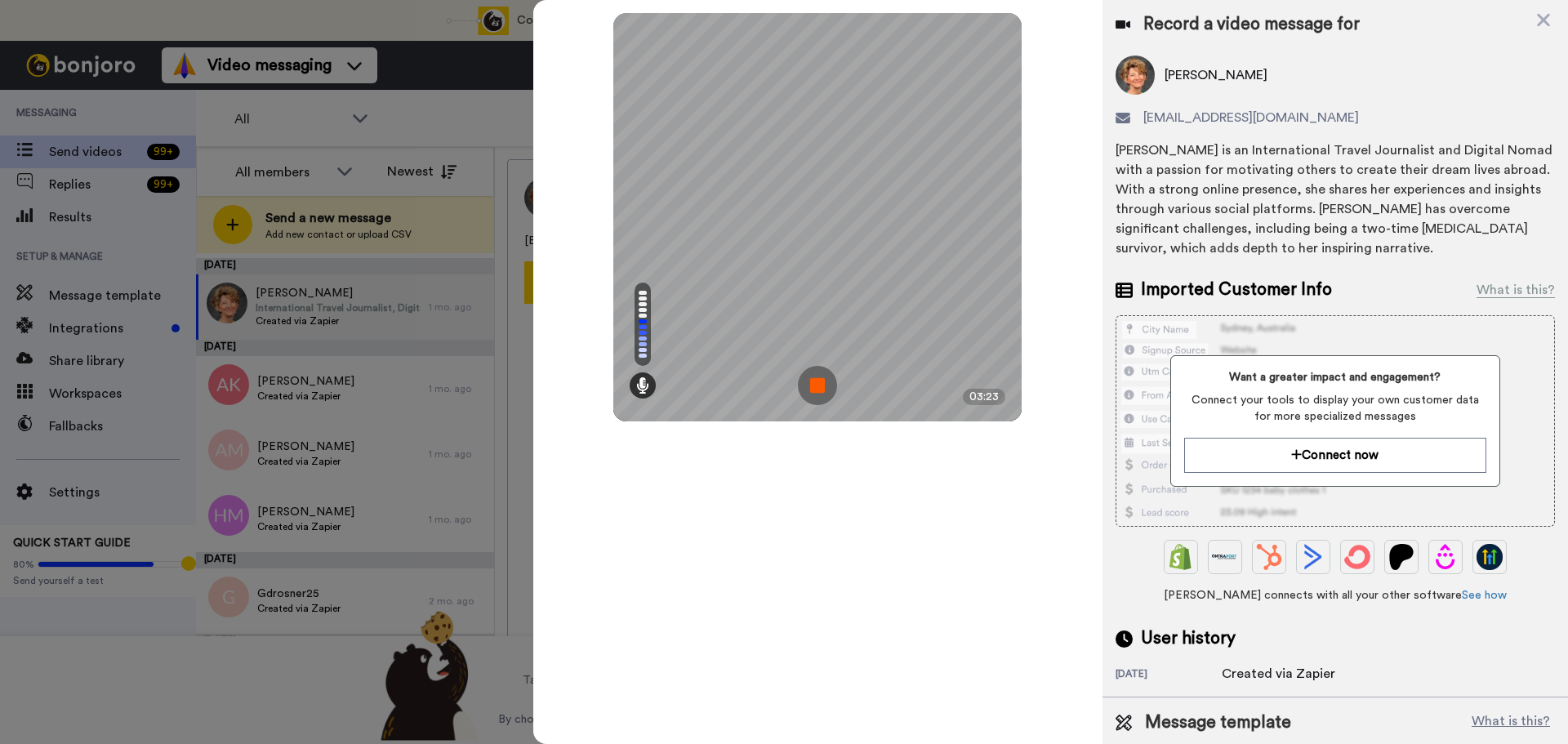
click at [814, 380] on img at bounding box center [817, 385] width 39 height 39
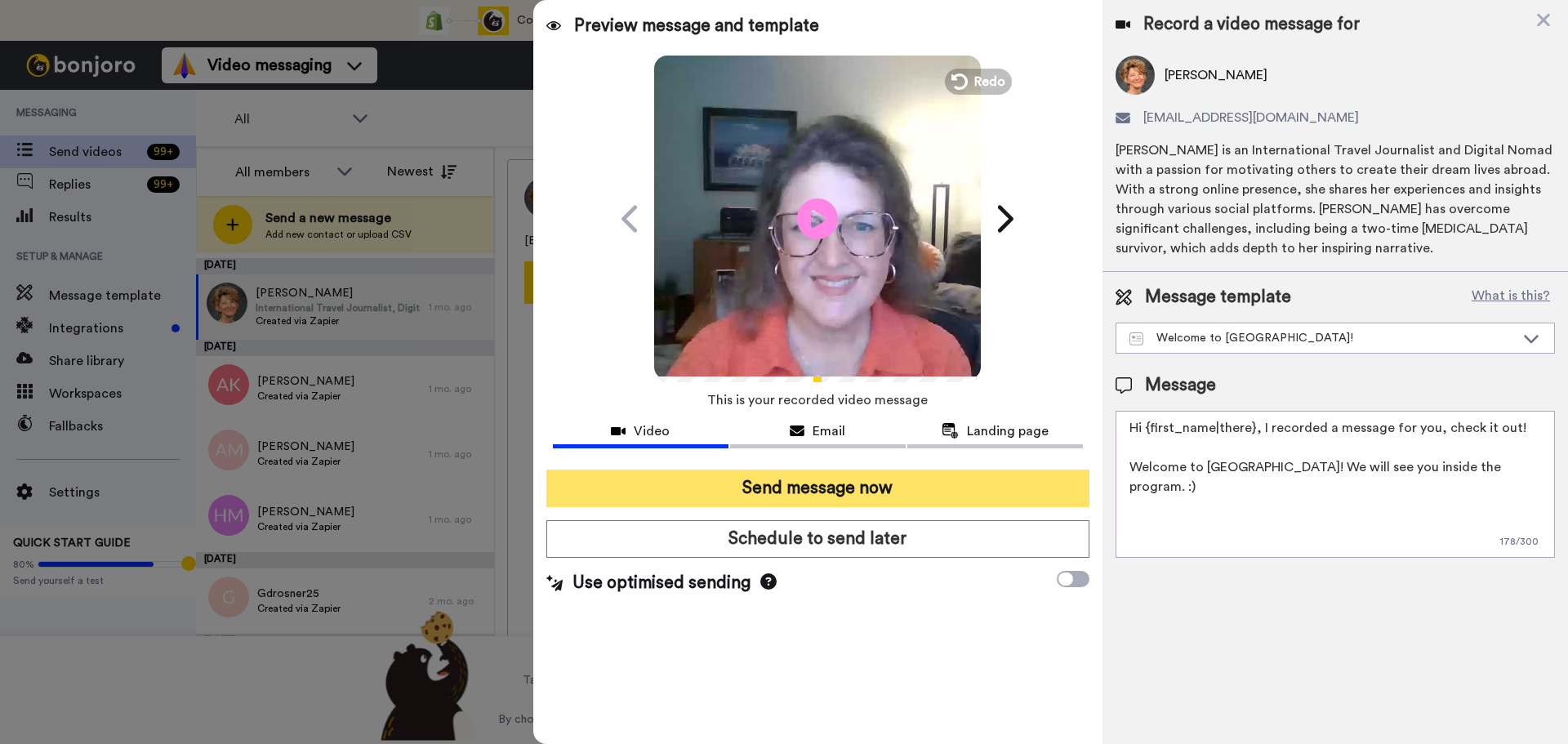
click at [907, 480] on button "Send message now" at bounding box center [817, 489] width 543 height 38
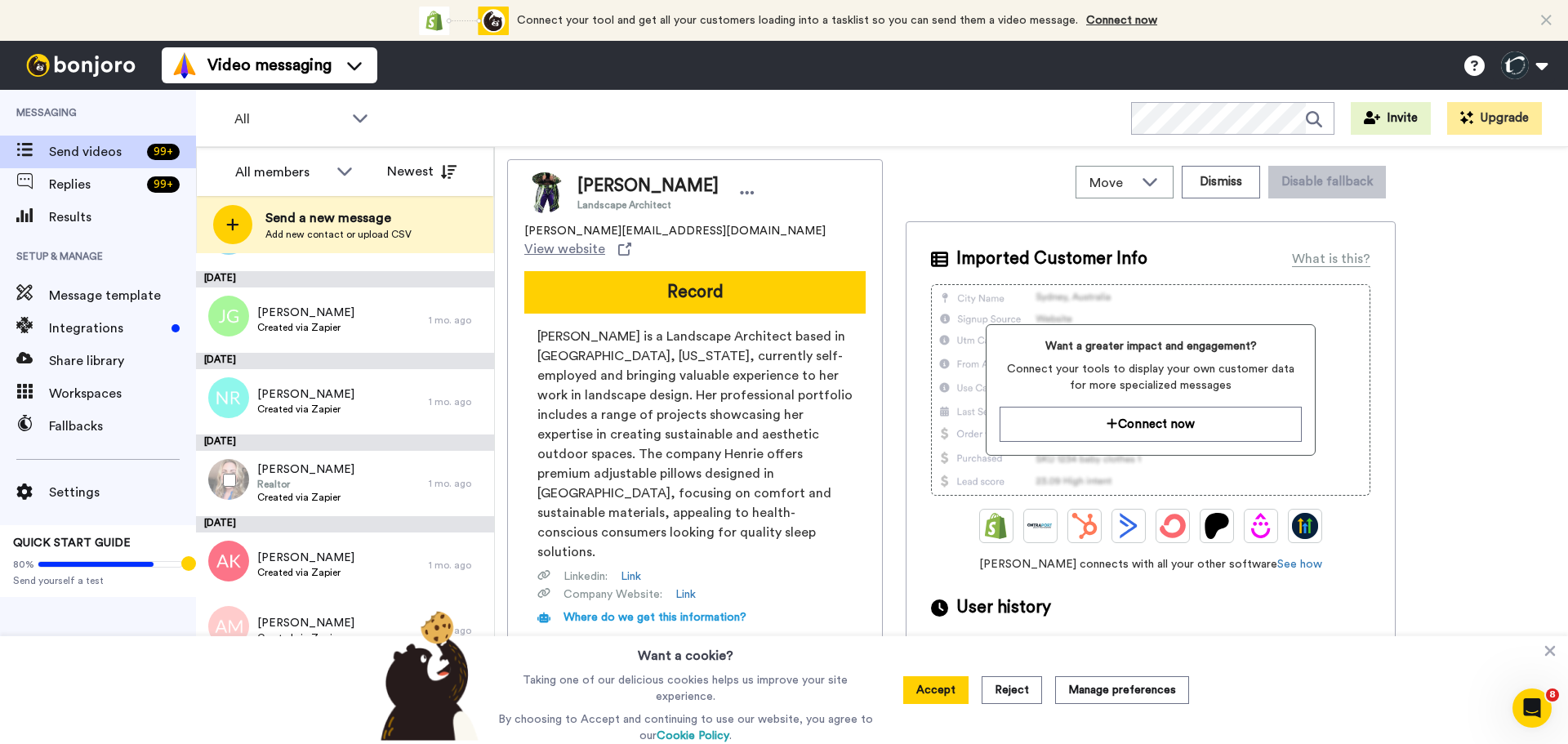
scroll to position [2211, 0]
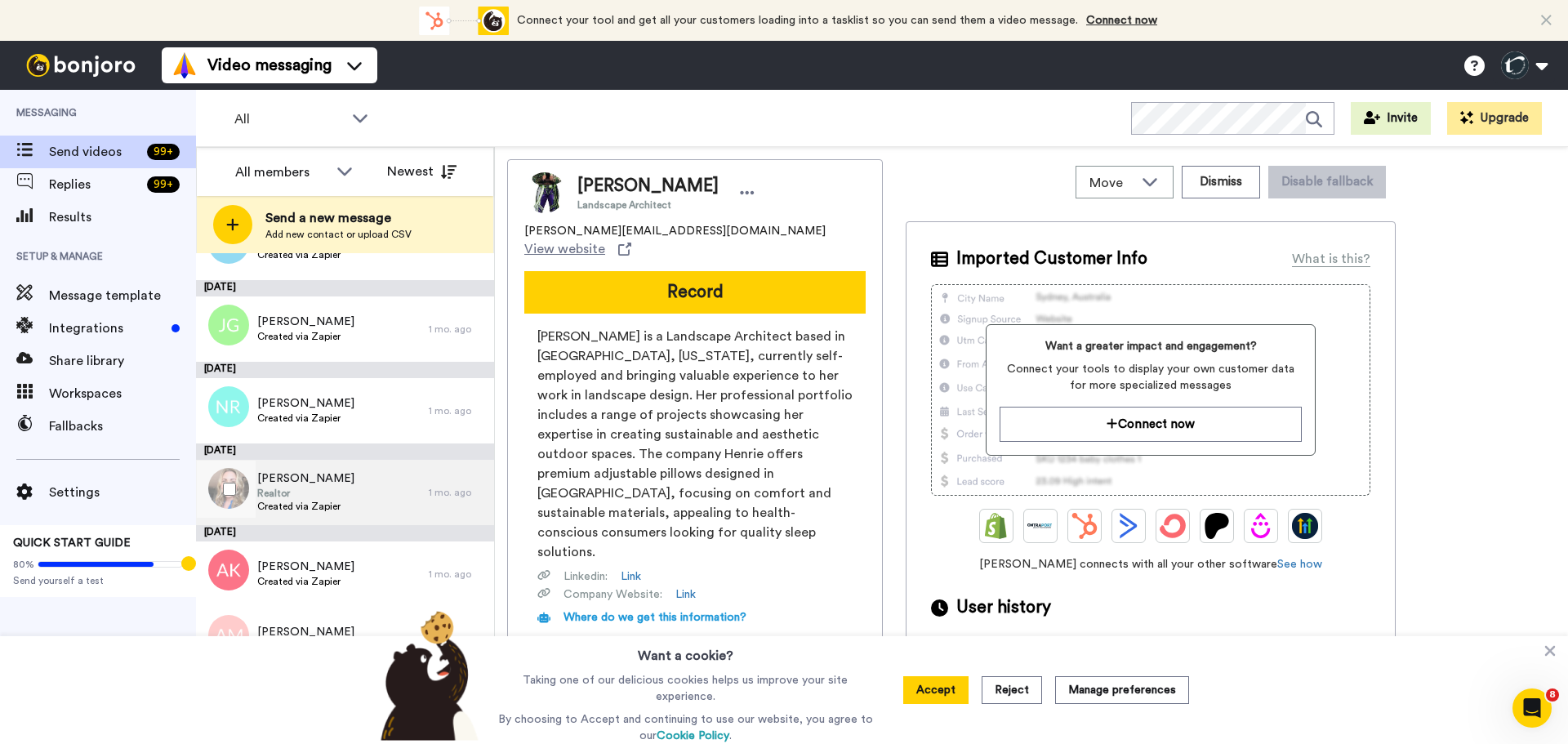
click at [316, 474] on span "Jennifer Pennock" at bounding box center [305, 478] width 97 height 16
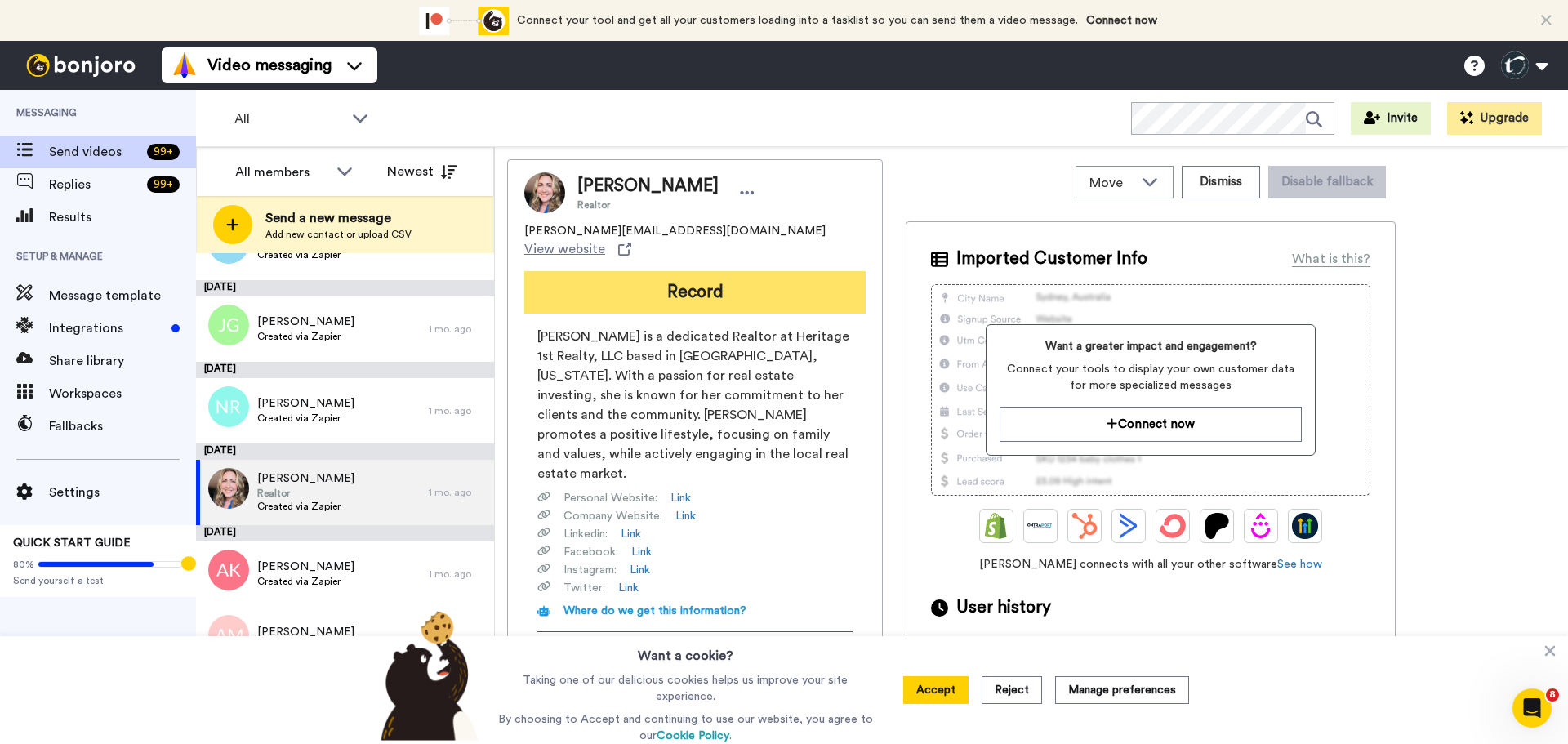
click at [657, 278] on button "Record" at bounding box center [694, 292] width 341 height 42
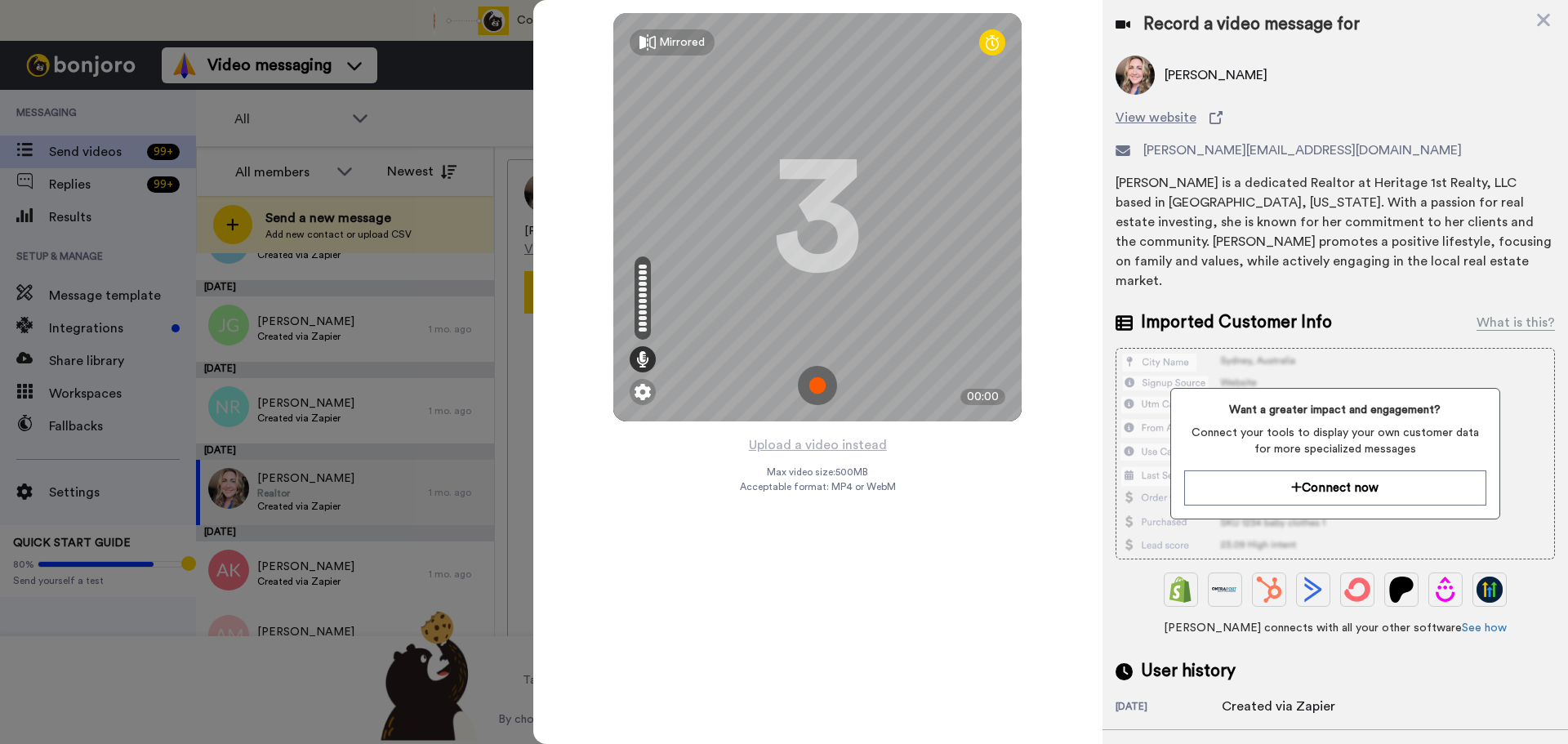
click at [817, 381] on img at bounding box center [817, 385] width 39 height 39
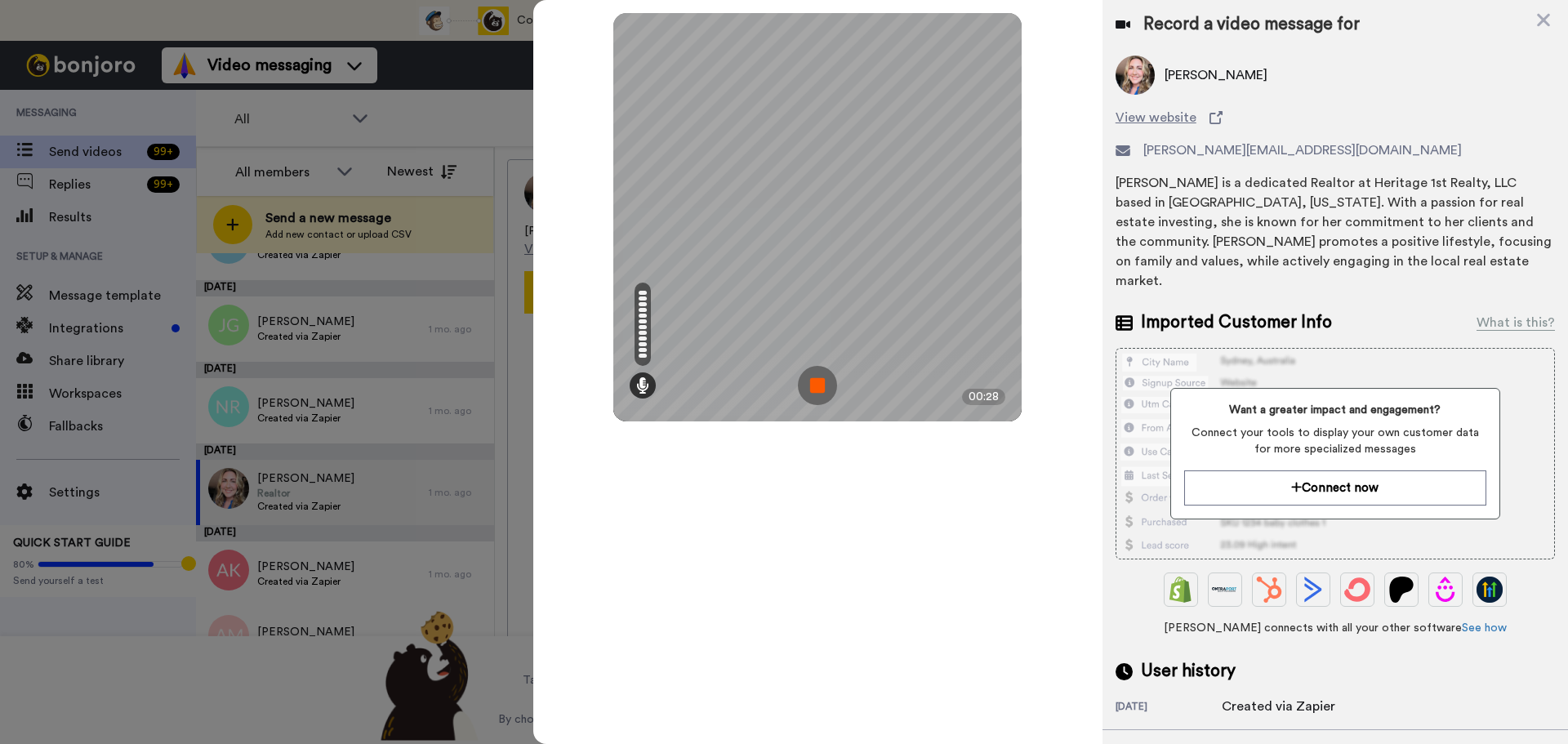
click at [817, 381] on img at bounding box center [817, 385] width 39 height 39
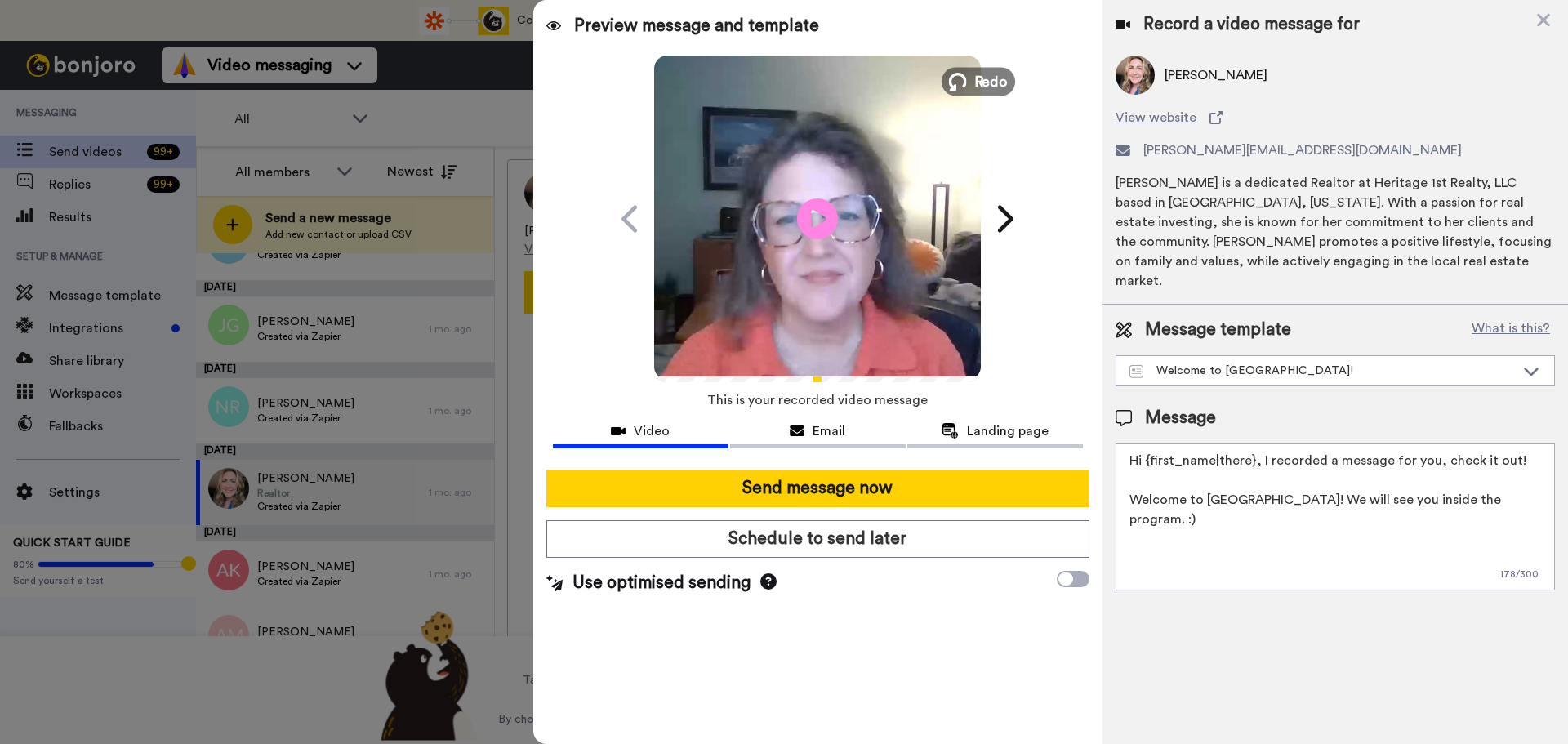
click at [970, 82] on button "Redo" at bounding box center [978, 81] width 73 height 29
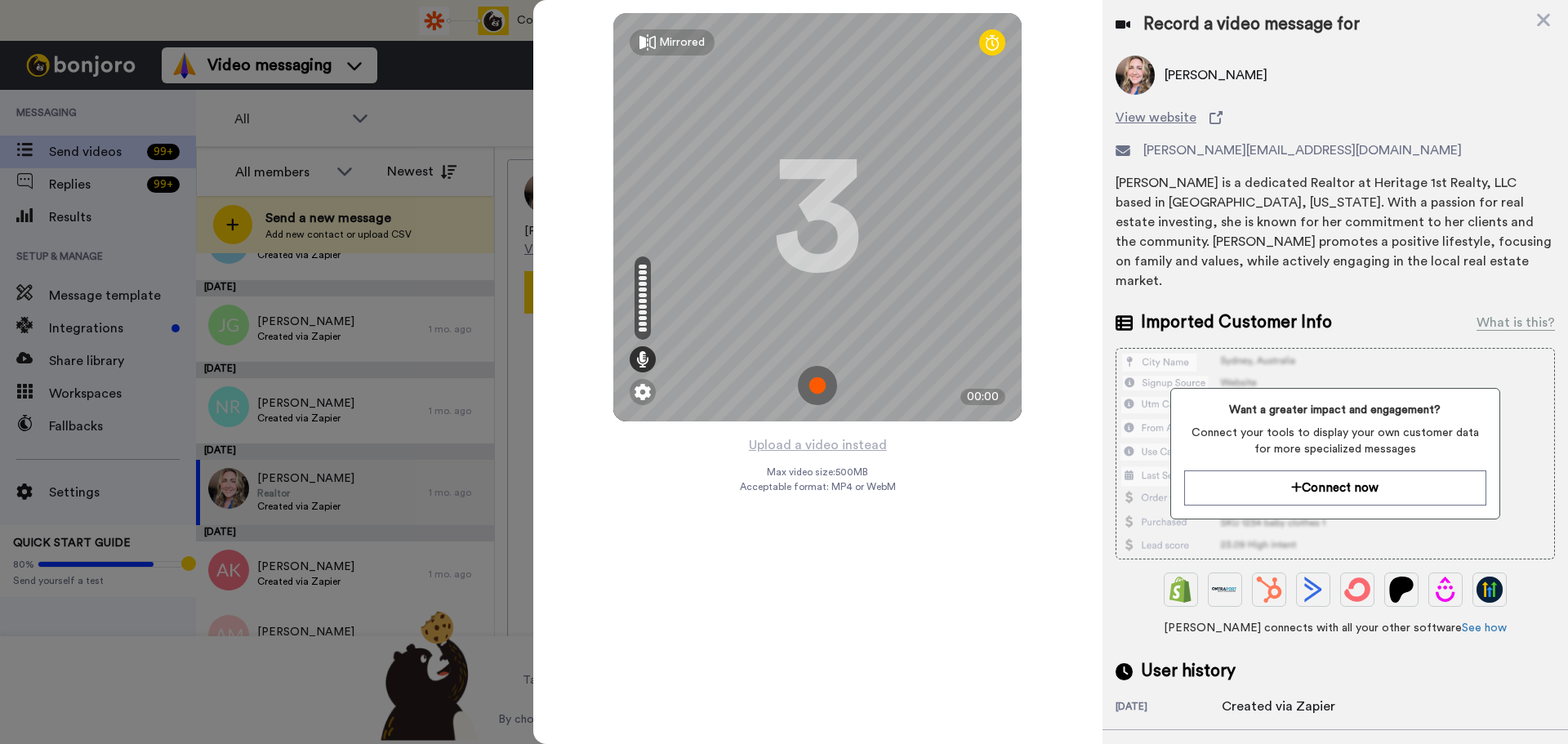
click at [817, 383] on img at bounding box center [817, 385] width 39 height 39
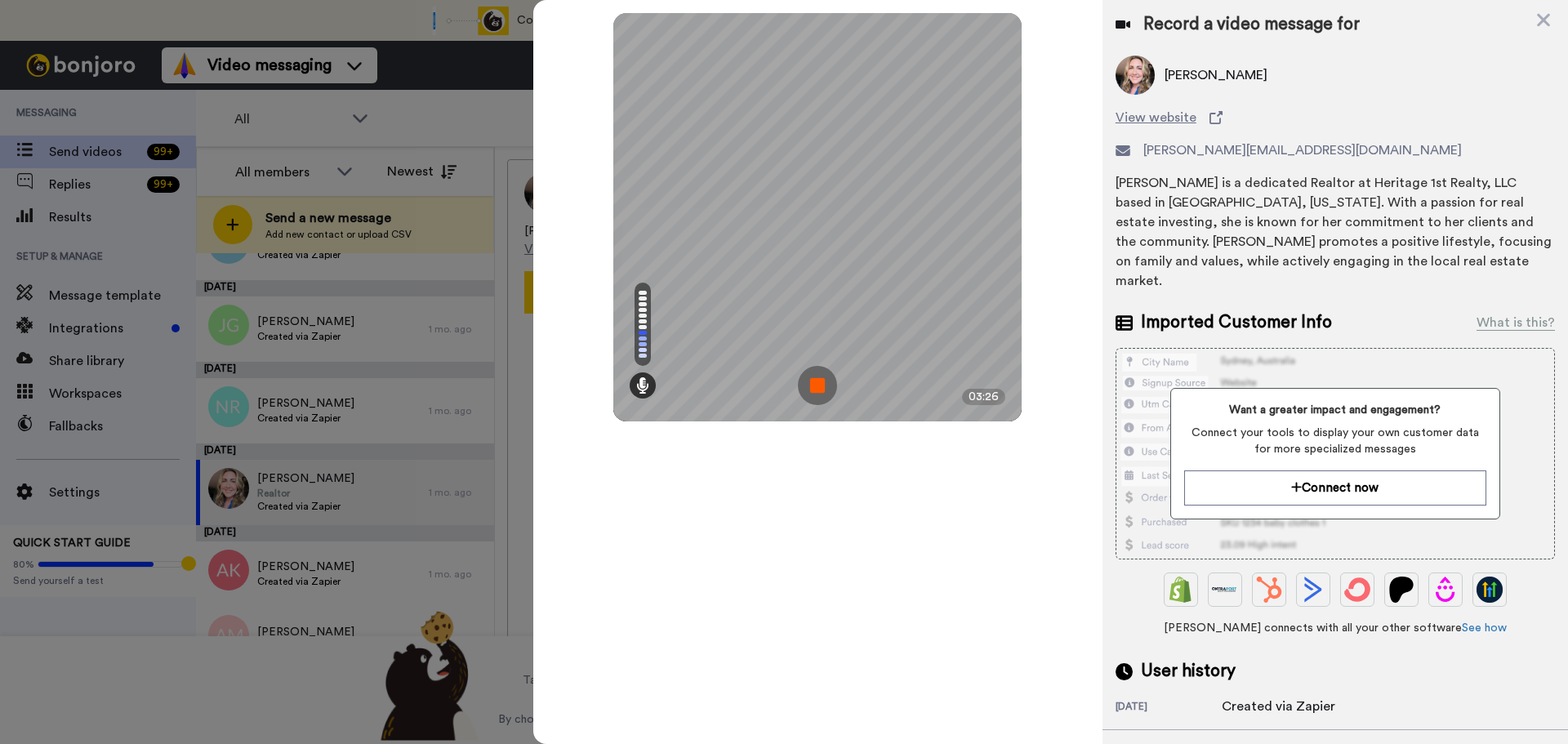
click at [817, 383] on img at bounding box center [817, 385] width 39 height 39
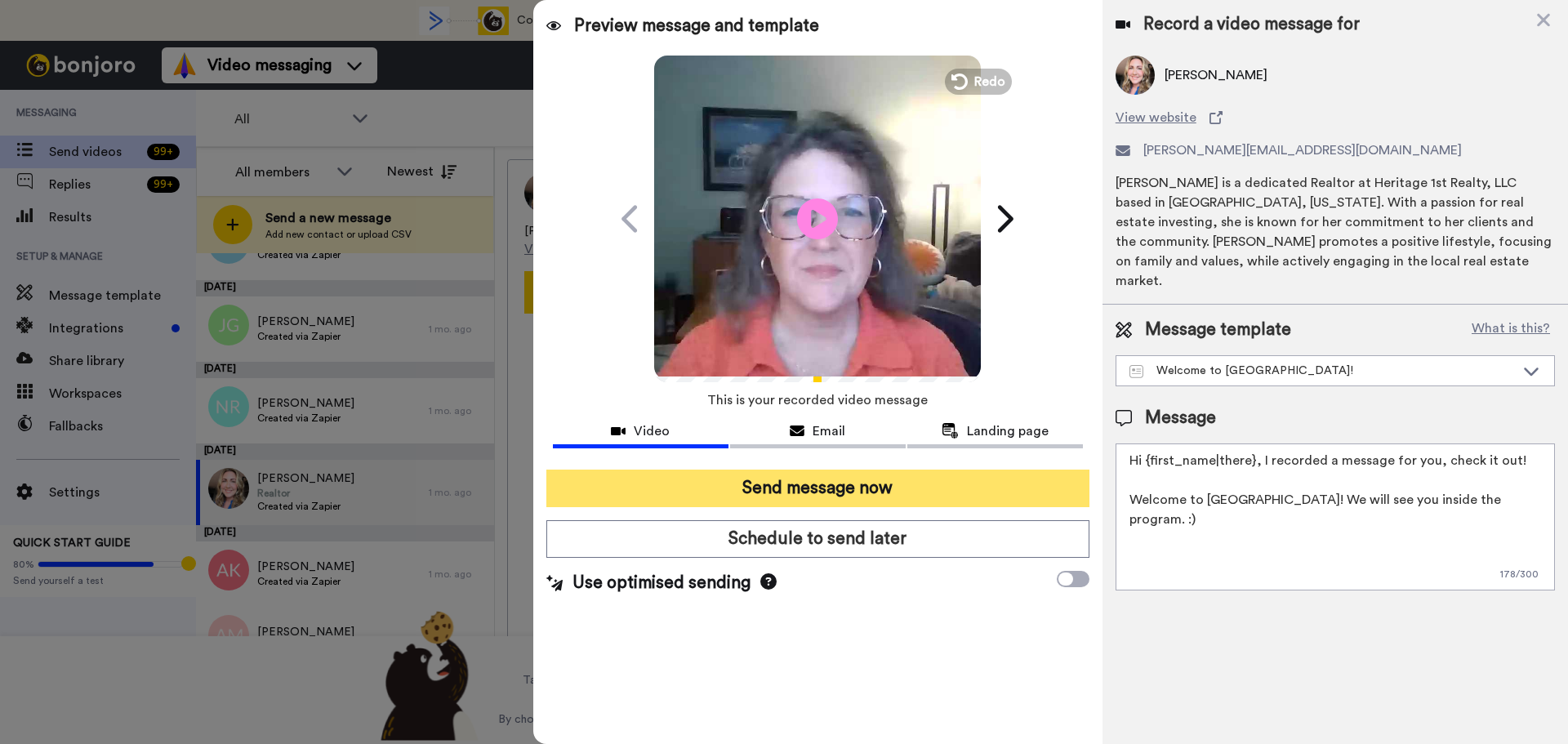
click at [800, 482] on button "Send message now" at bounding box center [817, 489] width 543 height 38
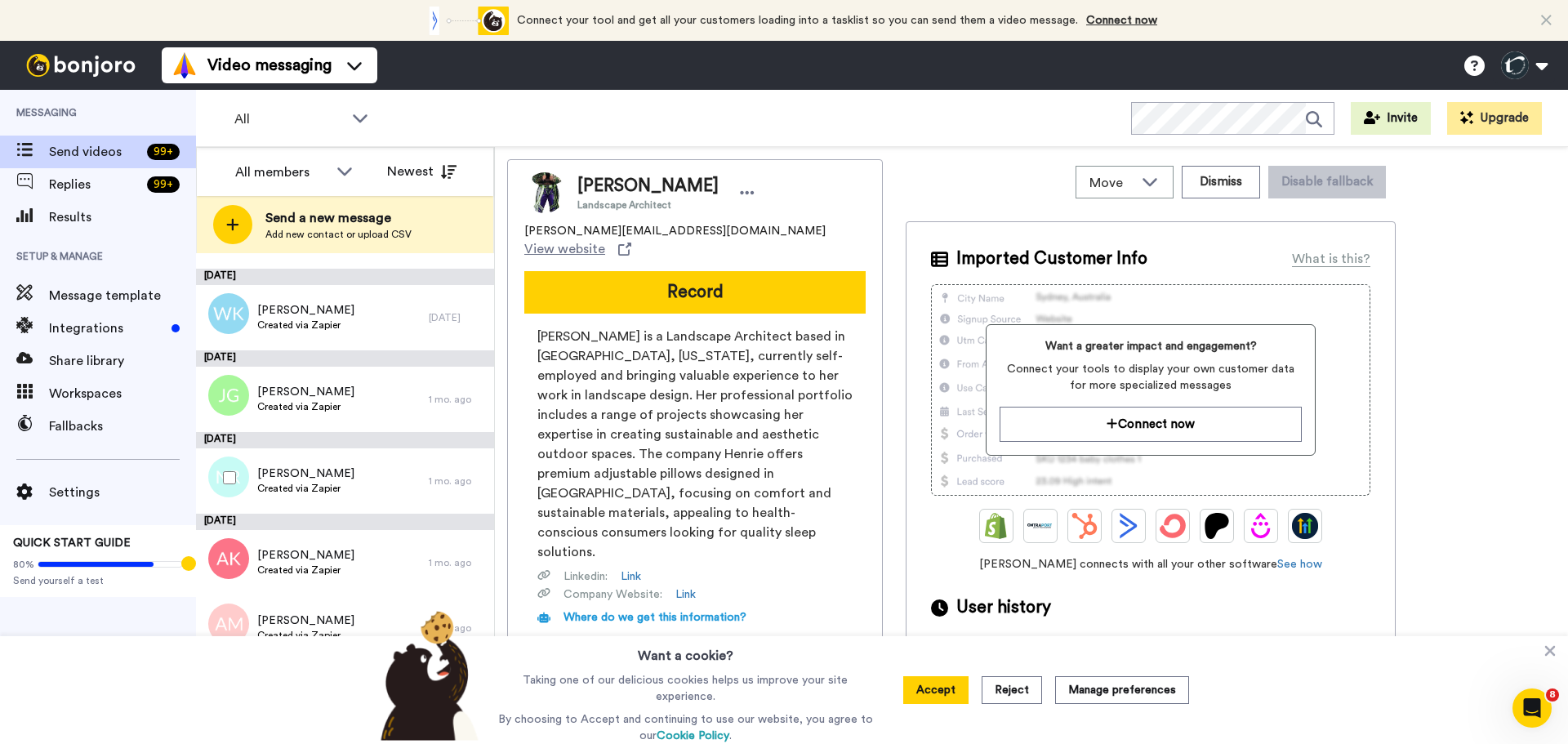
scroll to position [2144, 0]
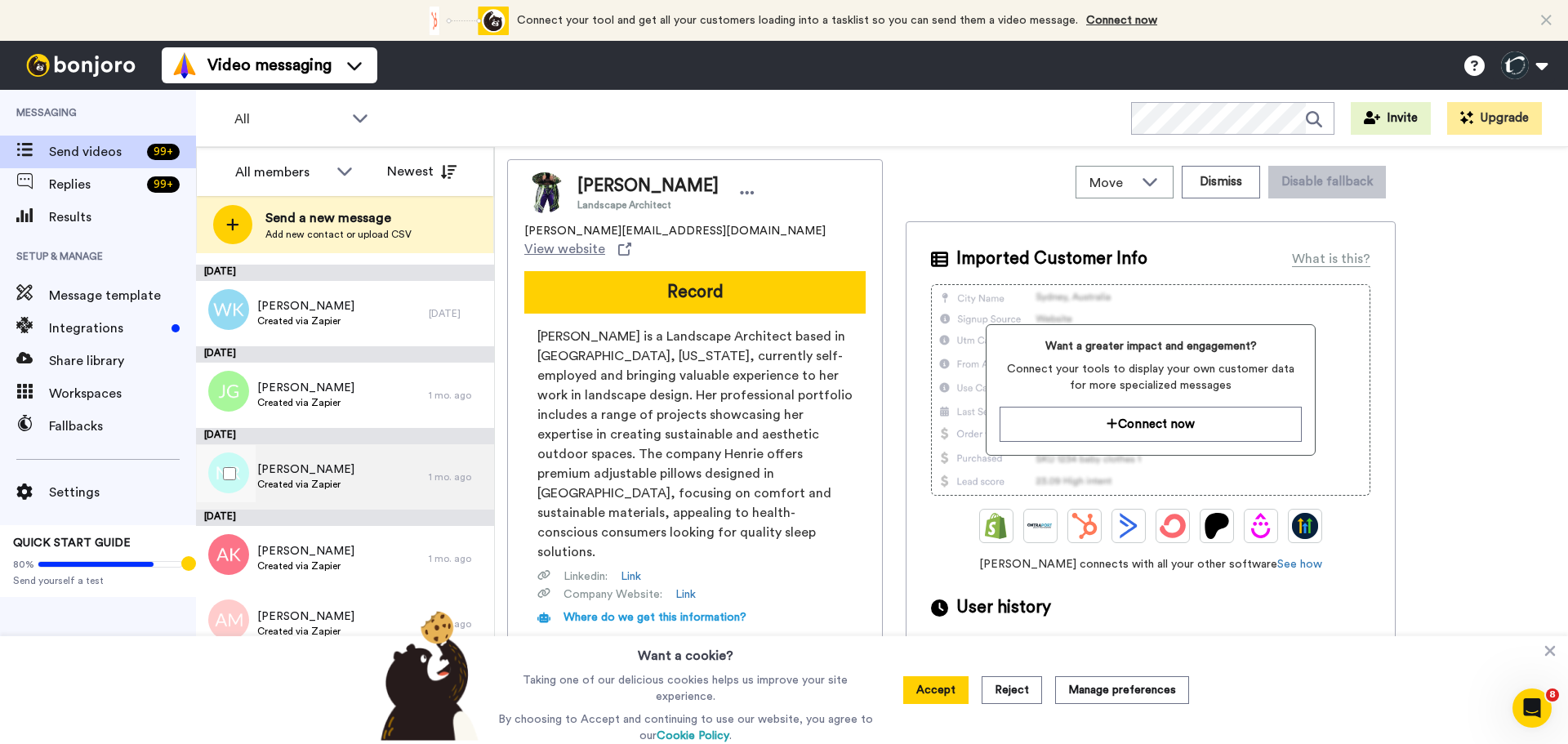
click at [307, 464] on span "Natalie Rimmer" at bounding box center [305, 469] width 97 height 16
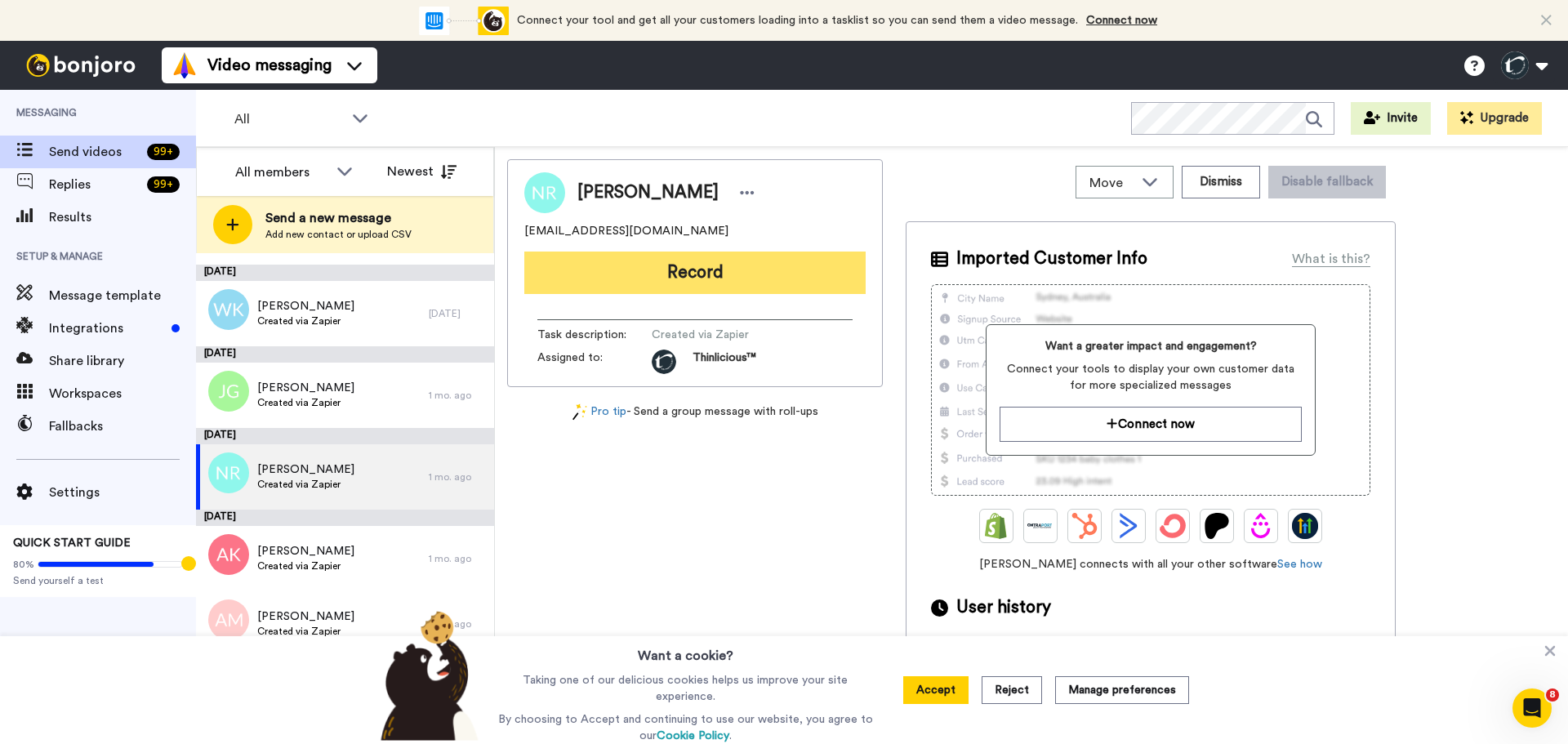
click at [643, 279] on button "Record" at bounding box center [694, 273] width 341 height 42
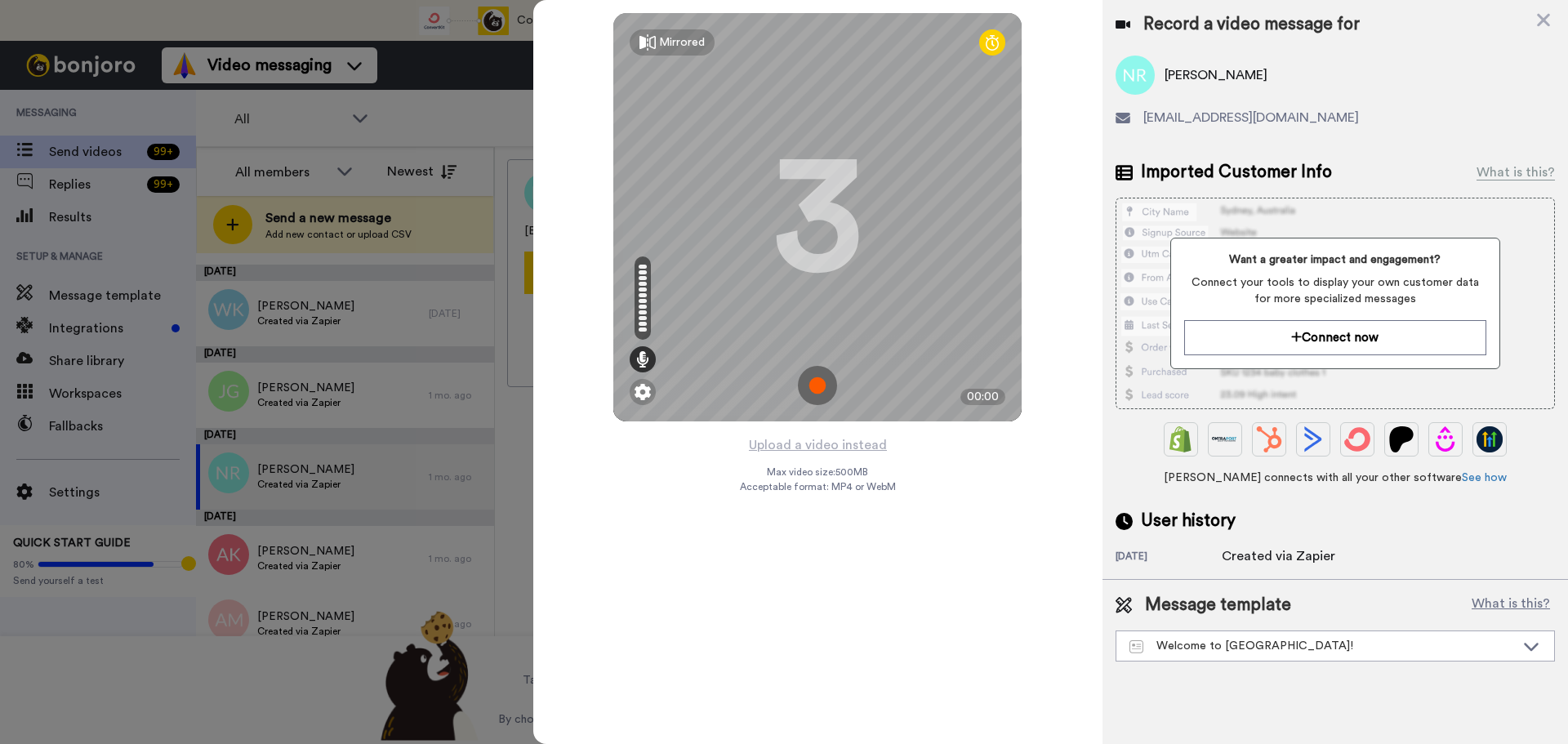
click at [816, 383] on img at bounding box center [817, 385] width 39 height 39
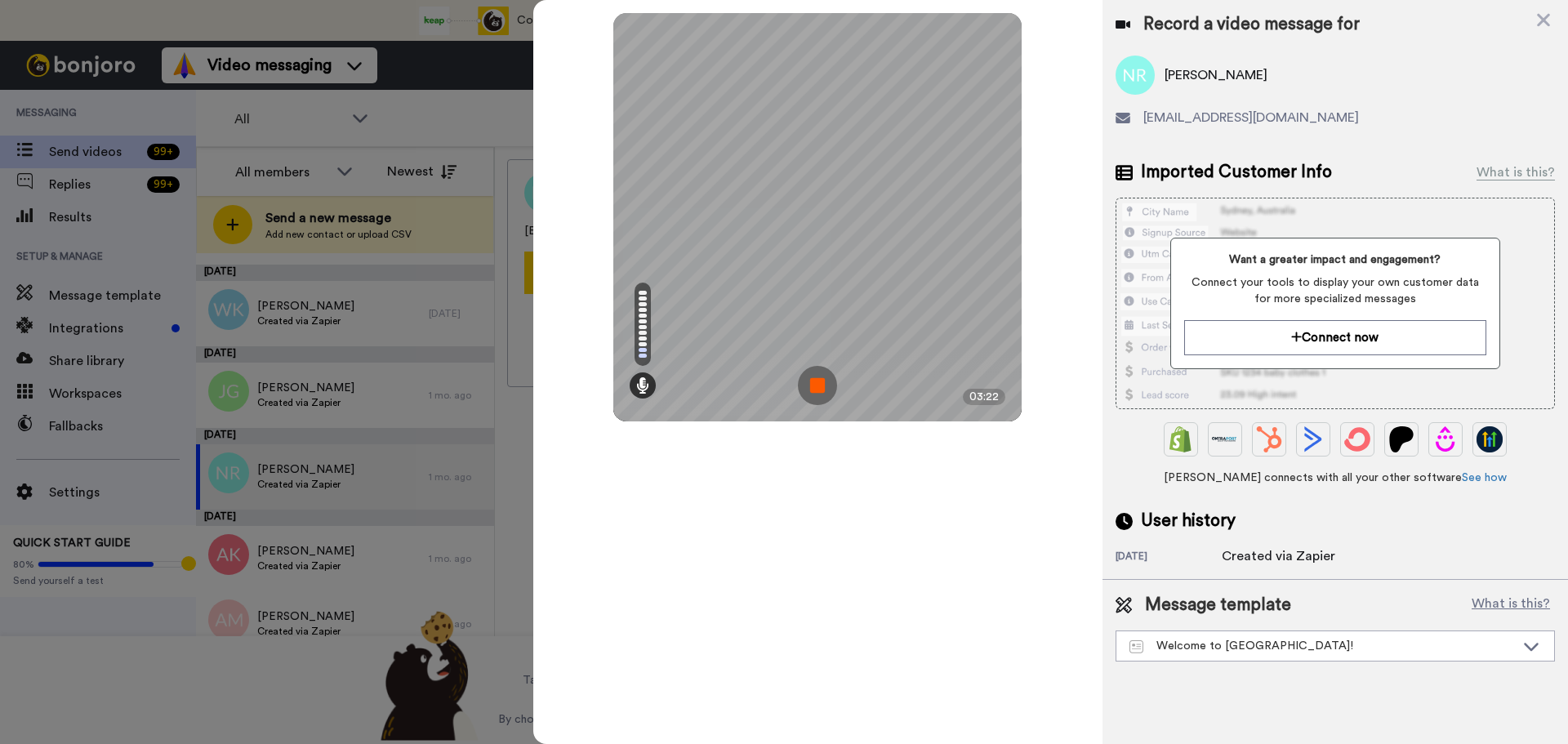
click at [817, 385] on img at bounding box center [817, 385] width 39 height 39
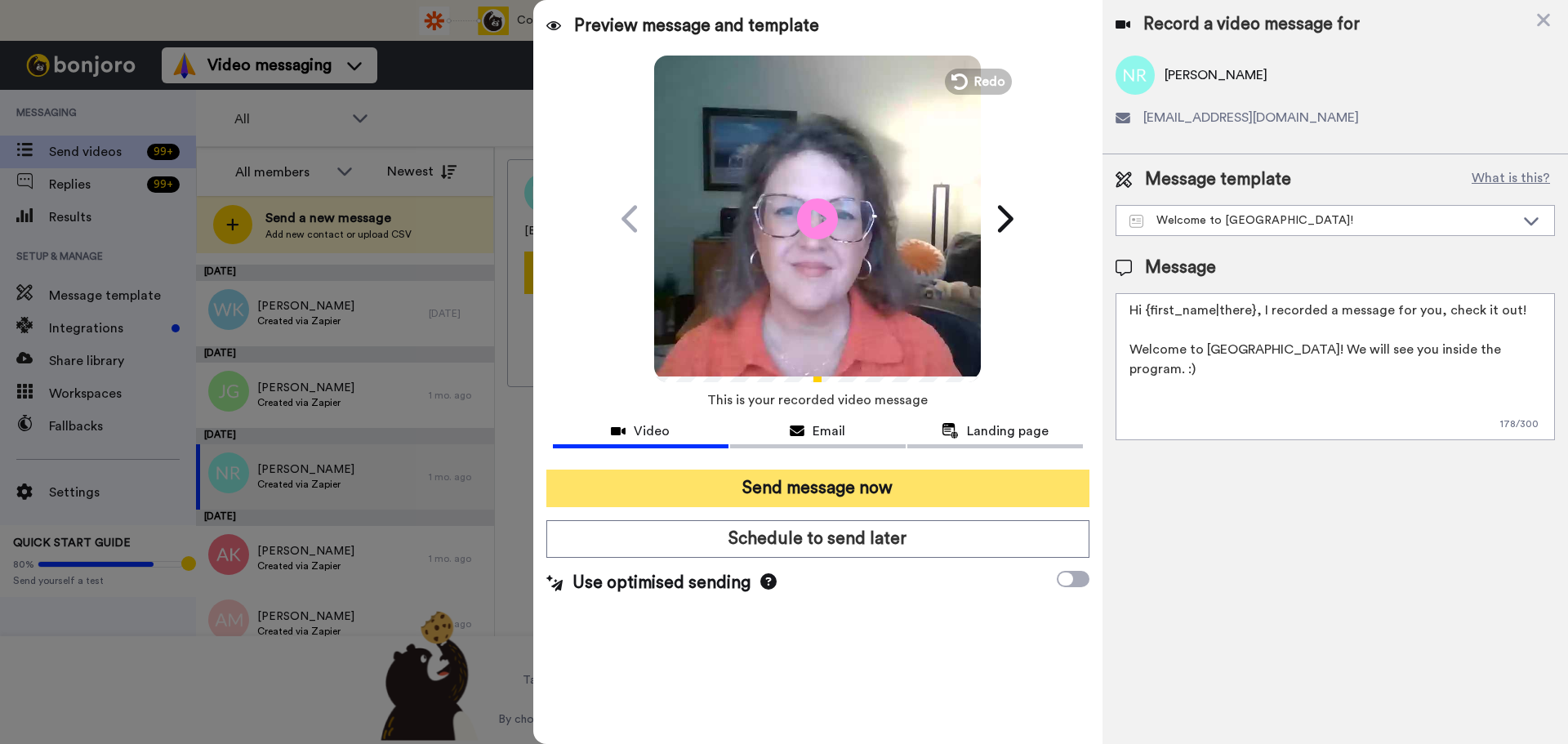
click at [801, 484] on button "Send message now" at bounding box center [817, 489] width 543 height 38
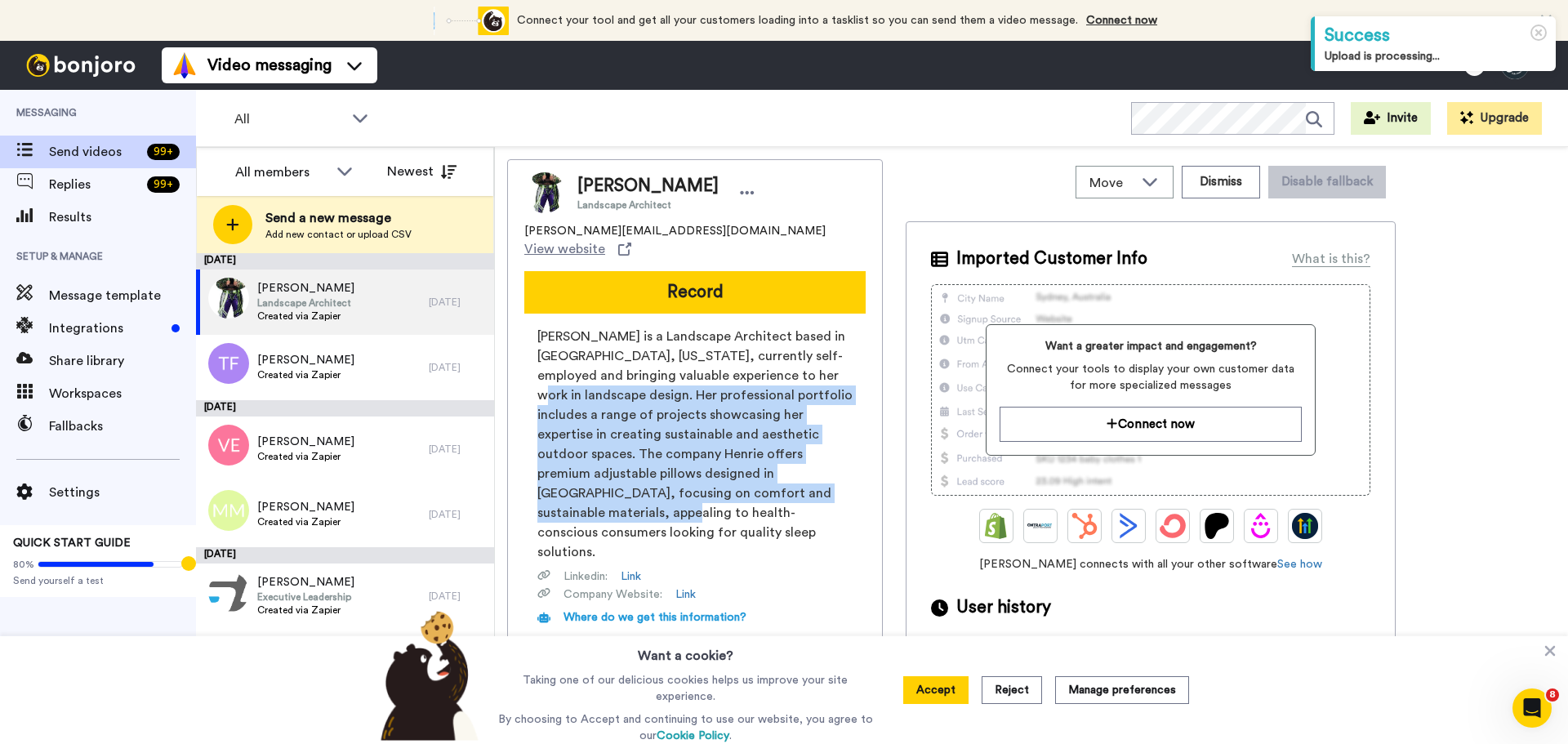
drag, startPoint x: 0, startPoint y: 0, endPoint x: 527, endPoint y: 377, distance: 647.9
click at [527, 377] on div "[PERSON_NAME] is a Landscape Architect based in [GEOGRAPHIC_DATA], [US_STATE], …" at bounding box center [694, 510] width 341 height 366
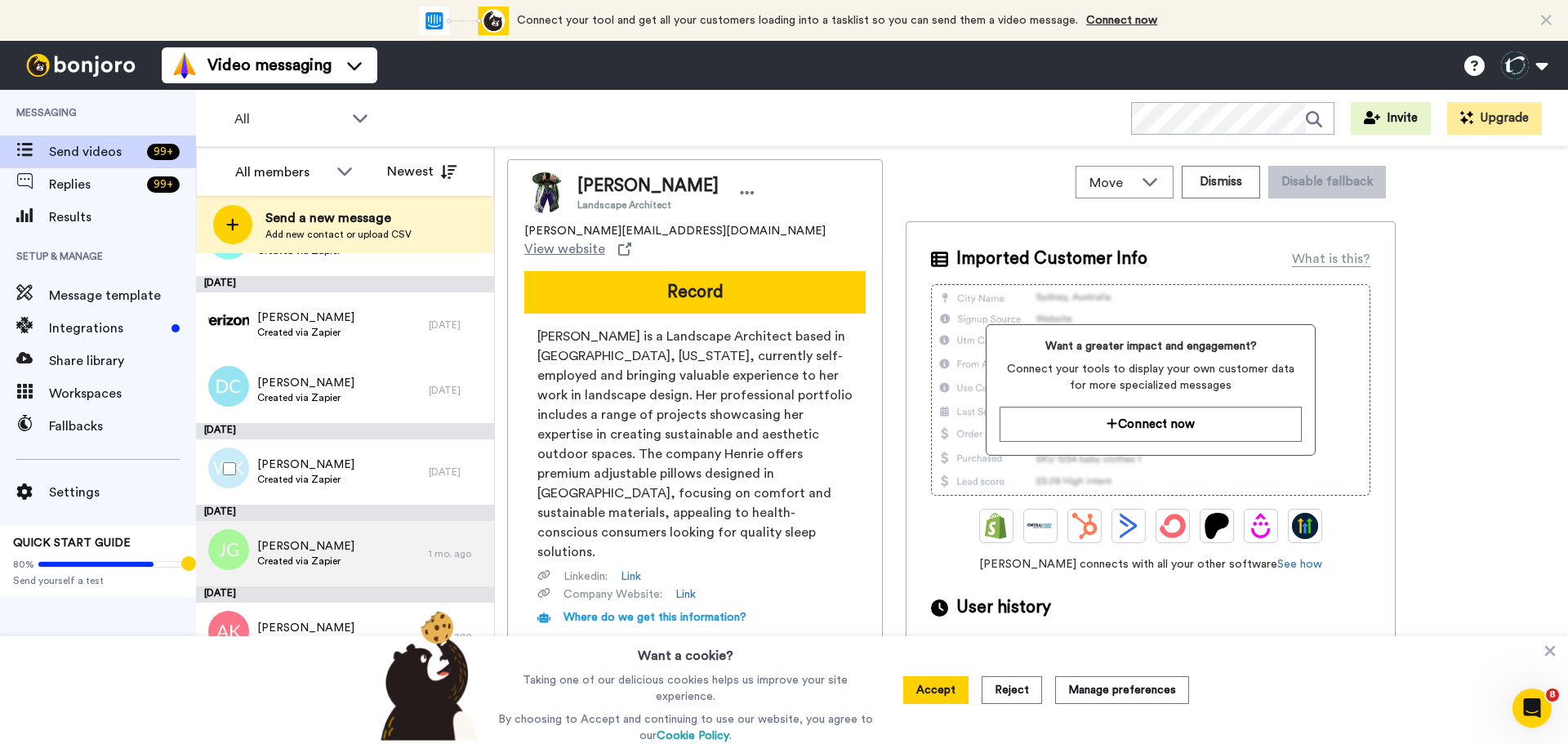
scroll to position [1984, 0]
click at [280, 540] on span "[PERSON_NAME]" at bounding box center [305, 548] width 97 height 16
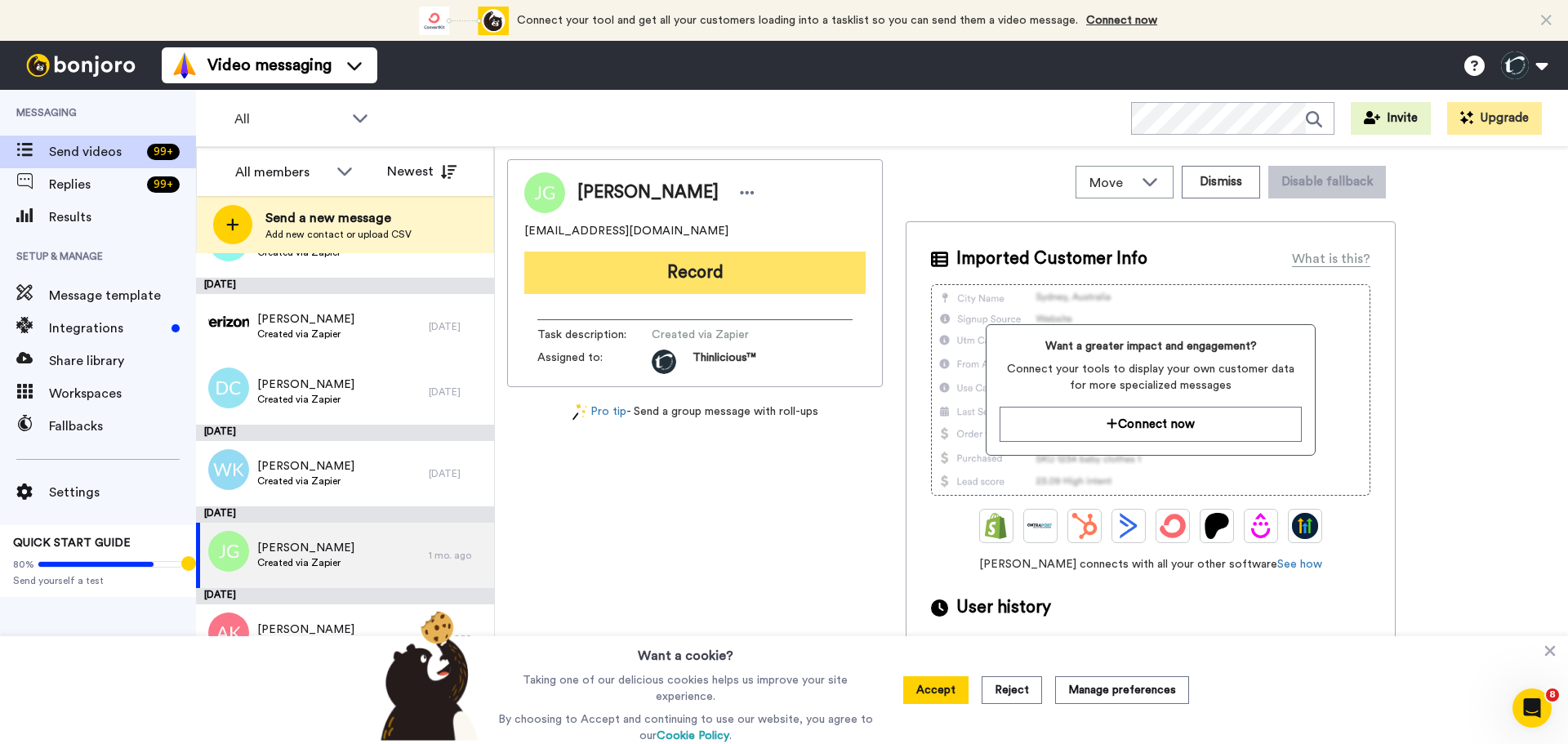
click at [688, 274] on button "Record" at bounding box center [694, 273] width 341 height 42
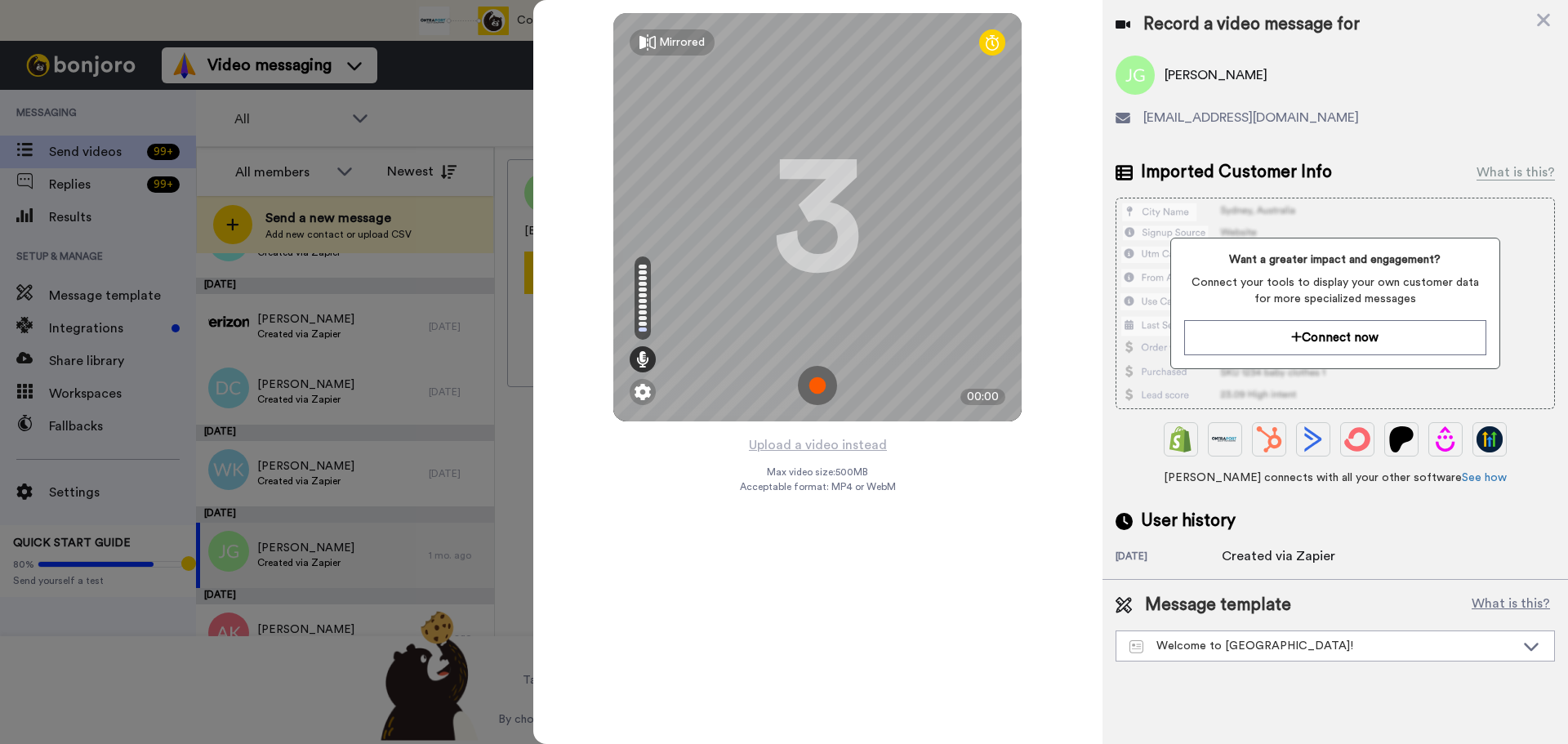
click at [817, 383] on img at bounding box center [817, 385] width 39 height 39
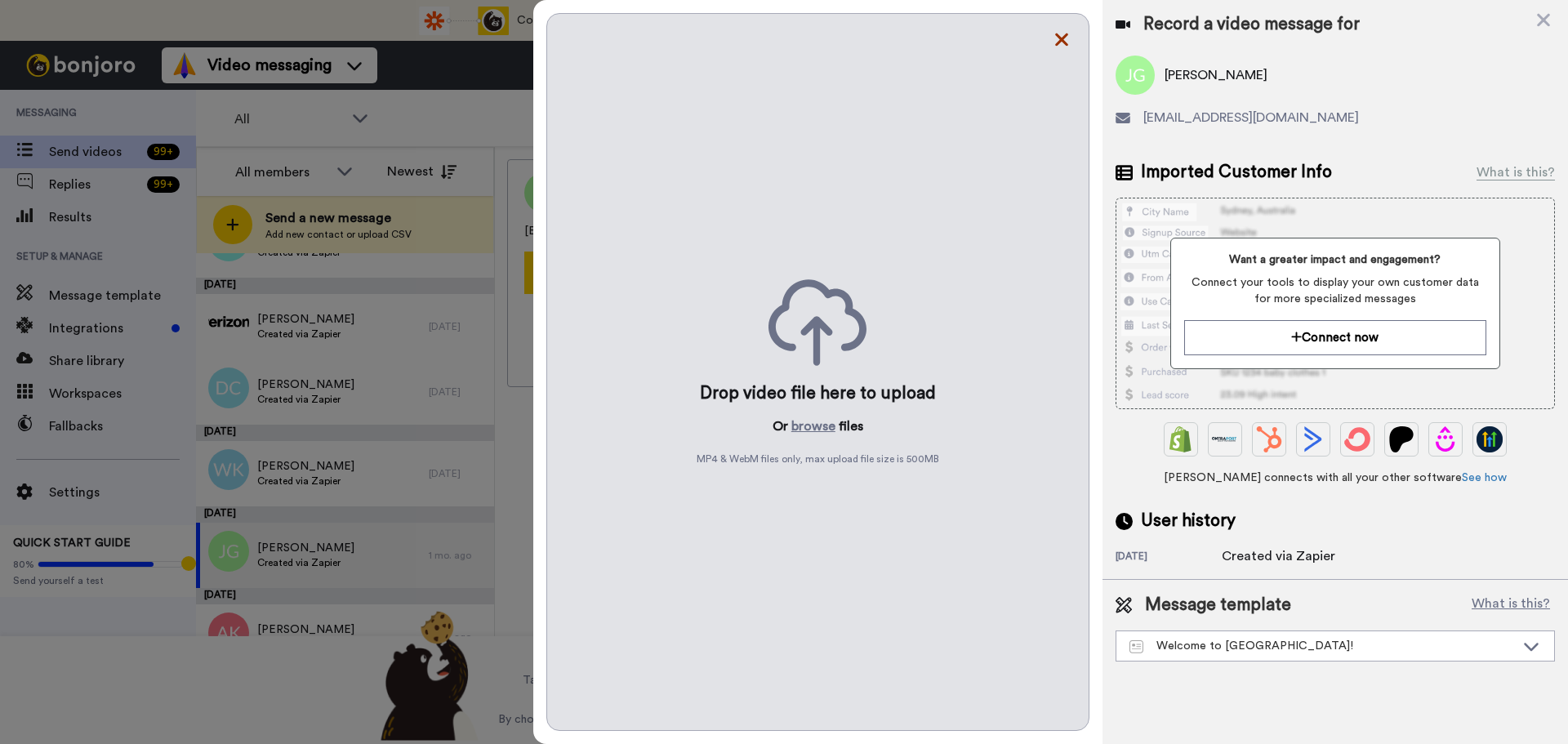
click at [1064, 42] on icon at bounding box center [1061, 39] width 13 height 13
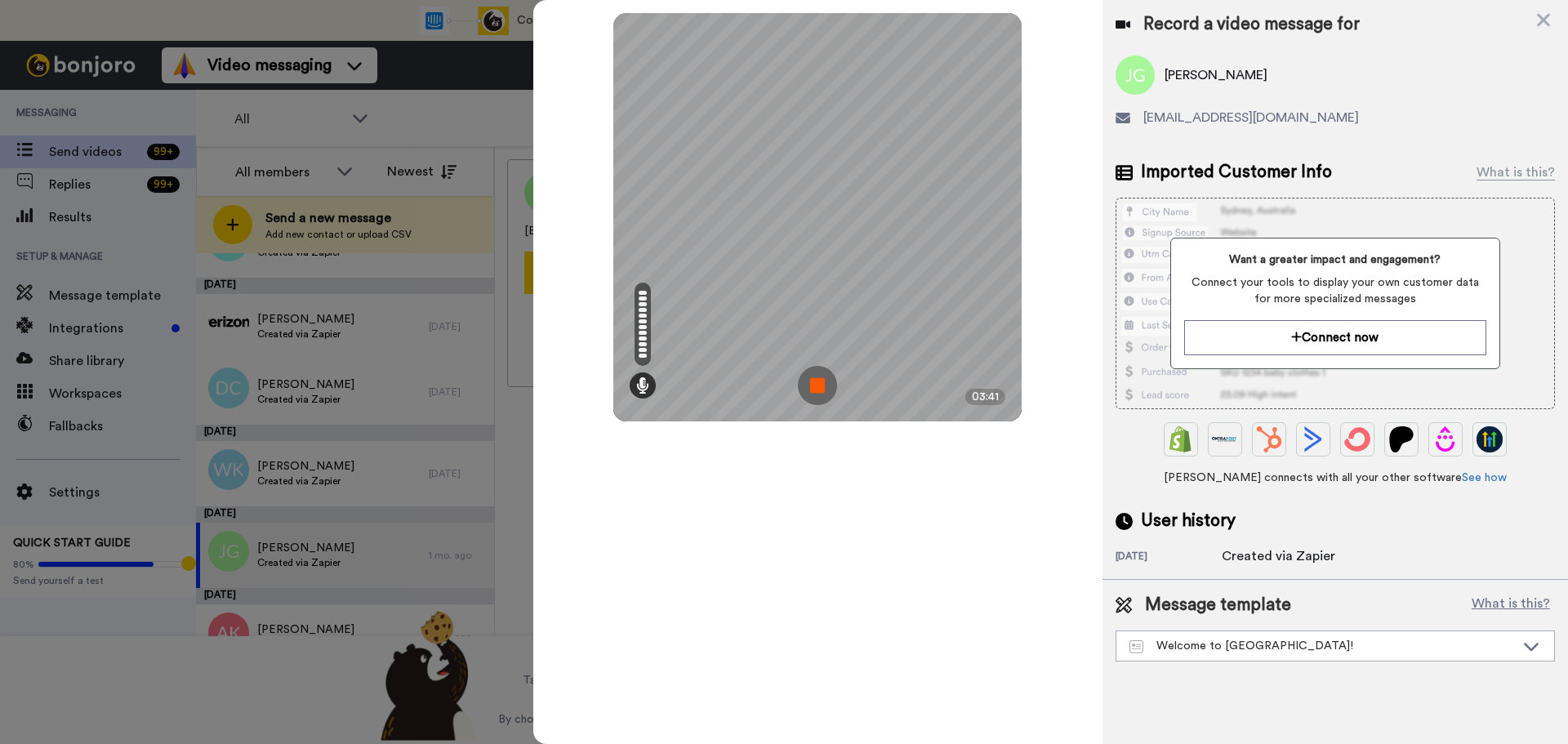
click at [817, 381] on img at bounding box center [817, 385] width 39 height 39
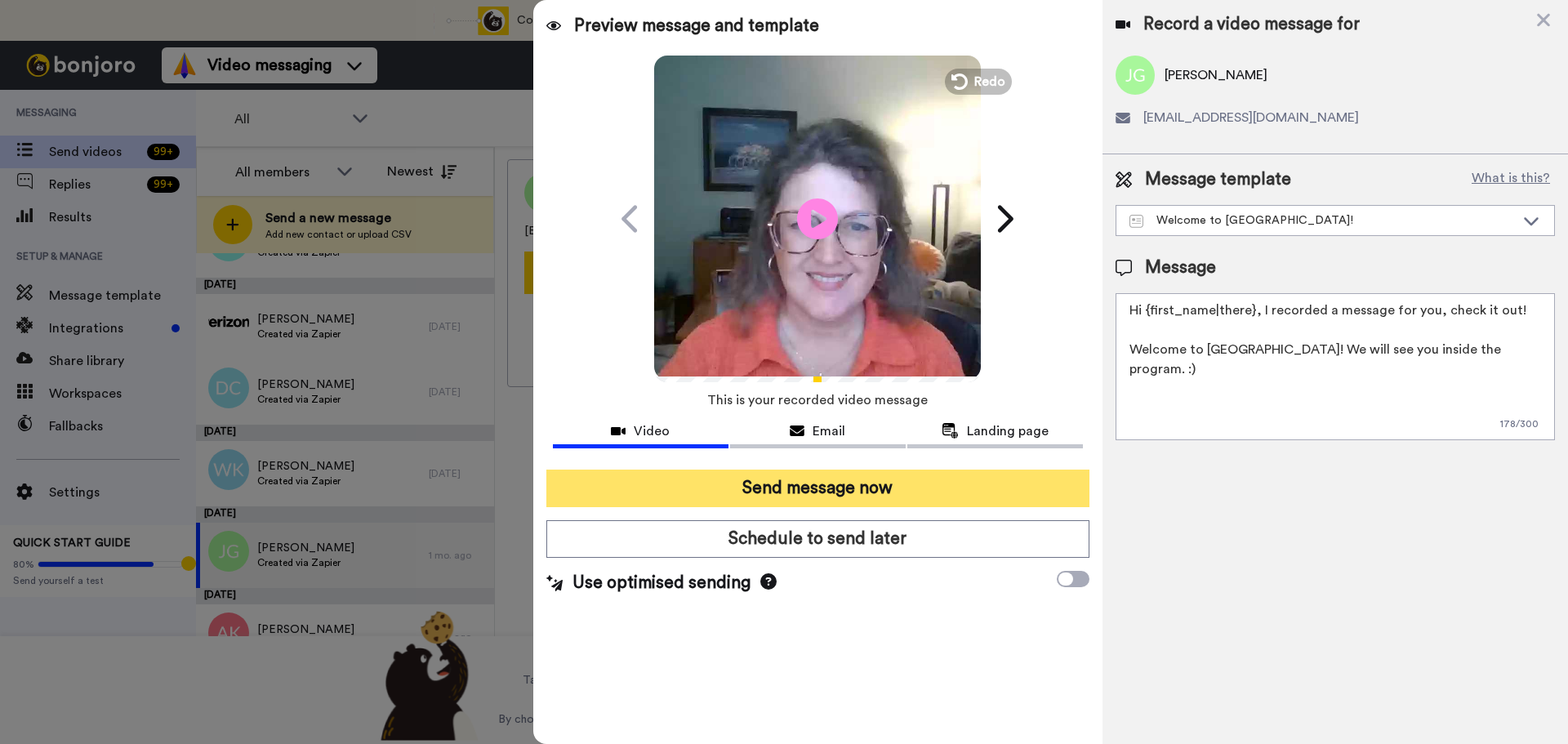
click at [827, 493] on button "Send message now" at bounding box center [817, 489] width 543 height 38
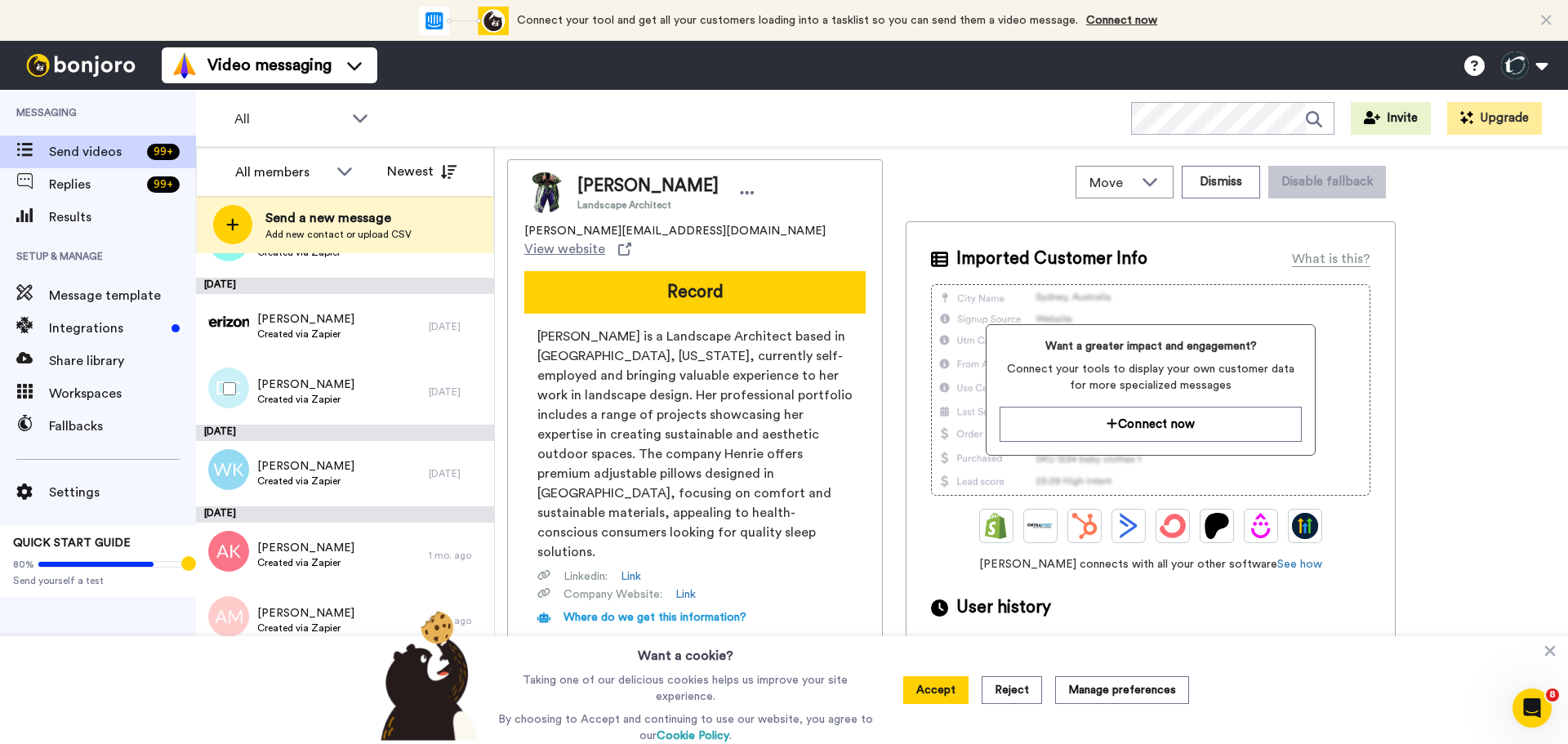
scroll to position [1984, 0]
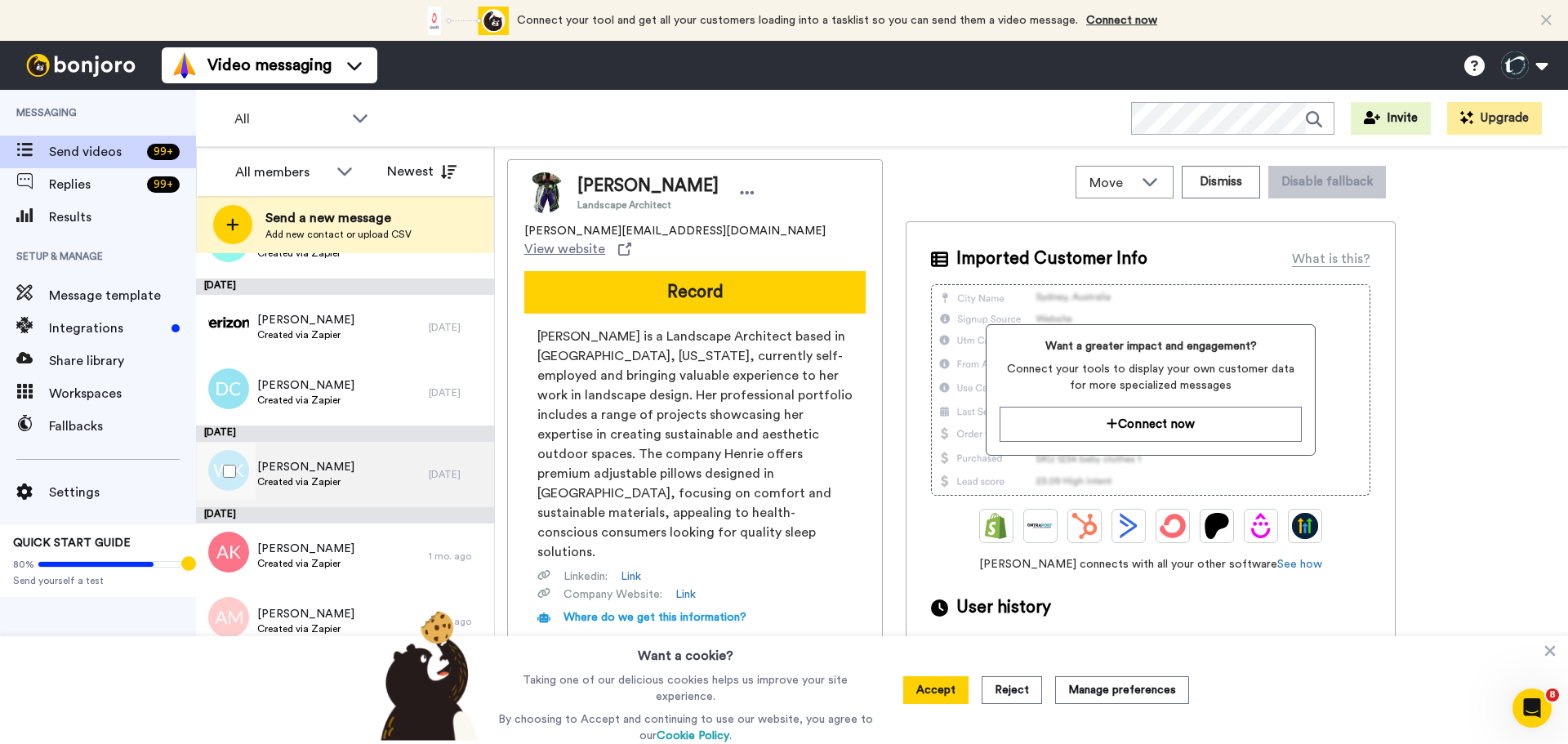
click at [278, 461] on span "Wynter Kaiser" at bounding box center [305, 467] width 97 height 16
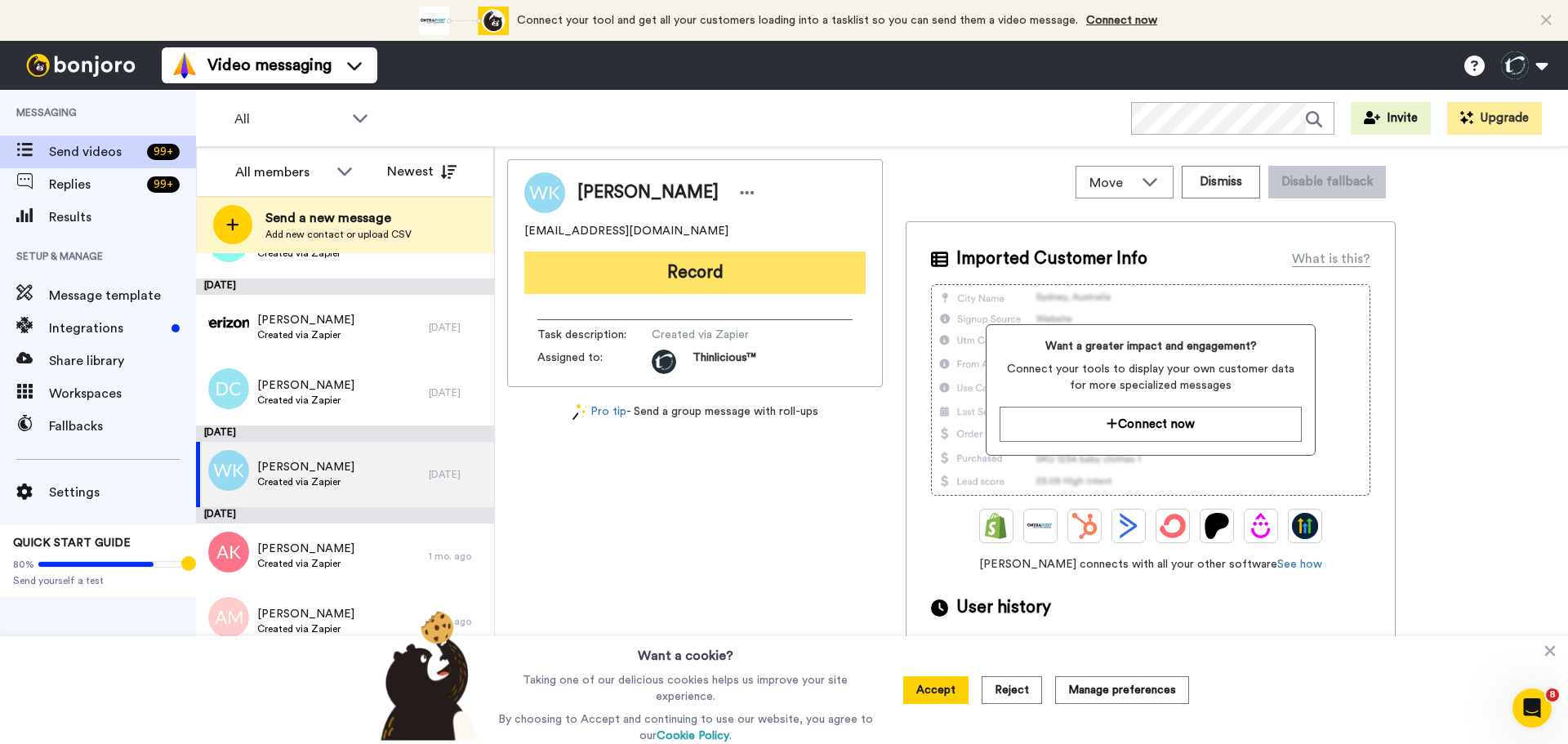
click at [728, 278] on button "Record" at bounding box center [694, 273] width 341 height 42
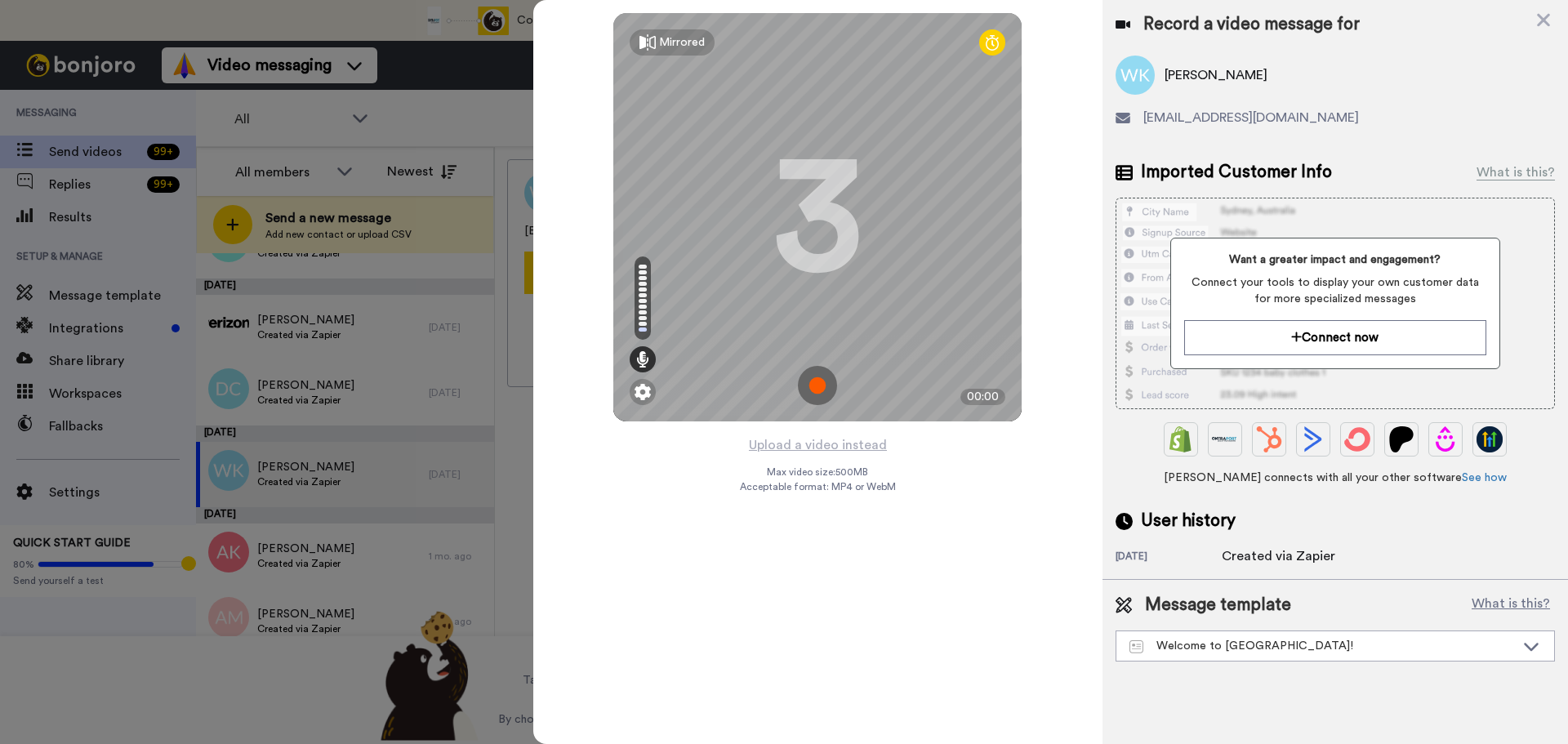
click at [817, 378] on img at bounding box center [817, 385] width 39 height 39
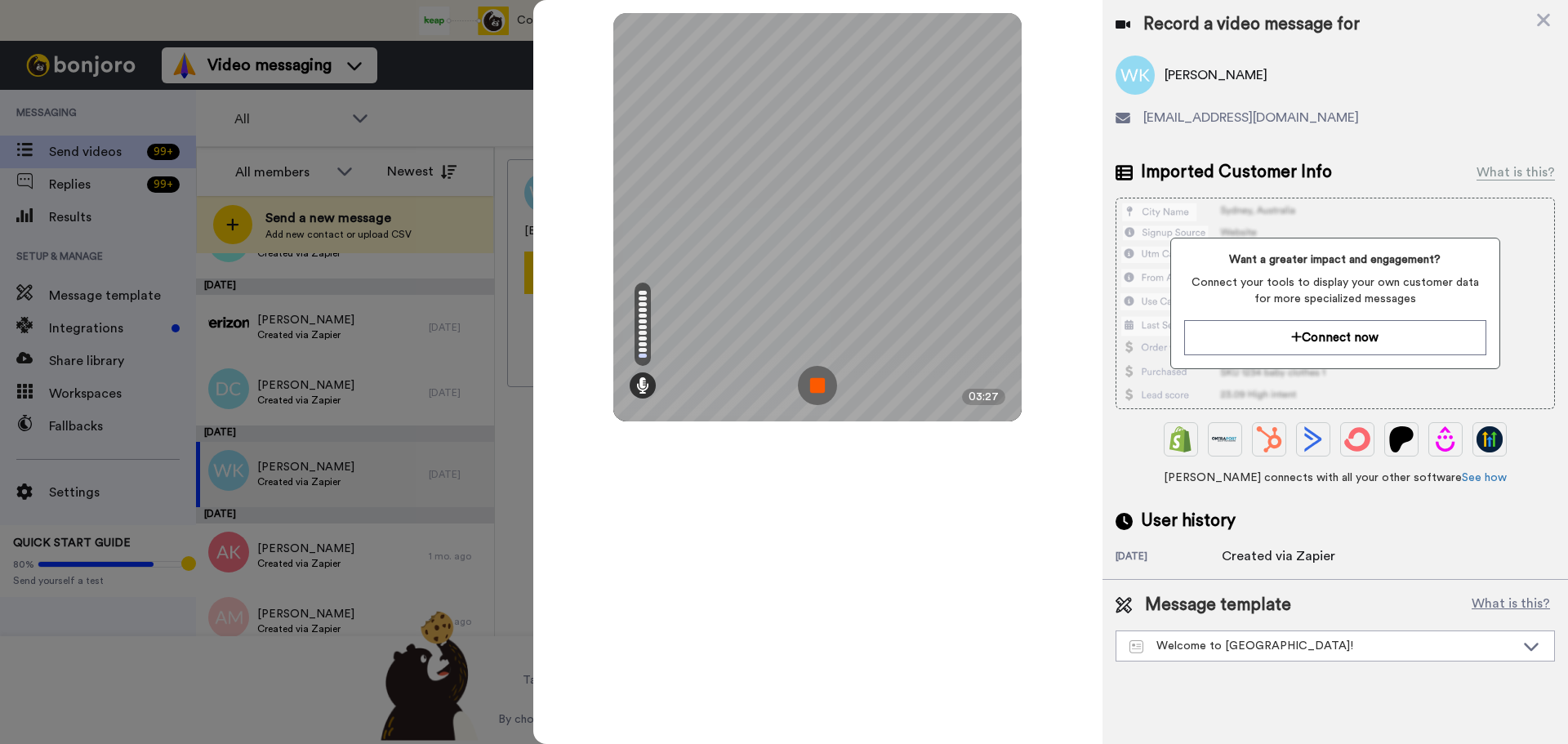
click at [817, 378] on img at bounding box center [817, 385] width 39 height 39
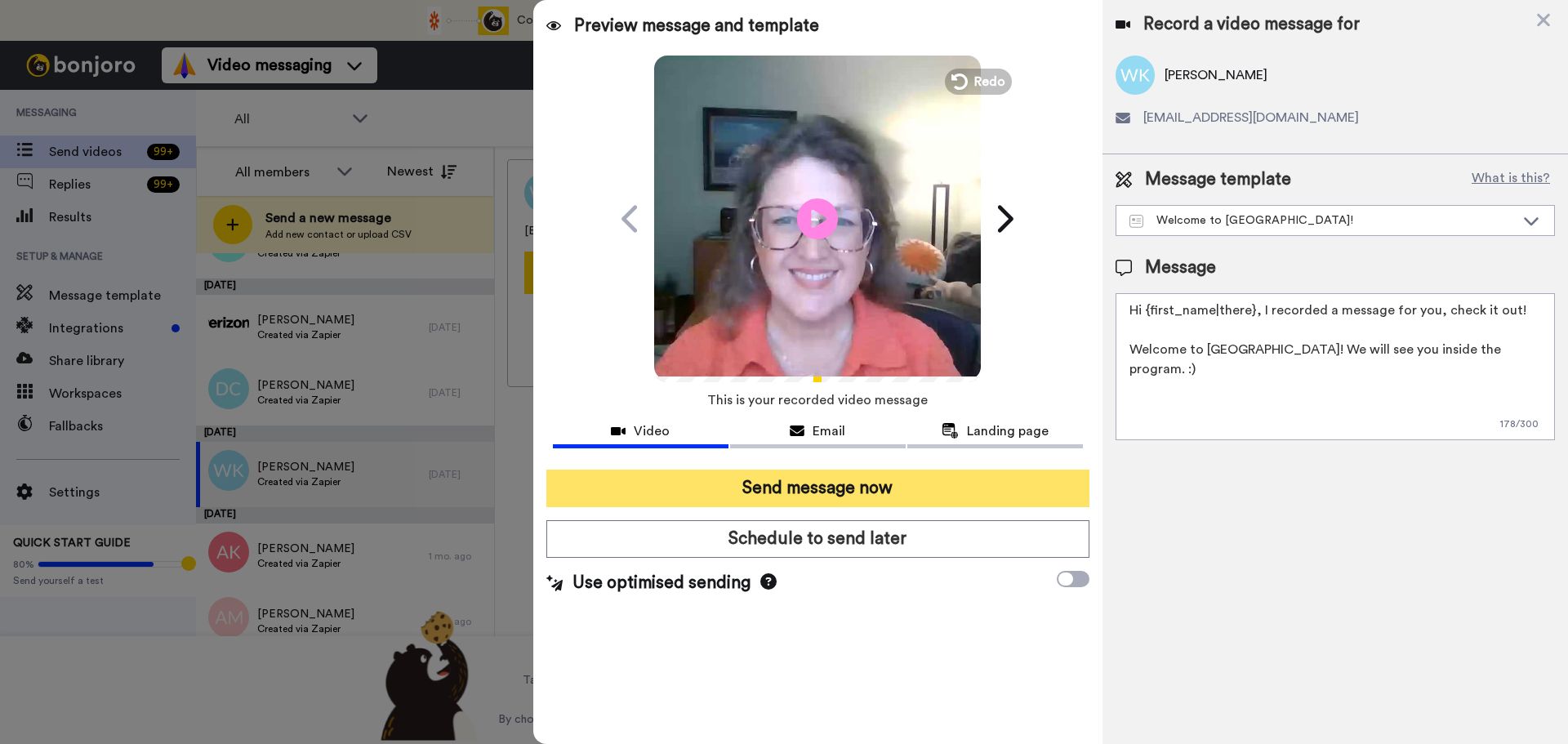
click at [794, 479] on button "Send message now" at bounding box center [817, 489] width 543 height 38
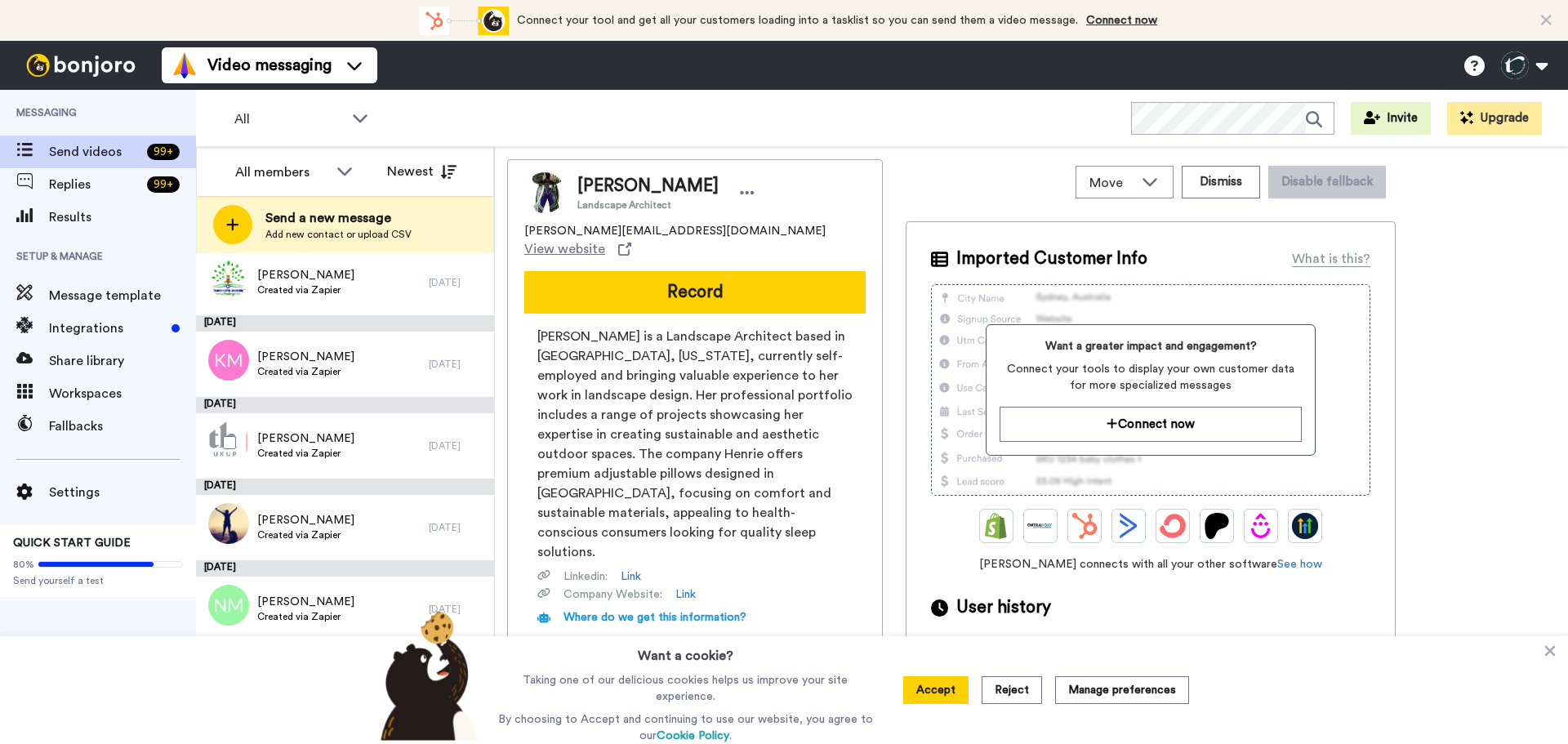
scroll to position [1000, 0]
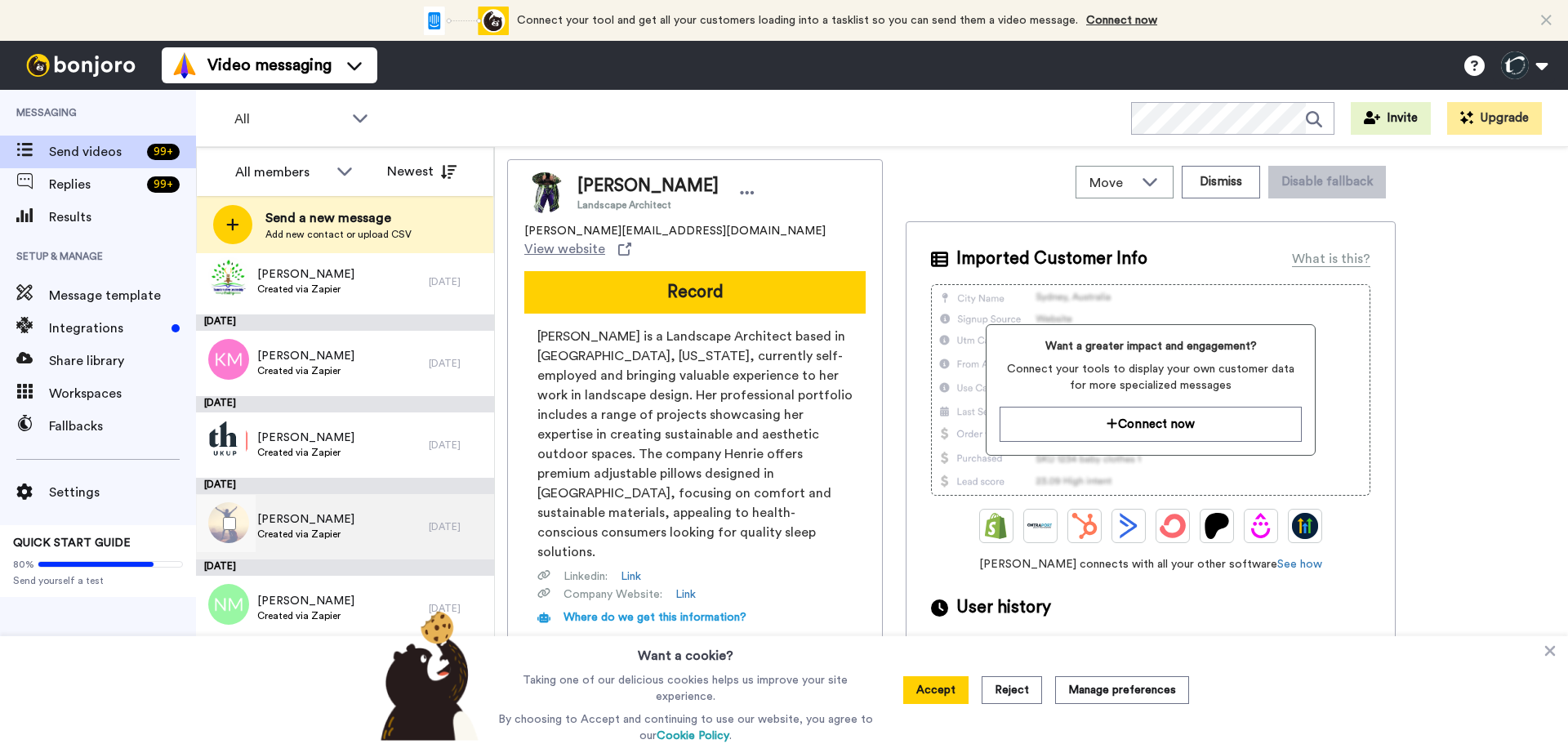
click at [292, 524] on span "[PERSON_NAME]" at bounding box center [305, 519] width 97 height 16
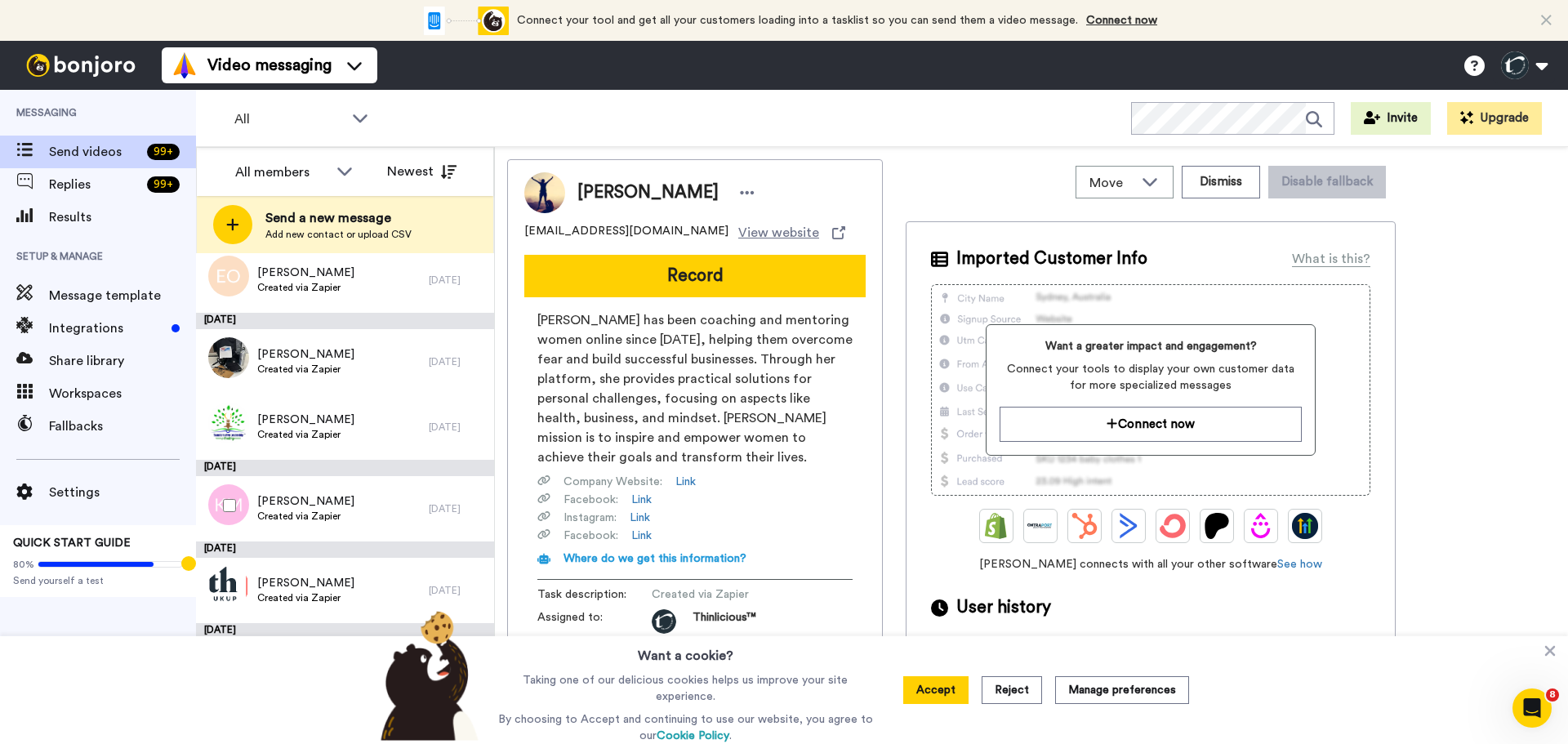
scroll to position [854, 0]
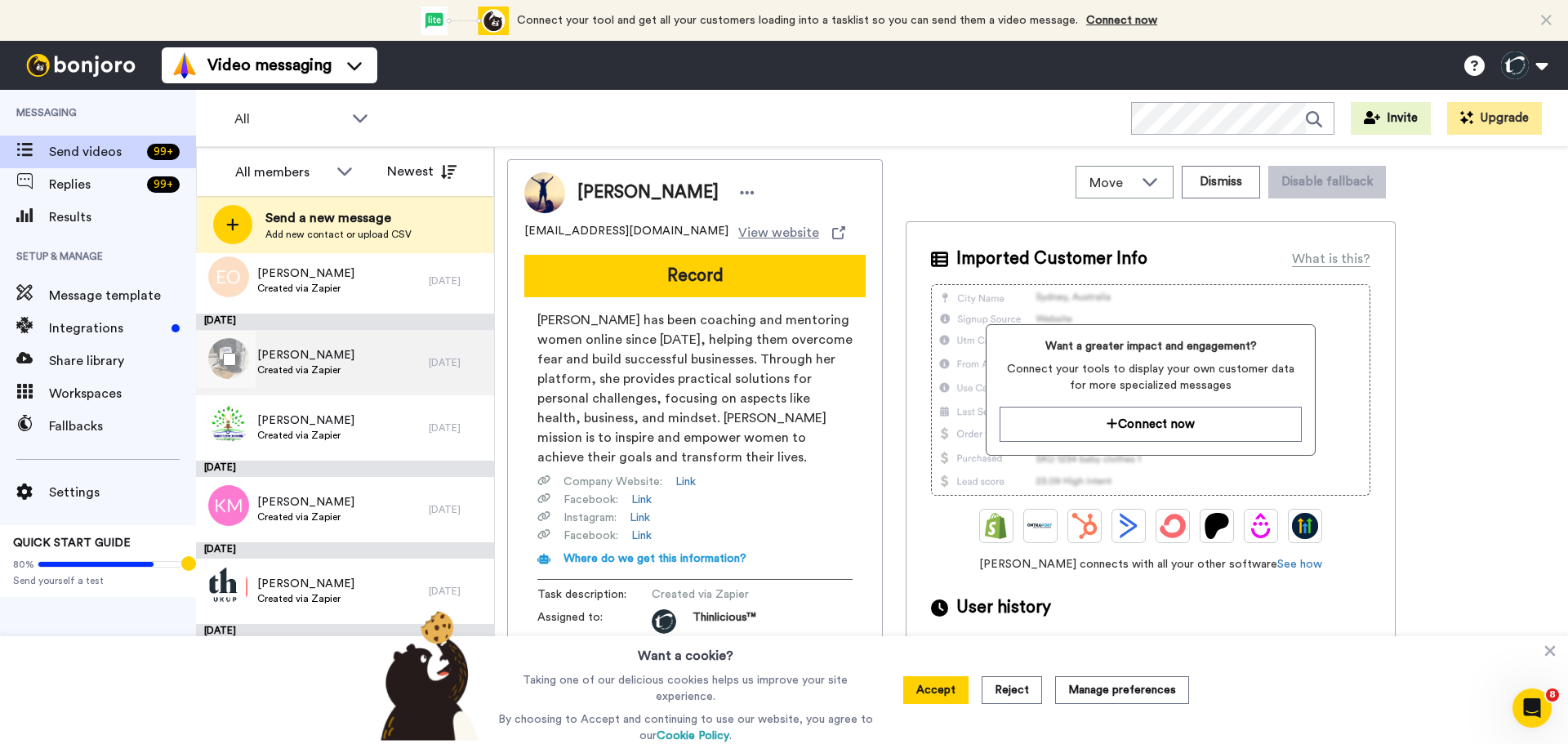
click at [286, 360] on span "[PERSON_NAME]" at bounding box center [305, 355] width 97 height 16
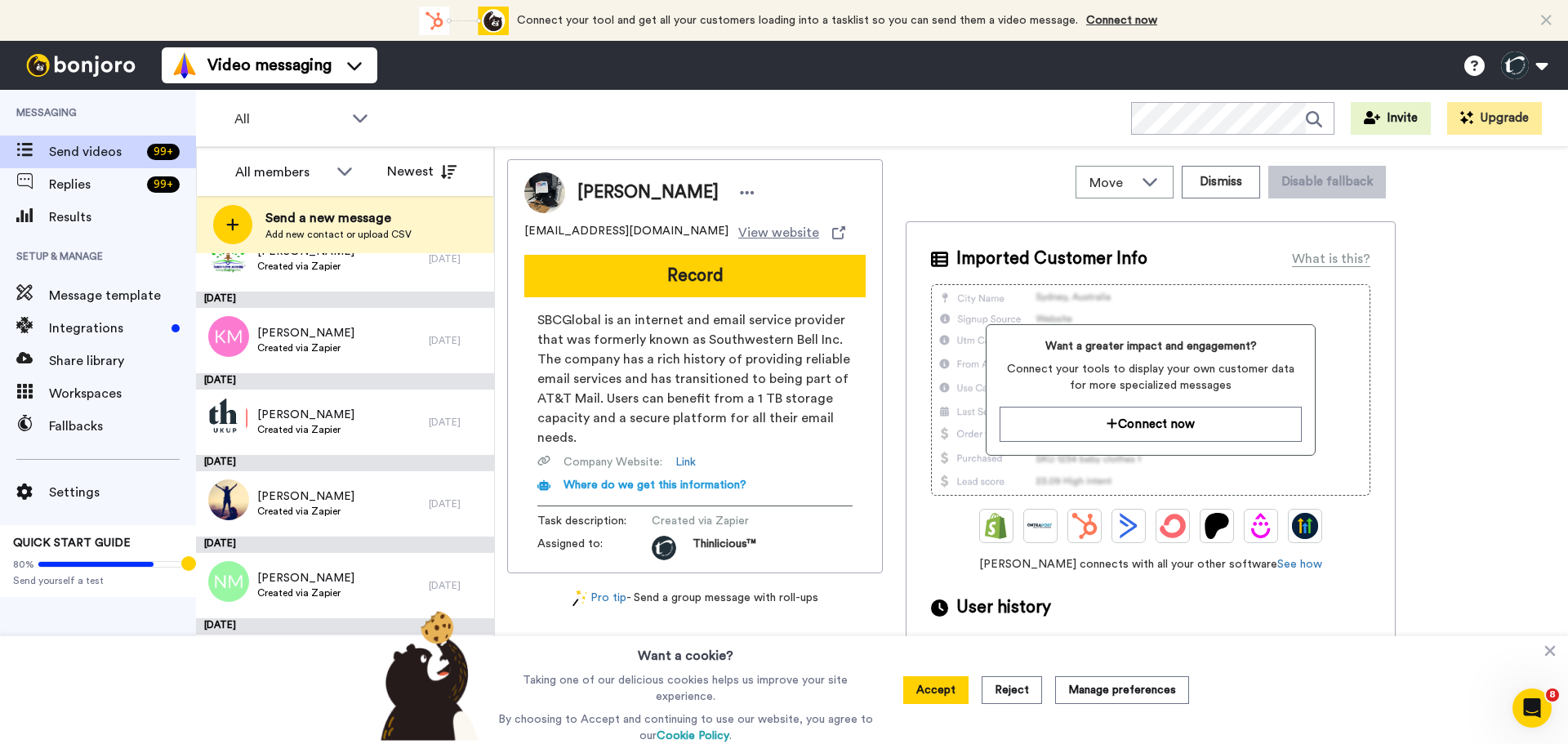
scroll to position [1025, 0]
click at [291, 415] on span "[PERSON_NAME]" at bounding box center [305, 413] width 97 height 16
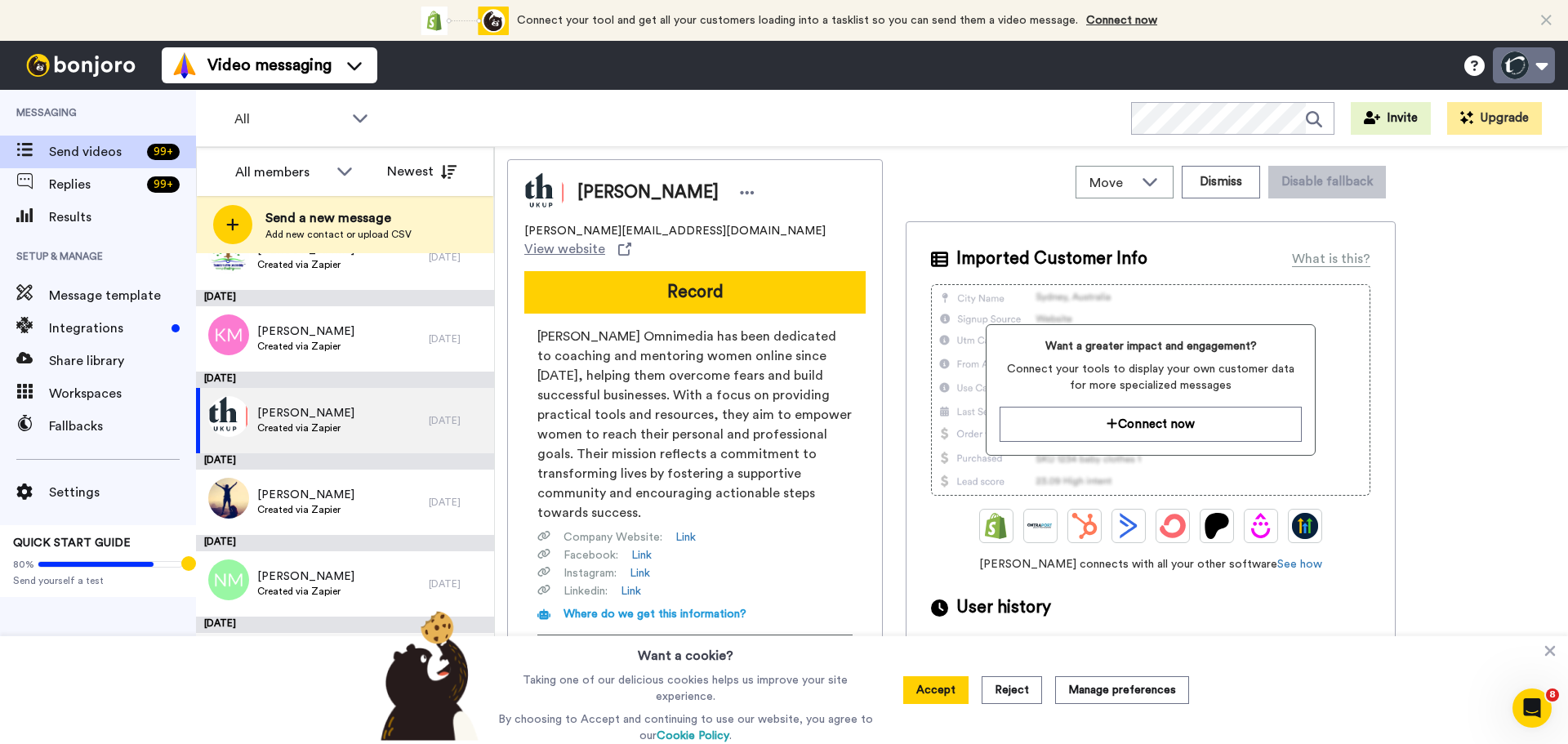
click at [1549, 68] on button at bounding box center [1524, 65] width 62 height 36
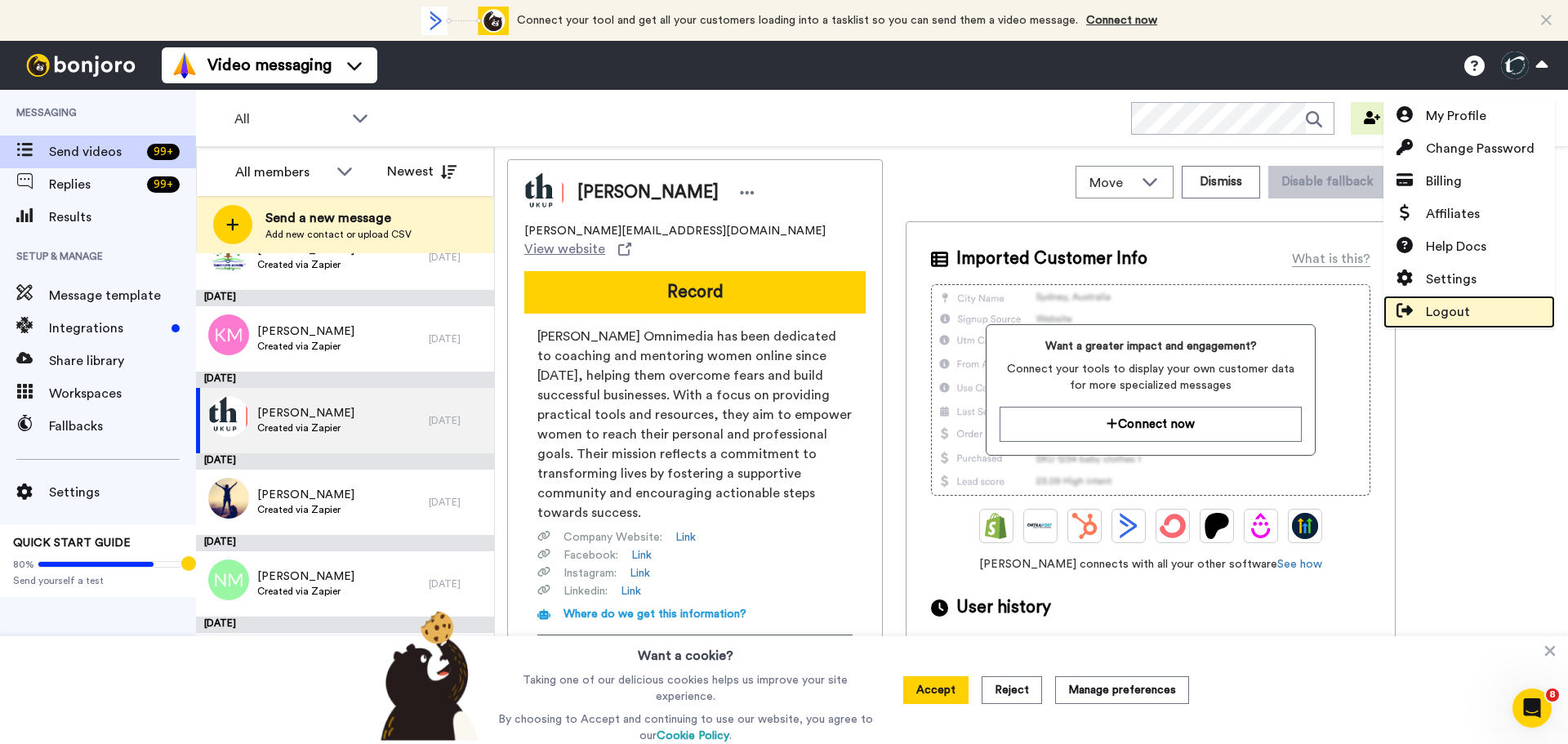
click at [1438, 301] on link "Logout" at bounding box center [1468, 312] width 171 height 33
